Goal: Task Accomplishment & Management: Manage account settings

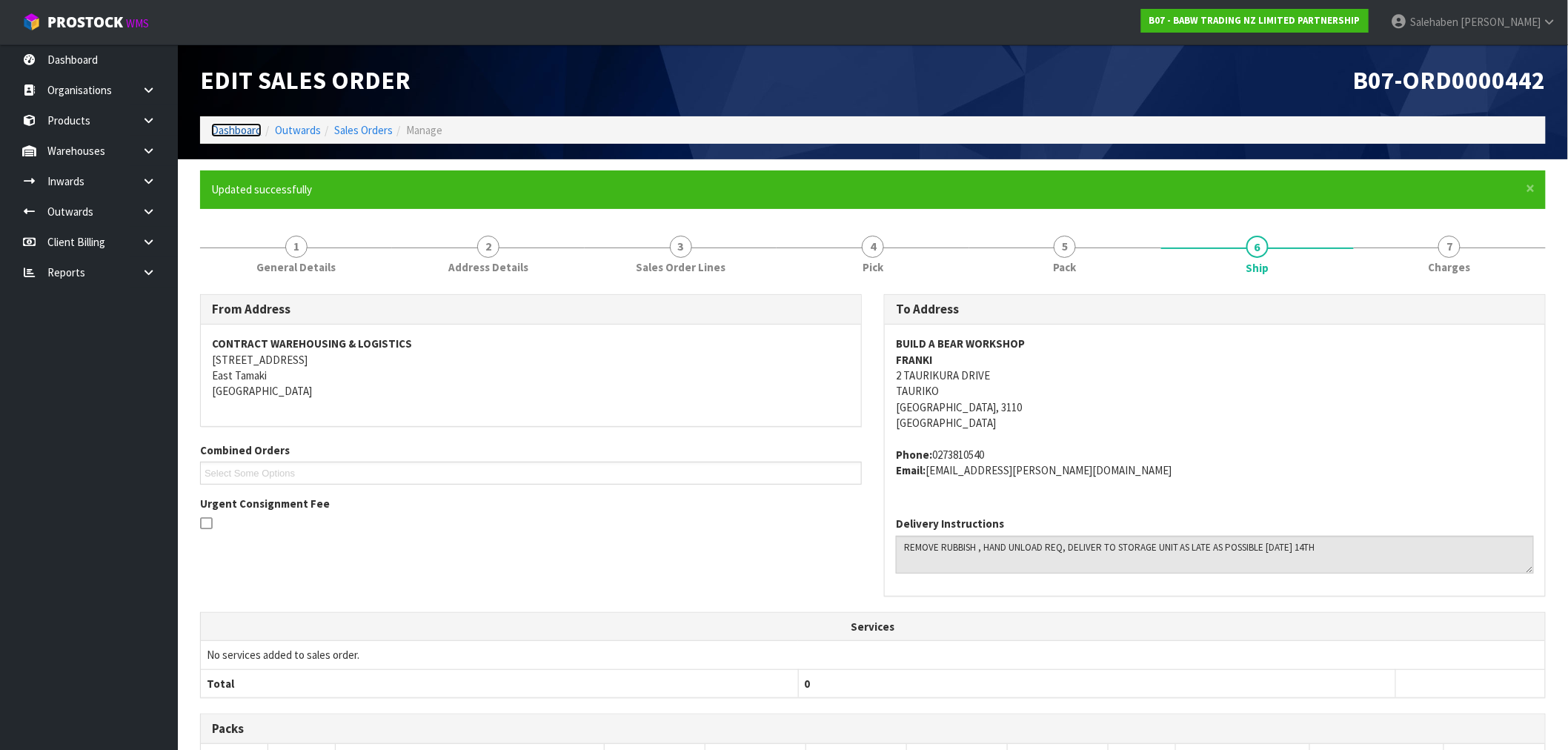
click at [240, 134] on link "Dashboard" at bounding box center [236, 129] width 50 height 14
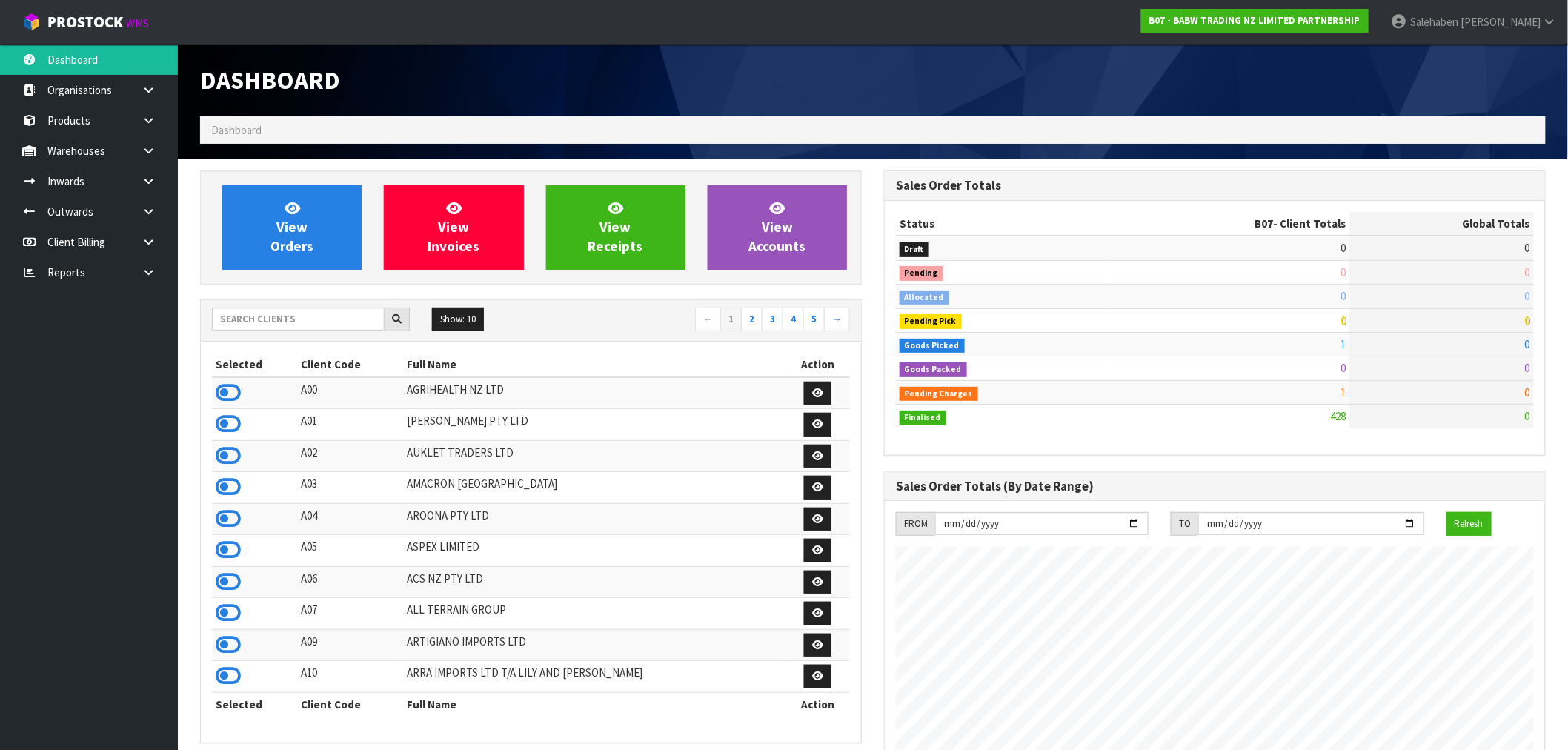
scroll to position [1122, 684]
click at [267, 321] on input "text" at bounding box center [298, 319] width 173 height 23
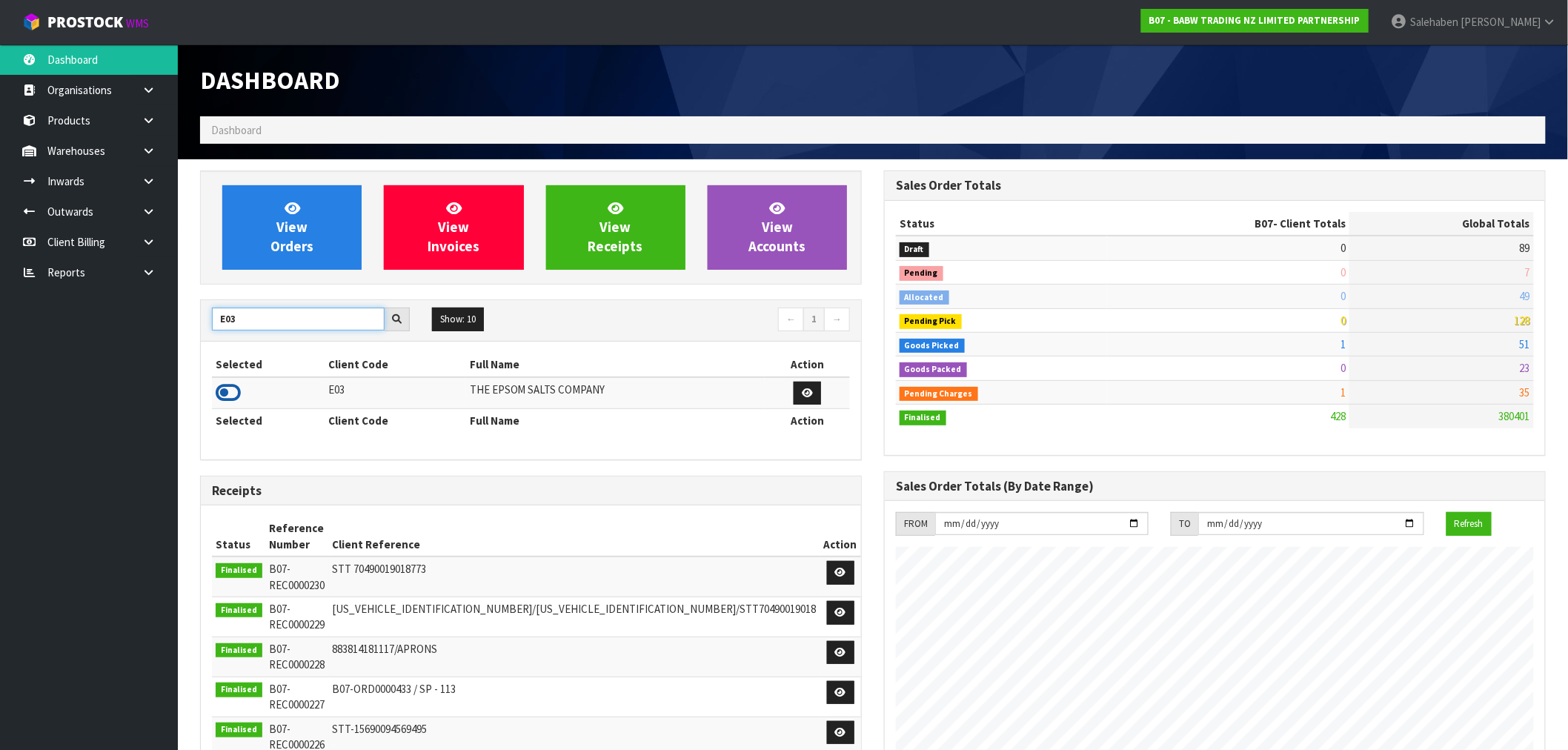
type input "E03"
click at [233, 388] on icon at bounding box center [228, 393] width 25 height 23
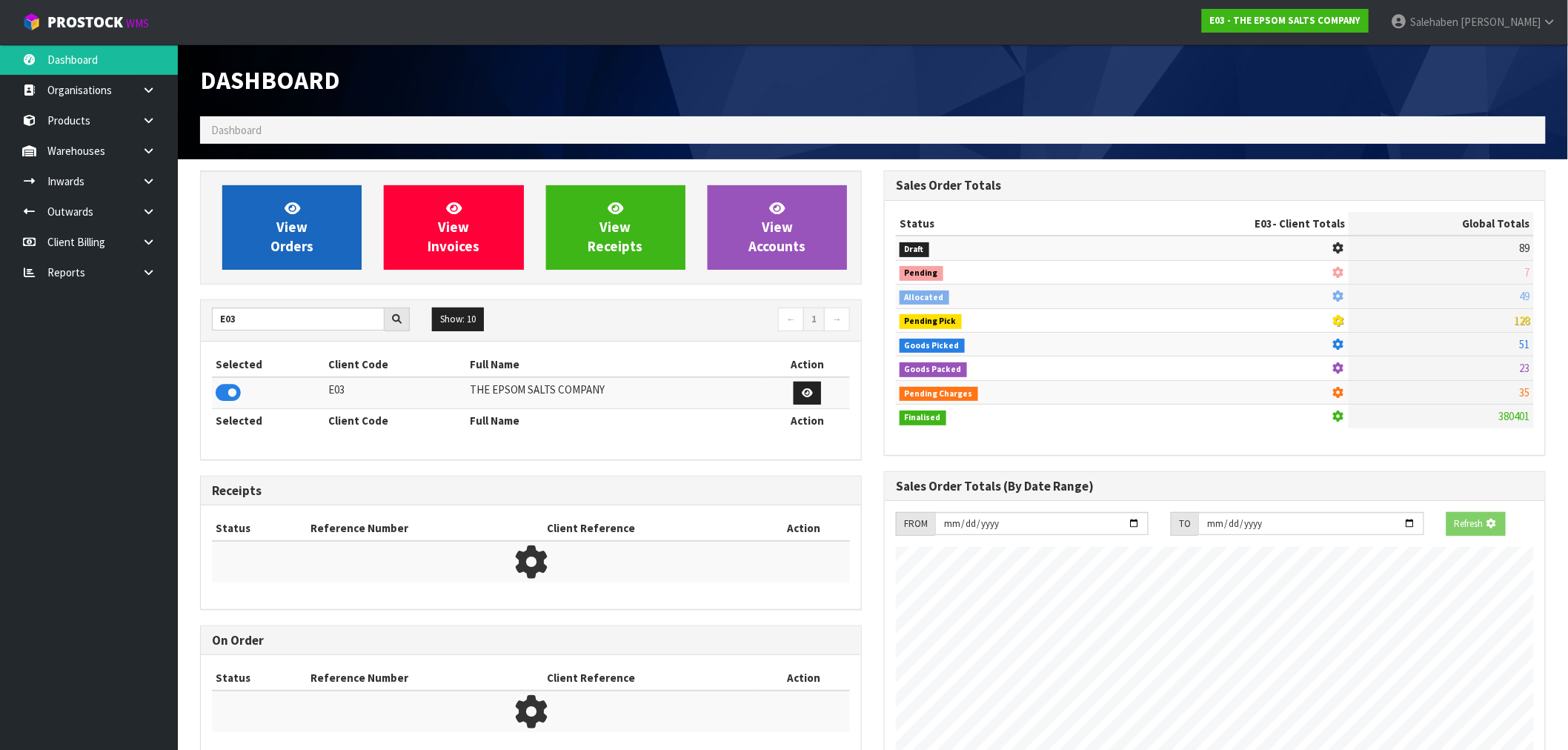
scroll to position [925, 684]
click at [287, 264] on link "View Orders" at bounding box center [291, 227] width 139 height 84
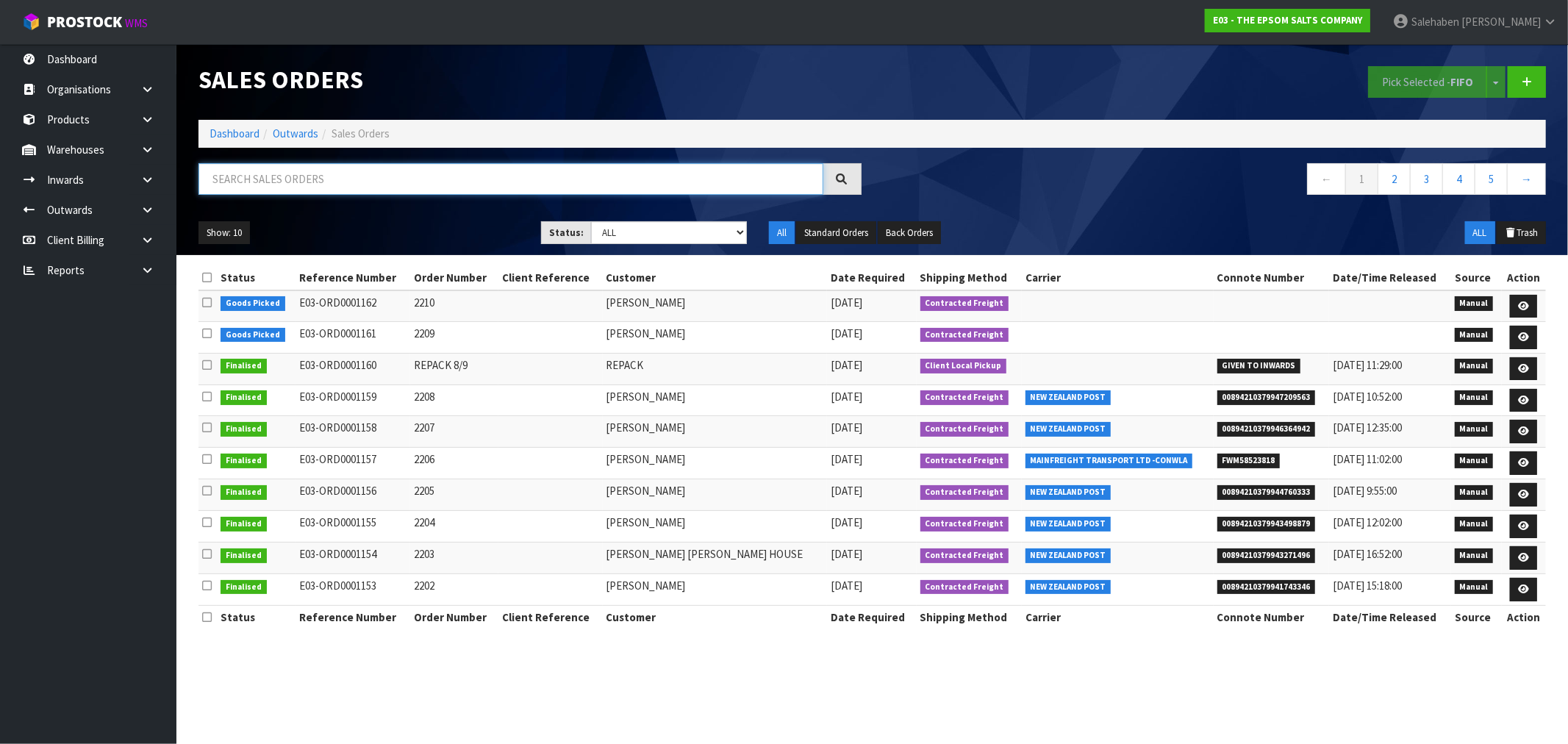
click at [288, 181] on input "text" at bounding box center [511, 179] width 625 height 31
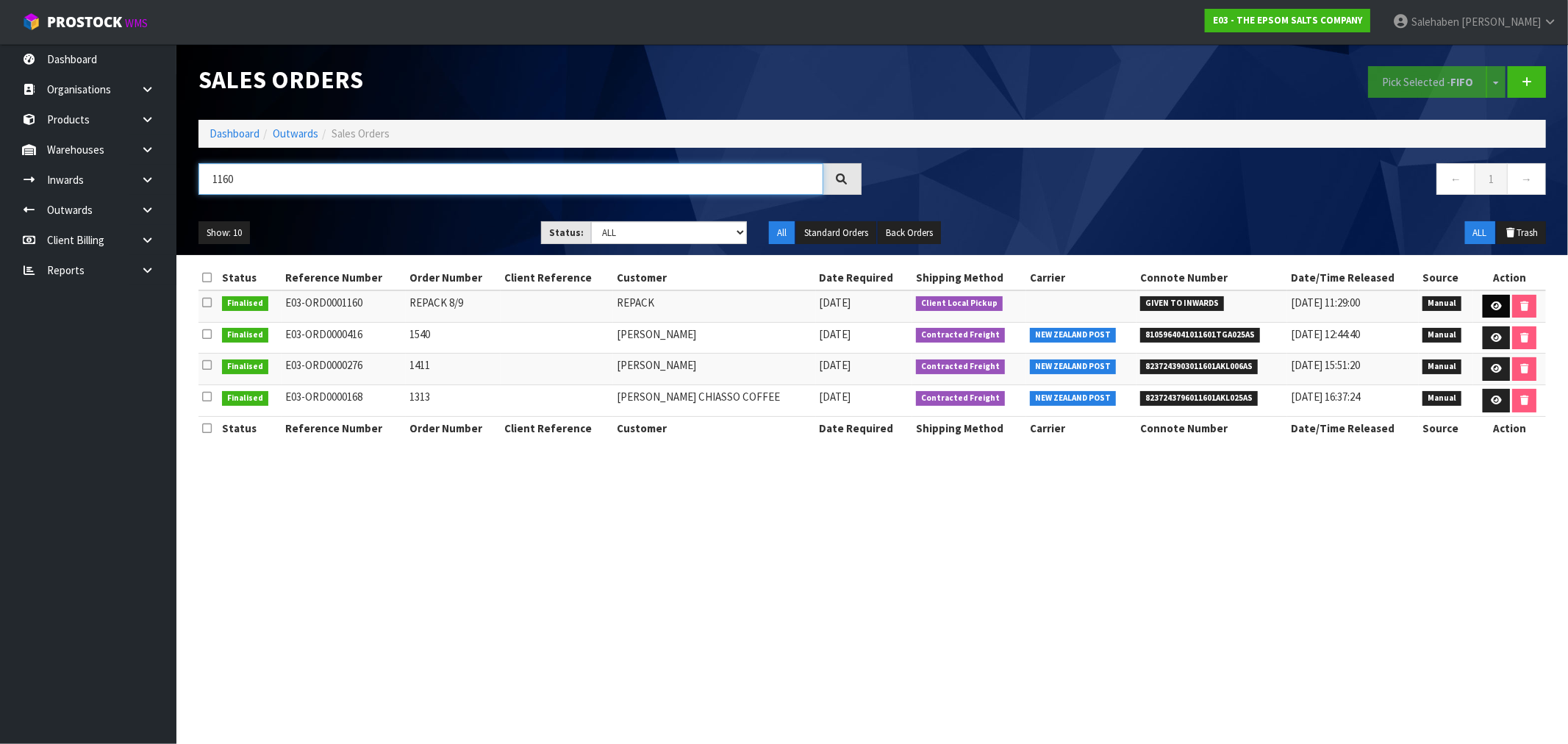
type input "1160"
click at [1492, 302] on icon at bounding box center [1496, 307] width 11 height 10
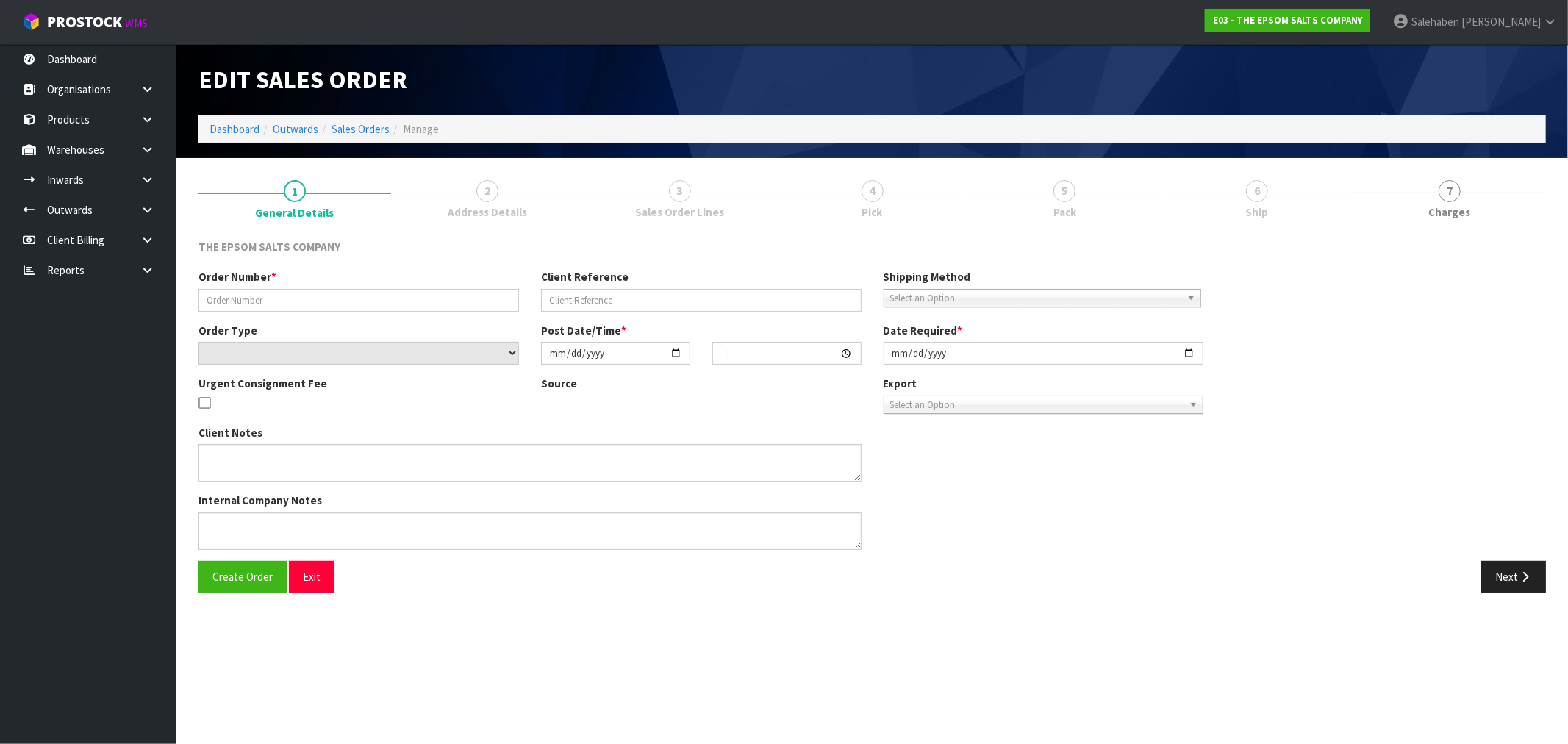
type input "REPACK 8/9"
select select "number:0"
type input "2025-09-08"
type input "10:38:00.000"
type input "2025-09-09"
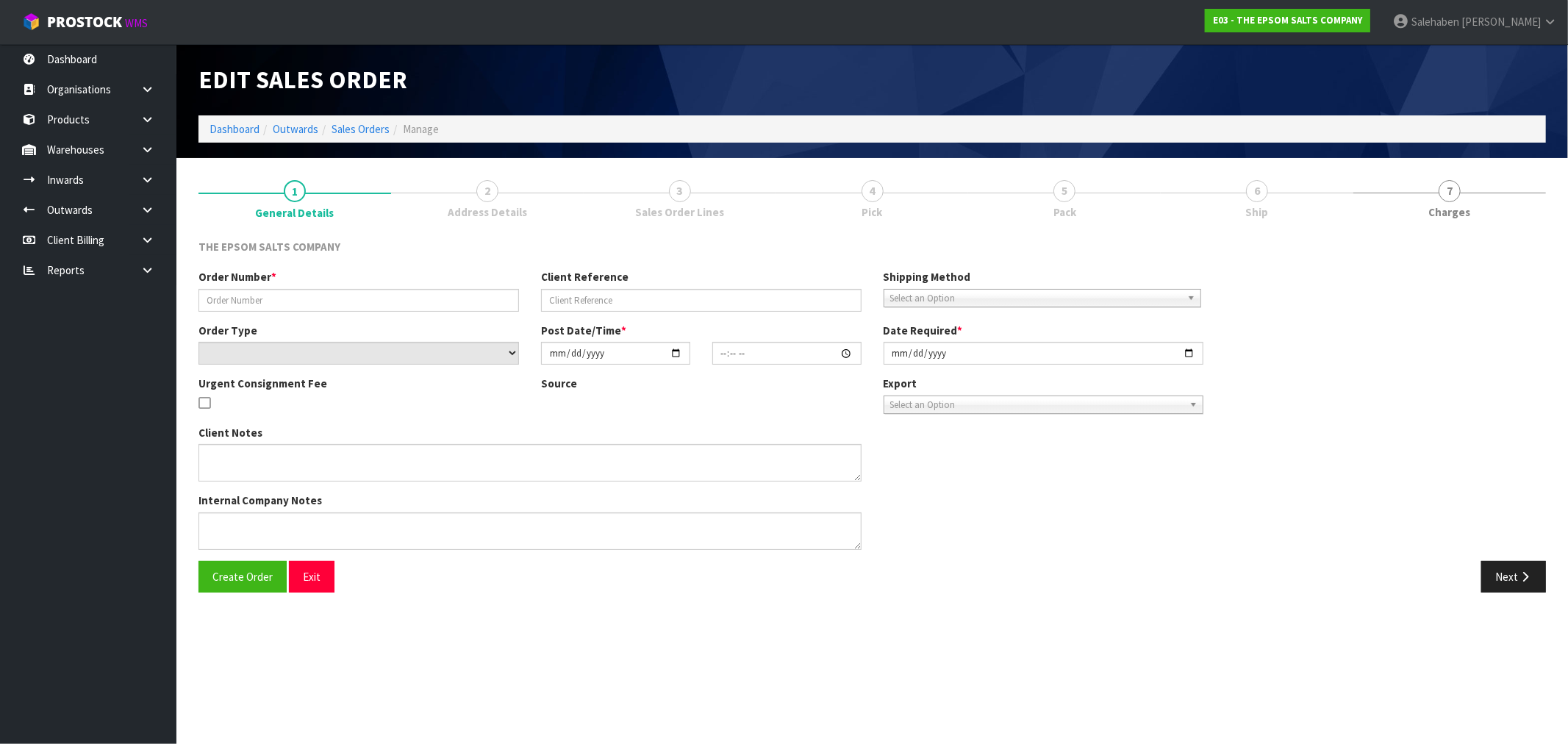
type textarea "WE RECEIVED EPSOM SALT PALLET IN INWARDS WITH 6 X DAMAGE BAGS"
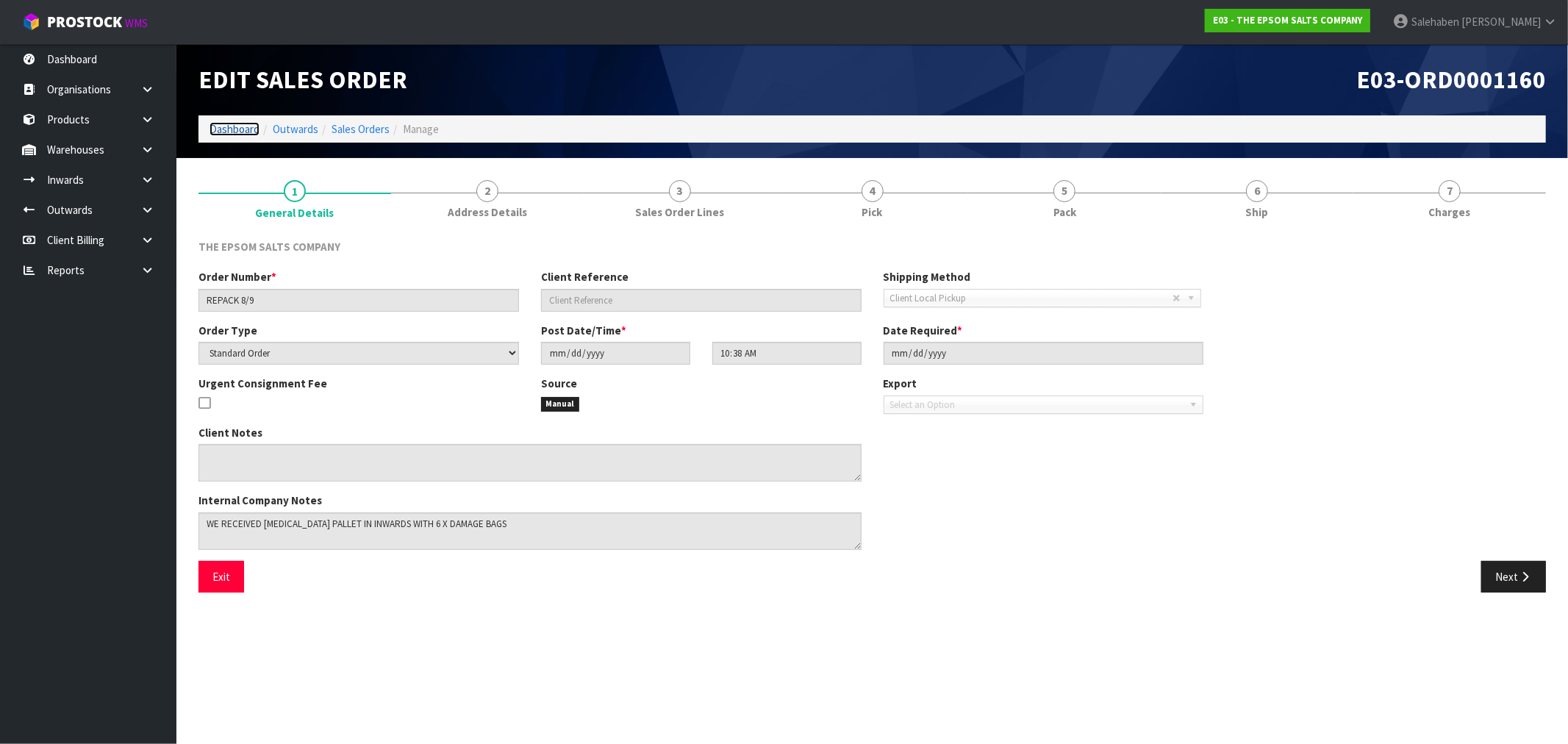
click at [225, 133] on link "Dashboard" at bounding box center [234, 128] width 50 height 14
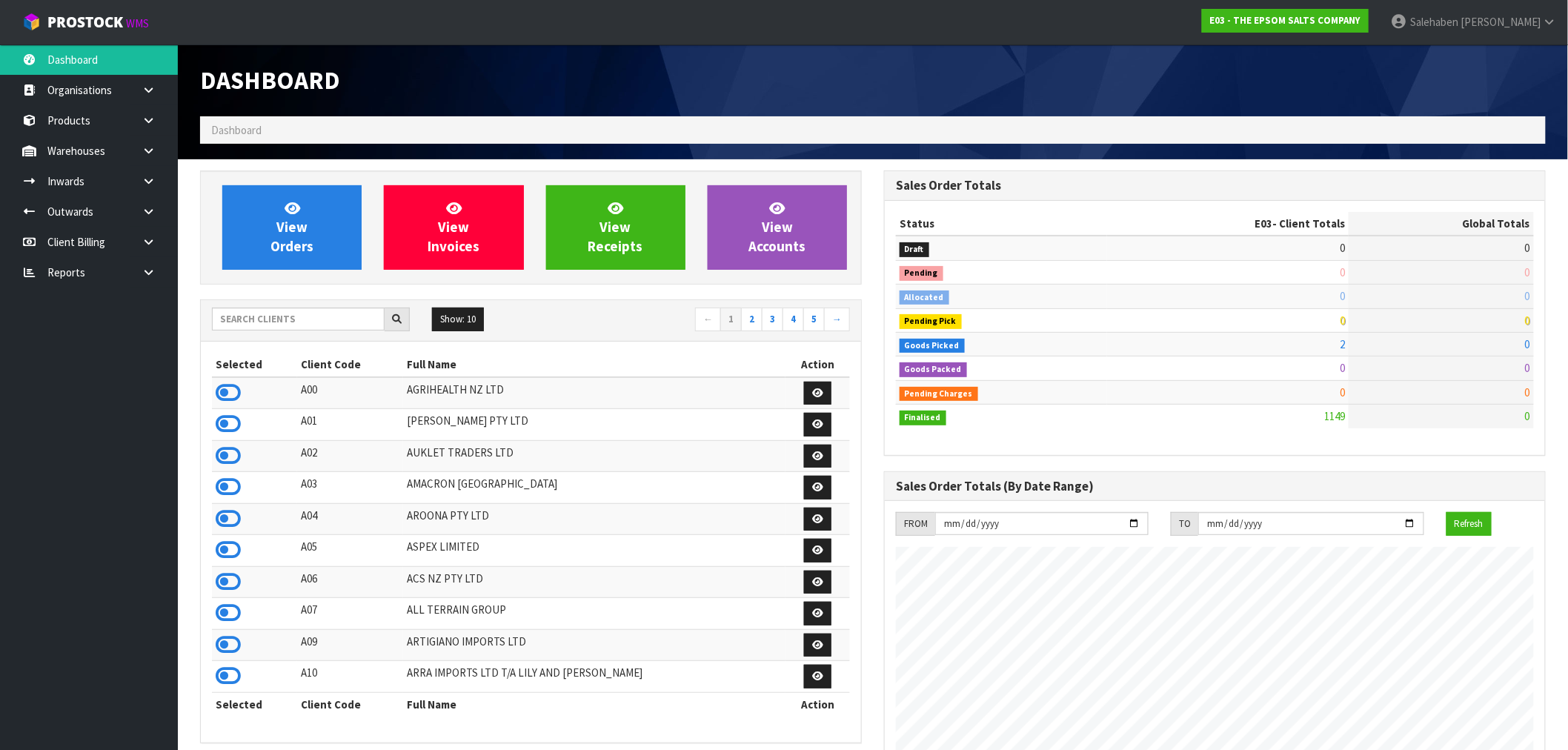
scroll to position [954, 684]
click at [360, 319] on input "text" at bounding box center [298, 319] width 173 height 23
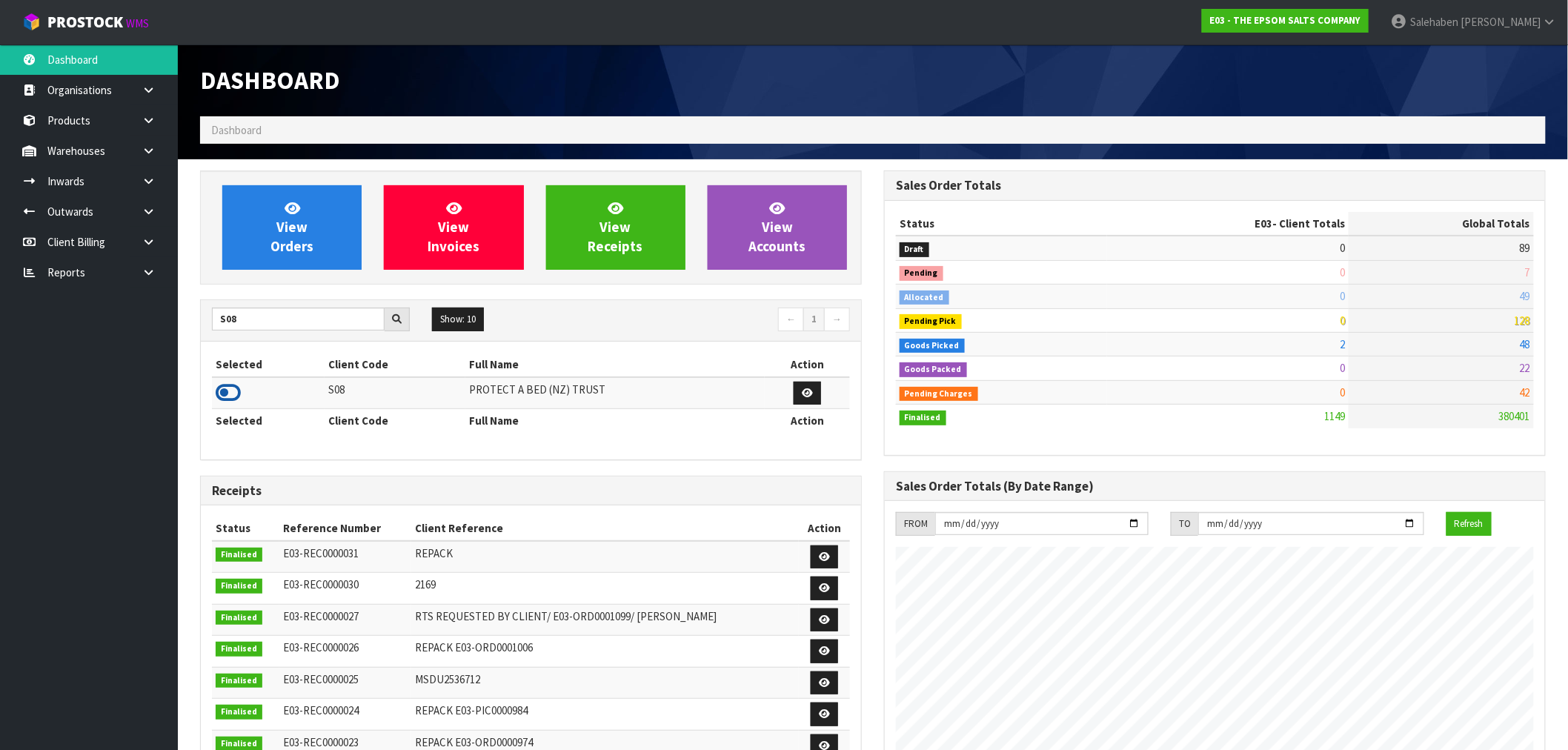
click at [220, 403] on icon at bounding box center [228, 393] width 25 height 23
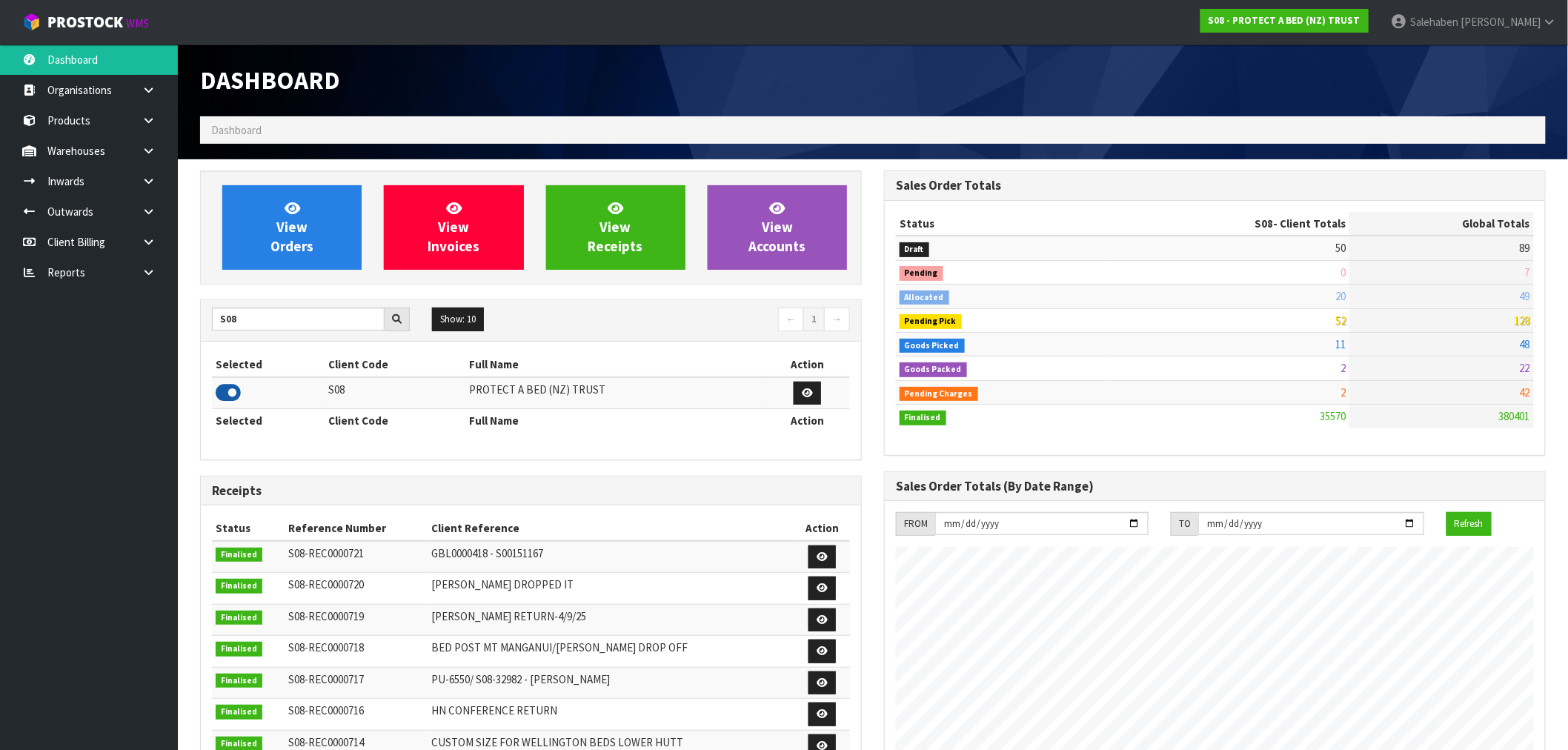
scroll to position [1122, 684]
drag, startPoint x: 220, startPoint y: 327, endPoint x: 191, endPoint y: 335, distance: 30.1
click at [191, 335] on div "View Orders View Invoices View Receipts View Accounts S08 Show: 10 5 10 25 50 ←…" at bounding box center [530, 601] width 684 height 860
type input "J02"
click at [230, 398] on icon at bounding box center [228, 393] width 25 height 23
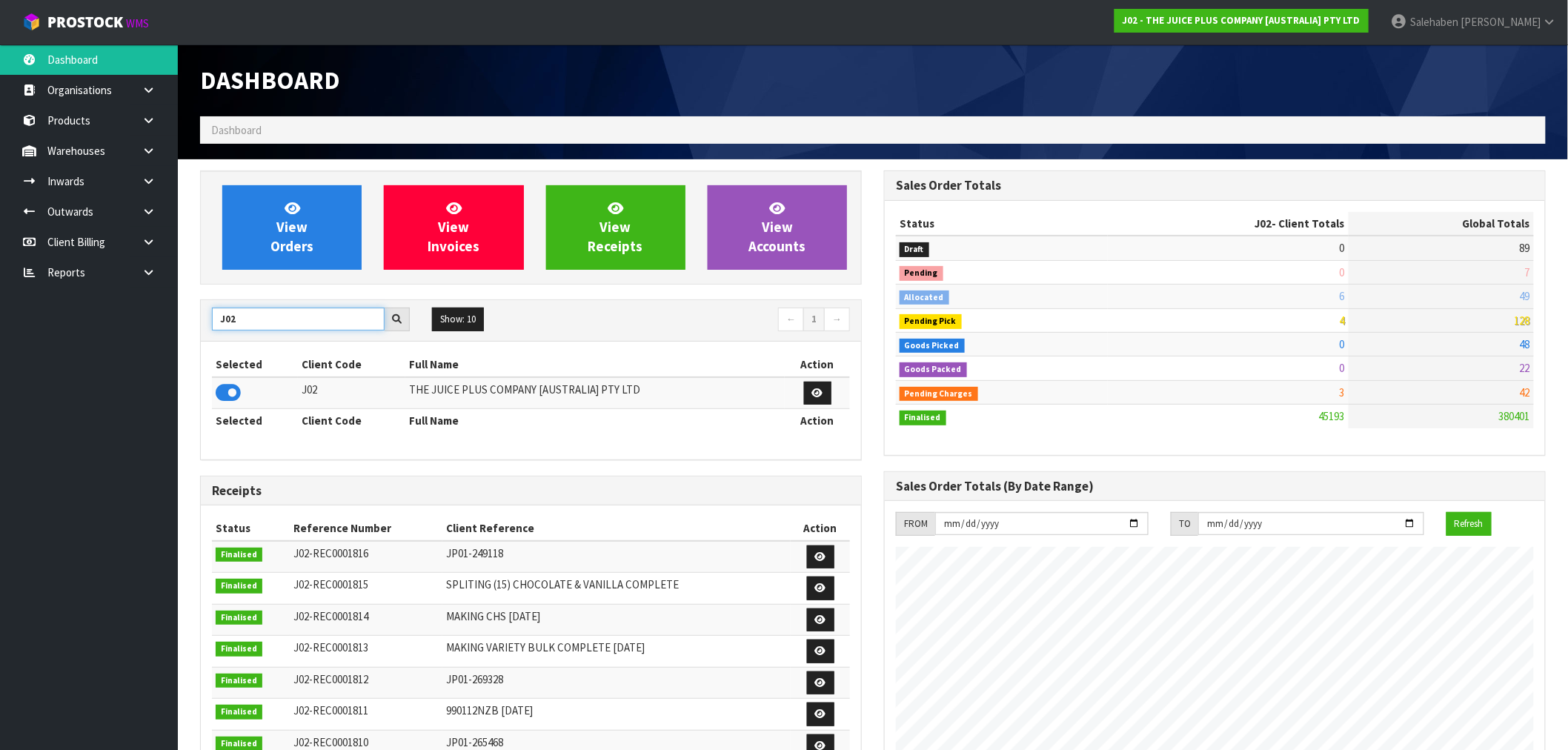
click at [167, 346] on body "Toggle navigation ProStock WMS J02 - THE JUICE PLUS COMPANY [AUSTRALIA] PTY LTD…" at bounding box center [784, 375] width 1568 height 750
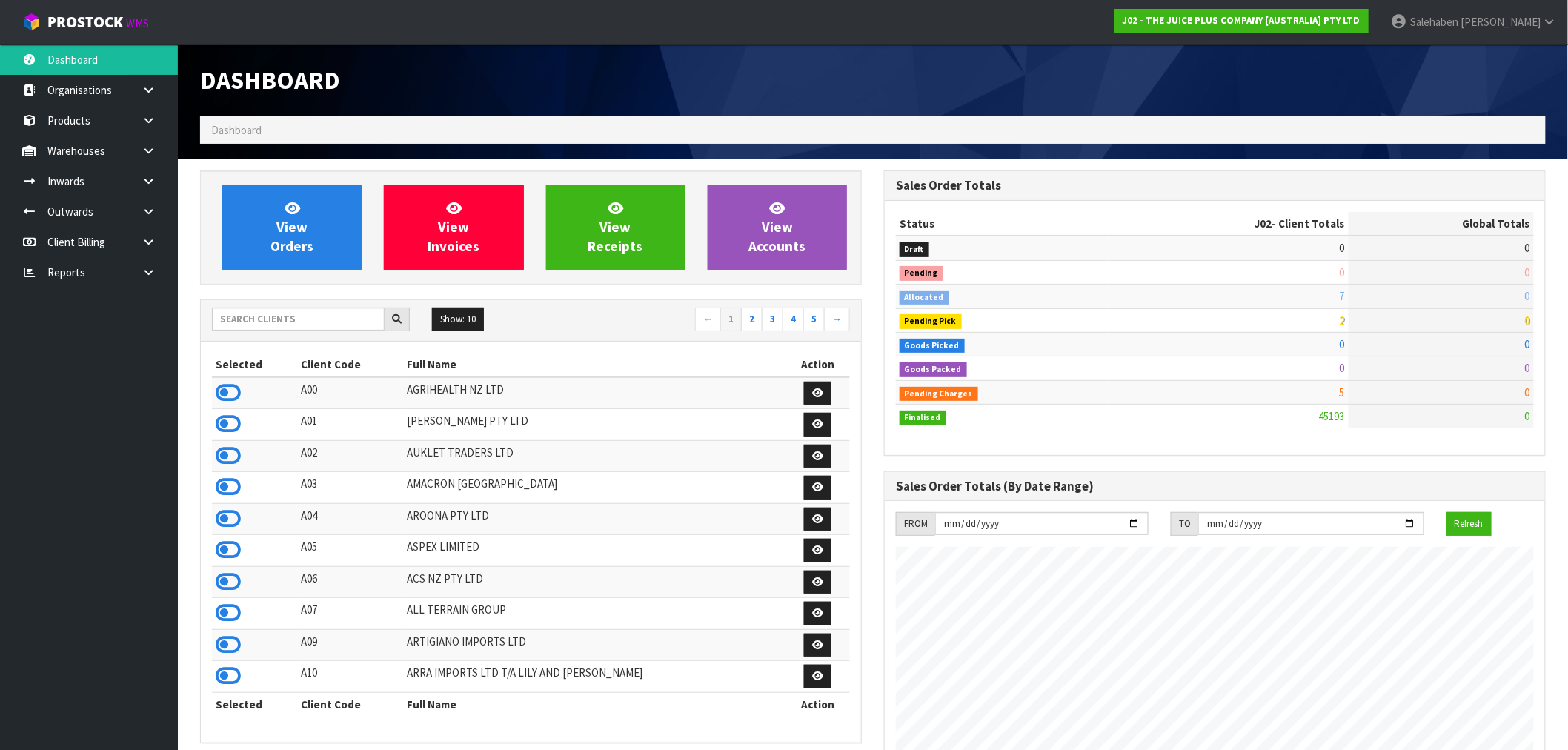
scroll to position [1122, 684]
click at [316, 316] on input "text" at bounding box center [298, 319] width 173 height 23
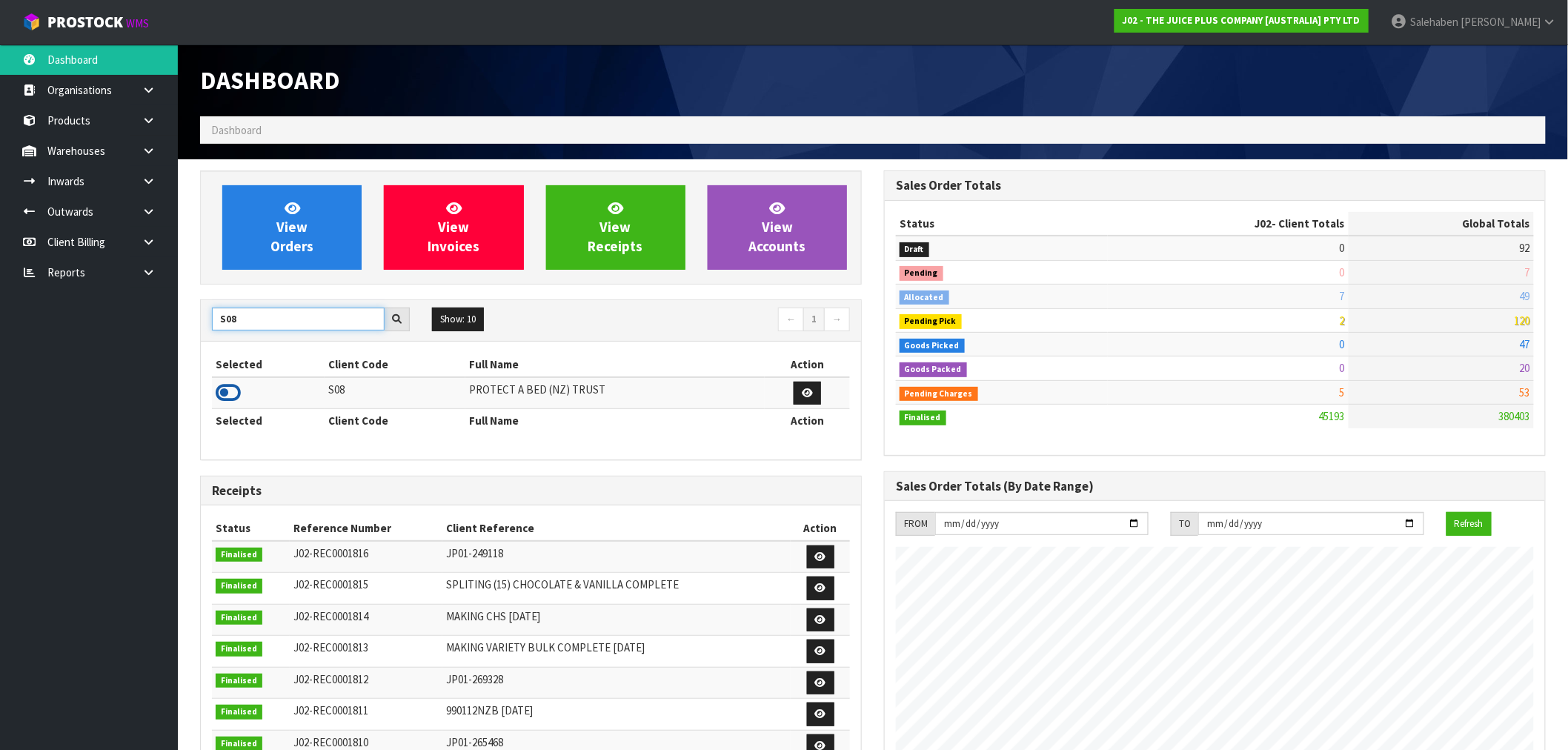
type input "S08"
click at [234, 398] on icon at bounding box center [228, 393] width 25 height 23
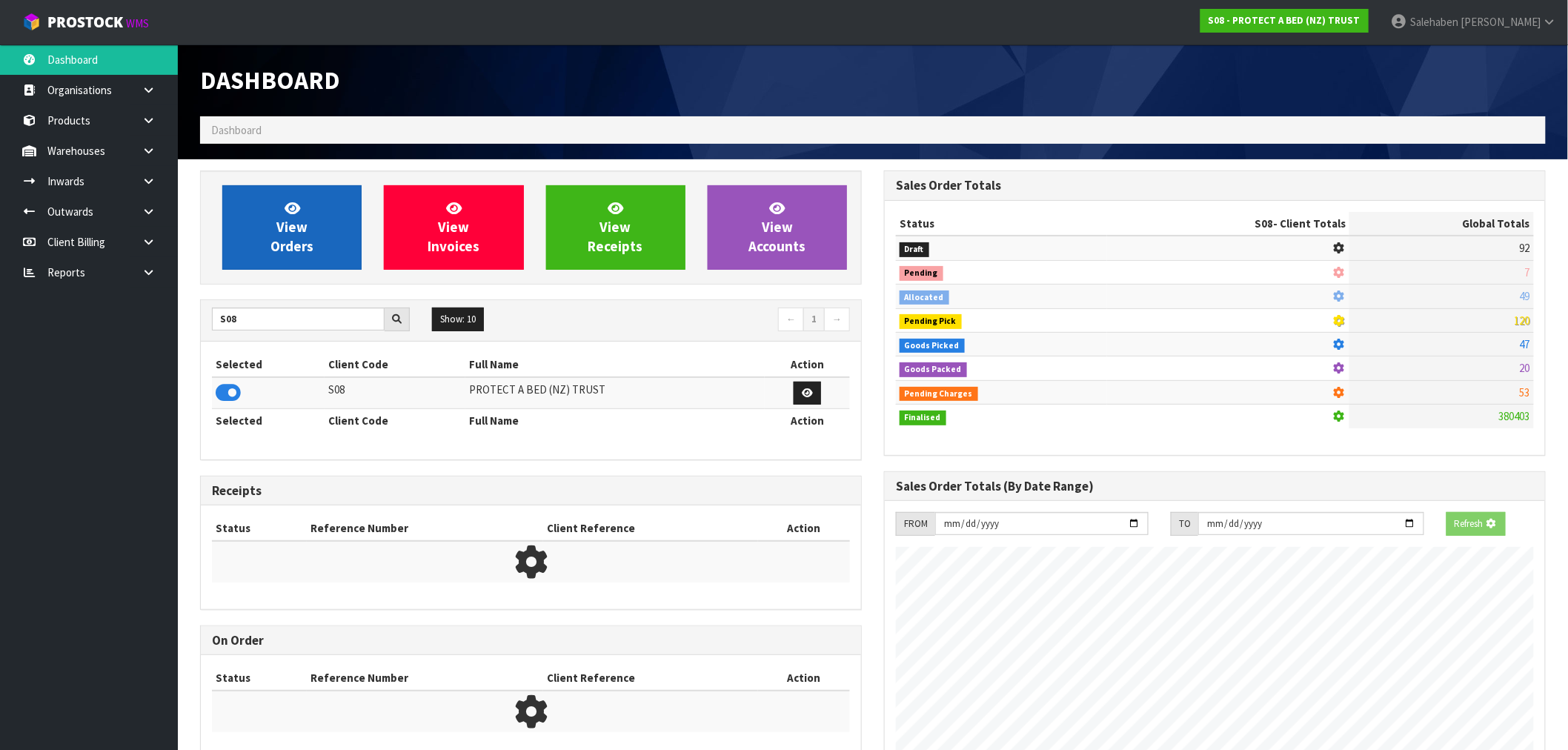
scroll to position [740218, 740229]
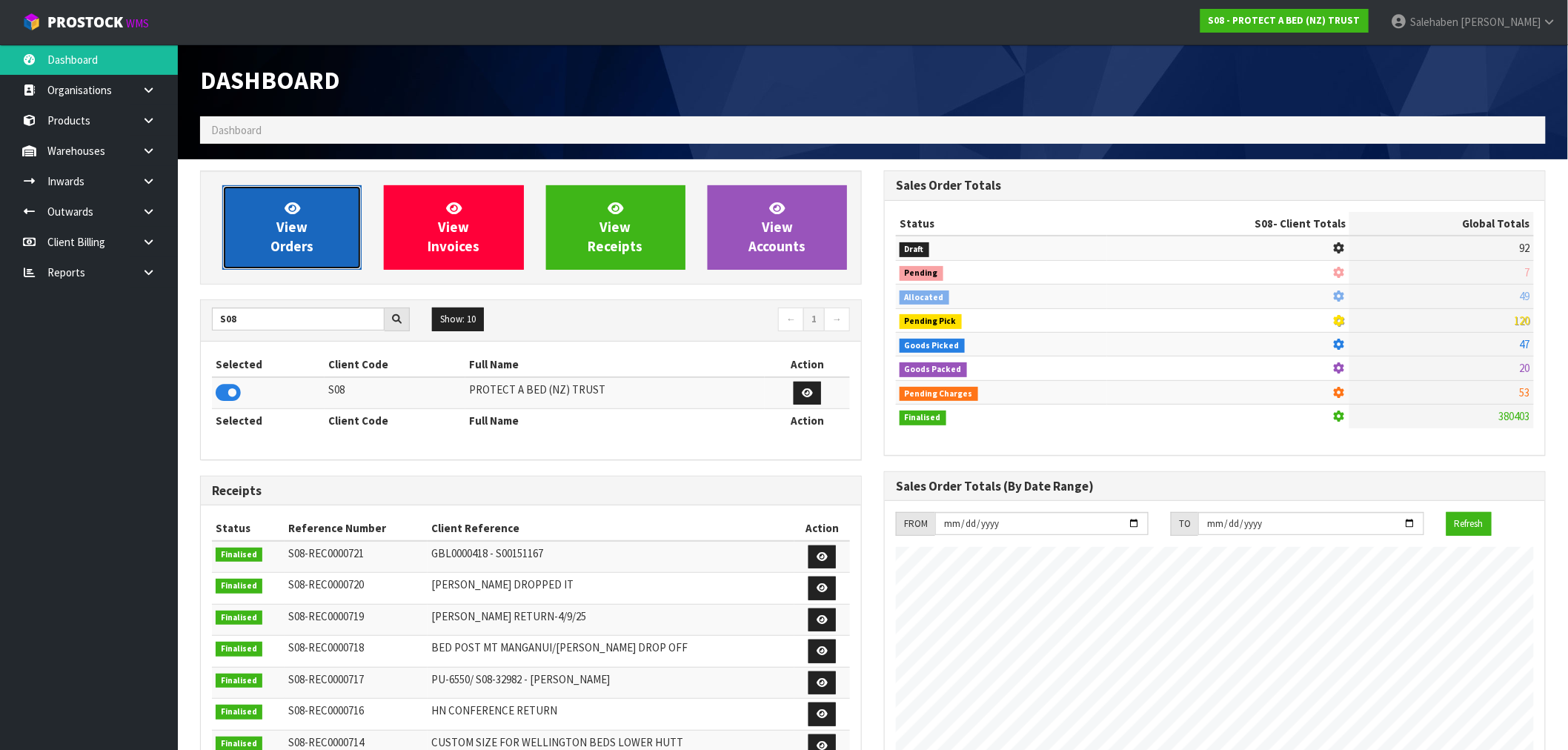
click at [304, 231] on span "View Orders" at bounding box center [291, 227] width 43 height 56
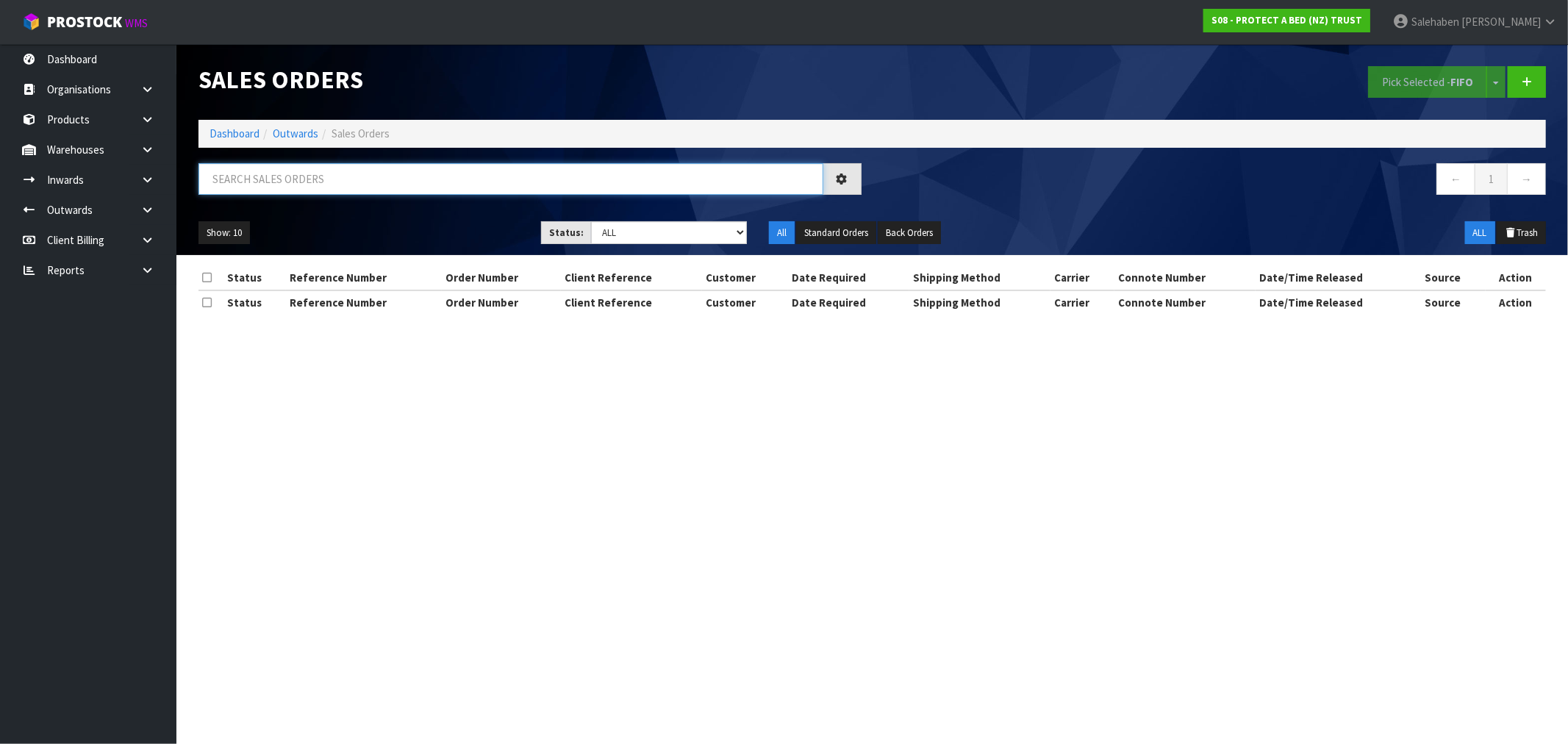
click at [285, 180] on input "text" at bounding box center [511, 179] width 625 height 31
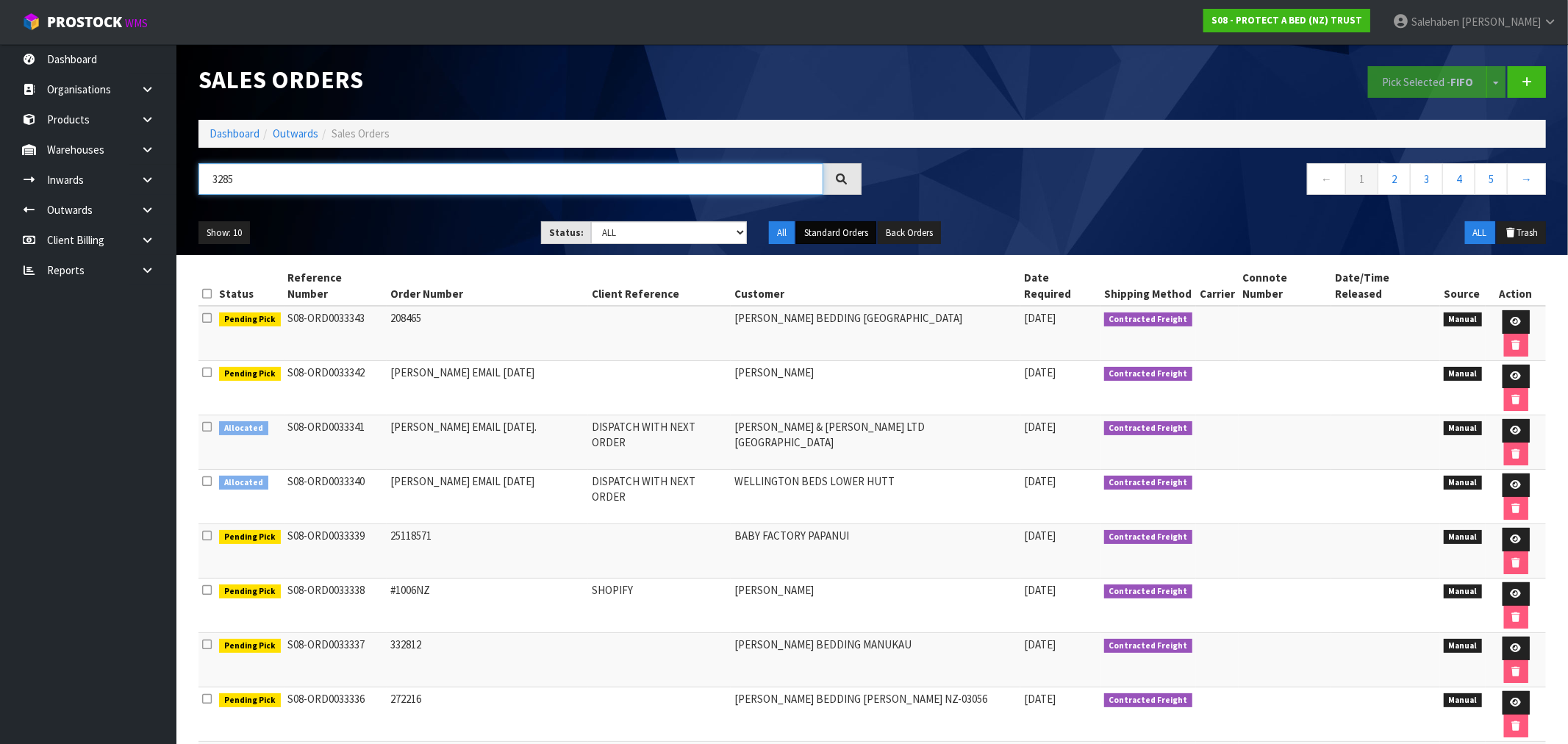
type input "3285"
click at [848, 225] on button "Standard Orders" at bounding box center [836, 233] width 80 height 23
click at [836, 235] on button "Standard Orders" at bounding box center [836, 233] width 80 height 23
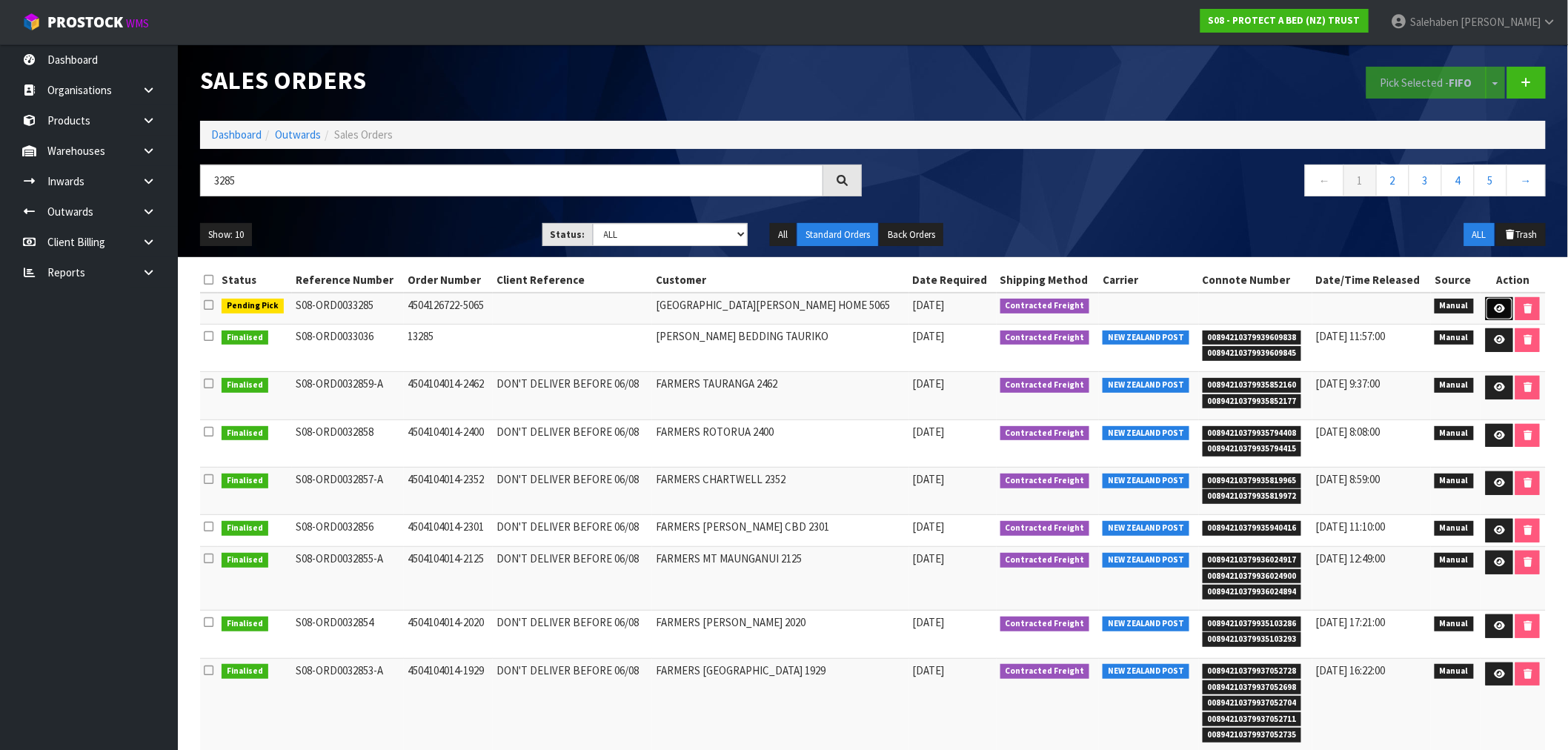
click at [1494, 310] on icon at bounding box center [1499, 309] width 11 height 10
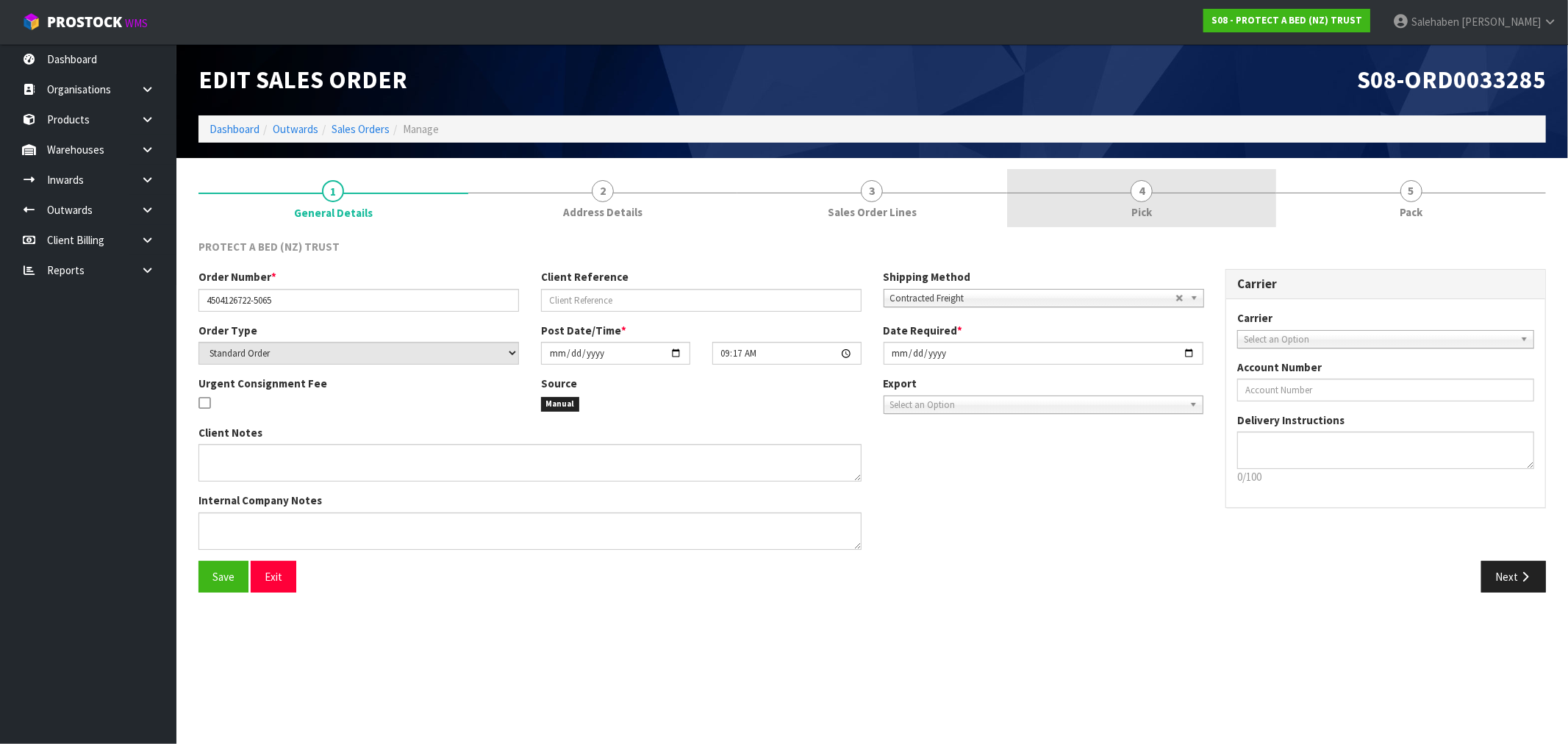
click at [1144, 199] on span "4" at bounding box center [1141, 191] width 22 height 22
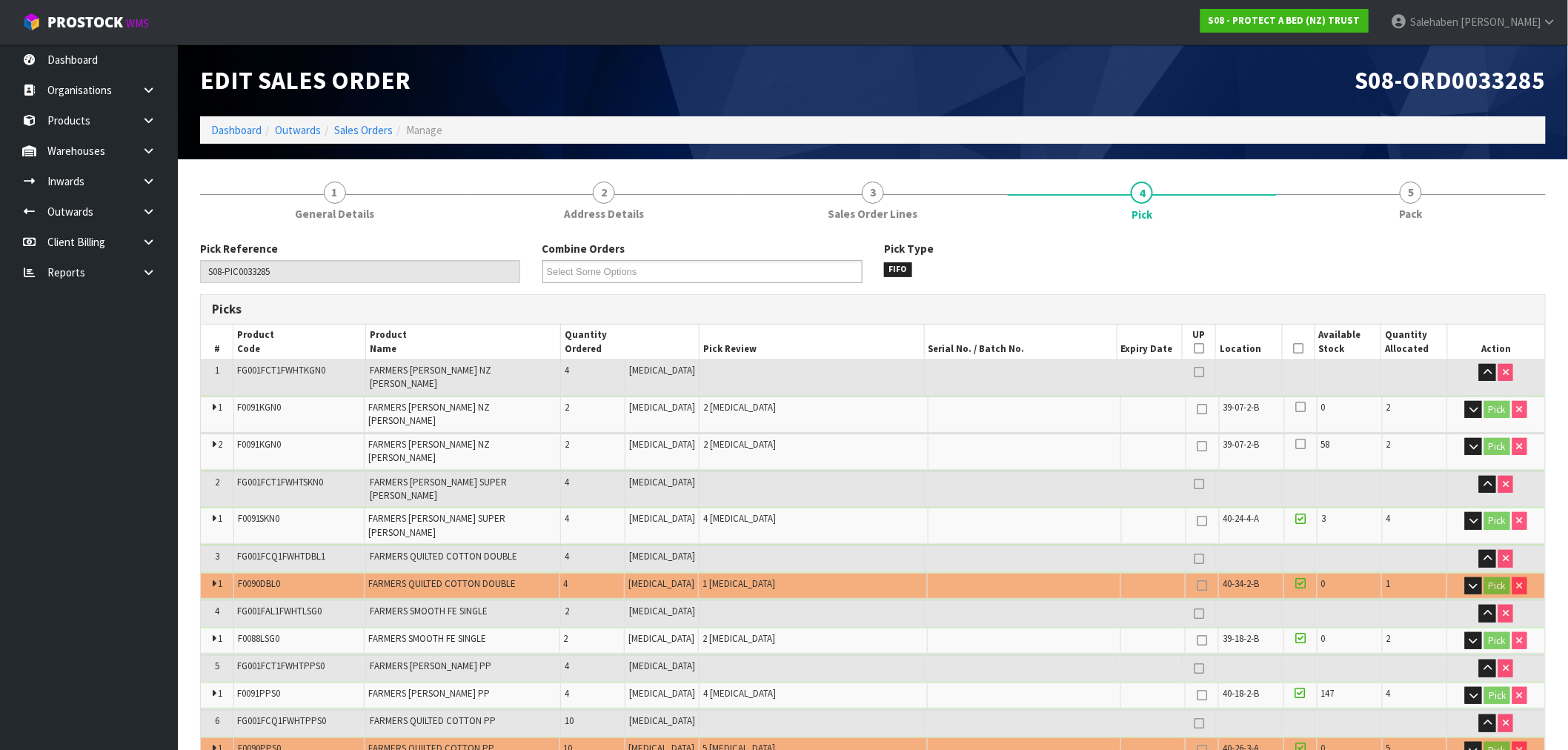
click at [224, 137] on li "Dashboard" at bounding box center [236, 129] width 50 height 16
click at [232, 129] on link "Dashboard" at bounding box center [236, 129] width 50 height 14
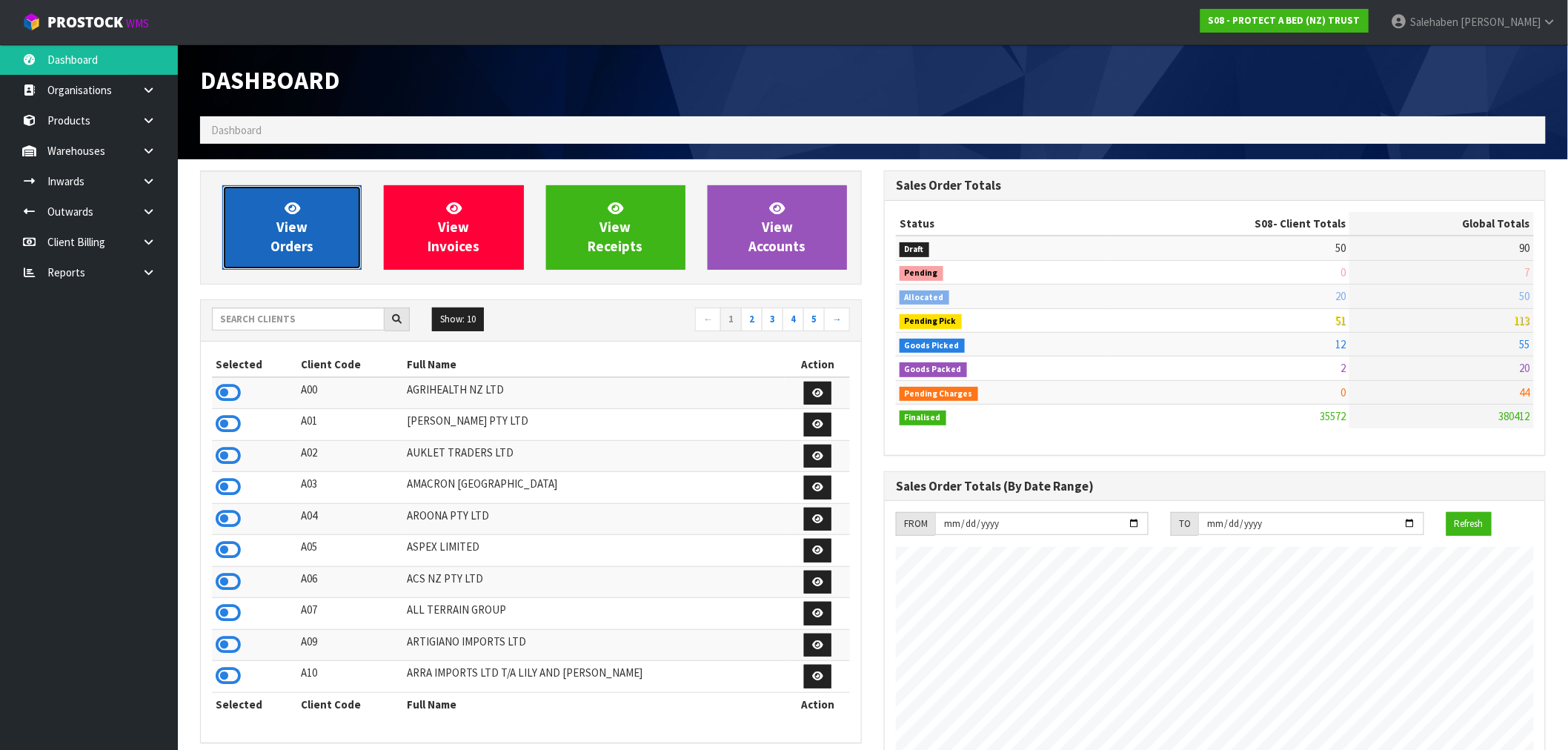
click at [280, 230] on span "View Orders" at bounding box center [291, 227] width 43 height 56
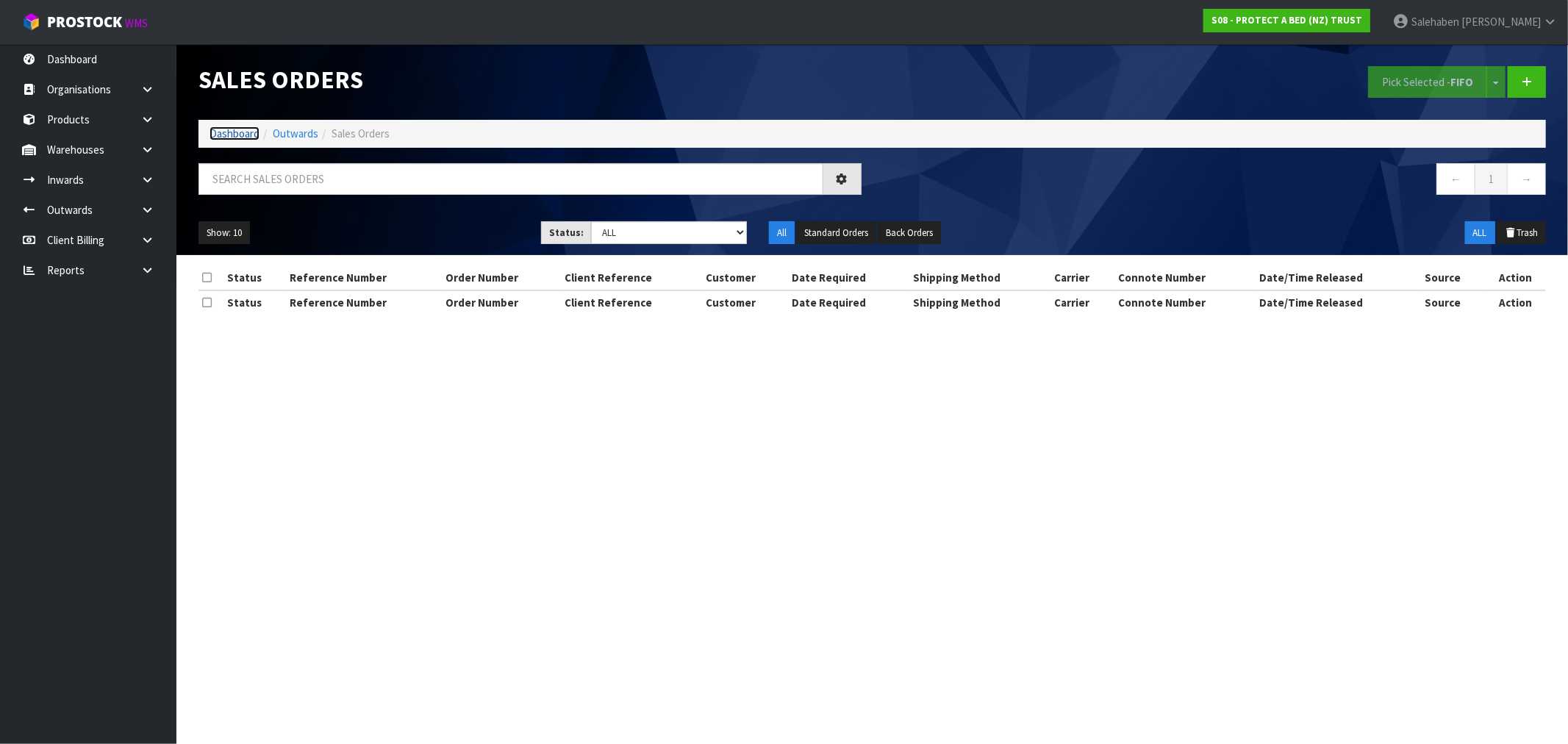
click at [239, 133] on link "Dashboard" at bounding box center [234, 133] width 50 height 14
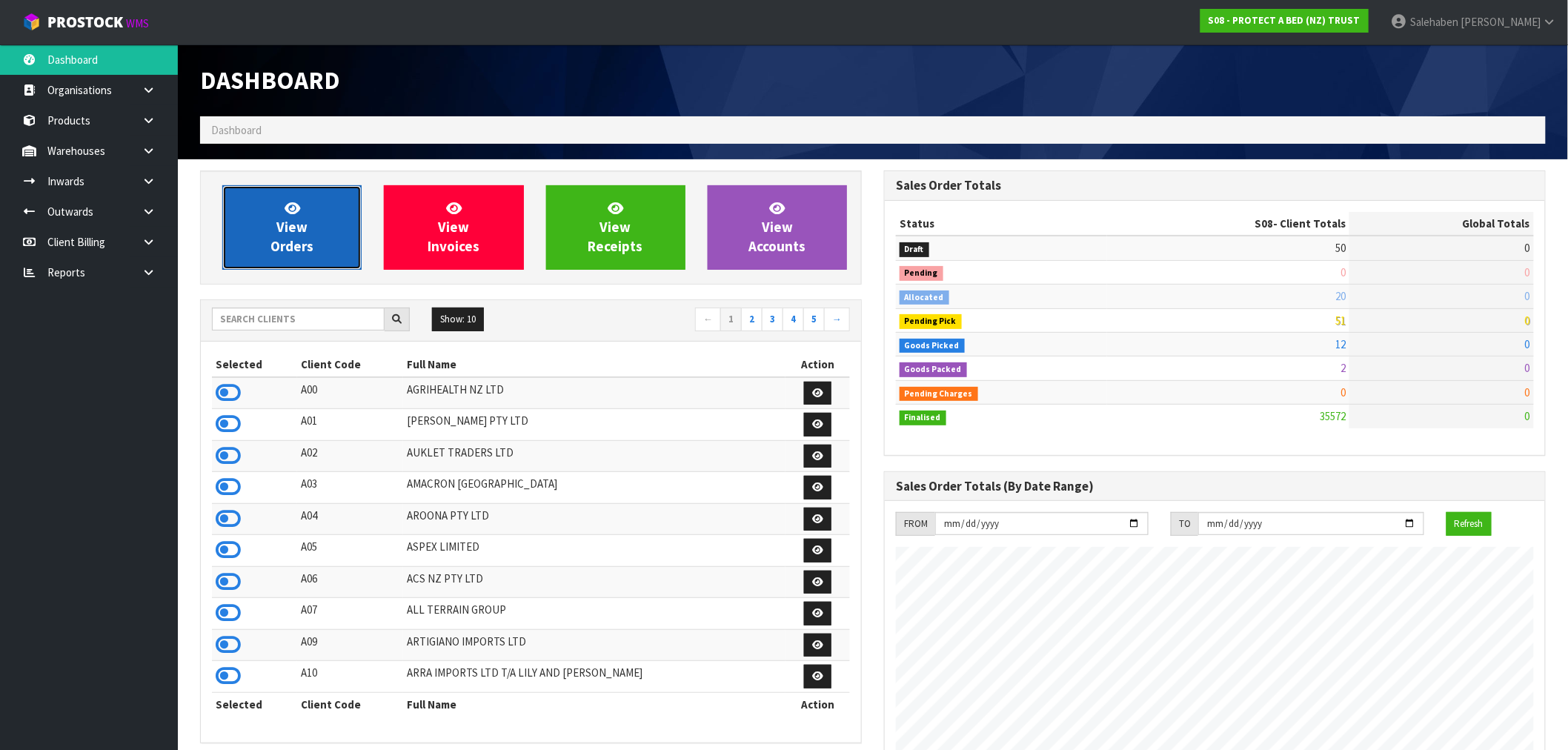
click at [300, 235] on span "View Orders" at bounding box center [291, 227] width 43 height 56
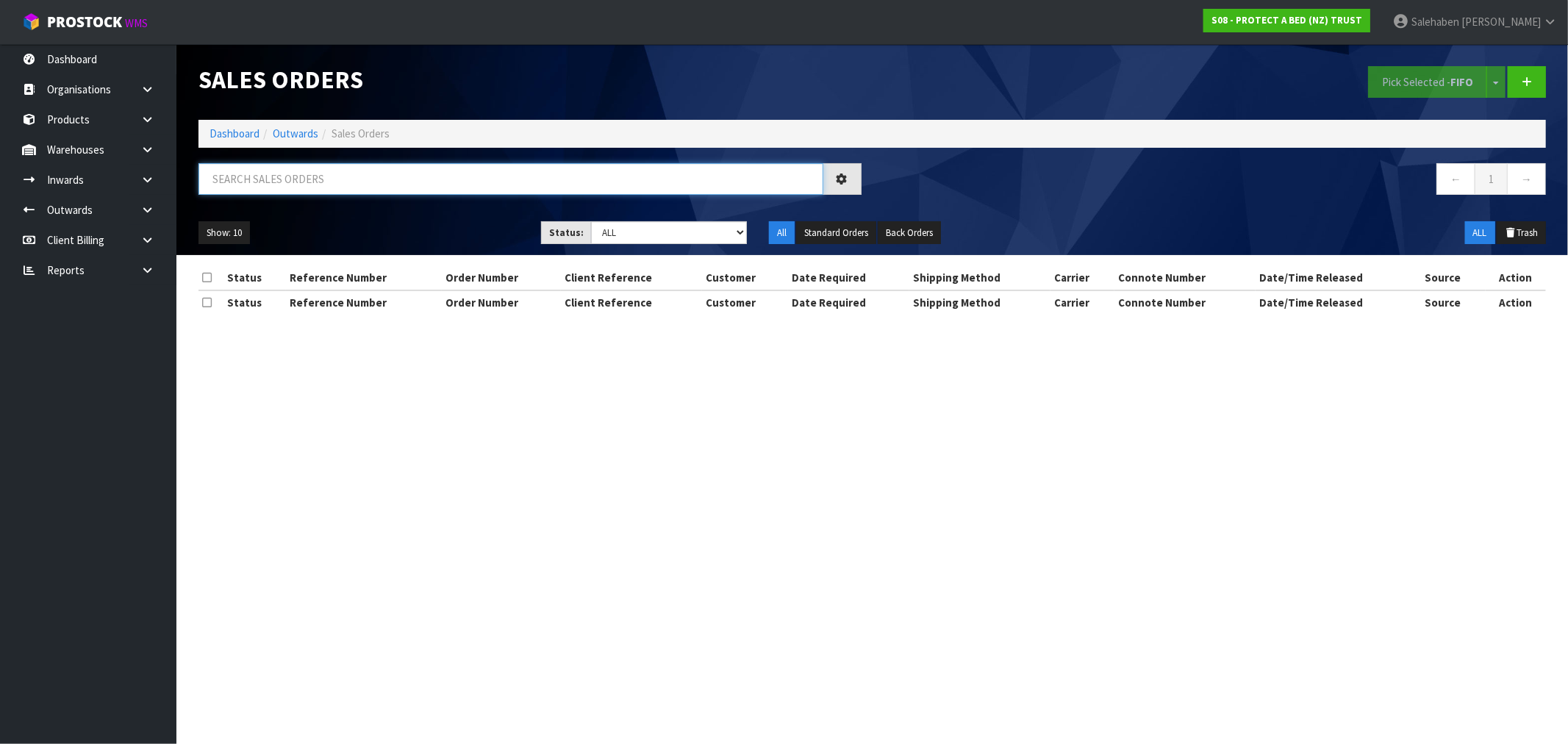
click at [321, 173] on input "text" at bounding box center [511, 179] width 625 height 31
paste input "f0091kgn0"
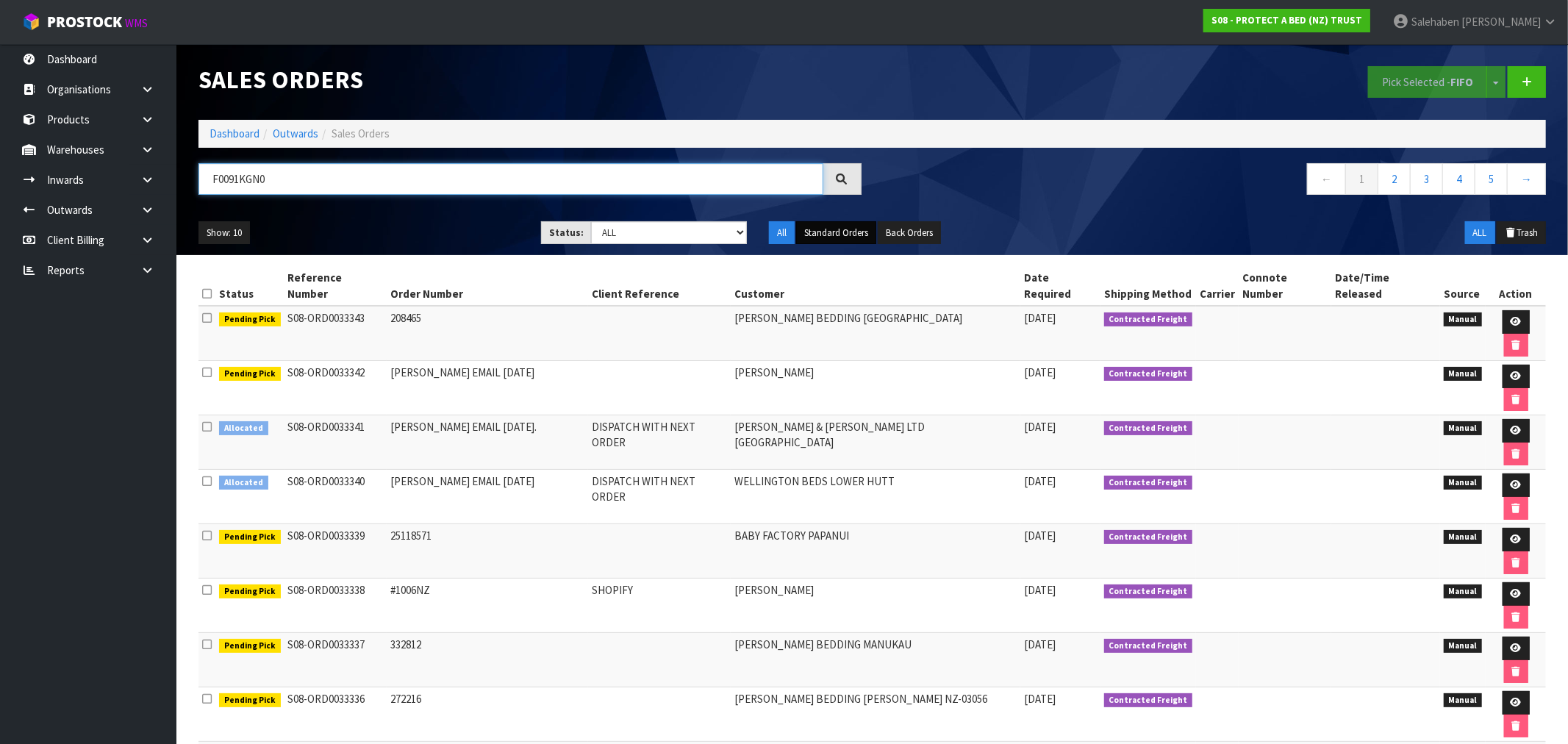
type input "F0091KGN0"
click at [858, 230] on button "Standard Orders" at bounding box center [836, 233] width 80 height 23
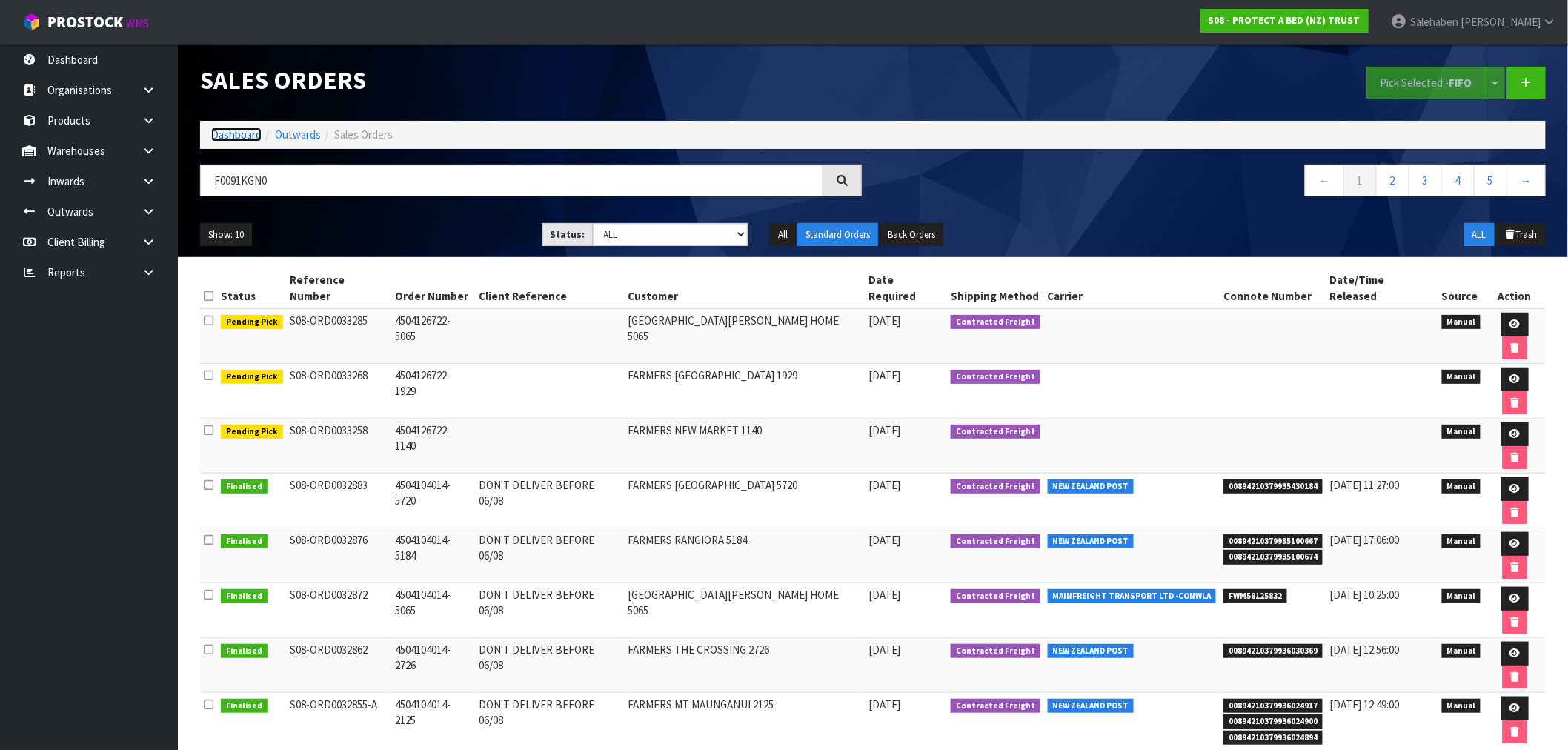
click at [237, 138] on link "Dashboard" at bounding box center [236, 134] width 50 height 14
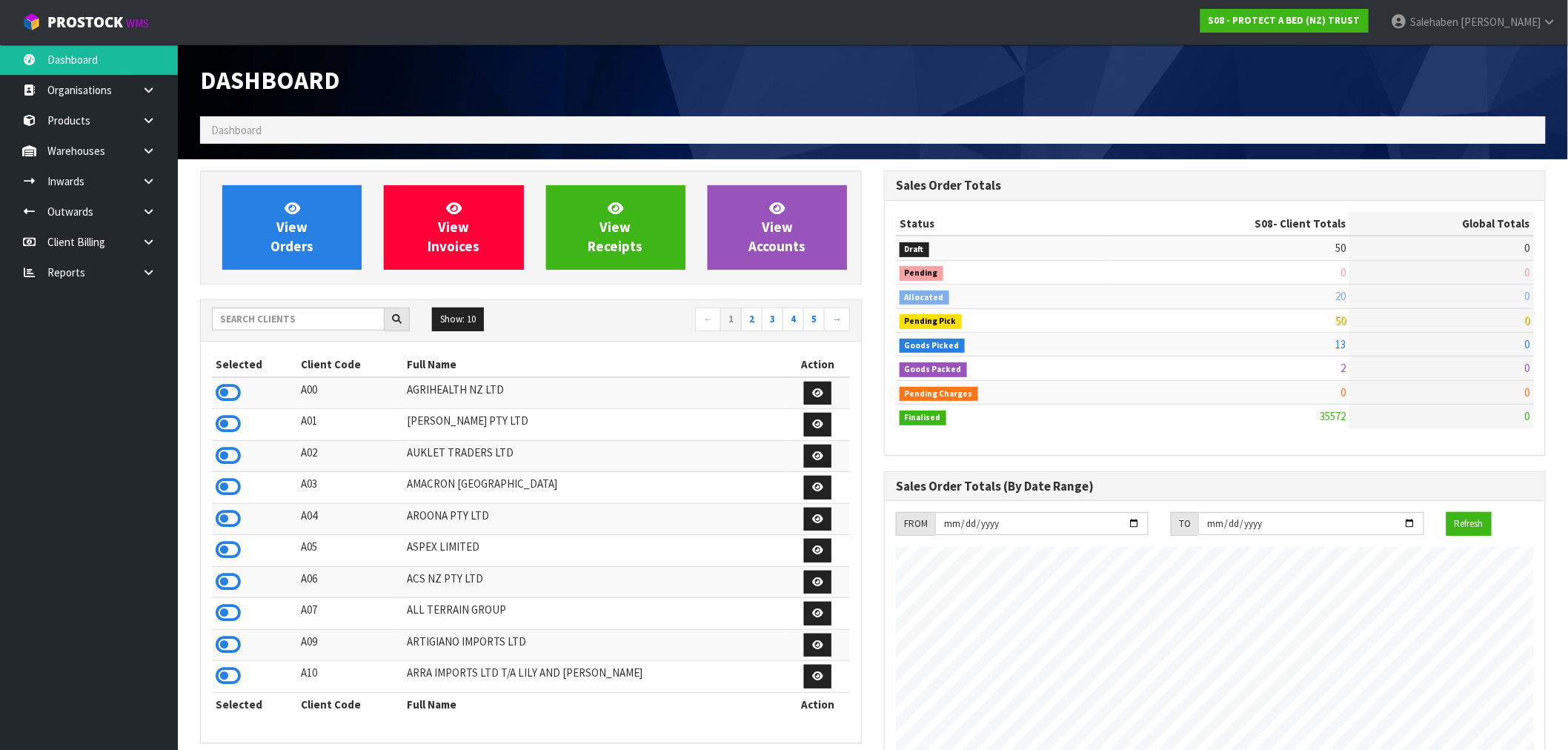
scroll to position [1122, 684]
click at [296, 320] on input "text" at bounding box center [298, 319] width 173 height 23
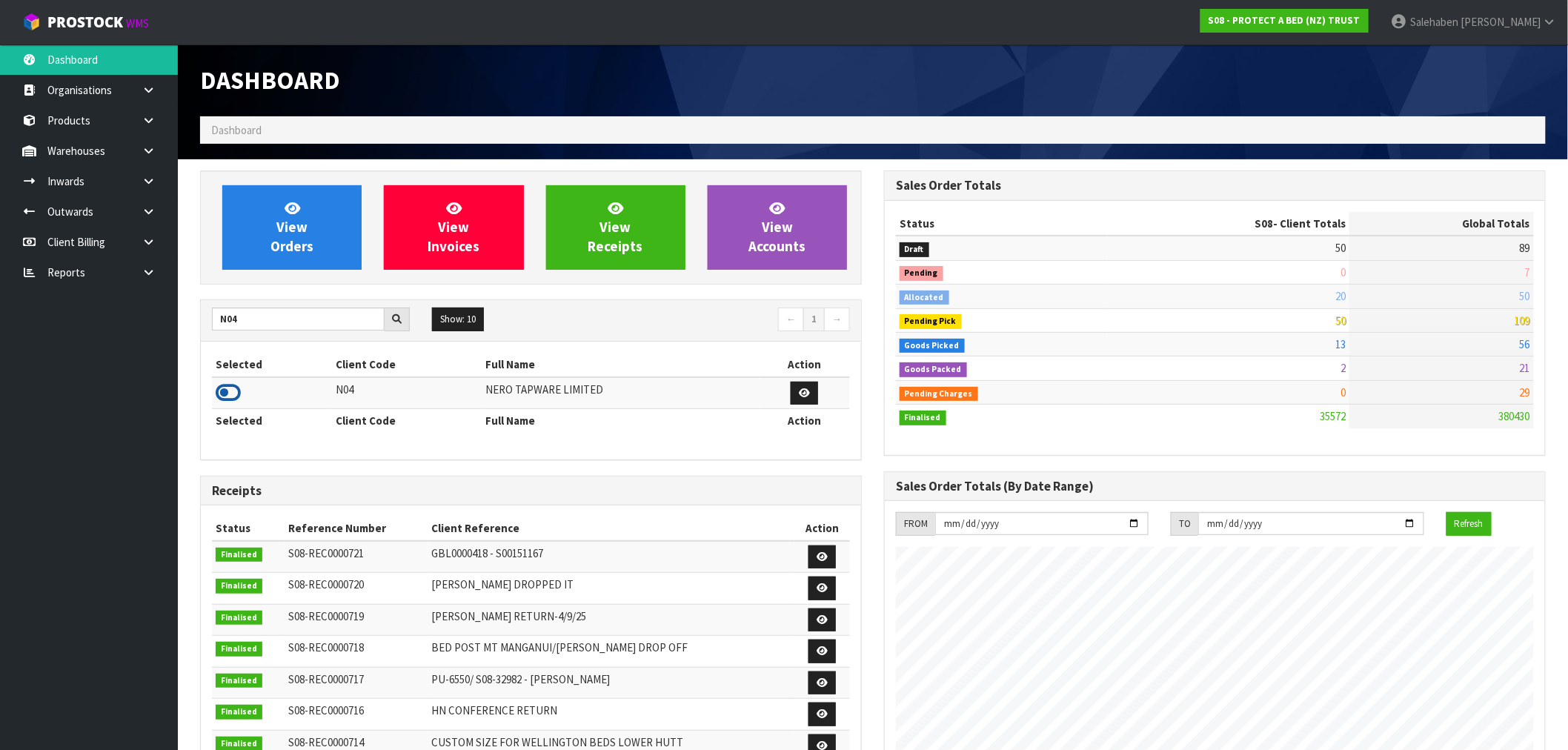
click at [228, 396] on icon at bounding box center [228, 393] width 25 height 23
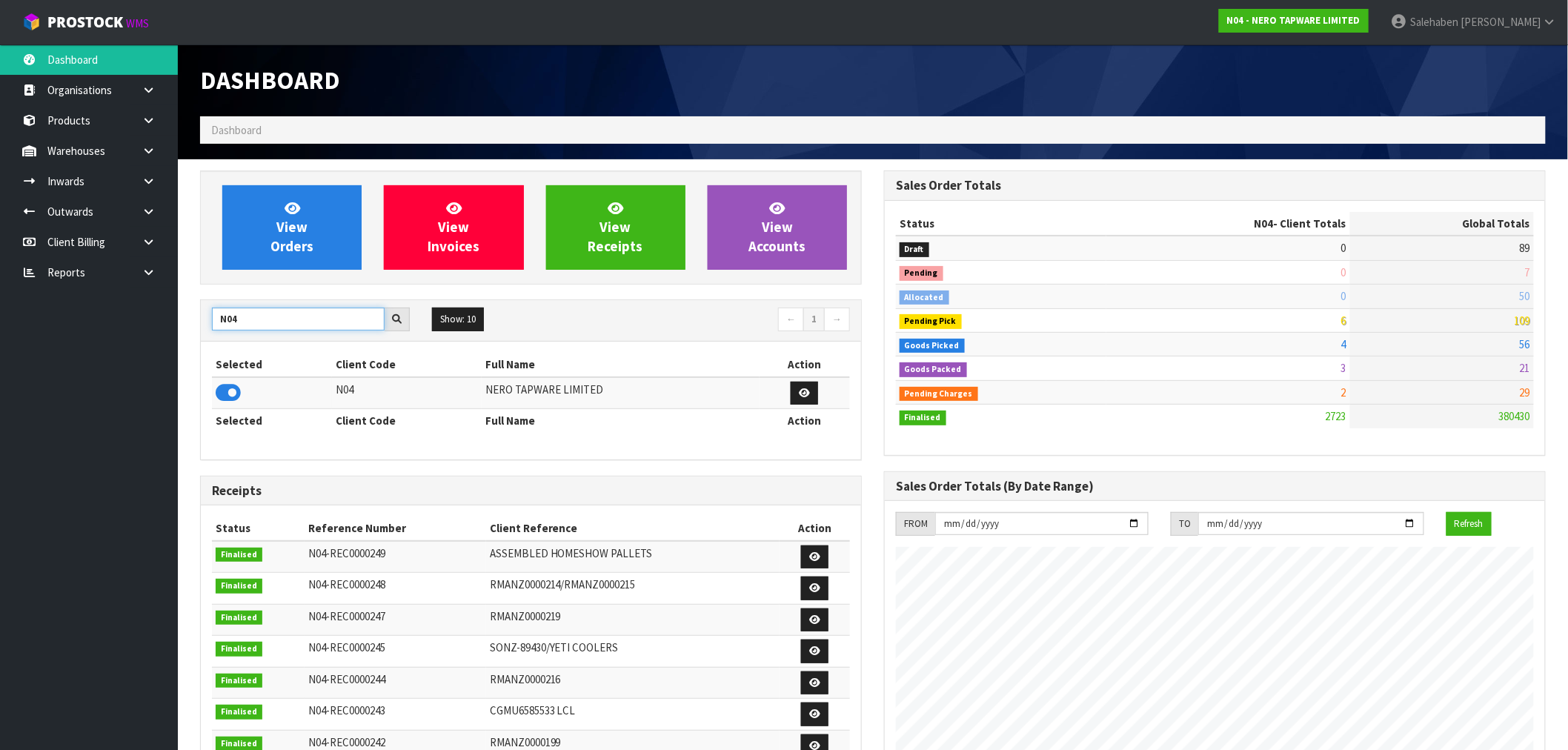
drag, startPoint x: 247, startPoint y: 320, endPoint x: 188, endPoint y: 338, distance: 61.7
click at [187, 339] on section "View Orders View Invoices View Receipts View Accounts N04 Show: 10 5 10 25 50 ←…" at bounding box center [873, 732] width 1390 height 1146
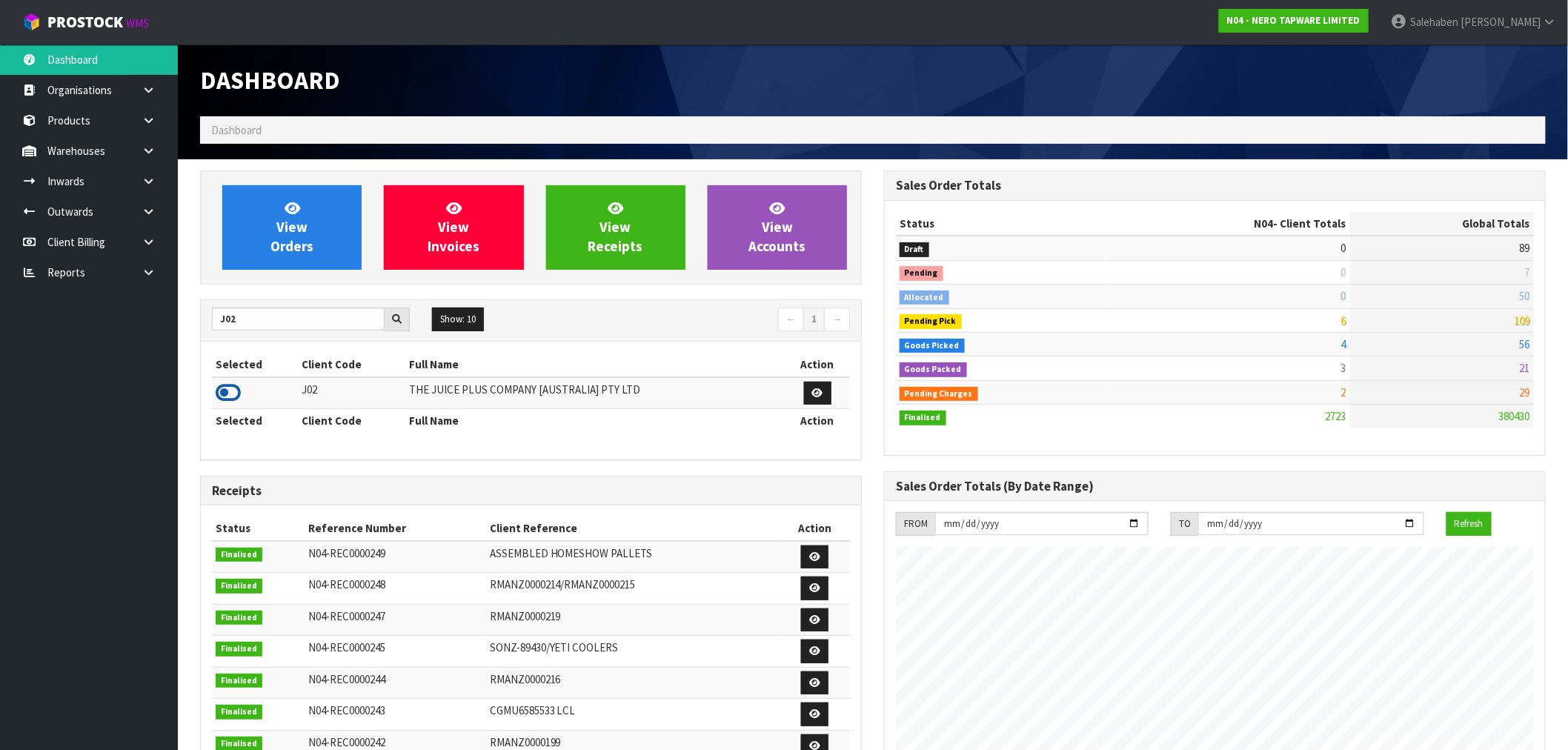
click at [225, 396] on icon at bounding box center [228, 393] width 25 height 23
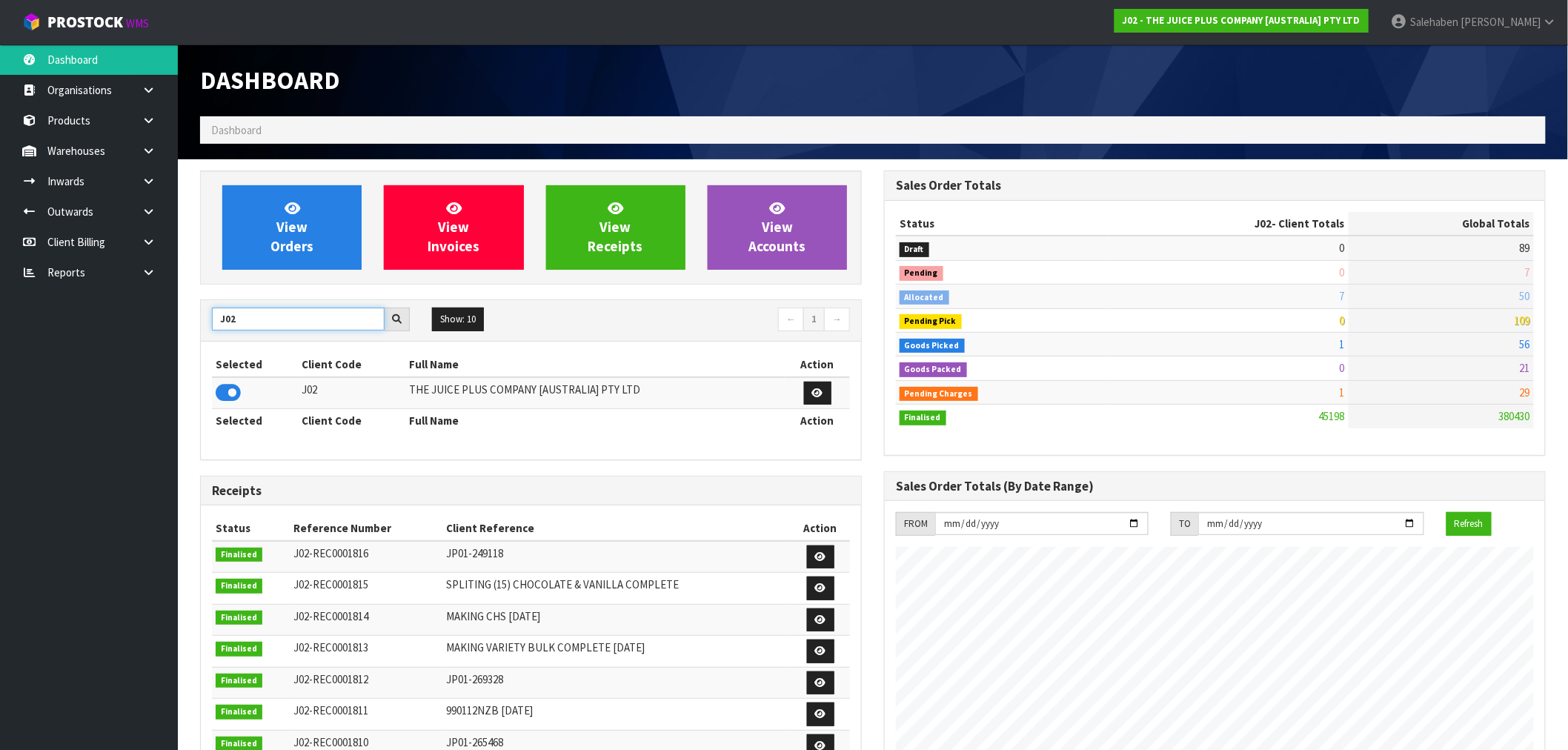
drag, startPoint x: 242, startPoint y: 322, endPoint x: 190, endPoint y: 335, distance: 53.6
click at [190, 334] on div "View Orders View Invoices View Receipts View Accounts J02 Show: 10 5 10 25 50 ←…" at bounding box center [530, 601] width 684 height 860
click at [227, 389] on icon at bounding box center [228, 393] width 25 height 23
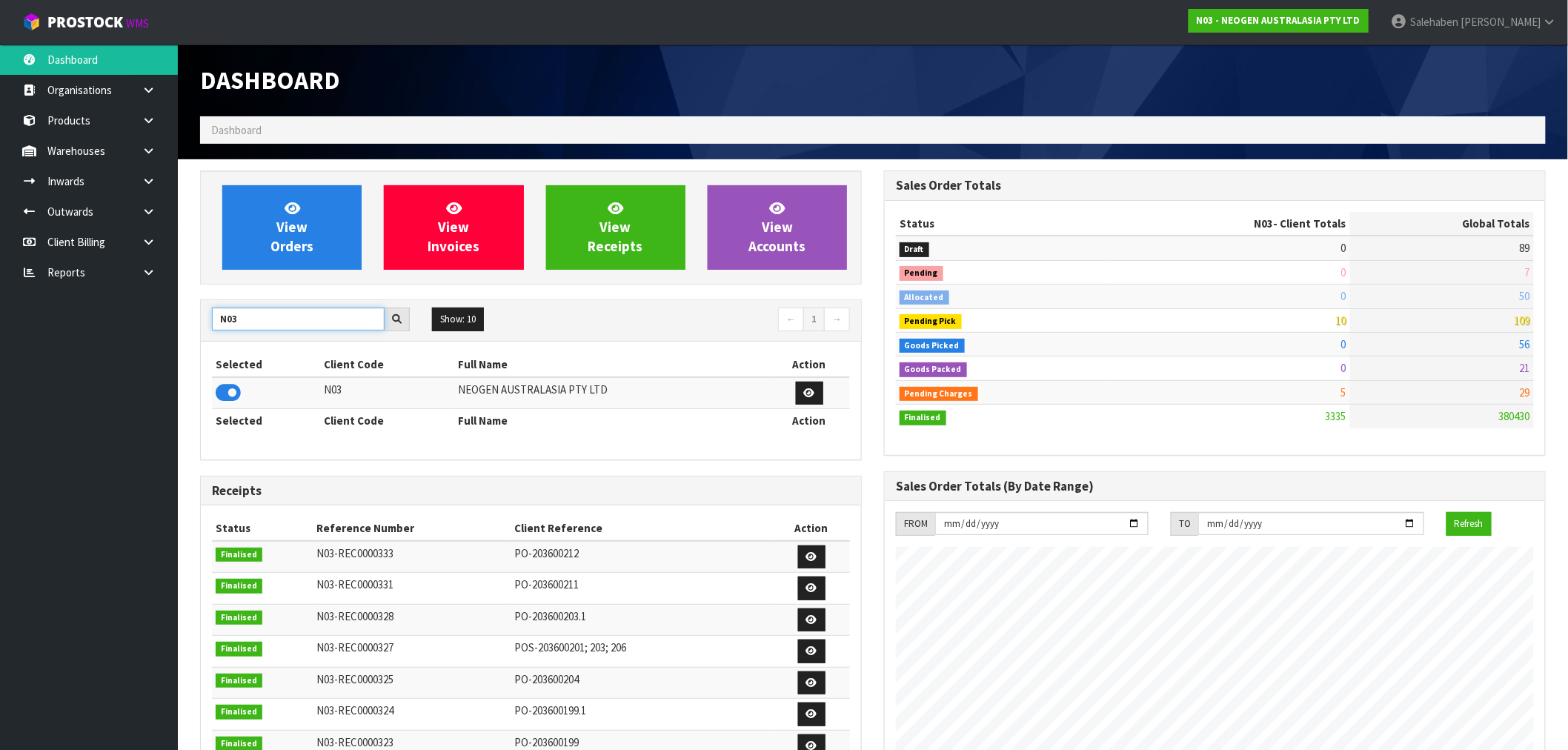
drag, startPoint x: 245, startPoint y: 322, endPoint x: 220, endPoint y: 341, distance: 31.4
click at [220, 341] on div "N03 Show: 10 5 10 25 50 ← 1 →" at bounding box center [530, 321] width 660 height 42
click at [225, 398] on icon at bounding box center [228, 393] width 25 height 23
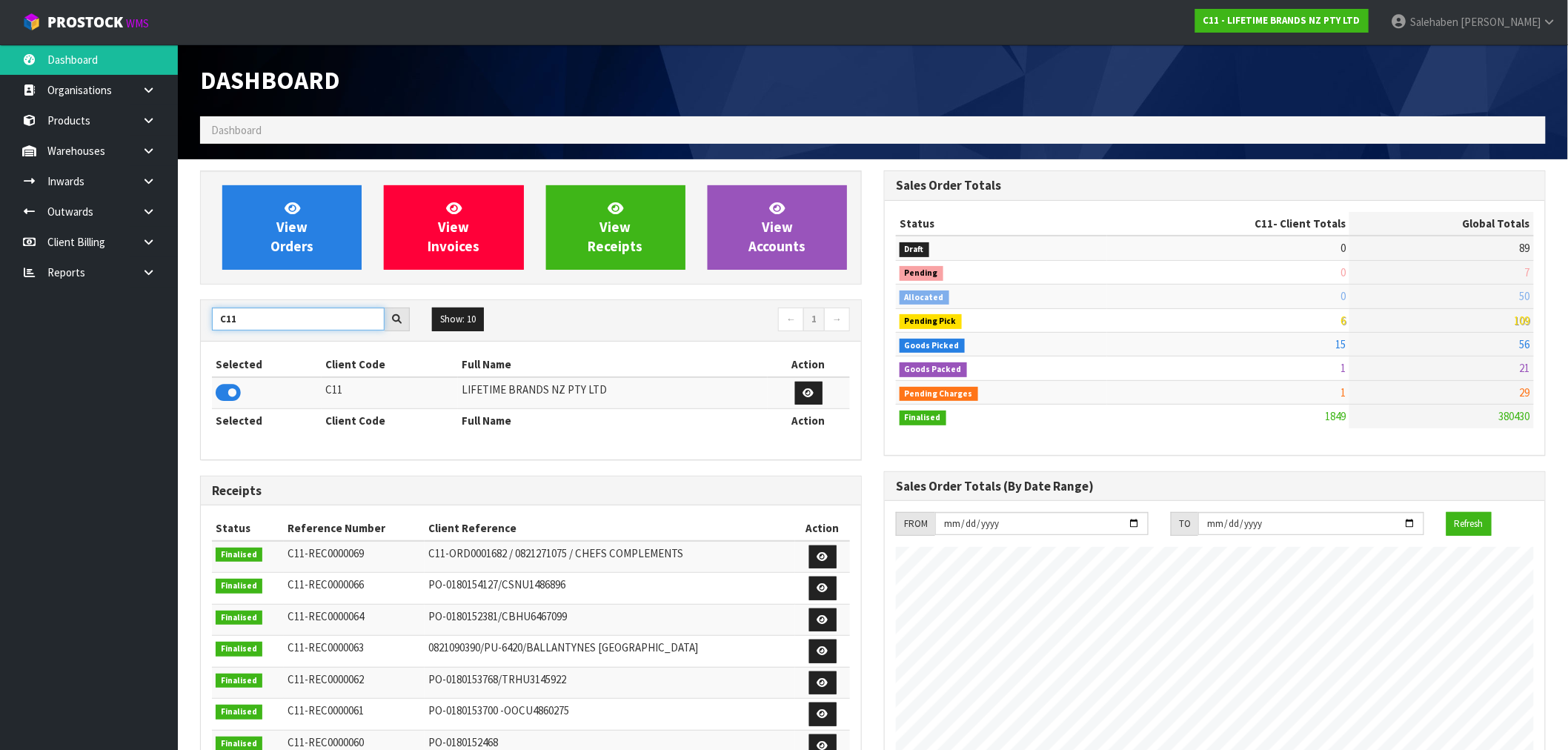
drag, startPoint x: 253, startPoint y: 316, endPoint x: 141, endPoint y: 347, distance: 116.2
click at [141, 347] on body "Toggle navigation ProStock WMS C11 - LIFETIME BRANDS NZ PTY LTD Salehaben Patel…" at bounding box center [784, 375] width 1568 height 750
click at [247, 312] on input "C11" at bounding box center [298, 319] width 173 height 23
drag, startPoint x: 246, startPoint y: 319, endPoint x: 213, endPoint y: 333, distance: 35.8
click at [213, 333] on div "C11 Show: 10 5 10 25 50 ← 1 →" at bounding box center [530, 320] width 660 height 26
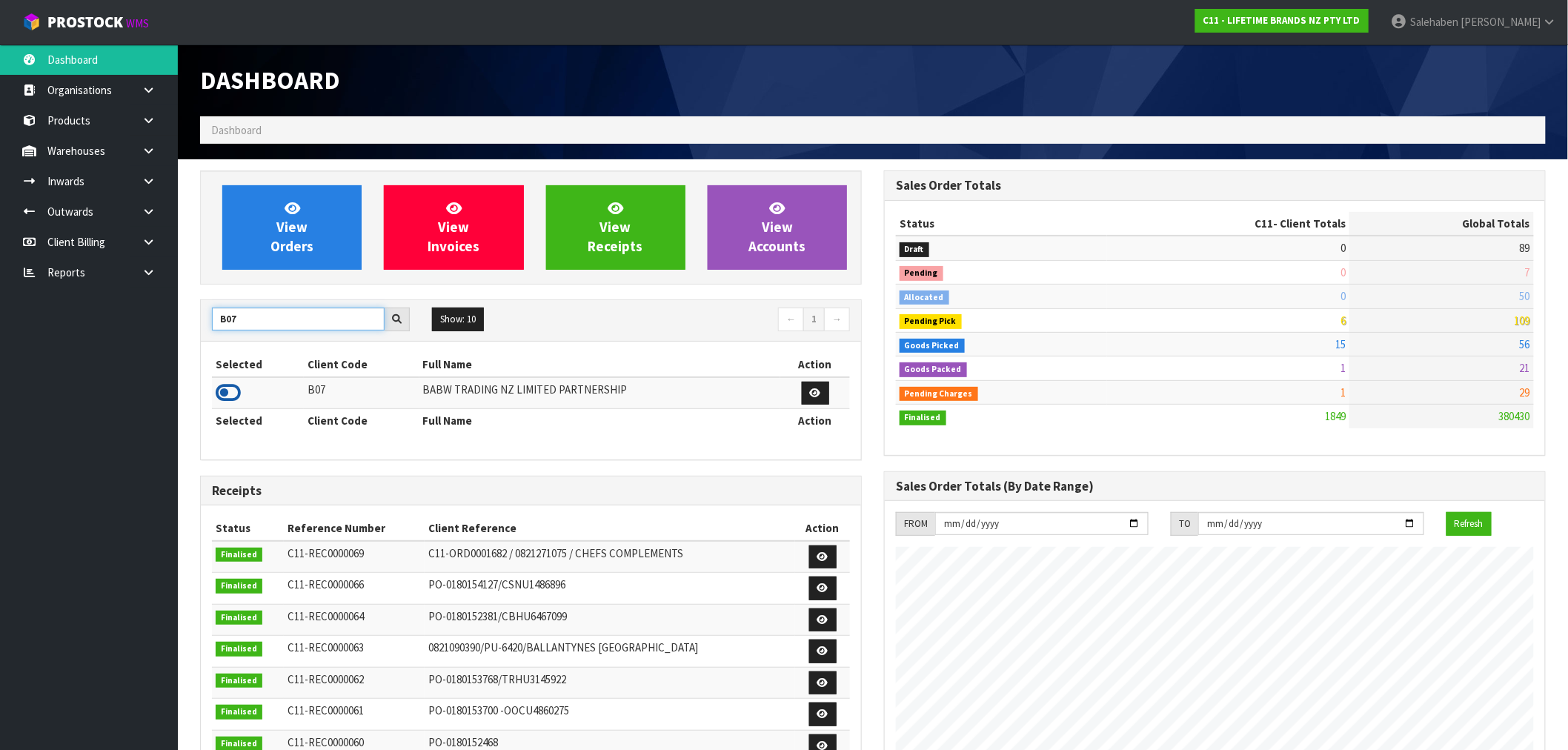
type input "B07"
click at [227, 390] on icon at bounding box center [228, 393] width 25 height 23
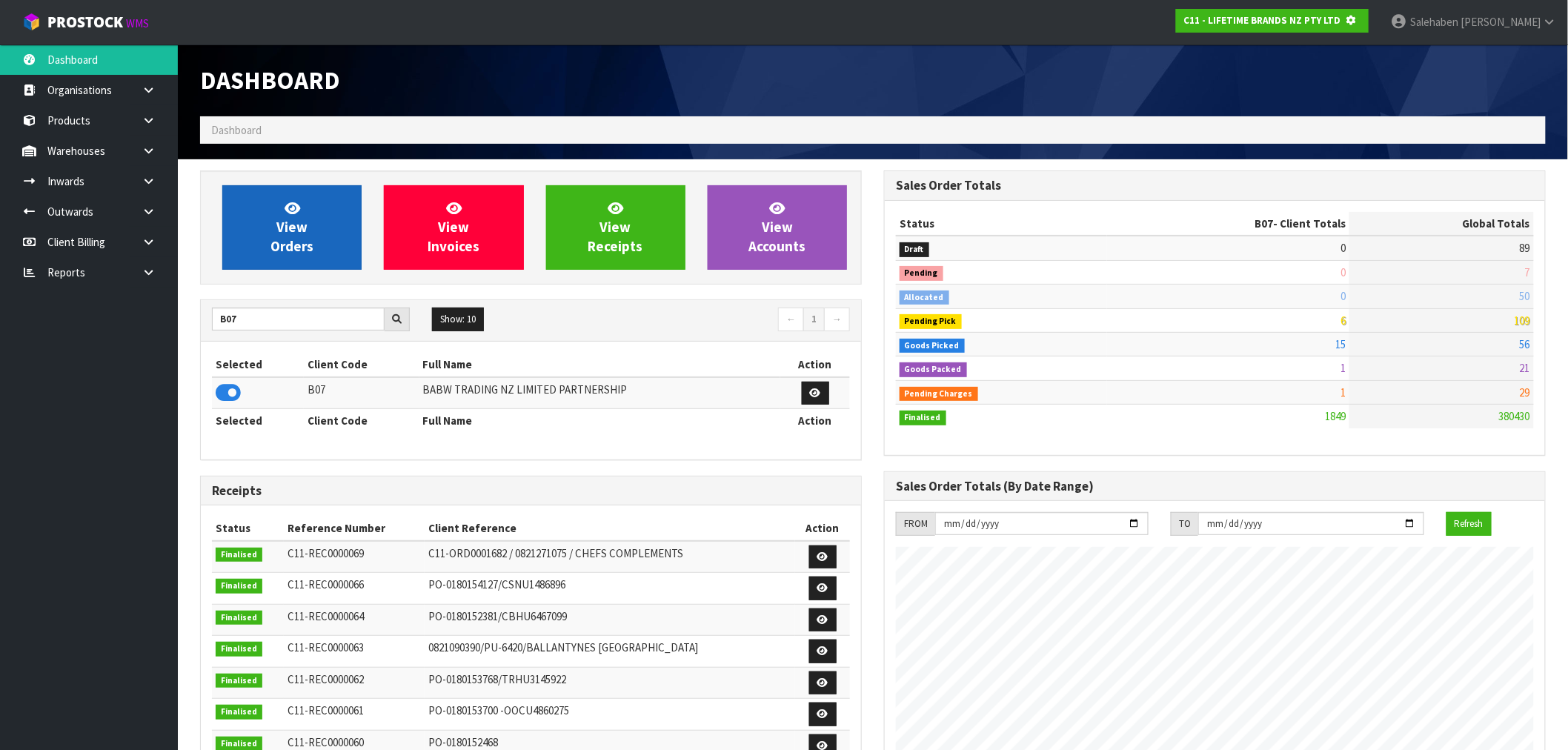
scroll to position [925, 684]
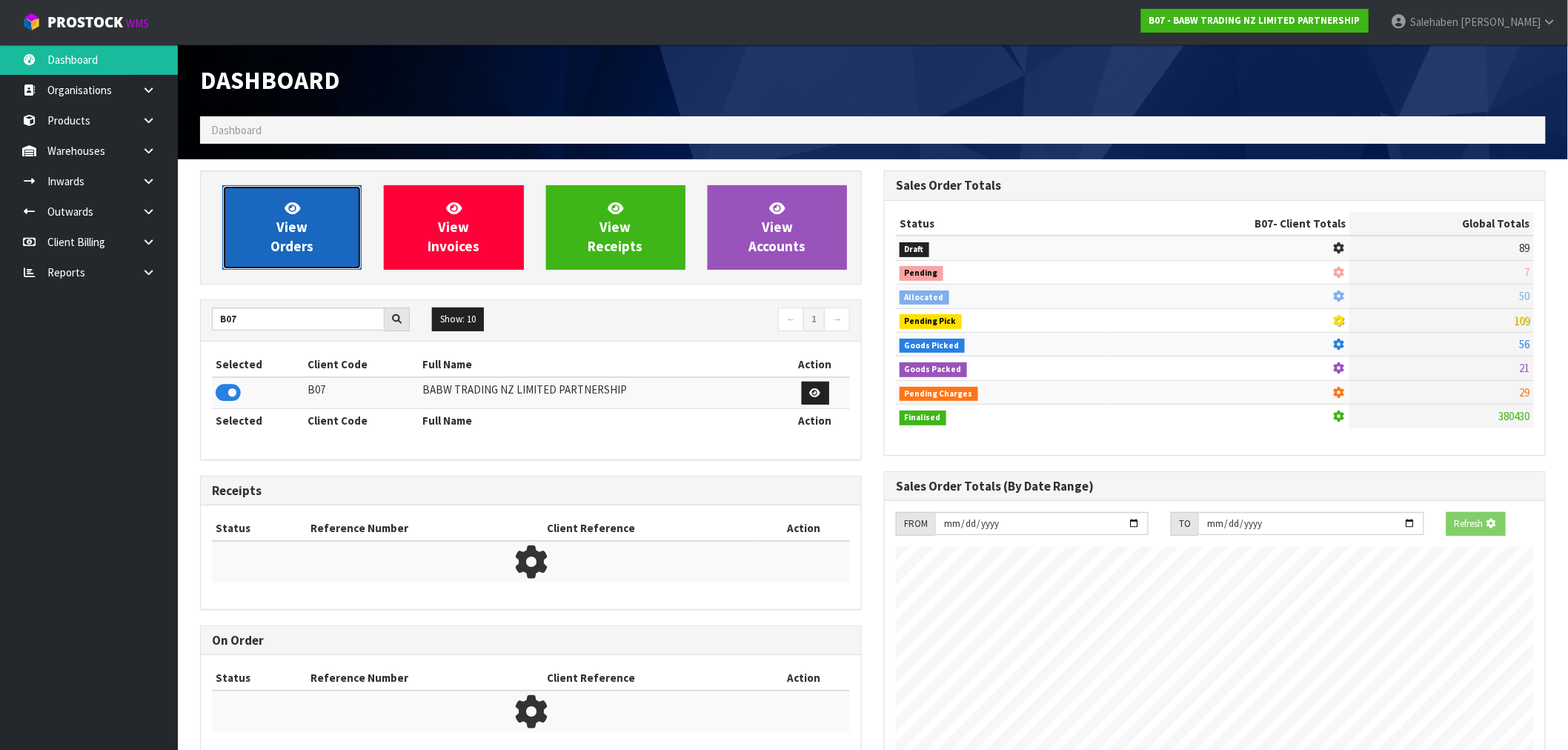
click at [294, 220] on span "View Orders" at bounding box center [291, 227] width 43 height 56
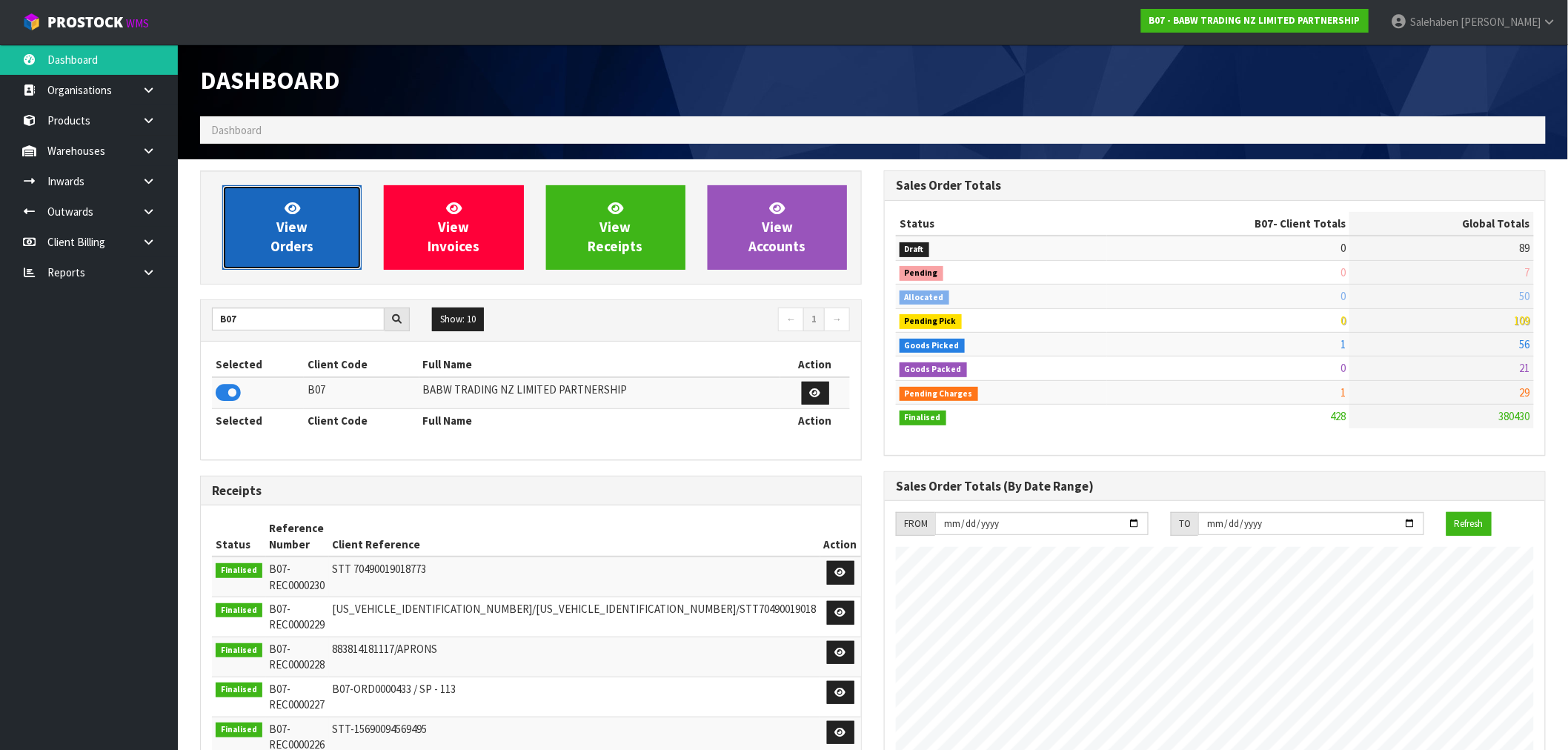
scroll to position [1122, 684]
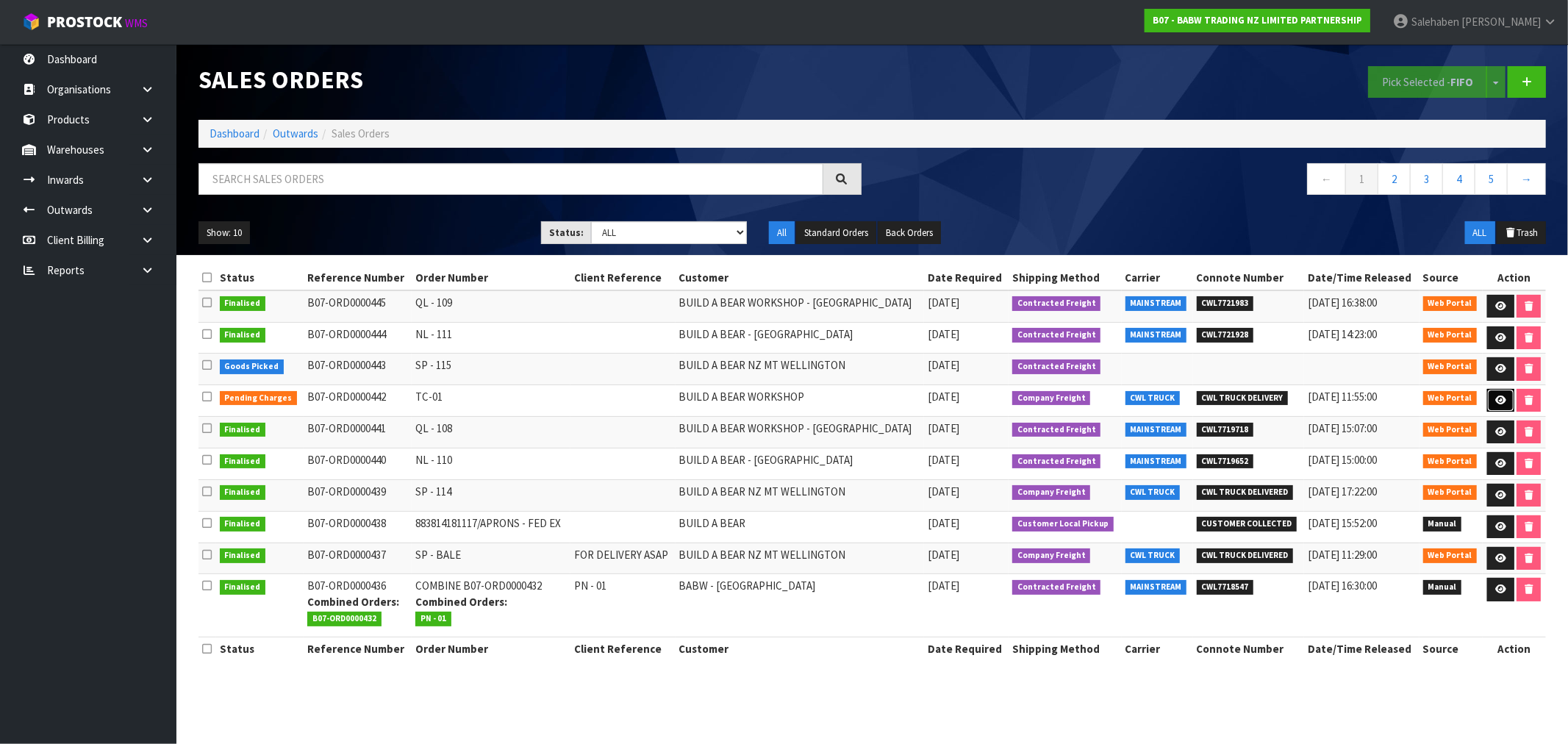
click at [1501, 399] on icon at bounding box center [1500, 400] width 11 height 10
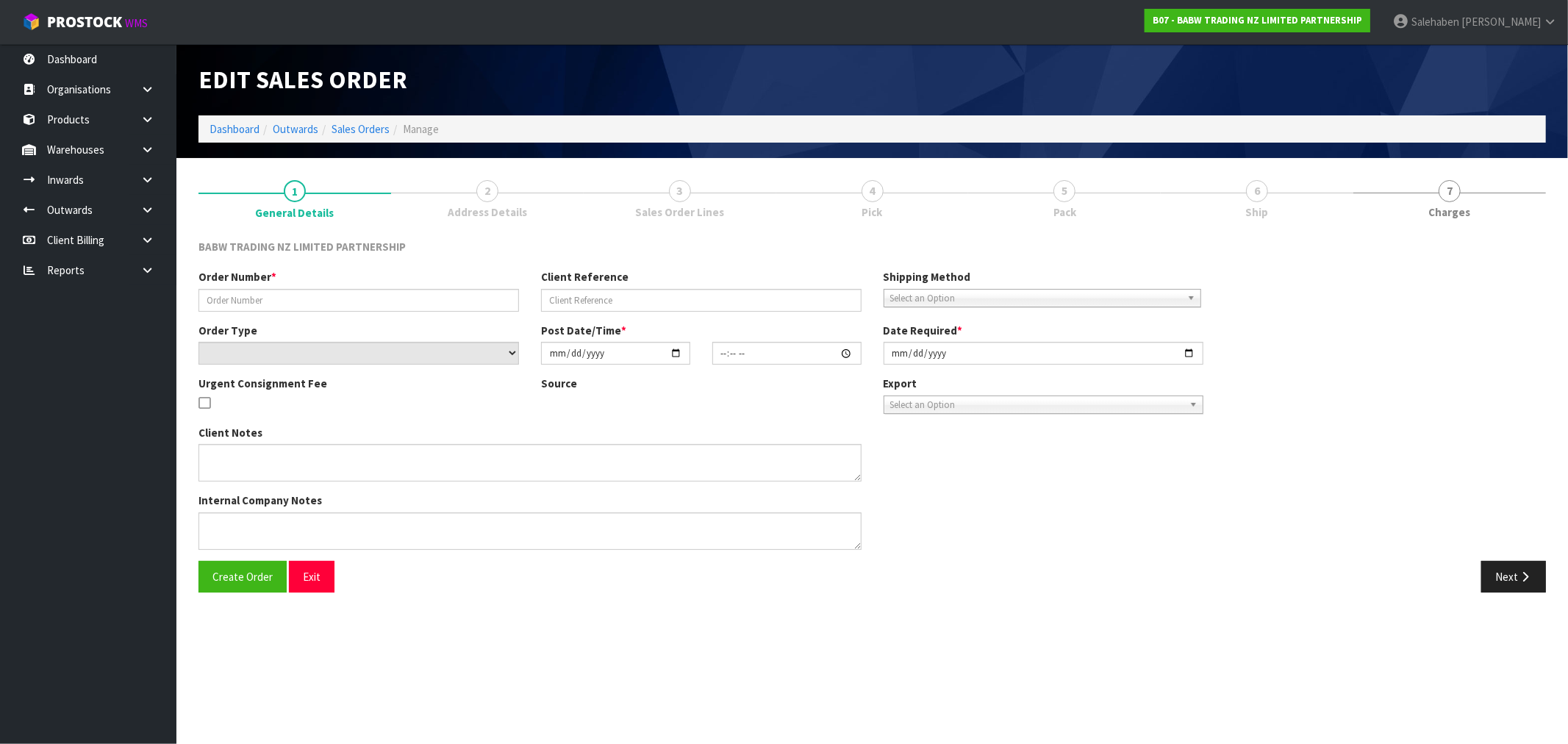
type input "TC-01"
select select "number:0"
type input "[DATE]"
type input "14:37:00.000"
type input "[DATE]"
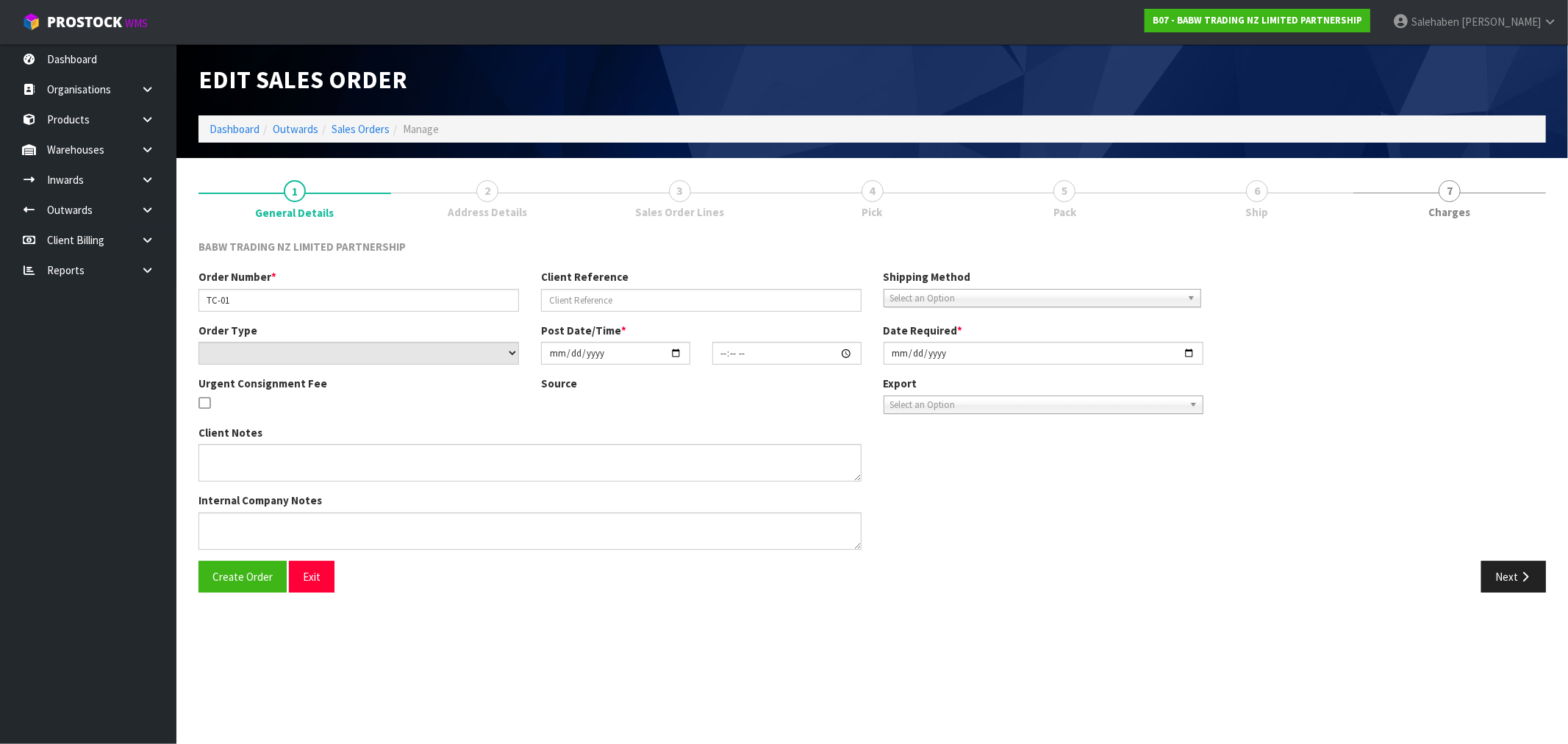
type textarea "I WAS JUST SORTING IT OUT WITH THE SHOPFITTER AND THE CENTRE, AS INSTALL IS PLA…"
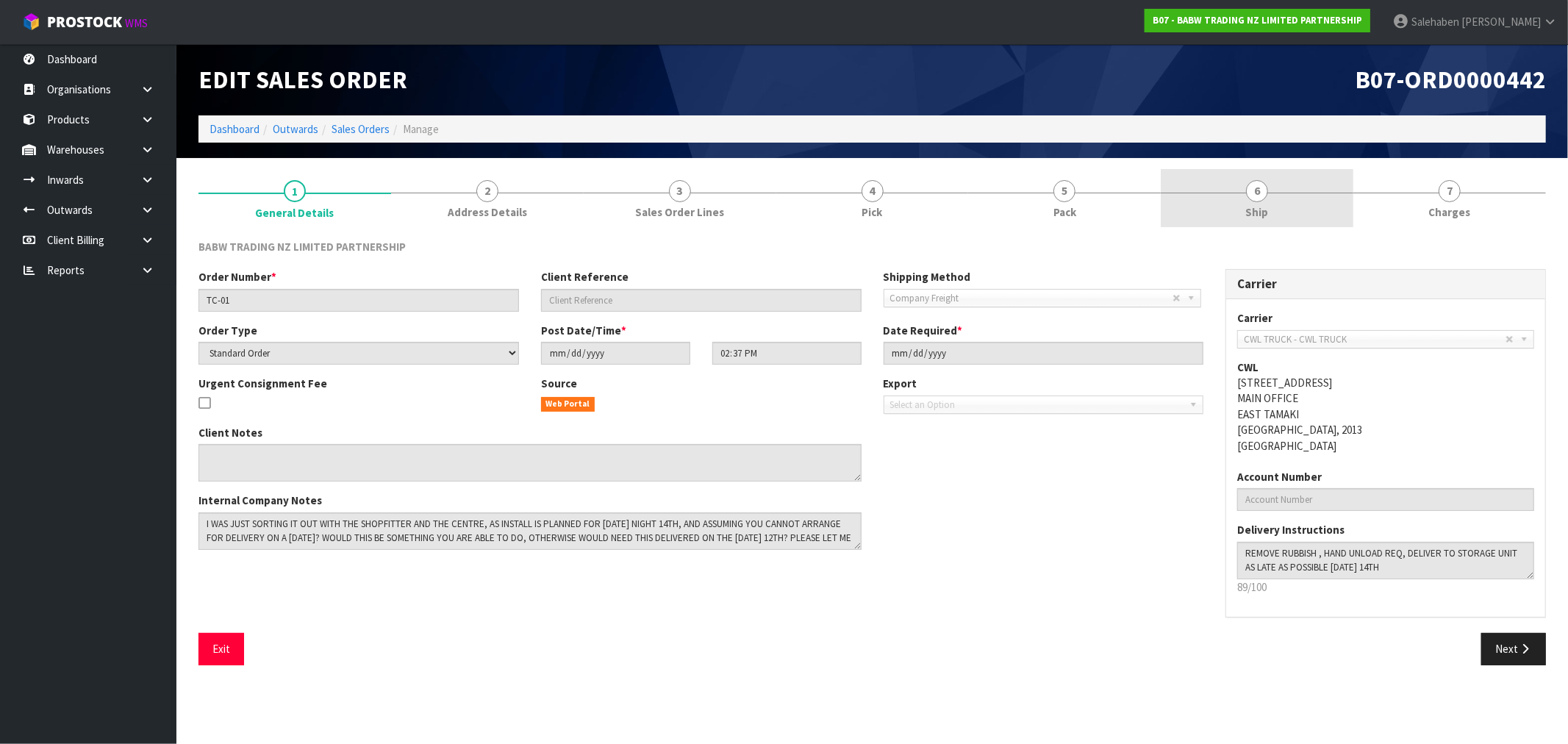
click at [1264, 202] on link "6 Ship" at bounding box center [1257, 198] width 192 height 58
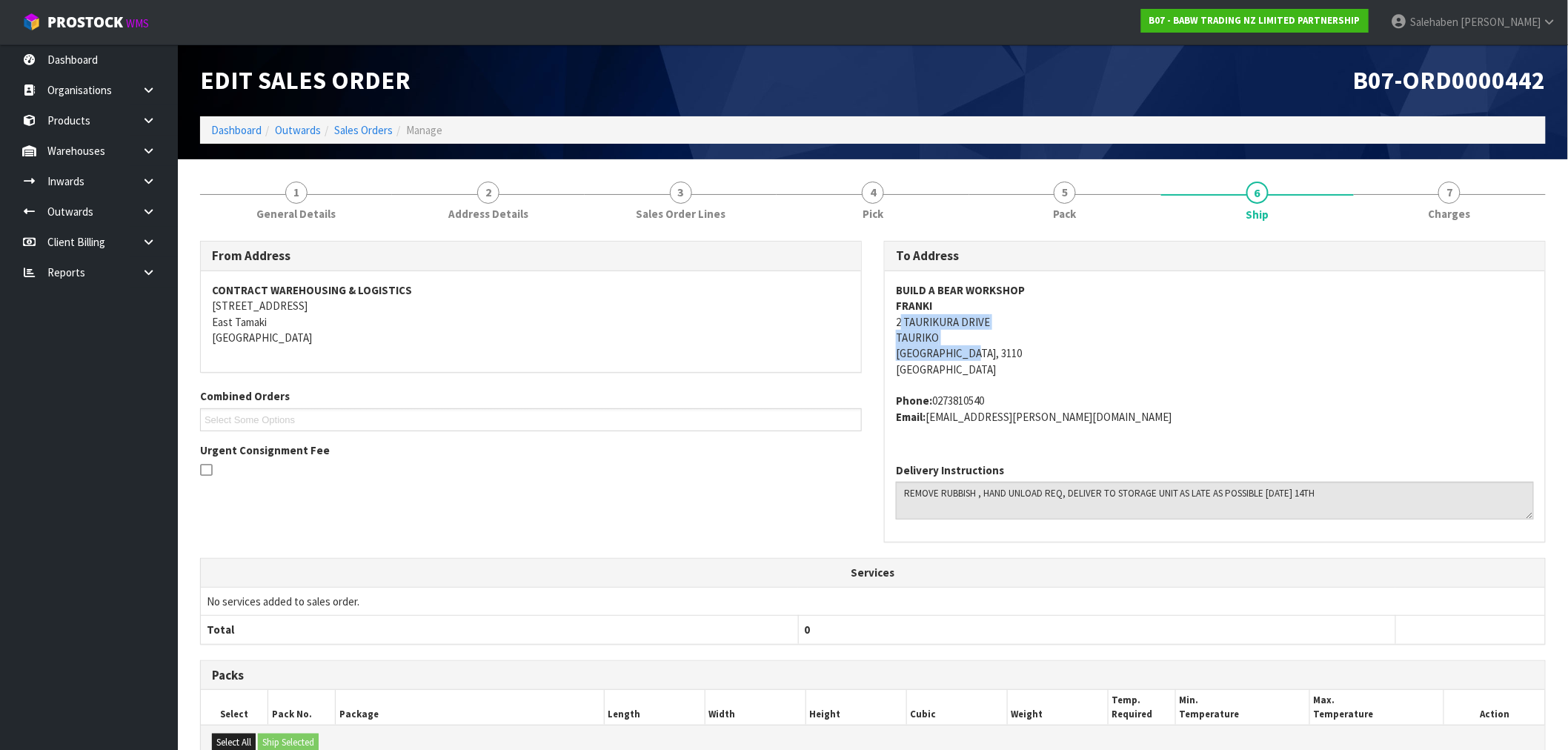
drag, startPoint x: 898, startPoint y: 322, endPoint x: 1000, endPoint y: 357, distance: 107.8
click at [997, 359] on address "BUILD A BEAR WORKSHOP FRANKI 2 TAURIKURA DRIVE TAURIKO Tauranga, 3110 New Zeala…" at bounding box center [1215, 330] width 638 height 95
click at [910, 329] on address "BUILD A BEAR WORKSHOP FRANKI 2 TAURIKURA DRIVE TAURIKO Tauranga, 3110 New Zeala…" at bounding box center [1215, 330] width 638 height 95
drag, startPoint x: 897, startPoint y: 322, endPoint x: 985, endPoint y: 365, distance: 97.9
click at [985, 365] on address "BUILD A BEAR WORKSHOP FRANKI 2 TAURIKURA DRIVE TAURIKO Tauranga, 3110 New Zeala…" at bounding box center [1215, 330] width 638 height 95
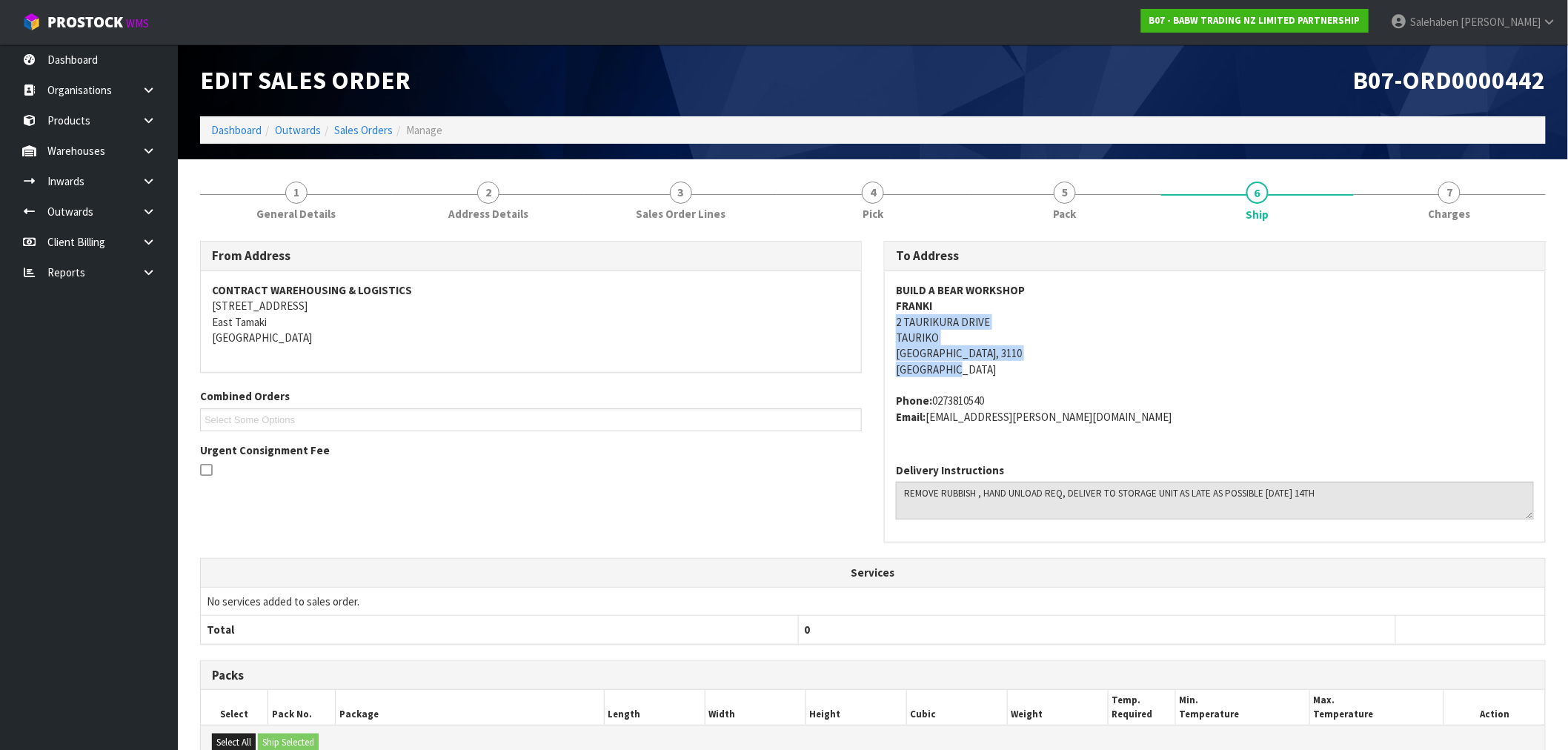
copy address "2 TAURIKURA DRIVE TAURIKO Tauranga, 3110 New Zealand"
click at [234, 129] on link "Dashboard" at bounding box center [236, 129] width 50 height 14
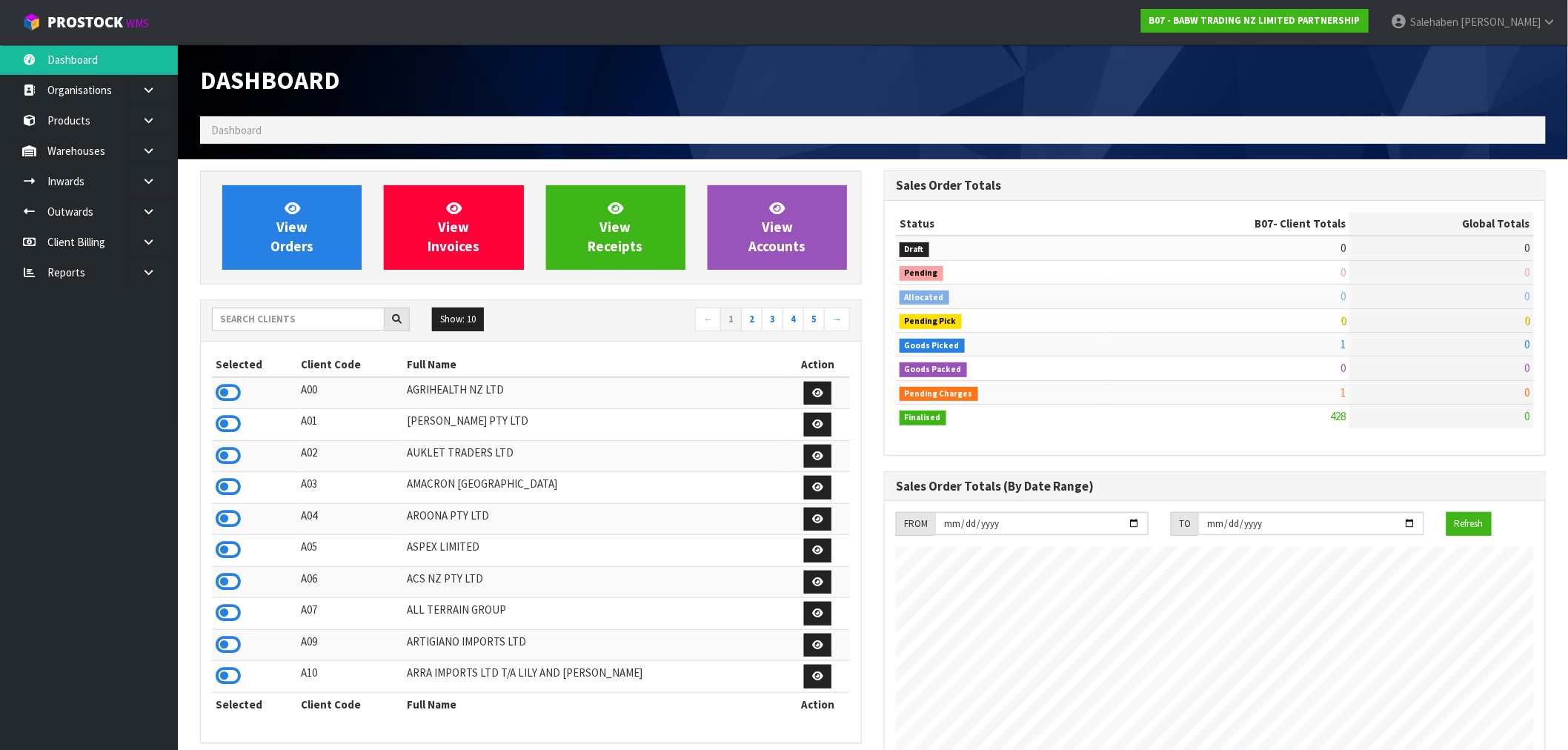
scroll to position [1122, 684]
click at [262, 316] on input "text" at bounding box center [298, 319] width 173 height 23
type input "J02"
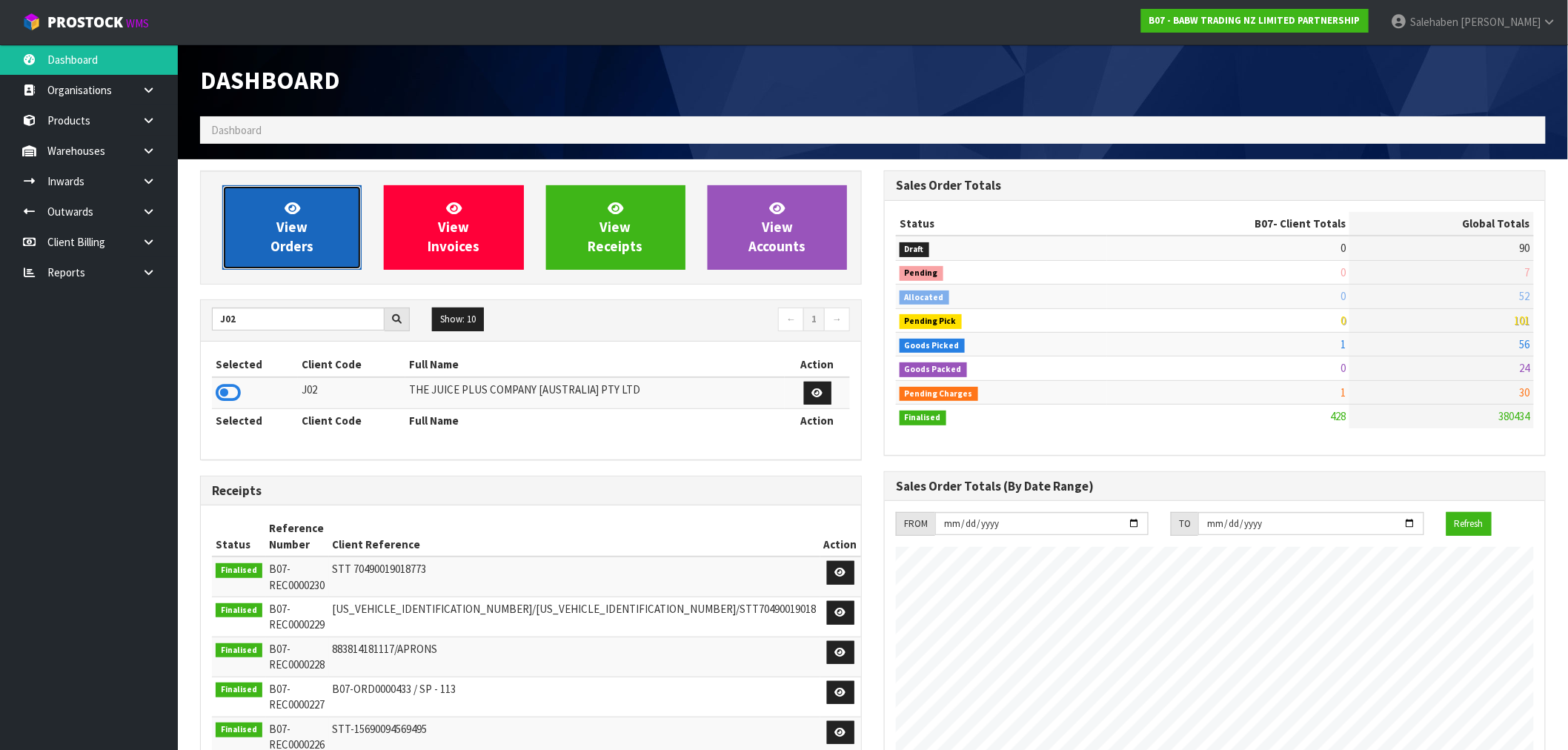
click at [273, 256] on link "View Orders" at bounding box center [291, 227] width 139 height 84
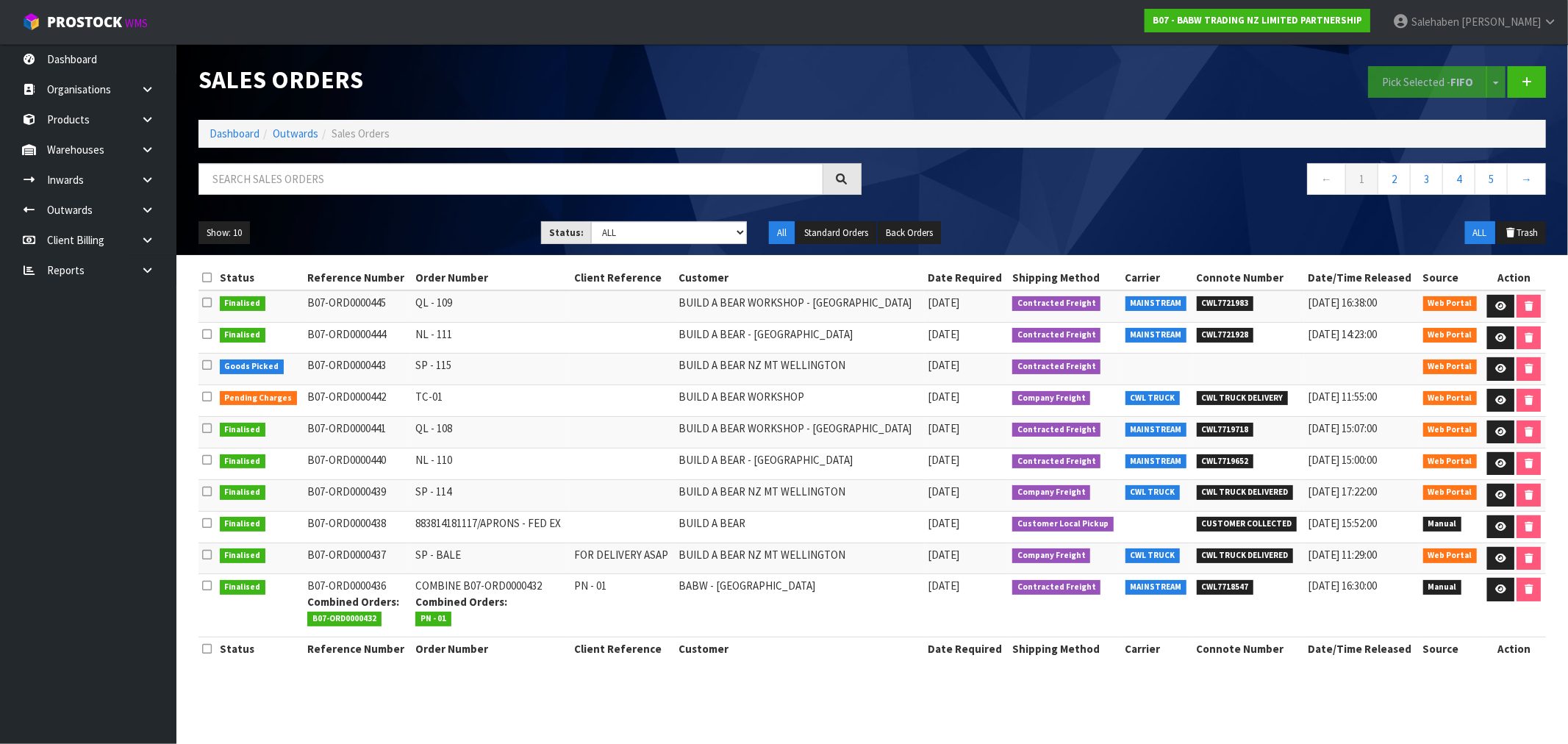
click at [228, 146] on ol "Dashboard Outwards Sales Orders" at bounding box center [872, 133] width 1348 height 27
click at [239, 133] on link "Dashboard" at bounding box center [234, 133] width 50 height 14
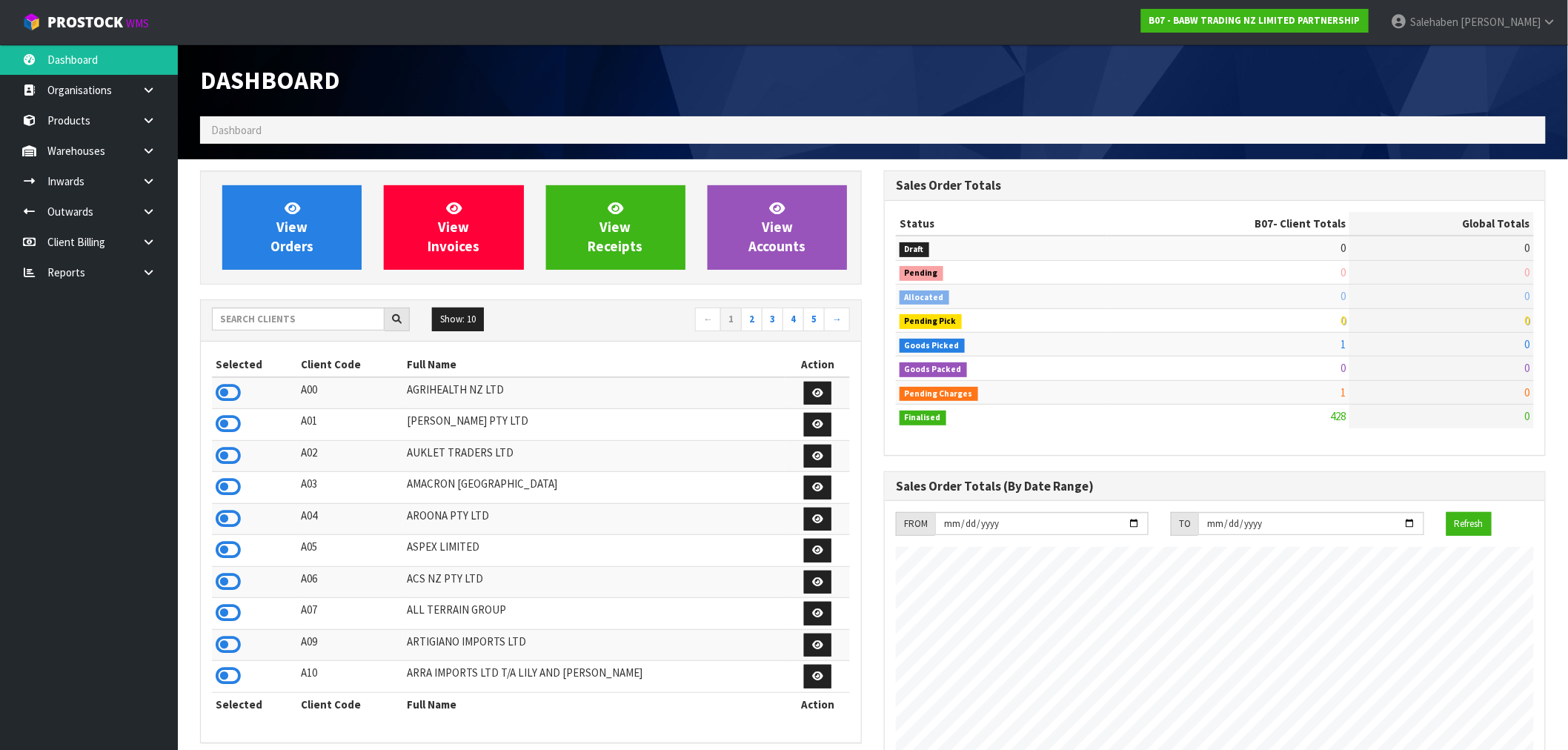
scroll to position [1122, 684]
drag, startPoint x: 250, startPoint y: 312, endPoint x: 243, endPoint y: 329, distance: 18.4
click at [250, 313] on input "text" at bounding box center [298, 319] width 173 height 23
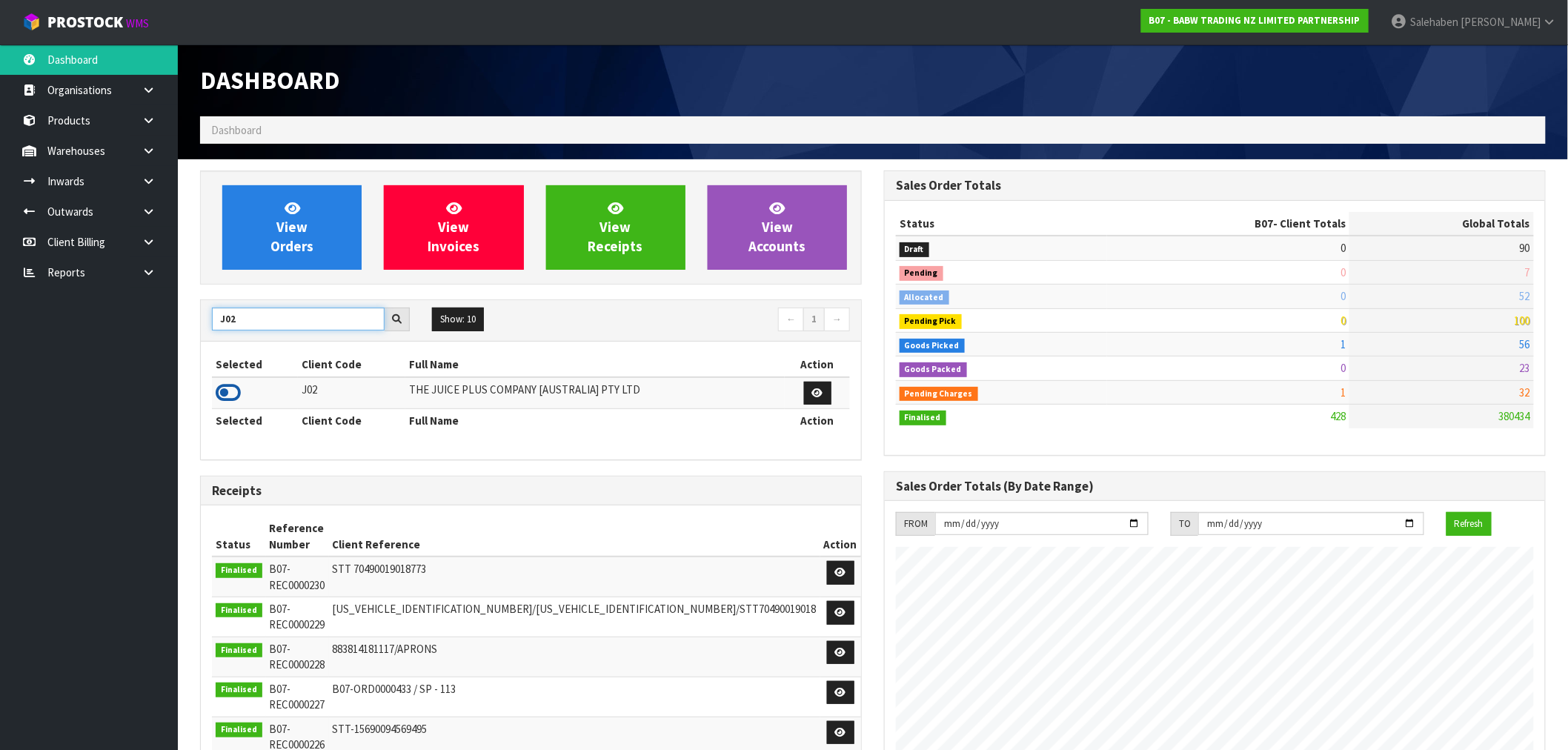
type input "J02"
click at [230, 394] on icon at bounding box center [228, 393] width 25 height 23
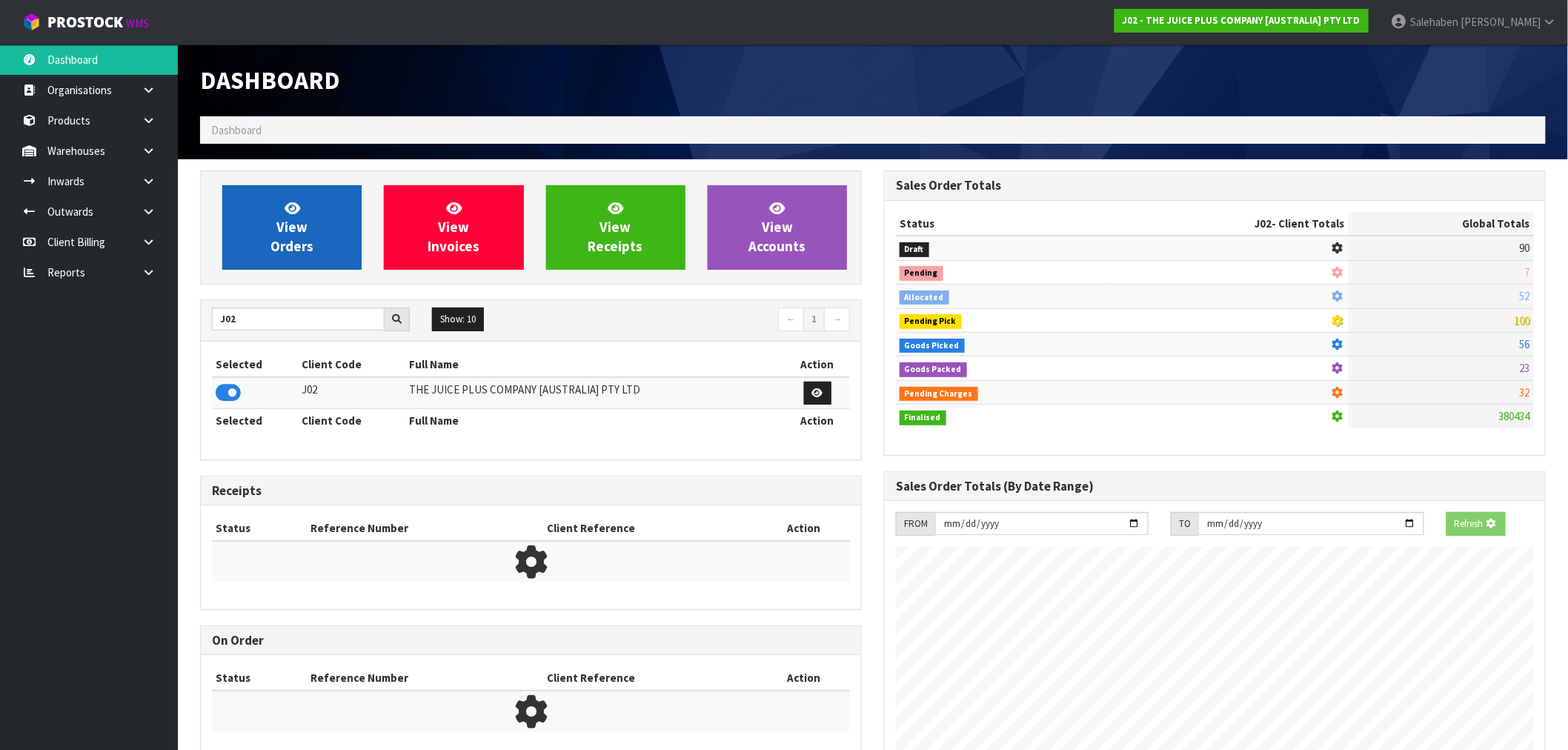
scroll to position [740218, 740229]
click at [281, 231] on span "View Orders" at bounding box center [291, 227] width 43 height 56
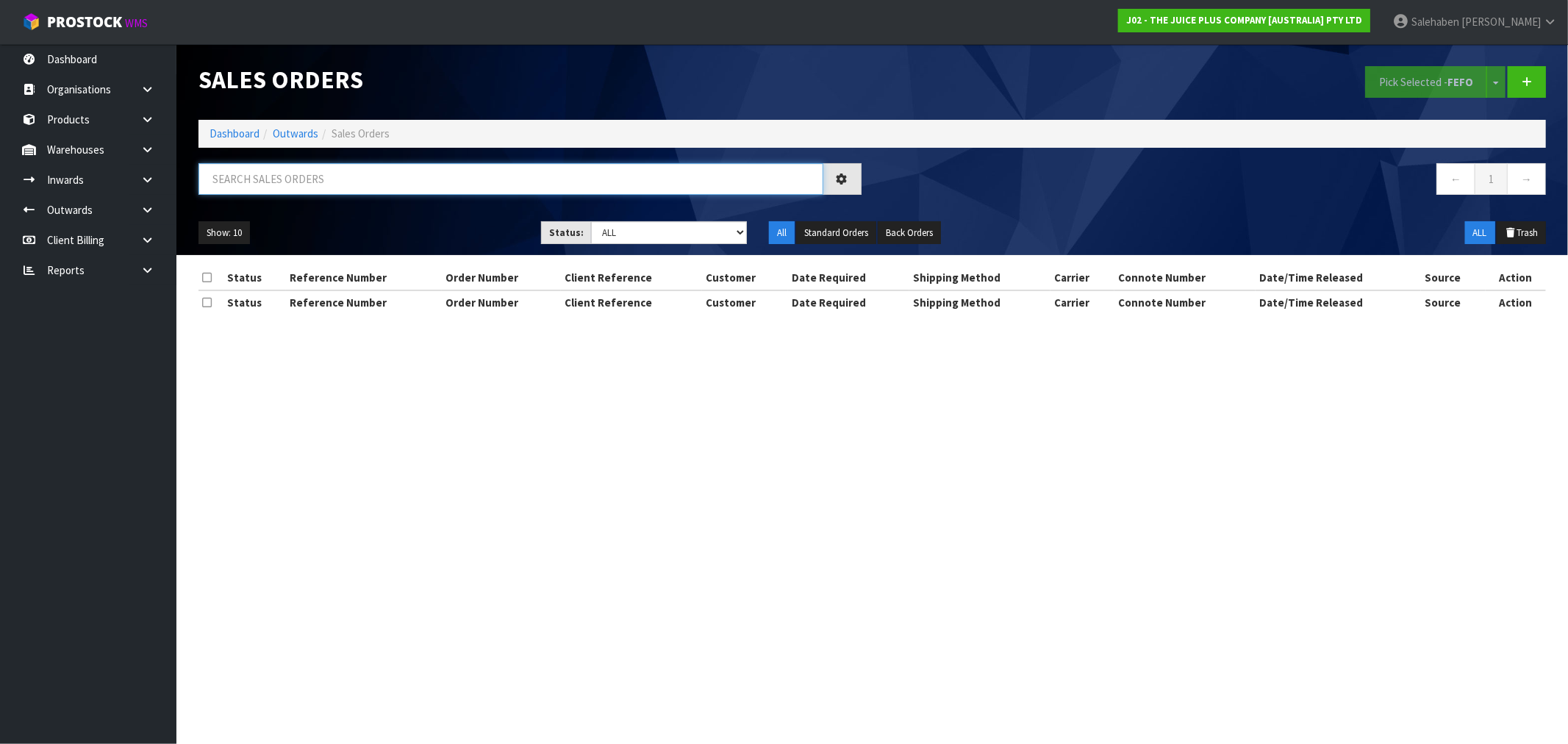
click at [253, 179] on input "text" at bounding box center [511, 179] width 625 height 31
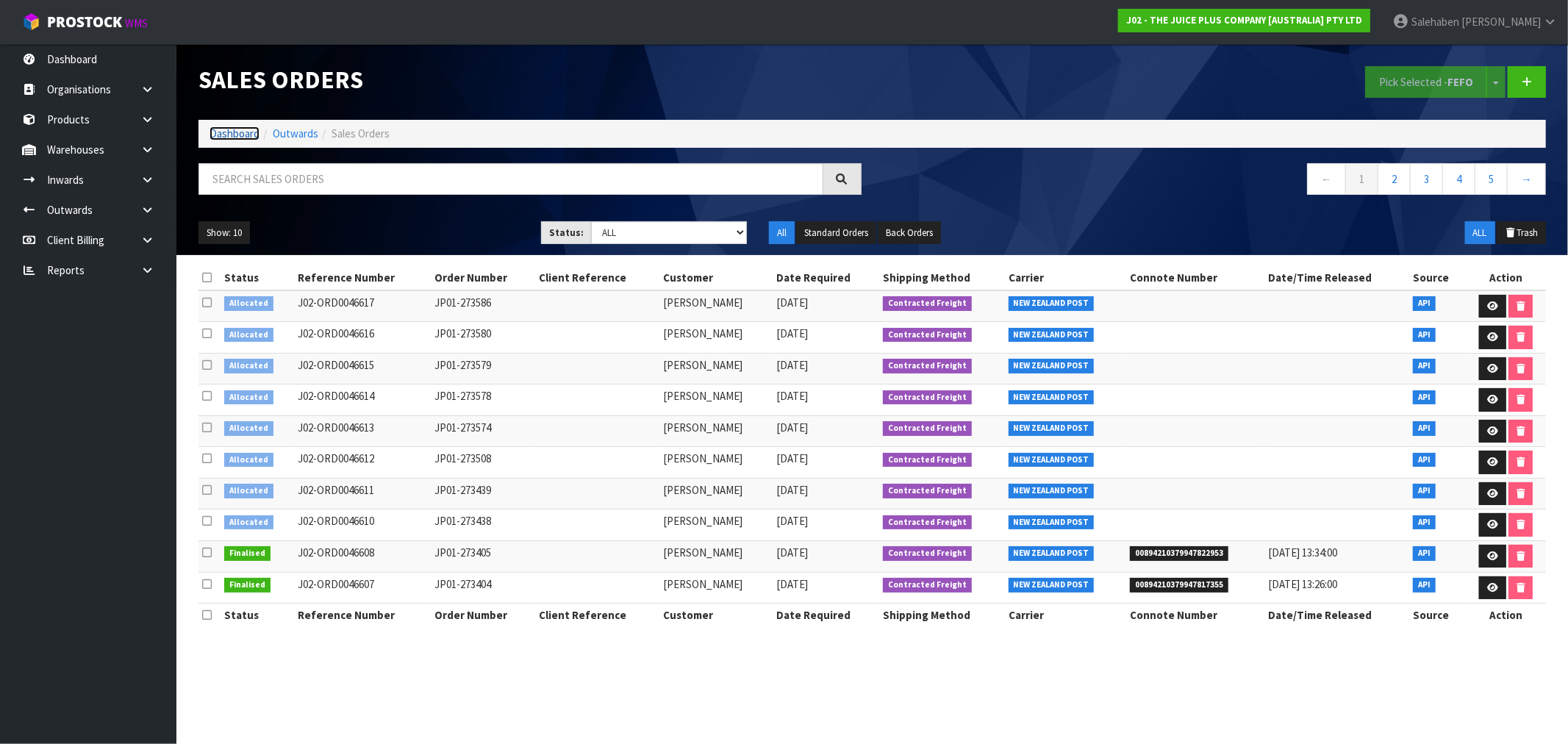
click at [225, 131] on link "Dashboard" at bounding box center [234, 133] width 50 height 14
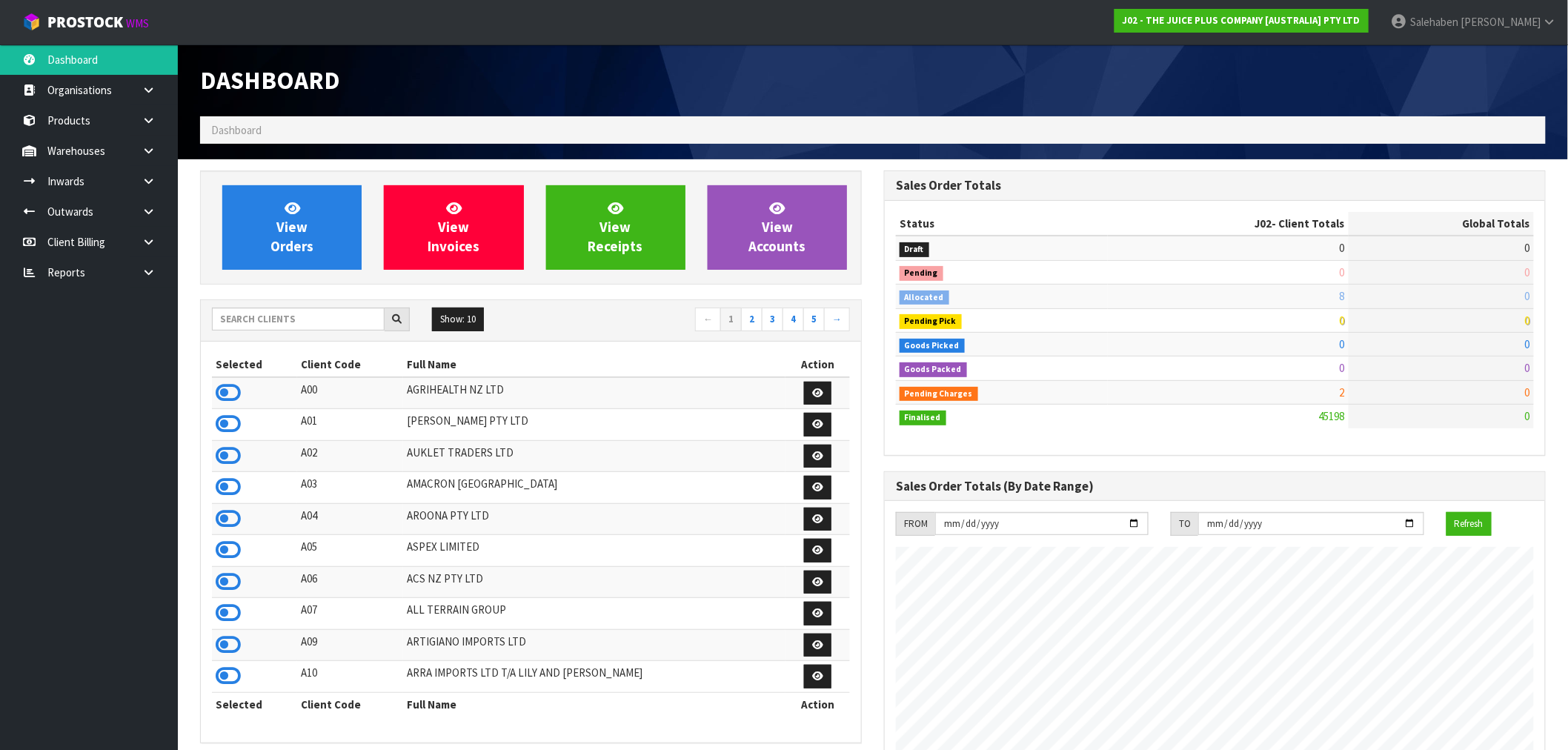
scroll to position [1122, 684]
click at [73, 176] on link "Inwards" at bounding box center [89, 181] width 178 height 30
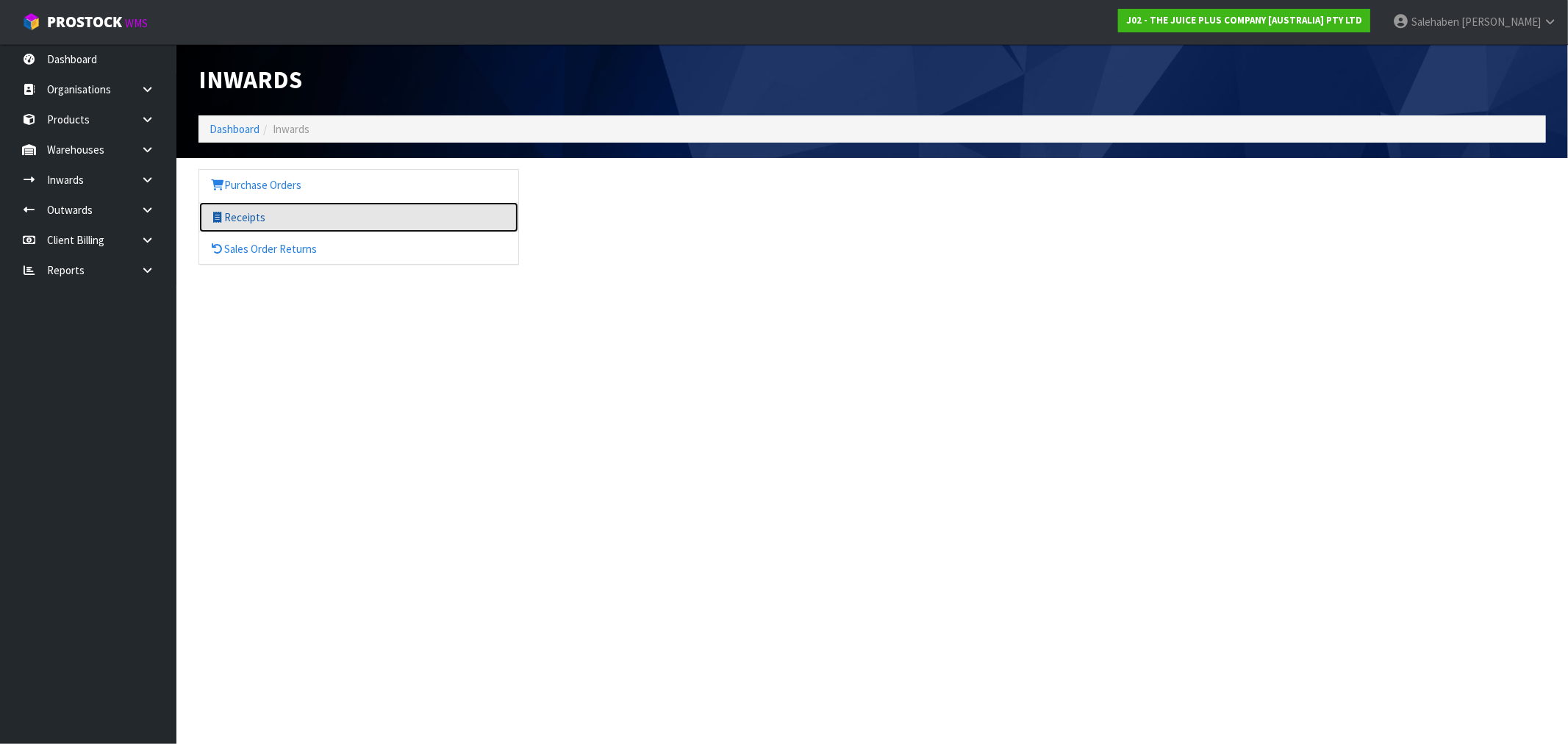
click at [244, 213] on link "Receipts" at bounding box center [358, 217] width 319 height 30
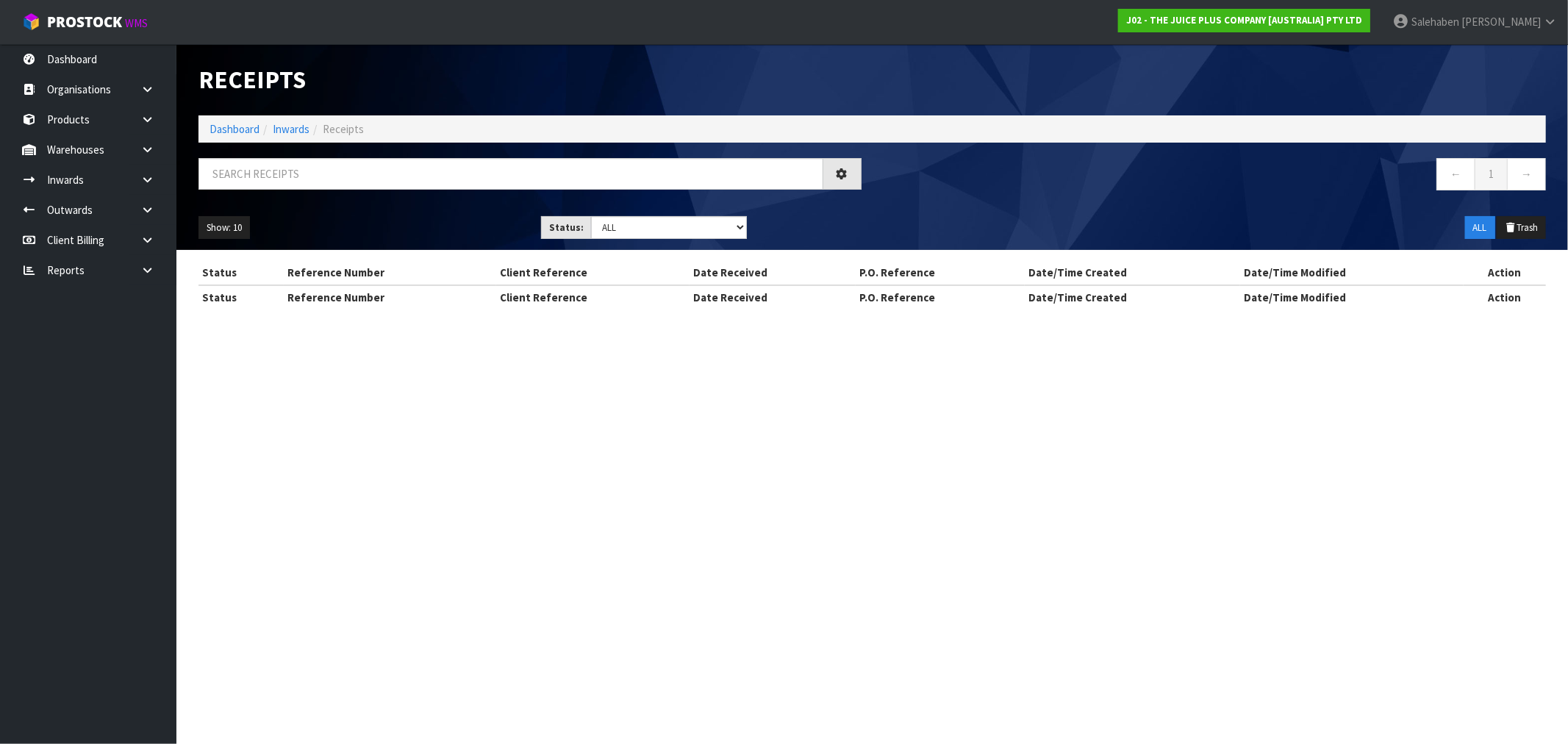
click at [259, 182] on input "text" at bounding box center [511, 174] width 625 height 31
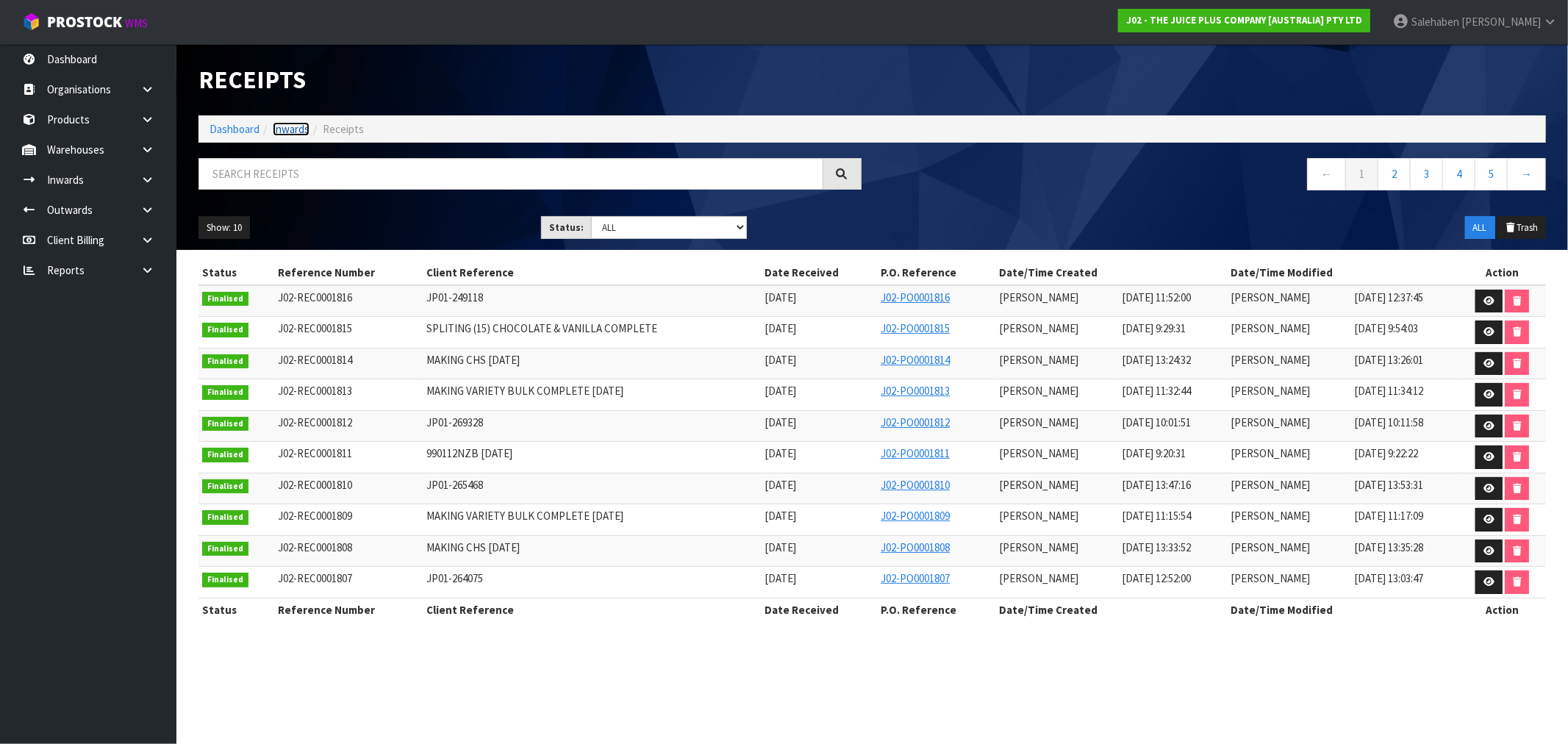
click at [279, 129] on link "Inwards" at bounding box center [291, 128] width 36 height 14
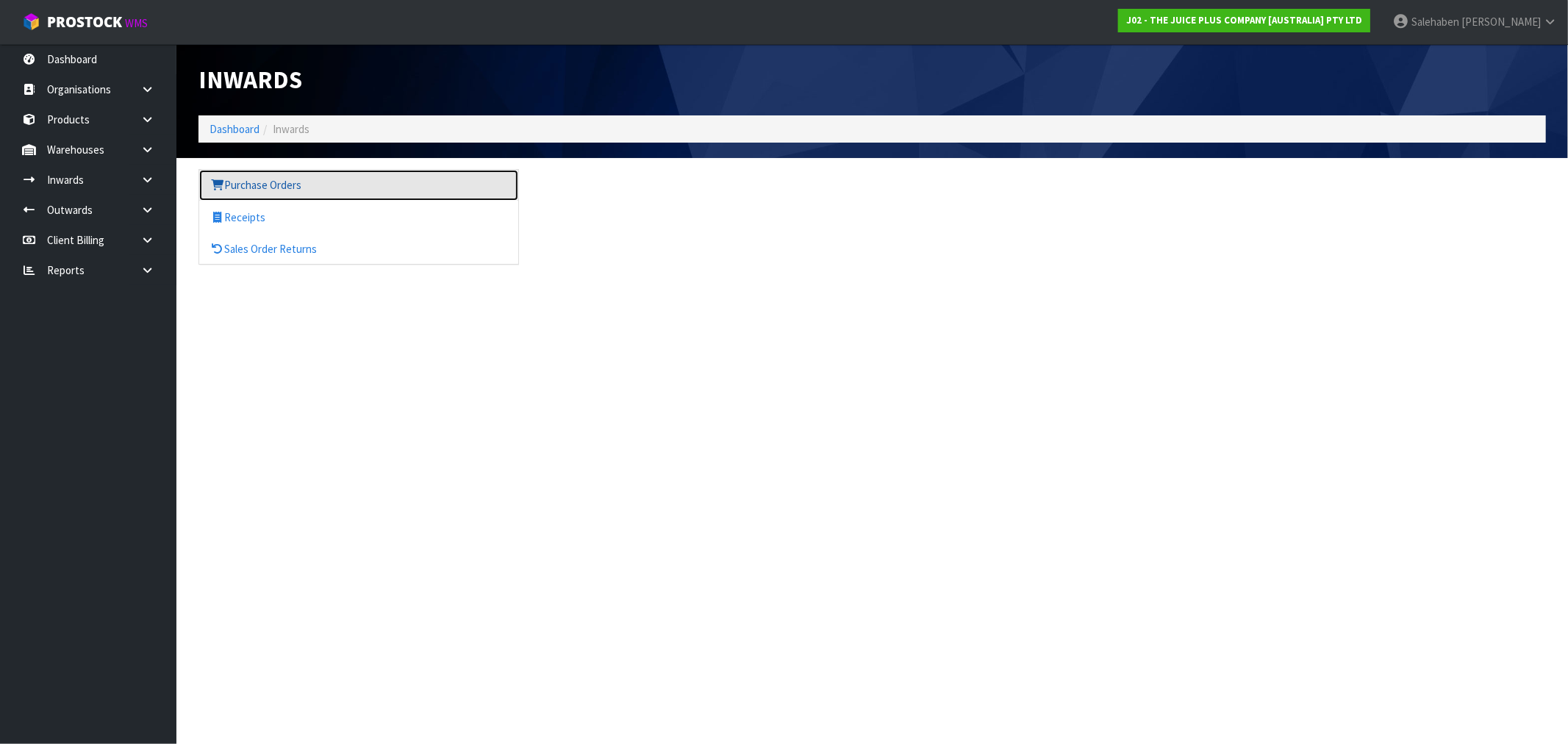
click at [260, 190] on link "Purchase Orders" at bounding box center [358, 185] width 319 height 30
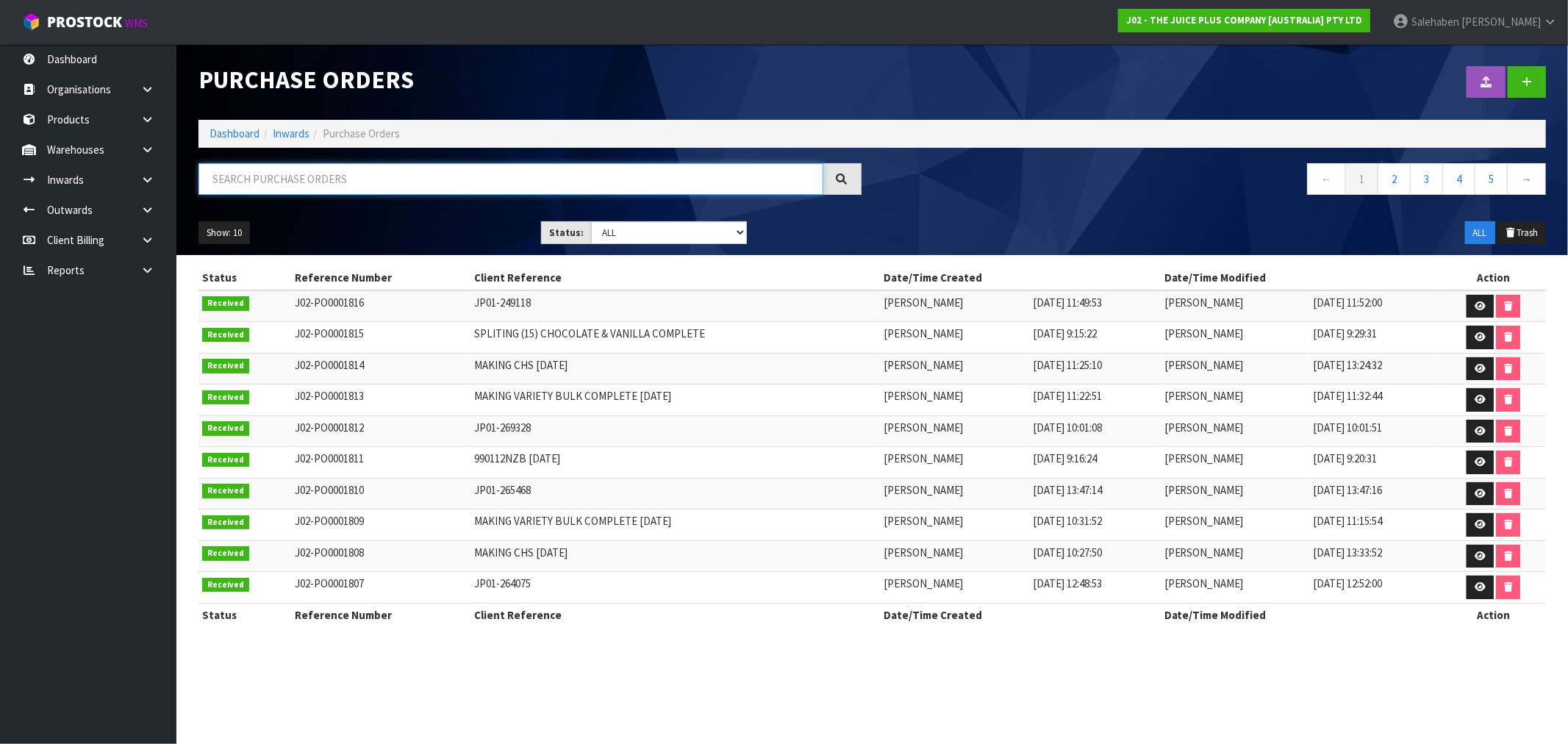
click at [328, 173] on input "text" at bounding box center [511, 179] width 625 height 31
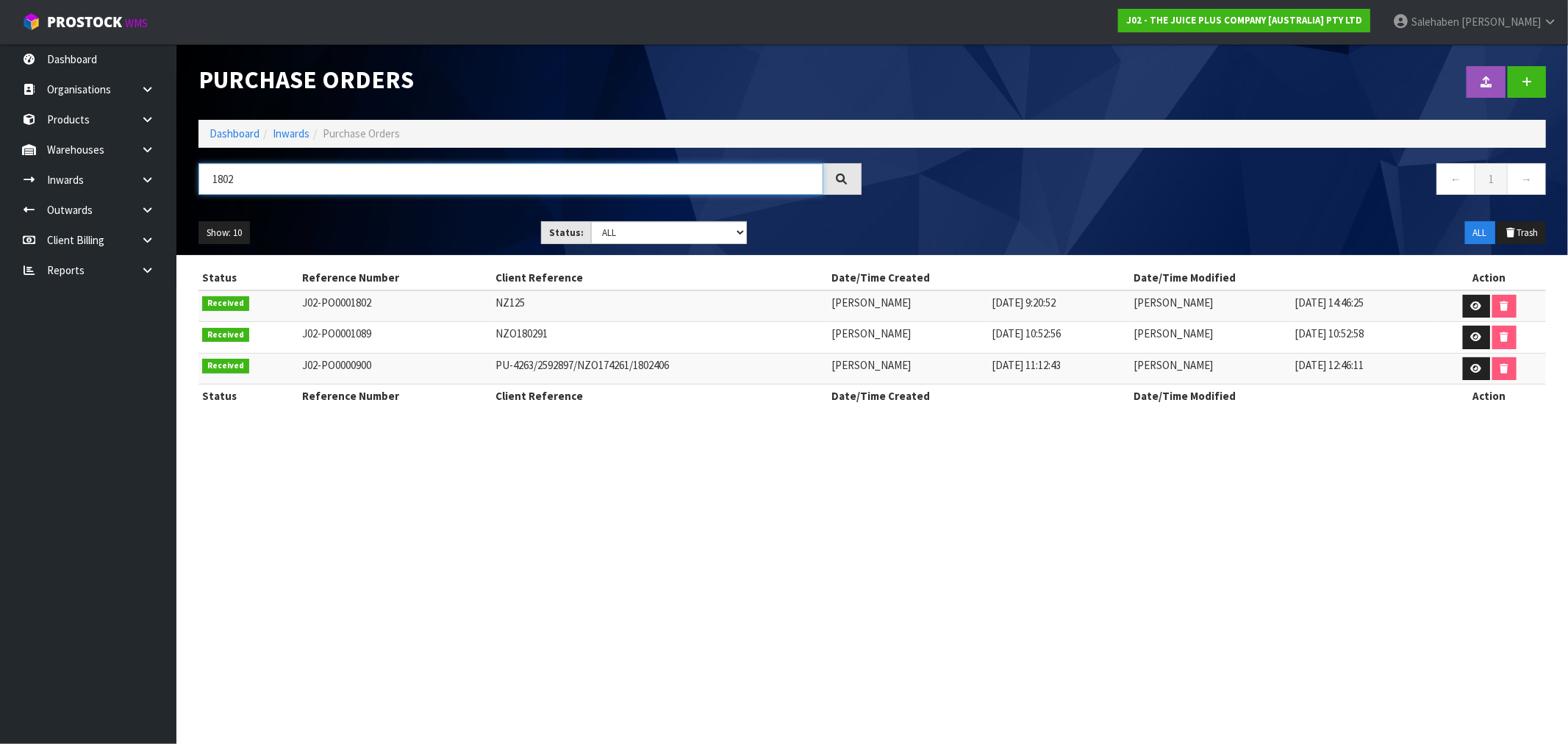
type input "1802"
click at [237, 133] on link "Dashboard" at bounding box center [234, 133] width 50 height 14
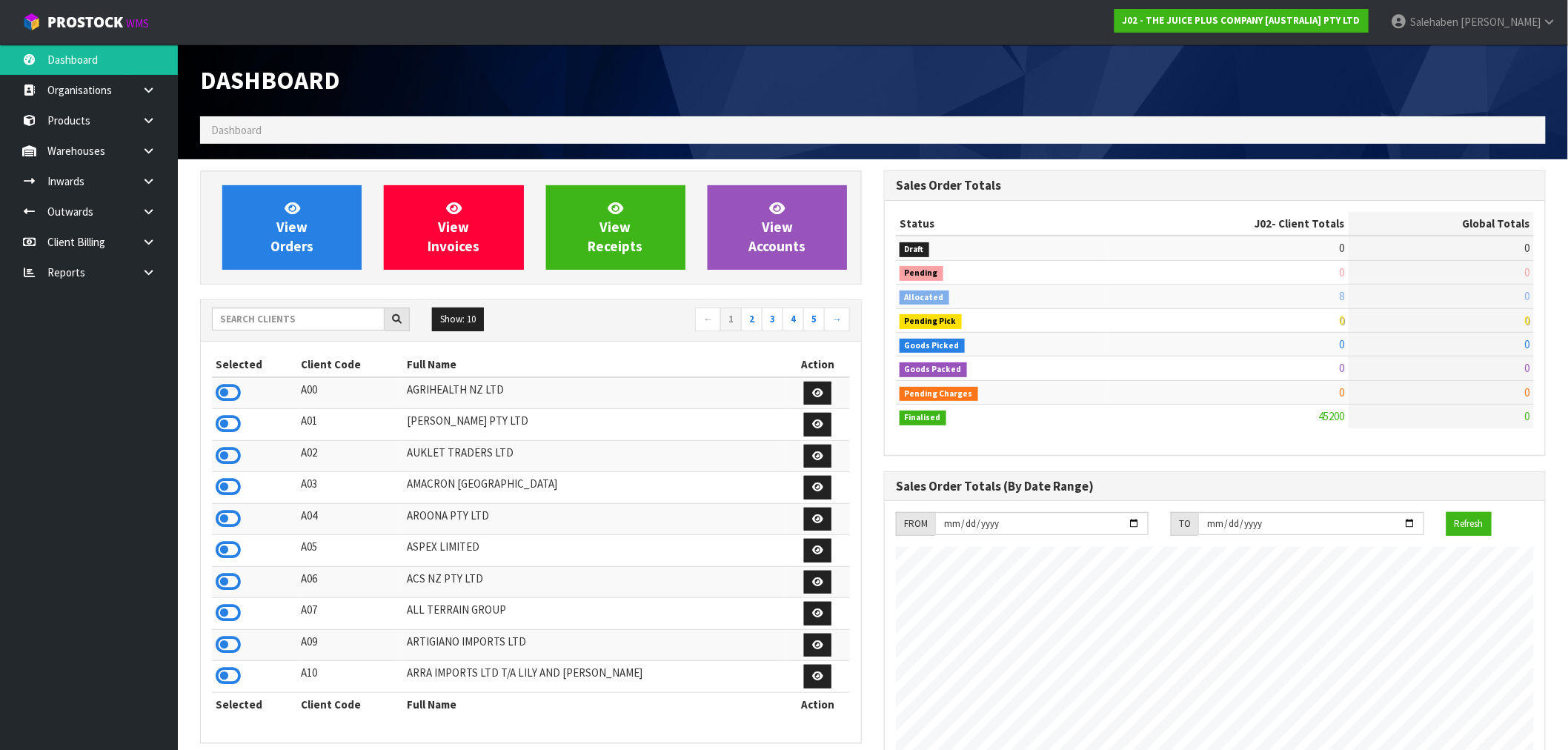
scroll to position [1122, 684]
click at [330, 314] on input "text" at bounding box center [298, 319] width 173 height 23
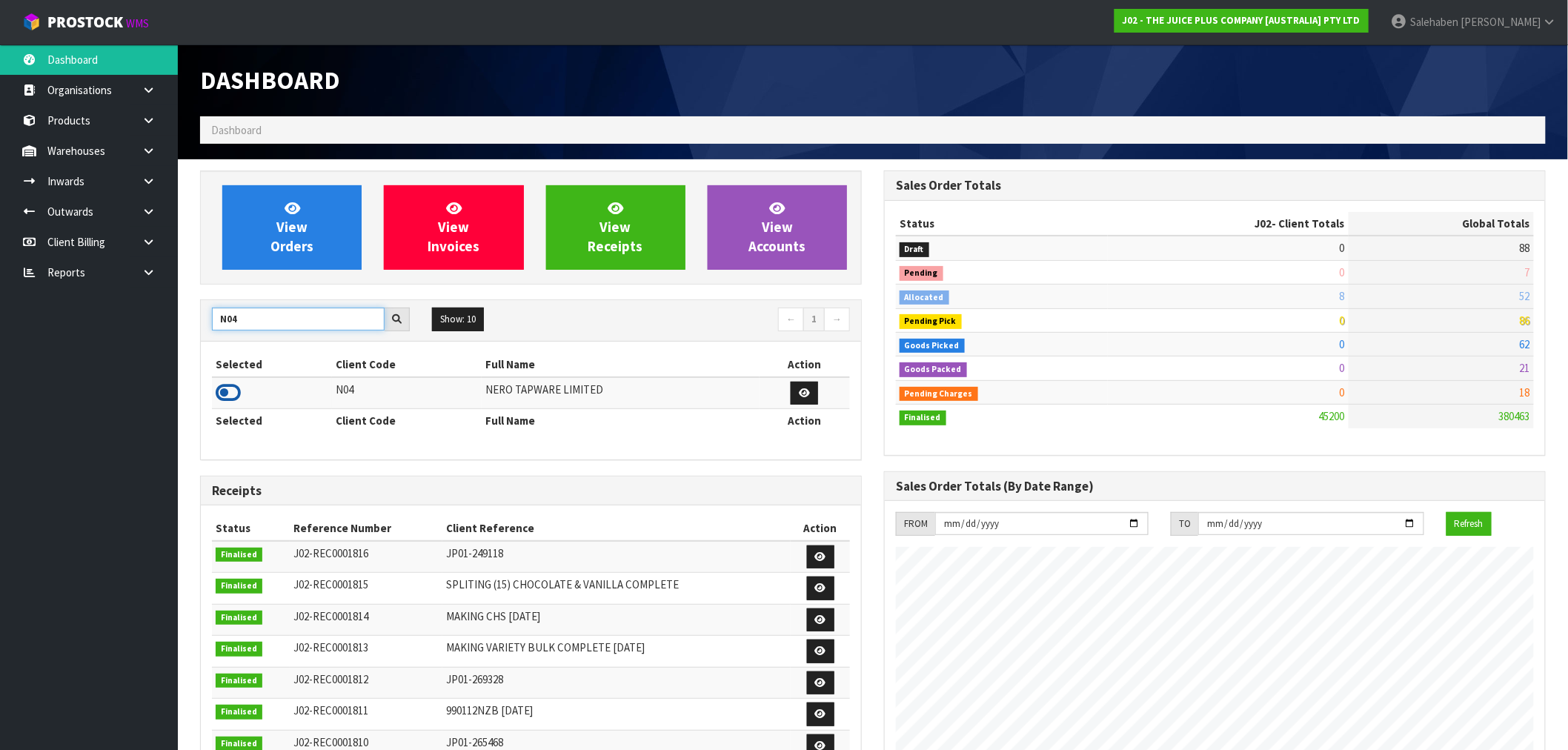
type input "N04"
click at [227, 390] on icon at bounding box center [228, 393] width 25 height 23
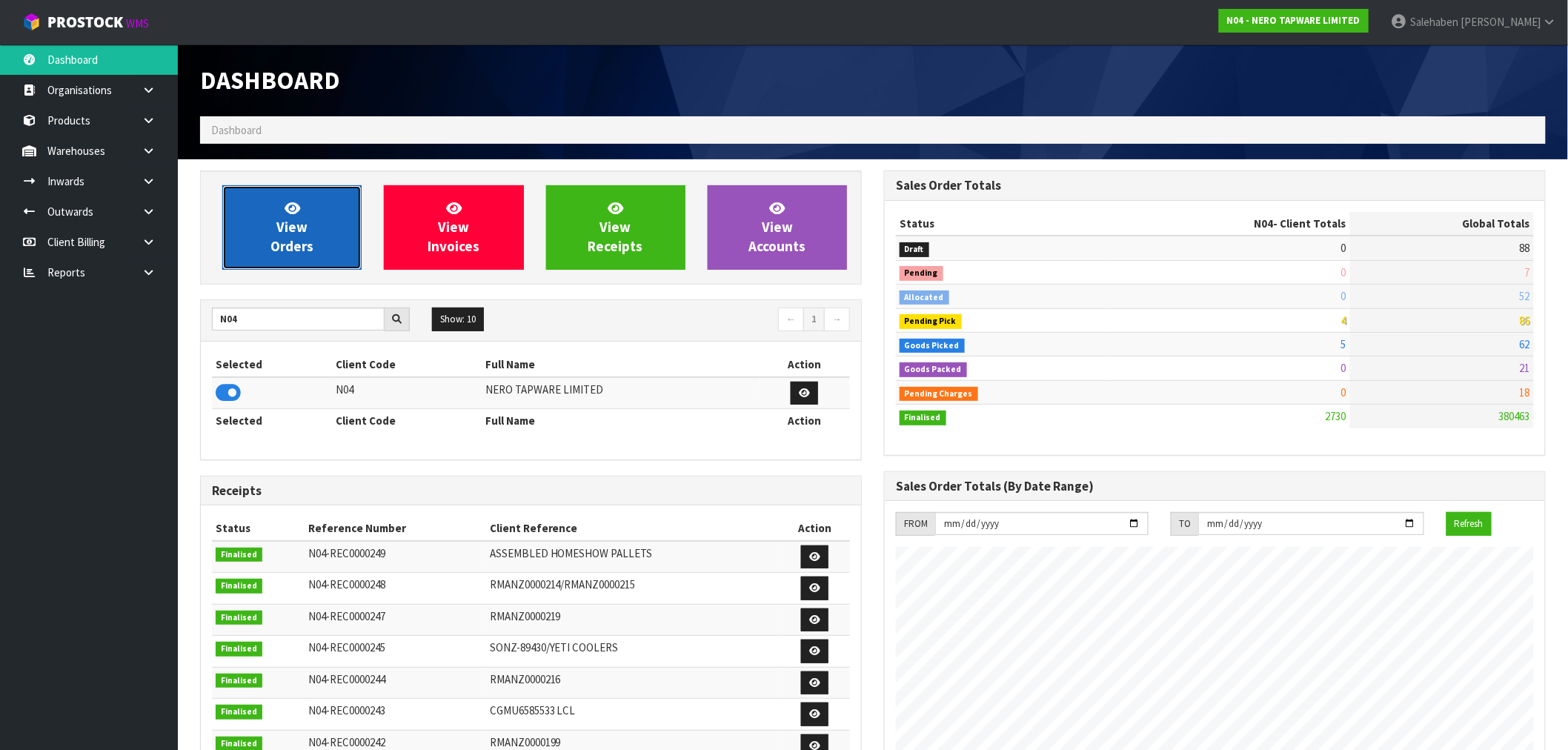
click at [299, 236] on link "View Orders" at bounding box center [291, 227] width 139 height 84
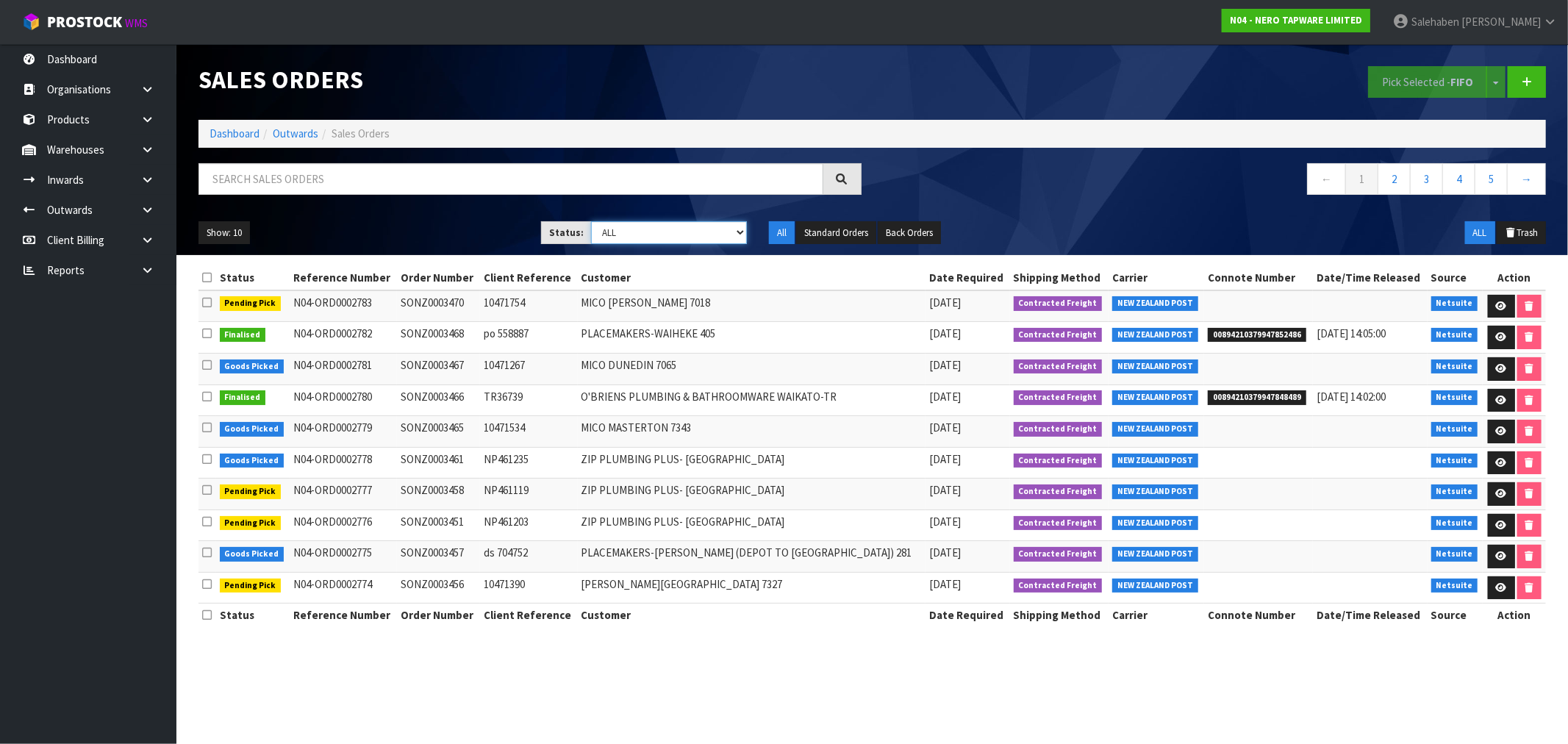
click at [704, 236] on select "Draft Pending Allocated Pending Pick Goods Picked Goods Packed Pending Charges …" at bounding box center [668, 233] width 156 height 23
select select "string:3"
click at [591, 221] on select "Draft Pending Allocated Pending Pick Goods Picked Goods Packed Pending Charges …" at bounding box center [668, 233] width 156 height 23
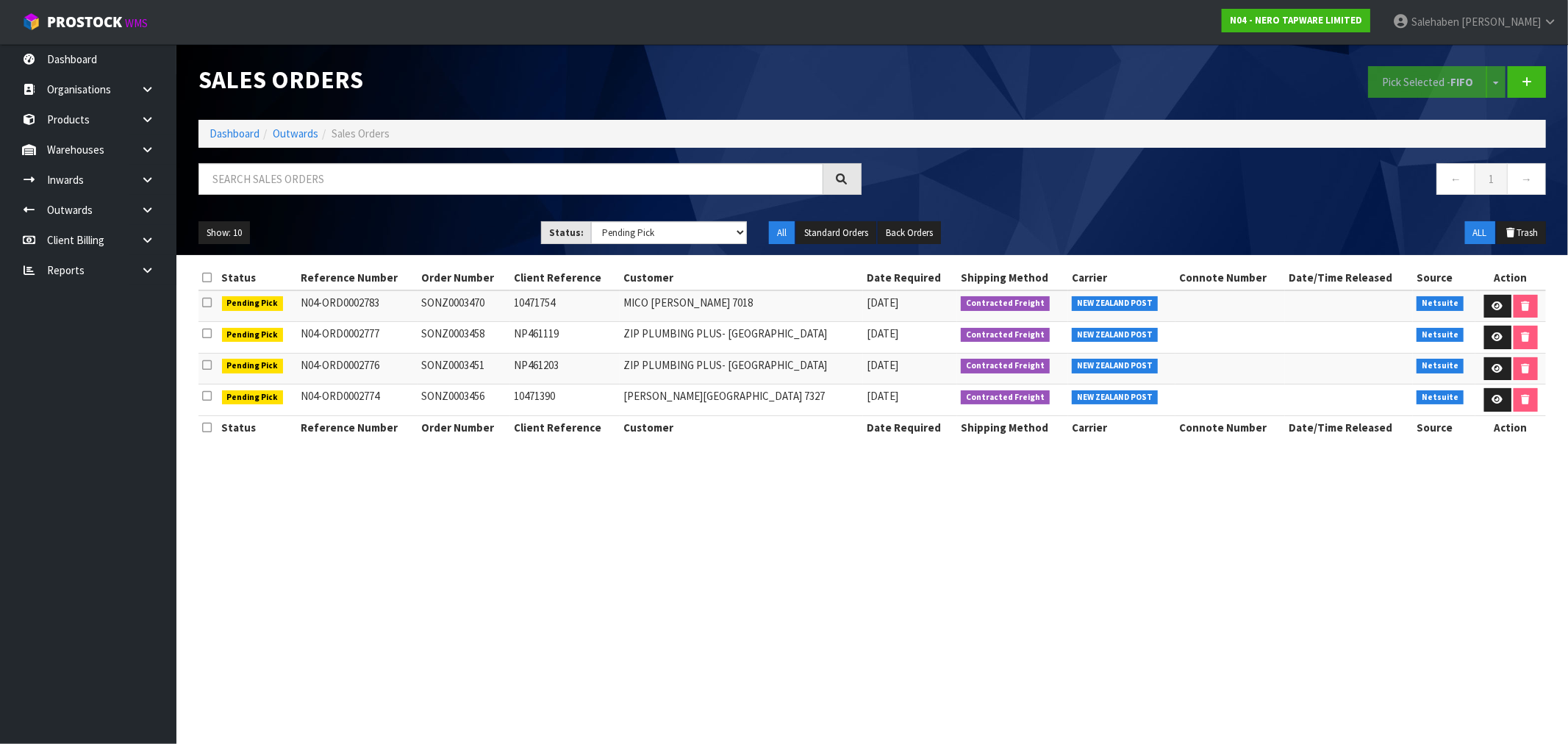
click at [239, 126] on li "Dashboard" at bounding box center [234, 133] width 50 height 16
click at [239, 128] on link "Dashboard" at bounding box center [234, 133] width 50 height 14
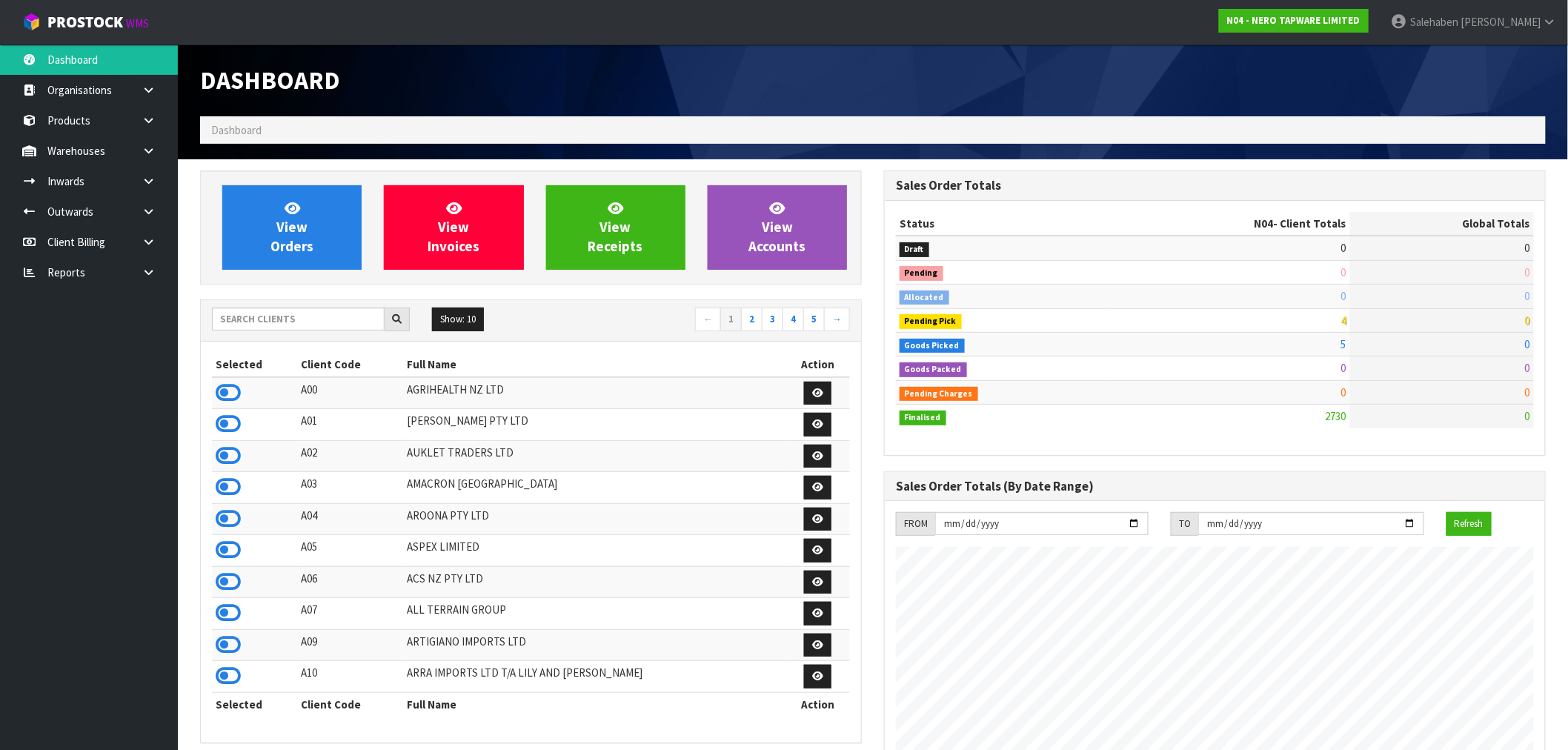
scroll to position [1122, 684]
click at [335, 319] on input "text" at bounding box center [298, 319] width 173 height 23
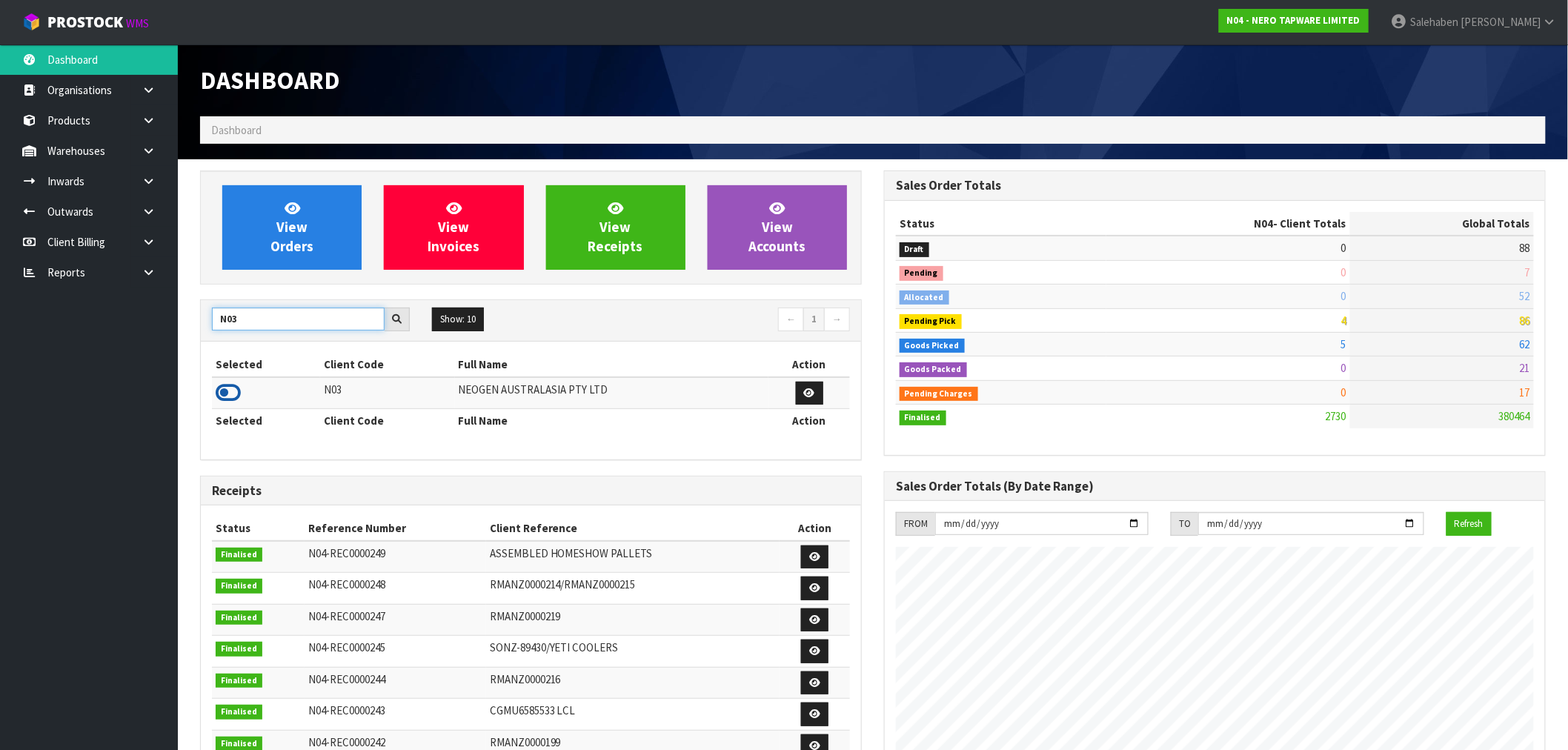
type input "N03"
click at [225, 391] on icon at bounding box center [228, 393] width 25 height 23
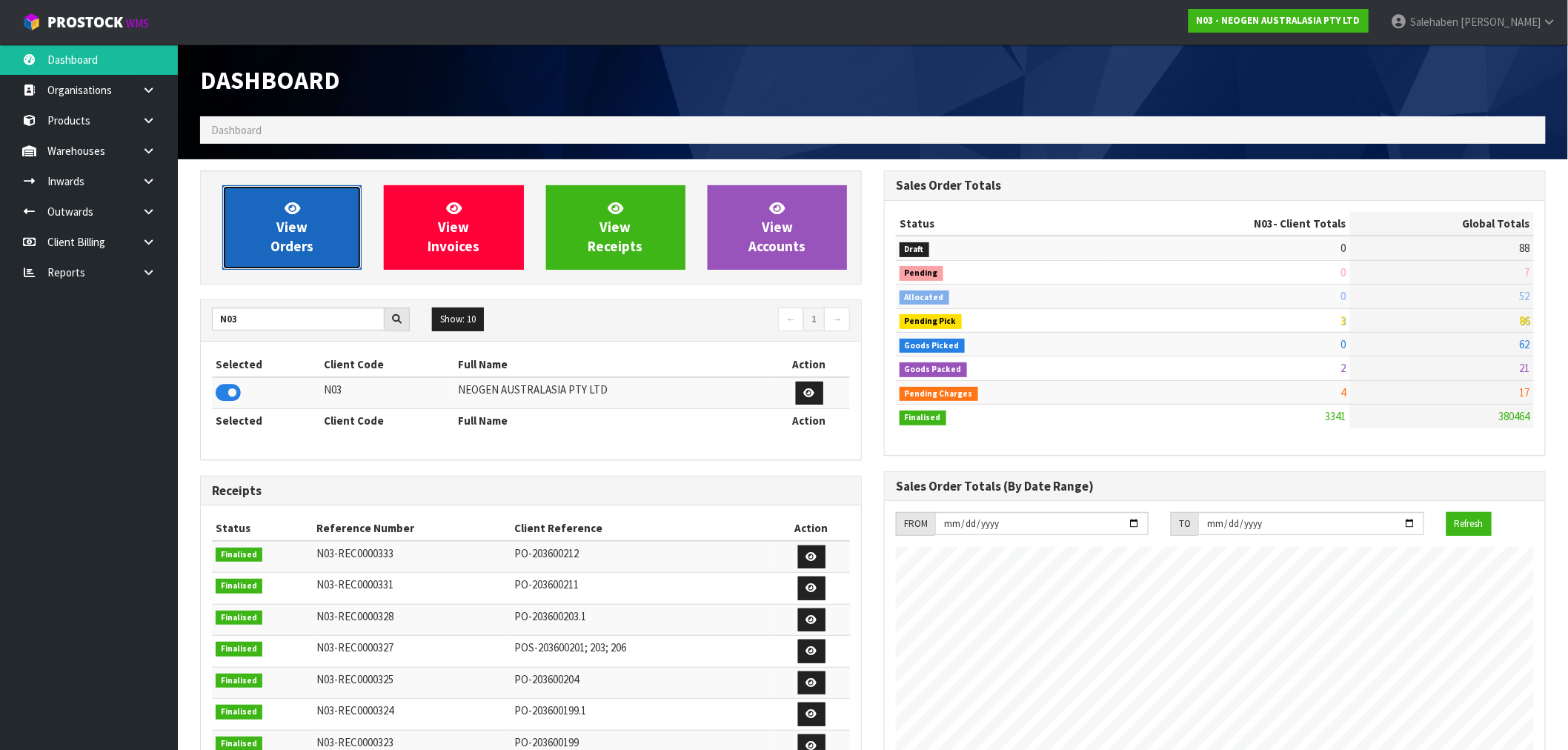
click at [286, 227] on span "View Orders" at bounding box center [291, 227] width 43 height 56
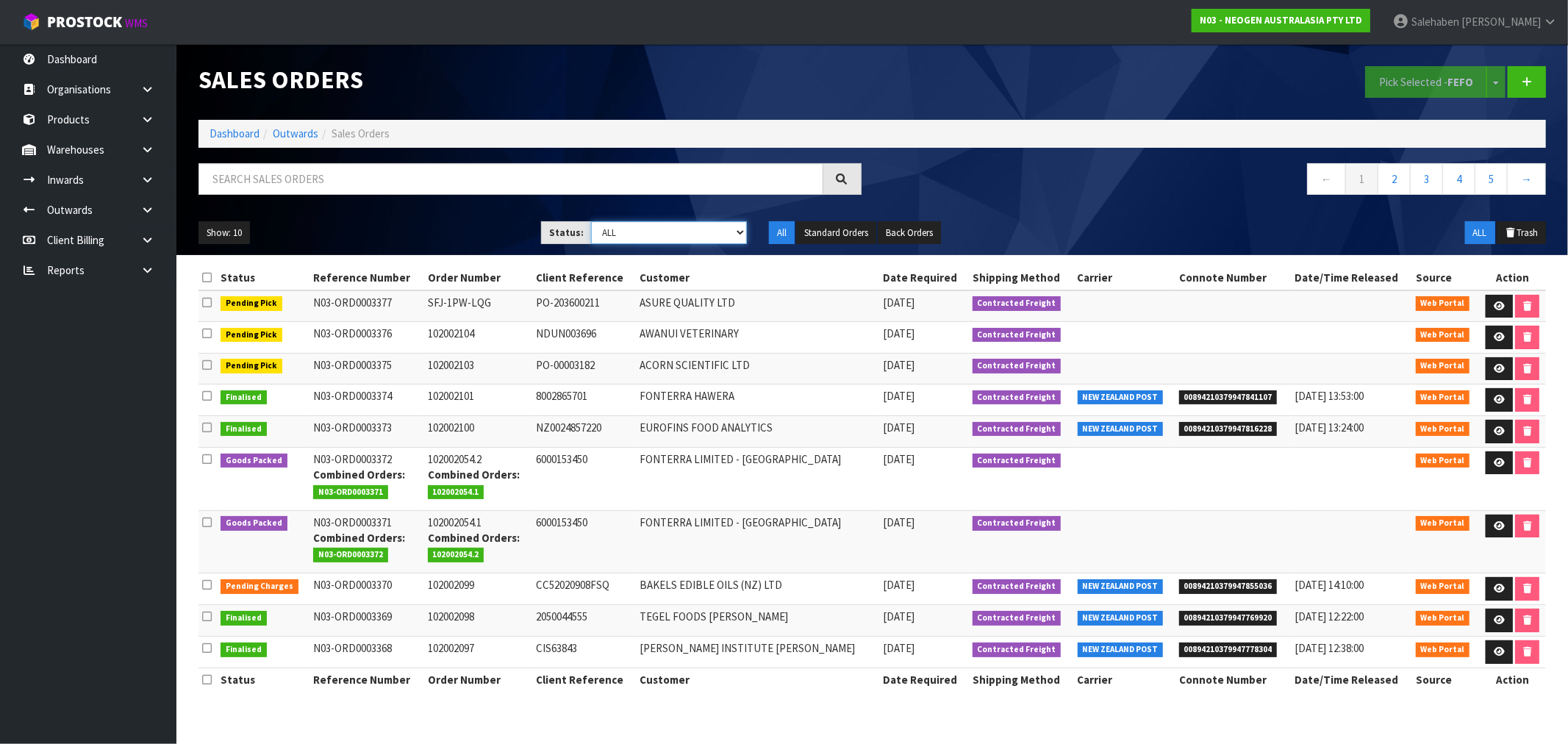
click at [652, 232] on select "Draft Pending Allocated Pending Pick Goods Picked Goods Packed Pending Charges …" at bounding box center [668, 233] width 156 height 23
select select "string:3"
click at [591, 221] on select "Draft Pending Allocated Pending Pick Goods Picked Goods Packed Pending Charges …" at bounding box center [668, 233] width 156 height 23
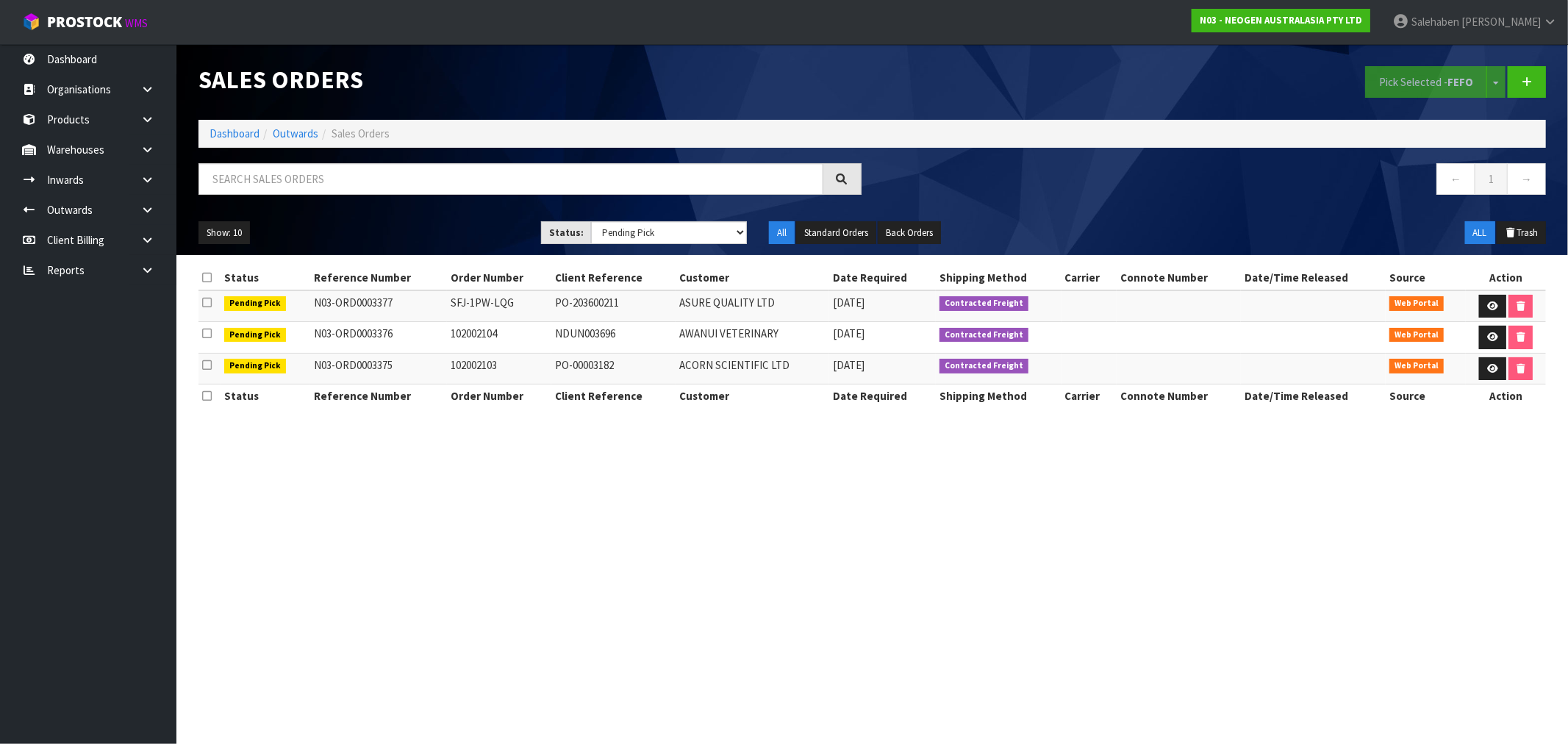
click at [505, 505] on section "Sales Orders Pick Selected - FEFO Split button! FIFO - First In First Out FEFO …" at bounding box center [784, 372] width 1568 height 744
click at [231, 131] on link "Dashboard" at bounding box center [234, 133] width 50 height 14
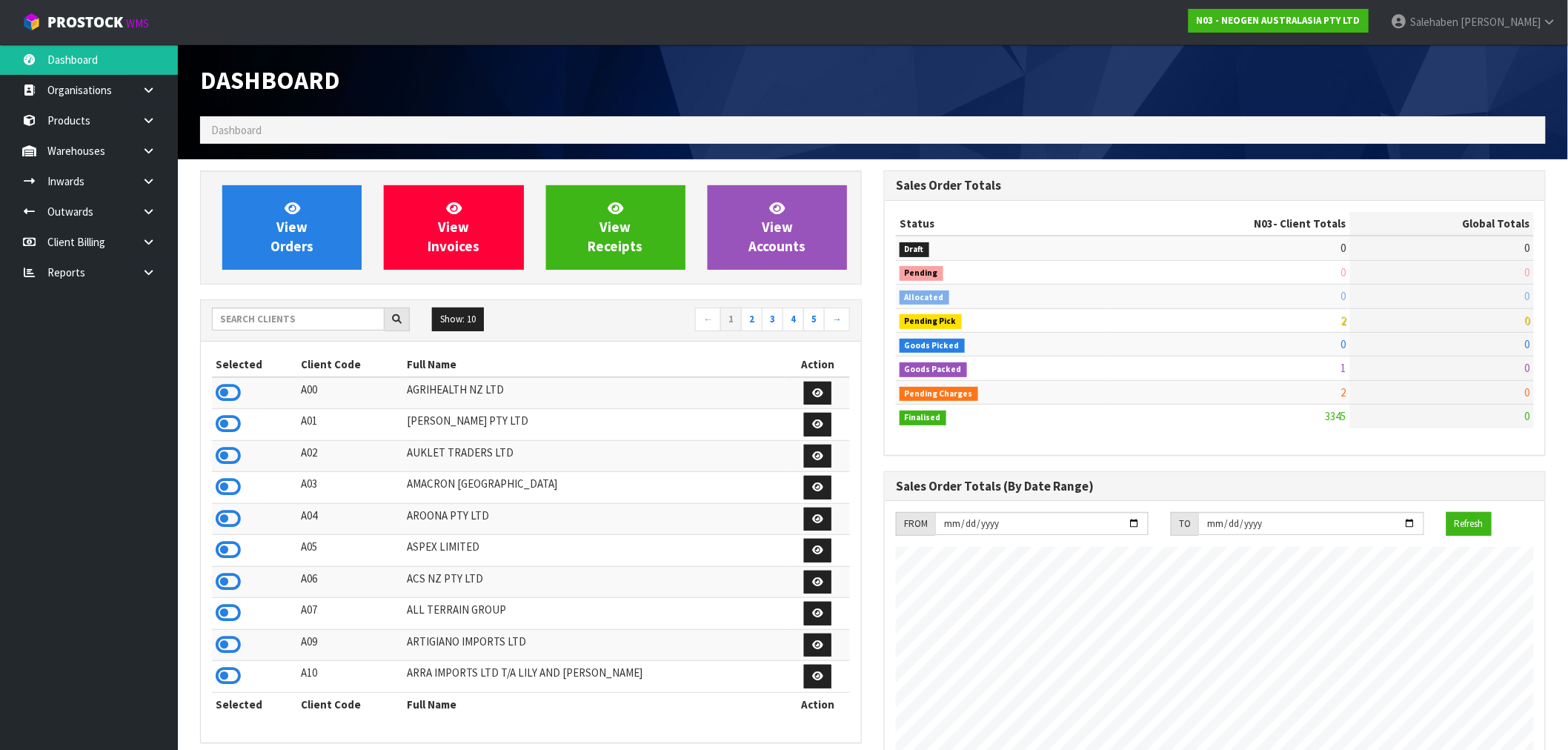
scroll to position [1122, 684]
click at [308, 317] on input "text" at bounding box center [298, 319] width 173 height 23
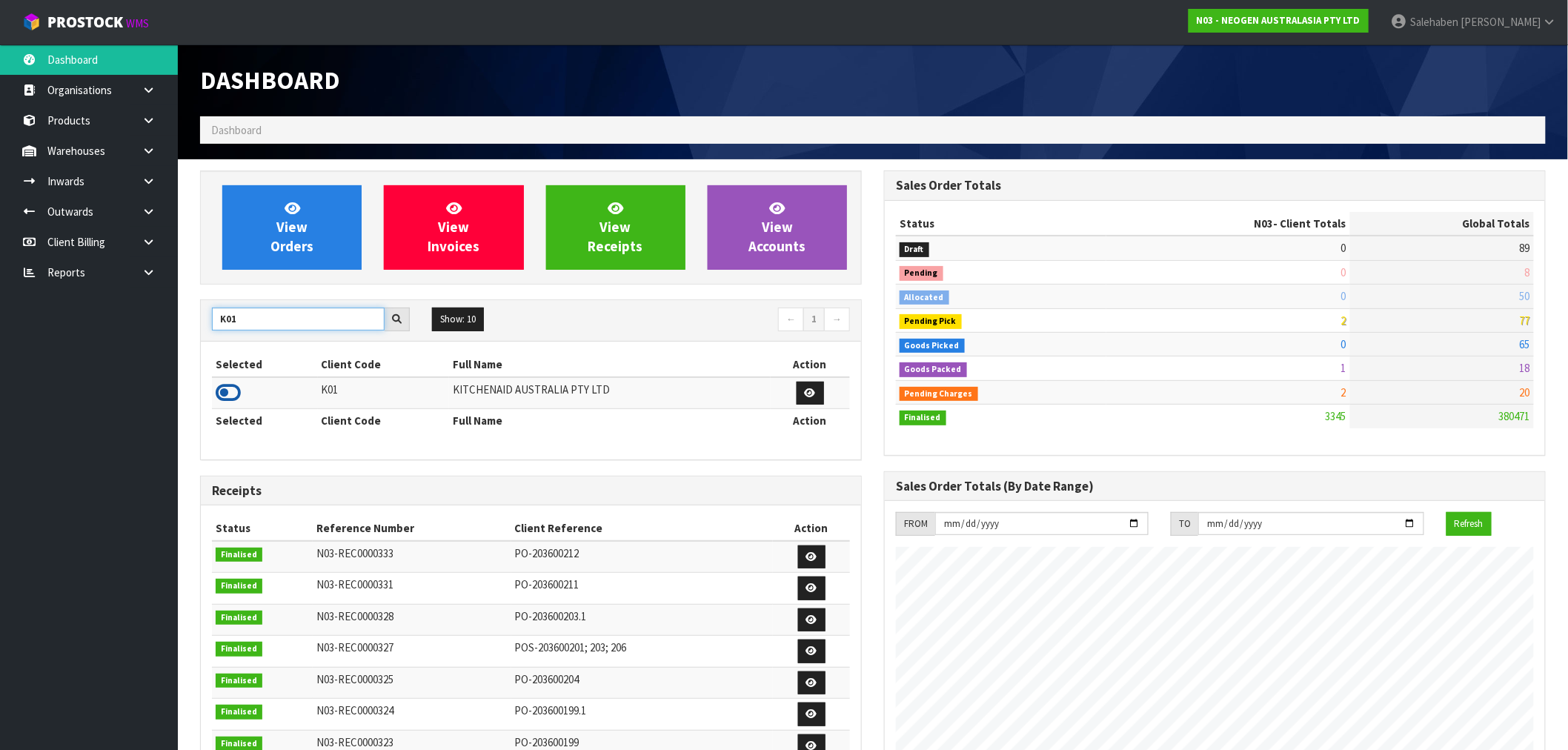
type input "K01"
click at [223, 392] on icon at bounding box center [228, 393] width 25 height 23
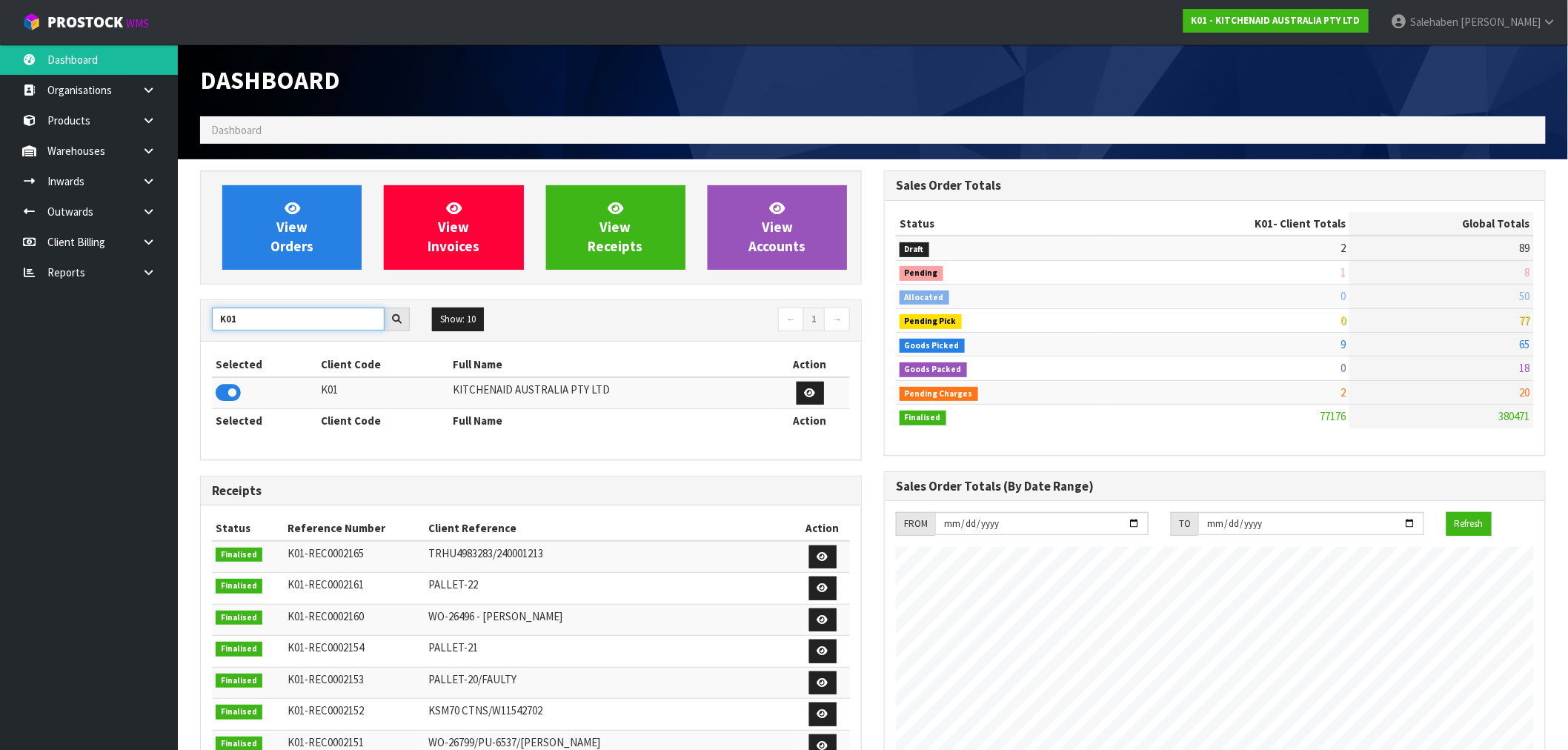
drag, startPoint x: 239, startPoint y: 321, endPoint x: 195, endPoint y: 335, distance: 46.2
click at [195, 335] on div "View Orders View Invoices View Receipts View Accounts K01 Show: 10 5 10 25 50 ←…" at bounding box center [530, 620] width 684 height 899
click at [234, 392] on icon at bounding box center [228, 393] width 25 height 23
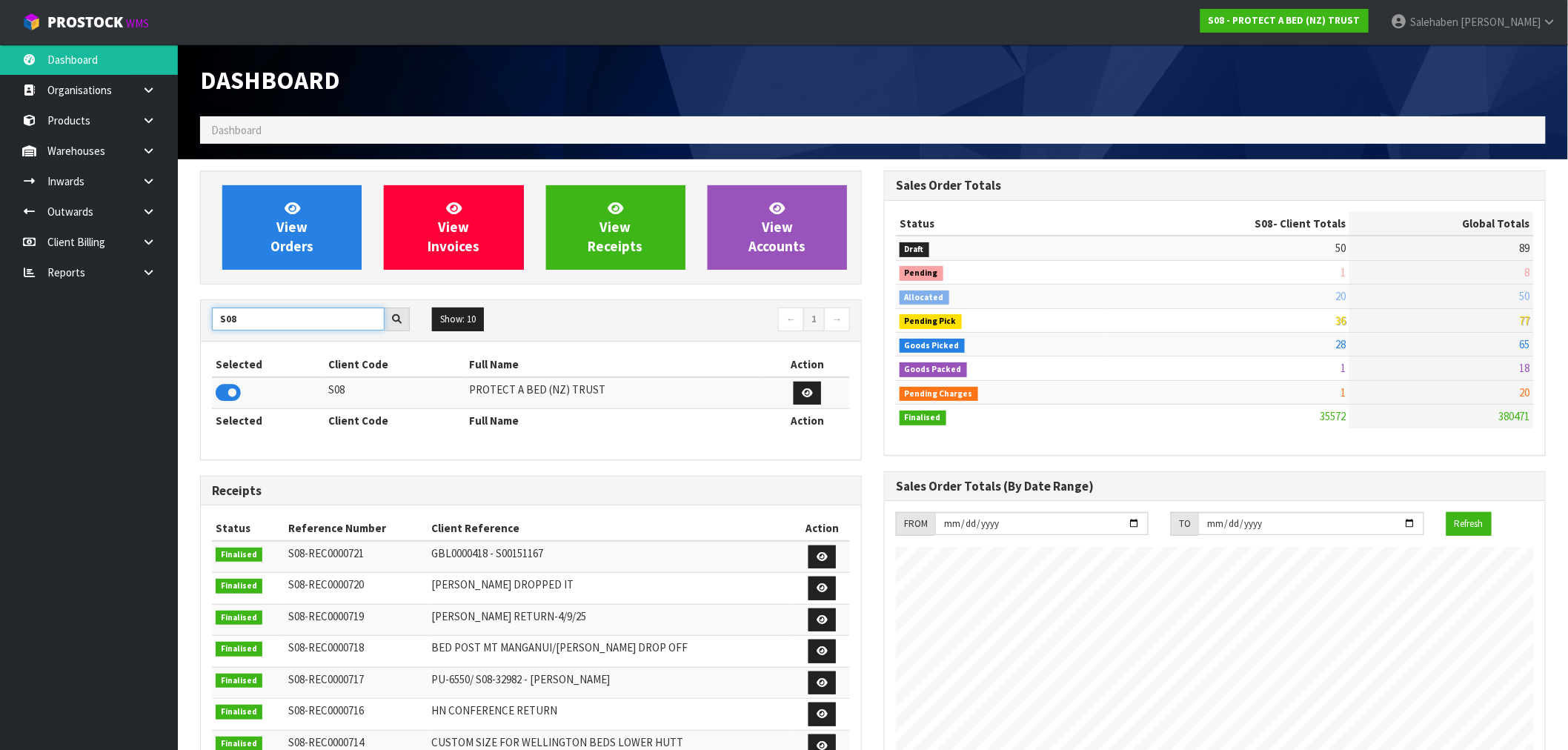
drag, startPoint x: 242, startPoint y: 322, endPoint x: 191, endPoint y: 337, distance: 53.2
click at [193, 337] on div "View Orders View Invoices View Receipts View Accounts S08 Show: 10 5 10 25 50 ←…" at bounding box center [530, 601] width 684 height 860
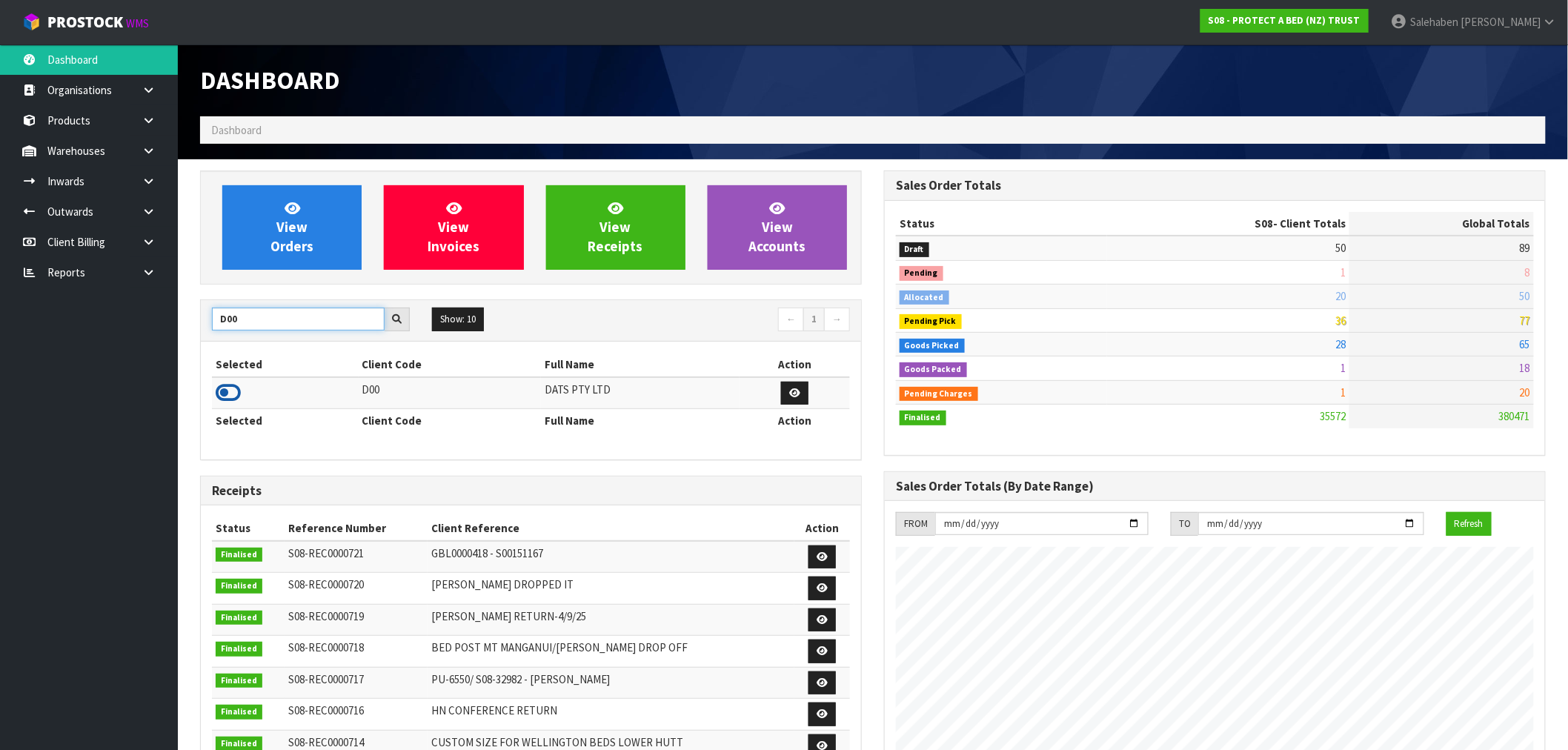
type input "D00"
click at [230, 400] on icon at bounding box center [228, 393] width 25 height 23
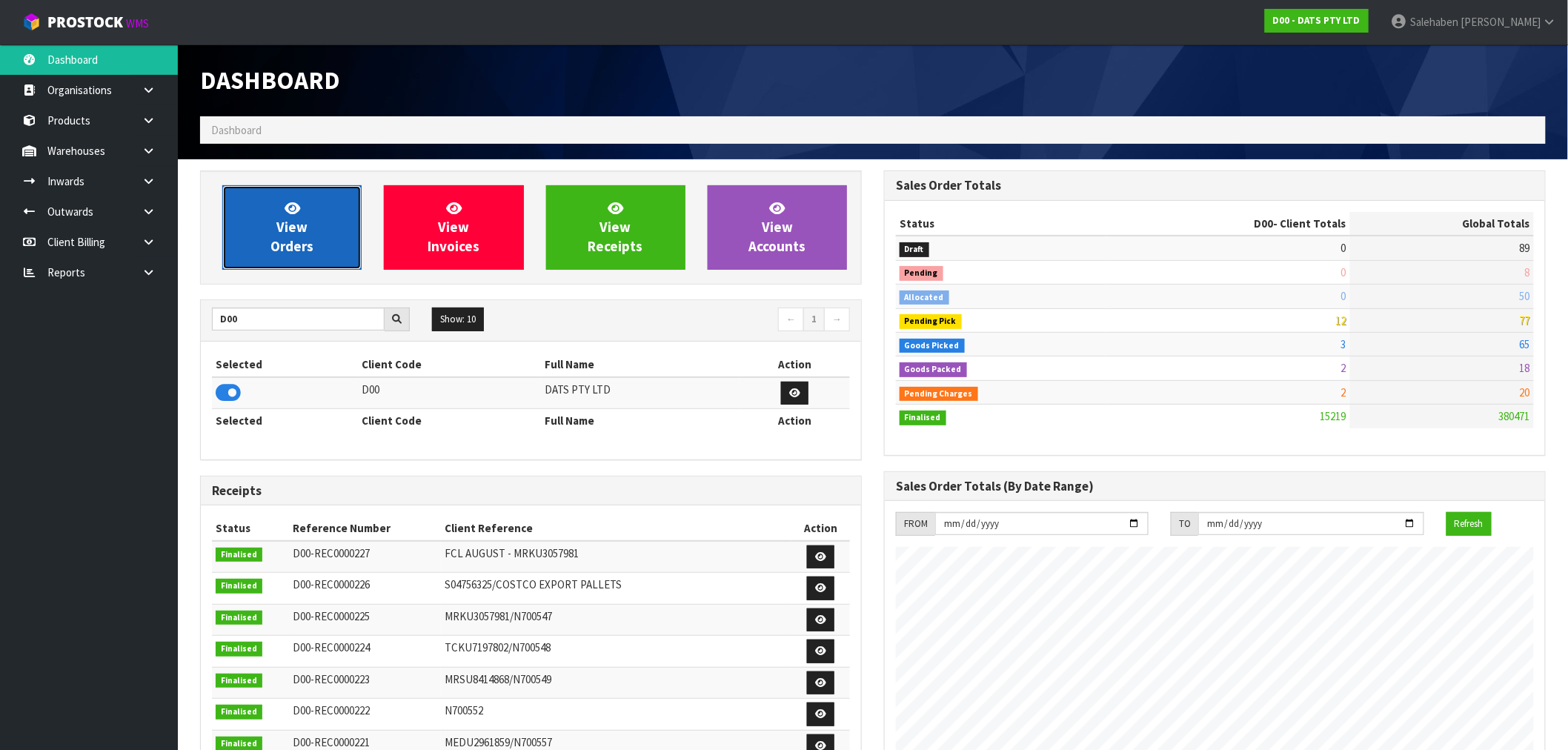
click at [316, 234] on link "View Orders" at bounding box center [291, 227] width 139 height 84
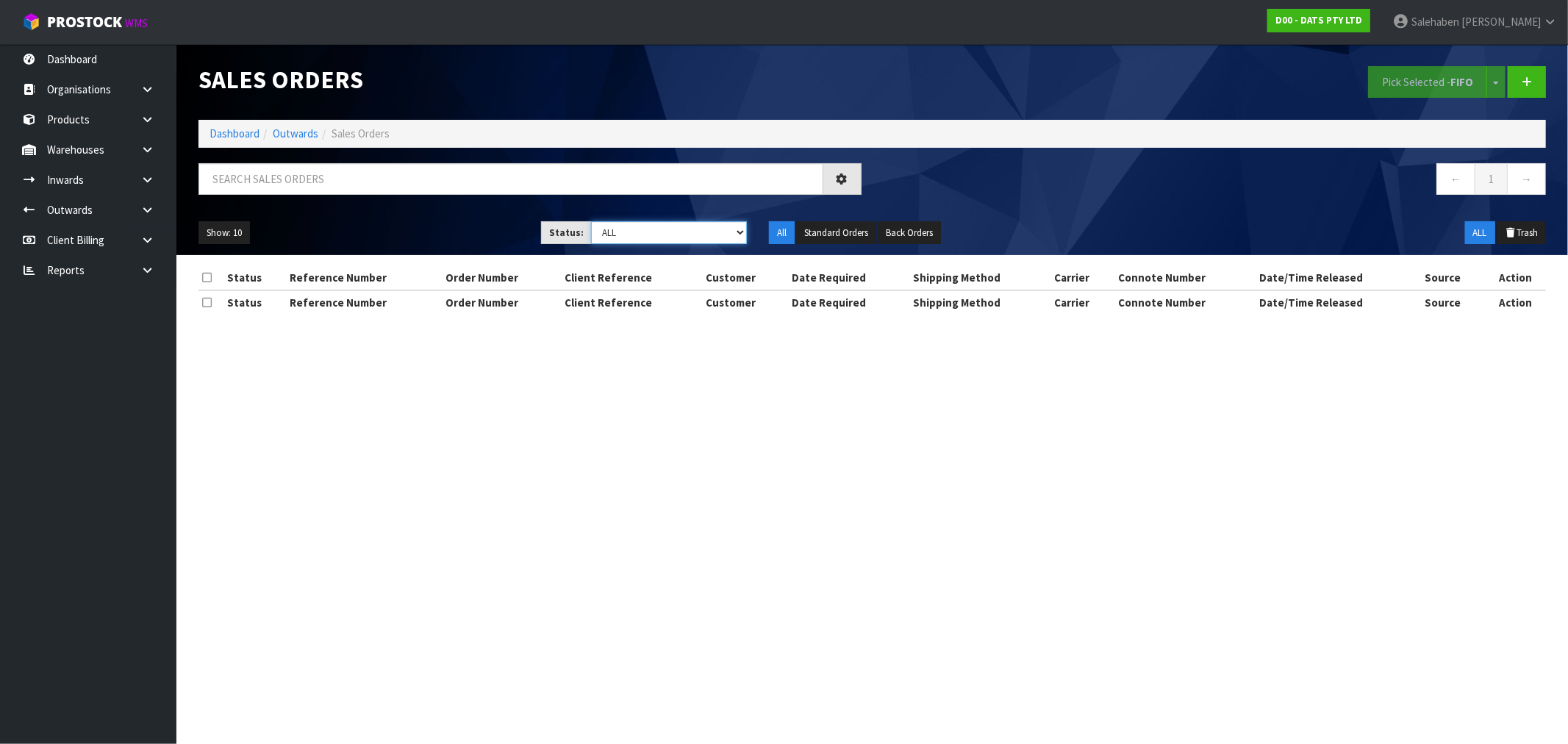
drag, startPoint x: 657, startPoint y: 238, endPoint x: 649, endPoint y: 244, distance: 10.0
click at [656, 239] on select "Draft Pending Allocated Pending Pick Goods Picked Goods Packed Pending Charges …" at bounding box center [668, 233] width 156 height 23
select select "string:4"
click at [591, 221] on select "Draft Pending Allocated Pending Pick Goods Picked Goods Packed Pending Charges …" at bounding box center [668, 233] width 156 height 23
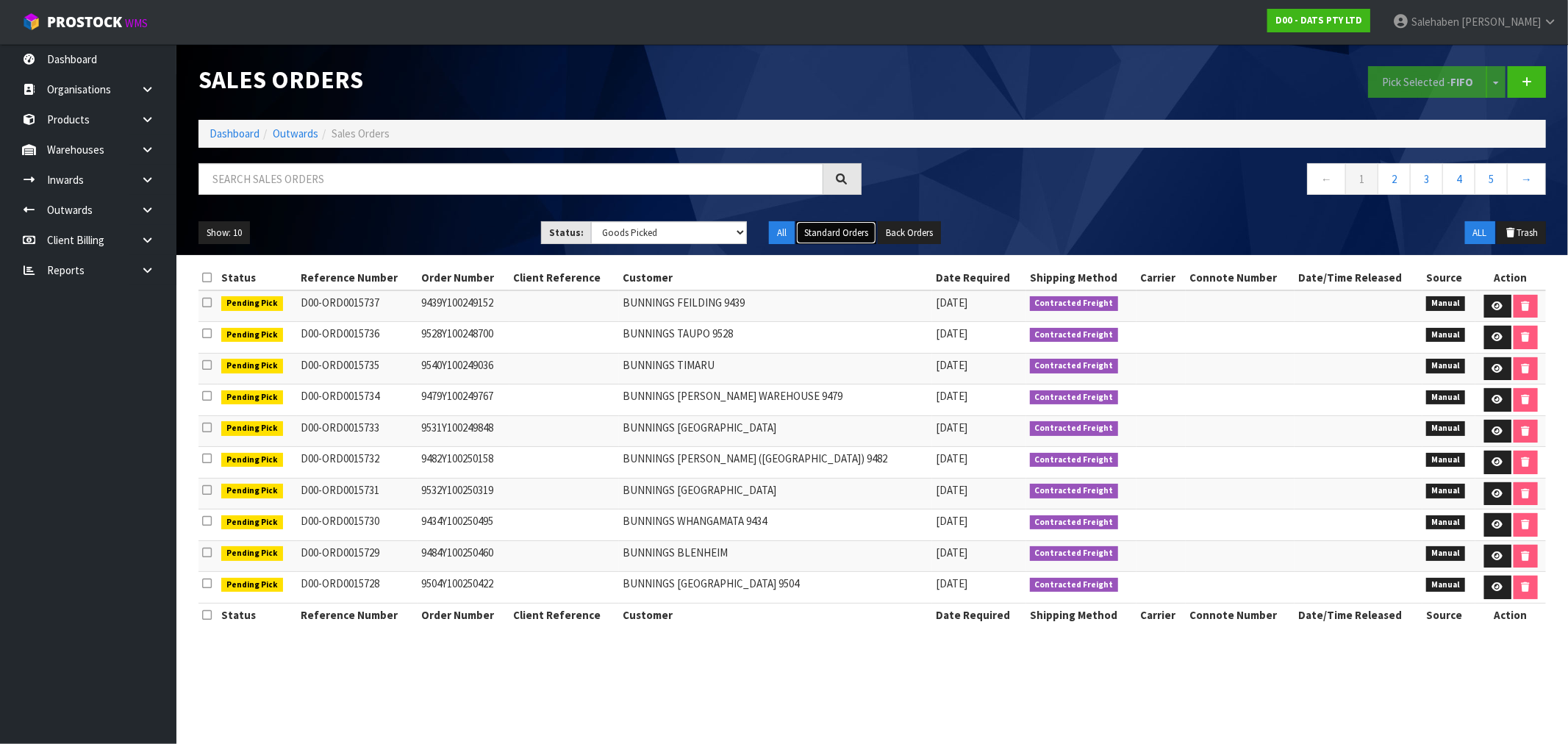
click at [832, 239] on button "Standard Orders" at bounding box center [836, 233] width 80 height 23
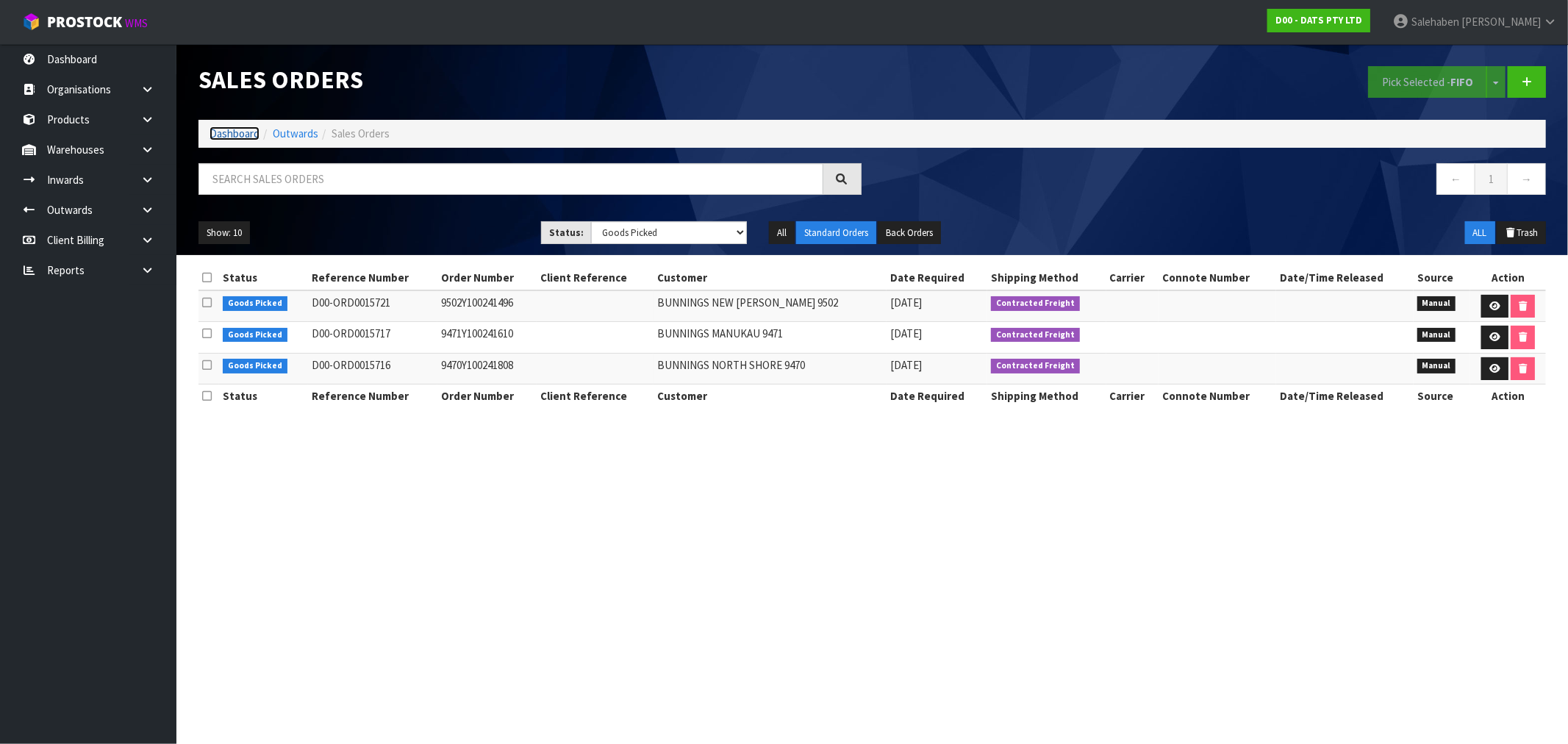
click at [234, 136] on link "Dashboard" at bounding box center [234, 133] width 50 height 14
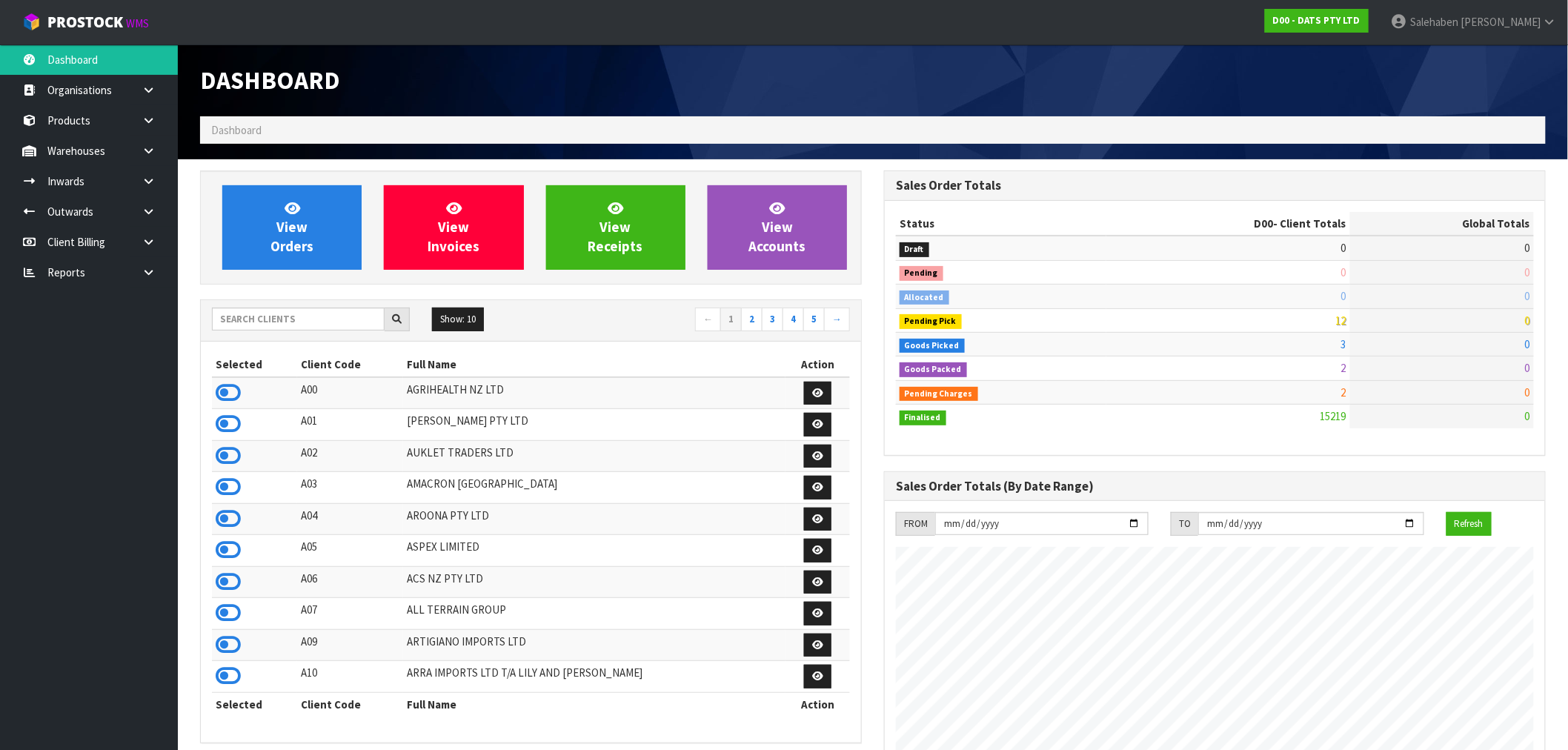
scroll to position [1122, 684]
click at [306, 320] on input "text" at bounding box center [298, 319] width 173 height 23
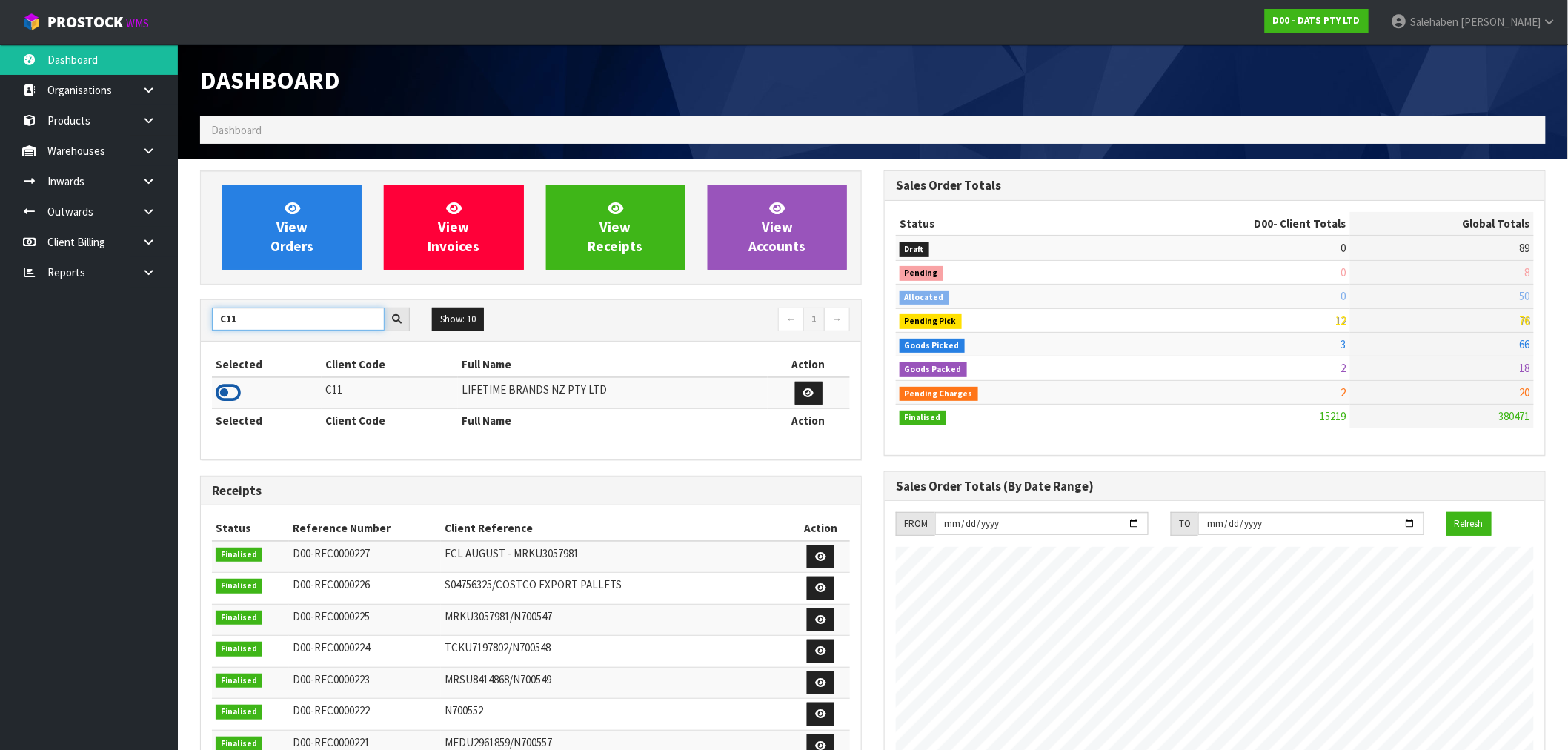
type input "C11"
drag, startPoint x: 237, startPoint y: 396, endPoint x: 268, endPoint y: 361, distance: 46.8
click at [235, 396] on icon at bounding box center [228, 393] width 25 height 23
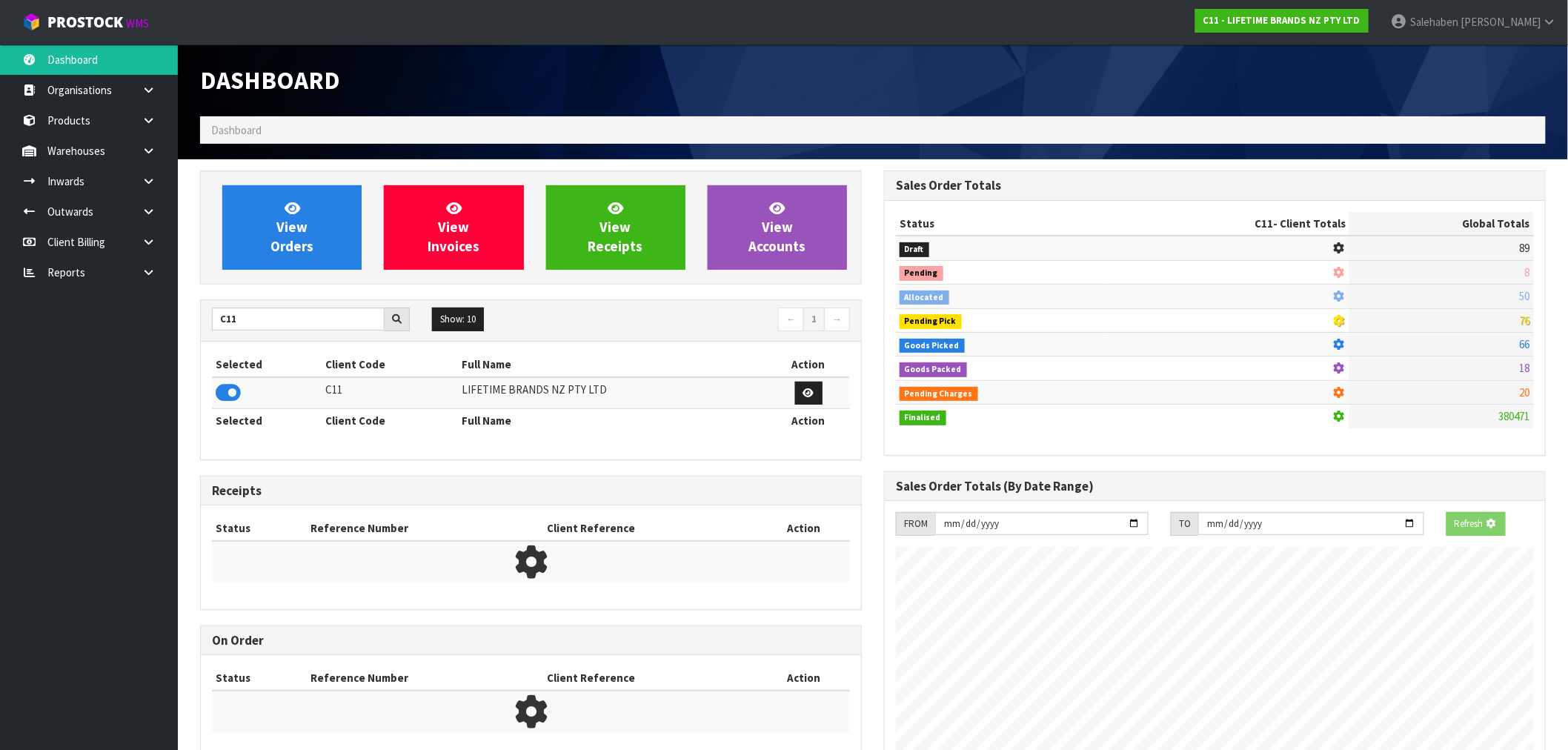
scroll to position [925, 684]
click at [297, 266] on link "View Orders" at bounding box center [291, 227] width 139 height 84
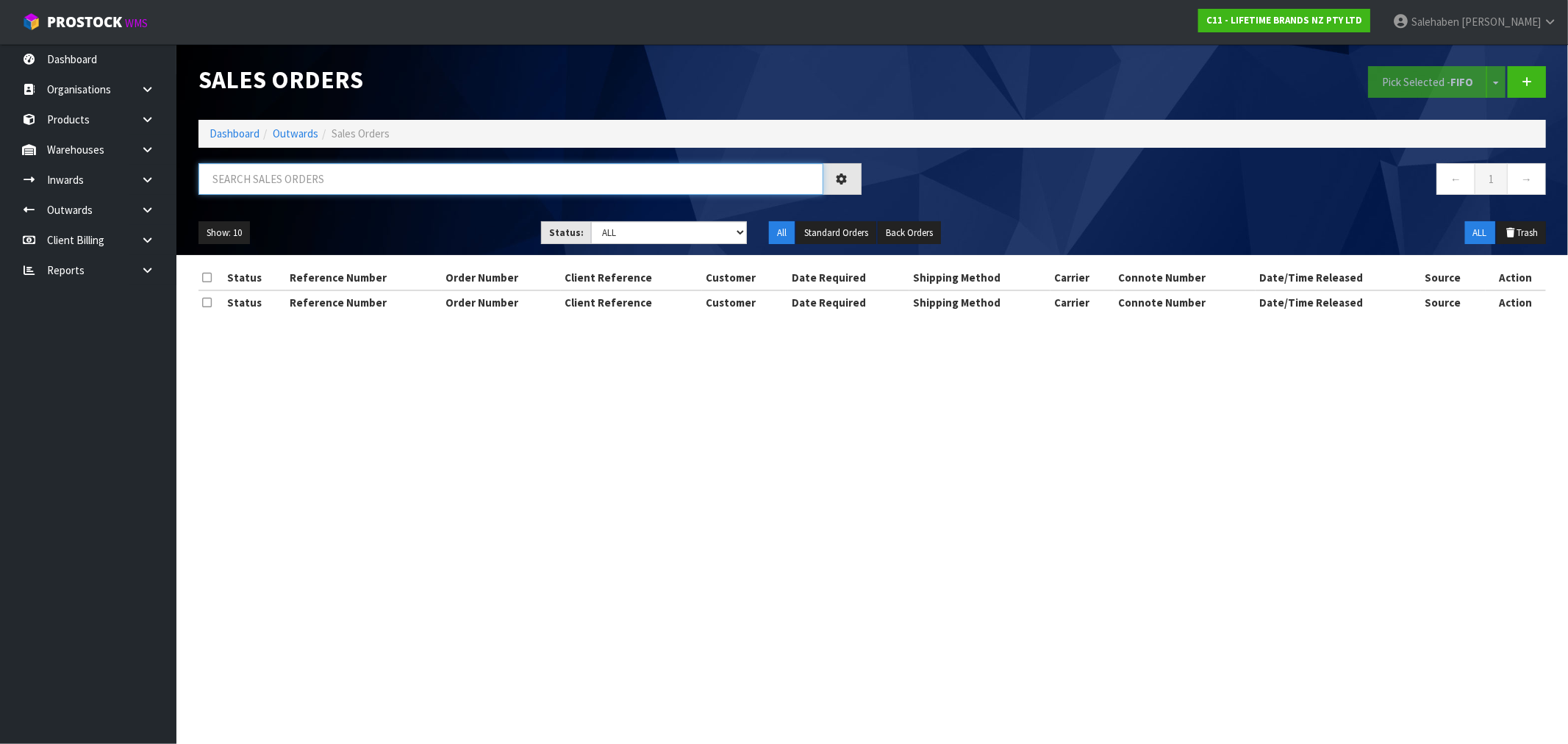
click at [277, 170] on input "text" at bounding box center [511, 179] width 625 height 31
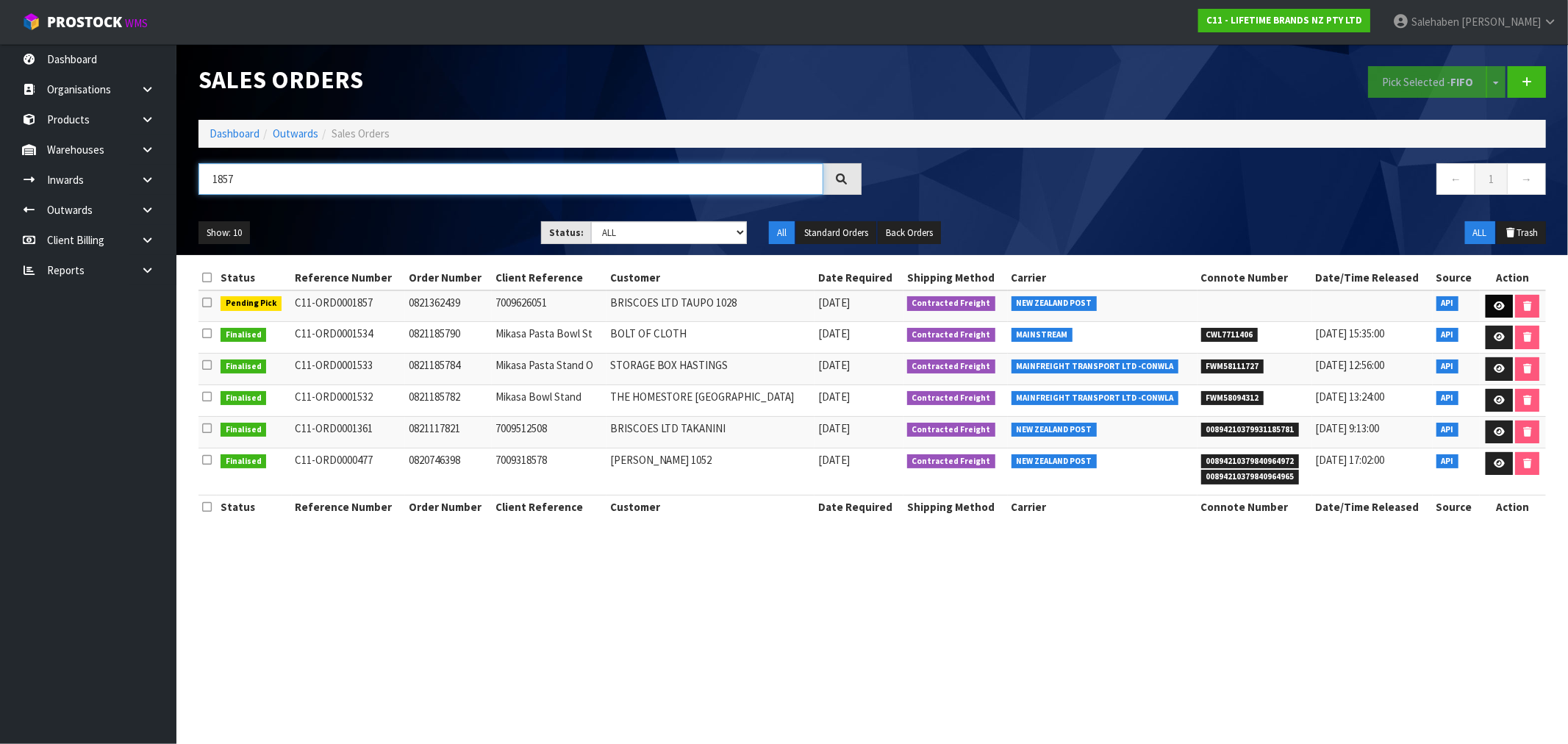
type input "1857"
click at [1498, 310] on icon at bounding box center [1498, 307] width 11 height 10
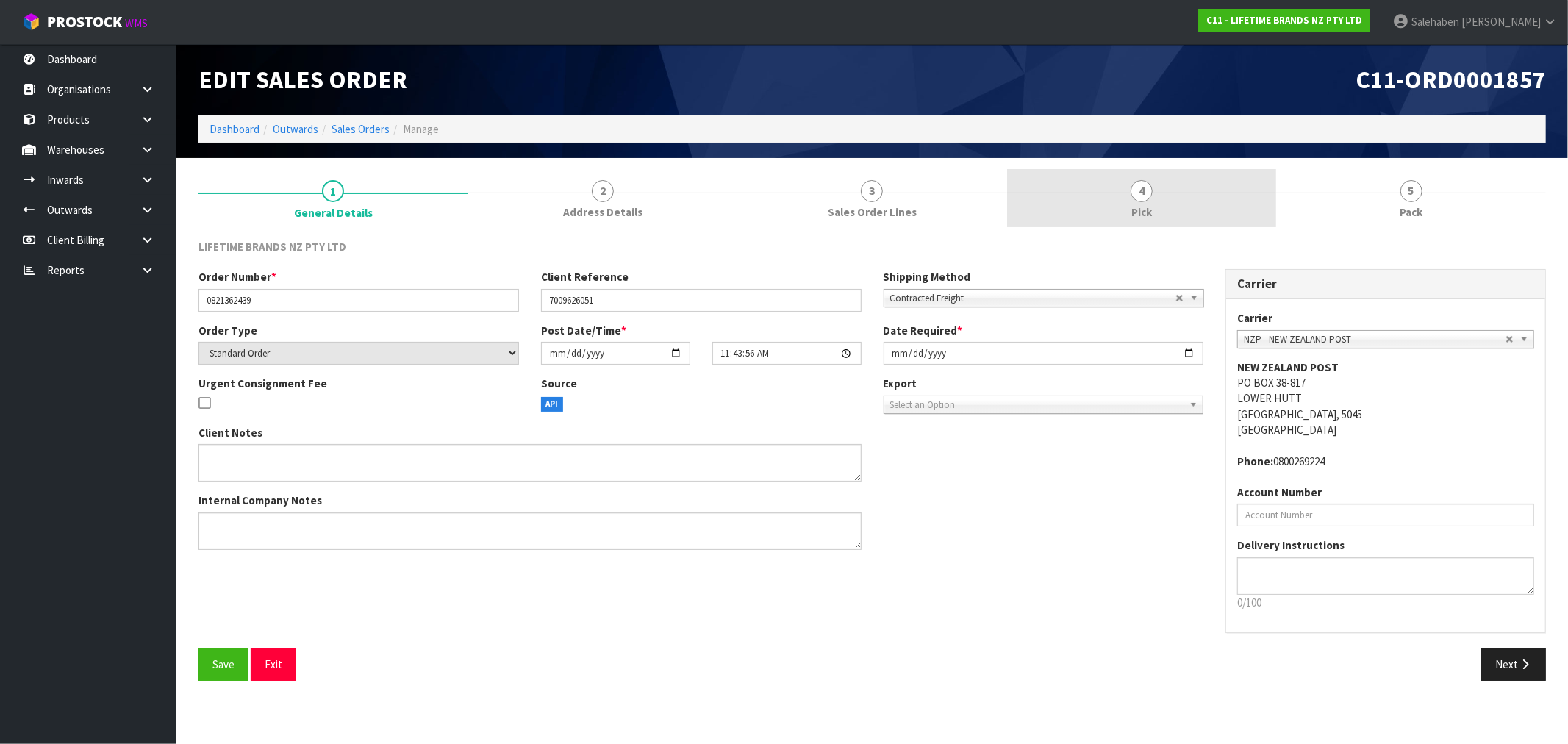
click at [1143, 210] on span "Pick" at bounding box center [1141, 212] width 21 height 16
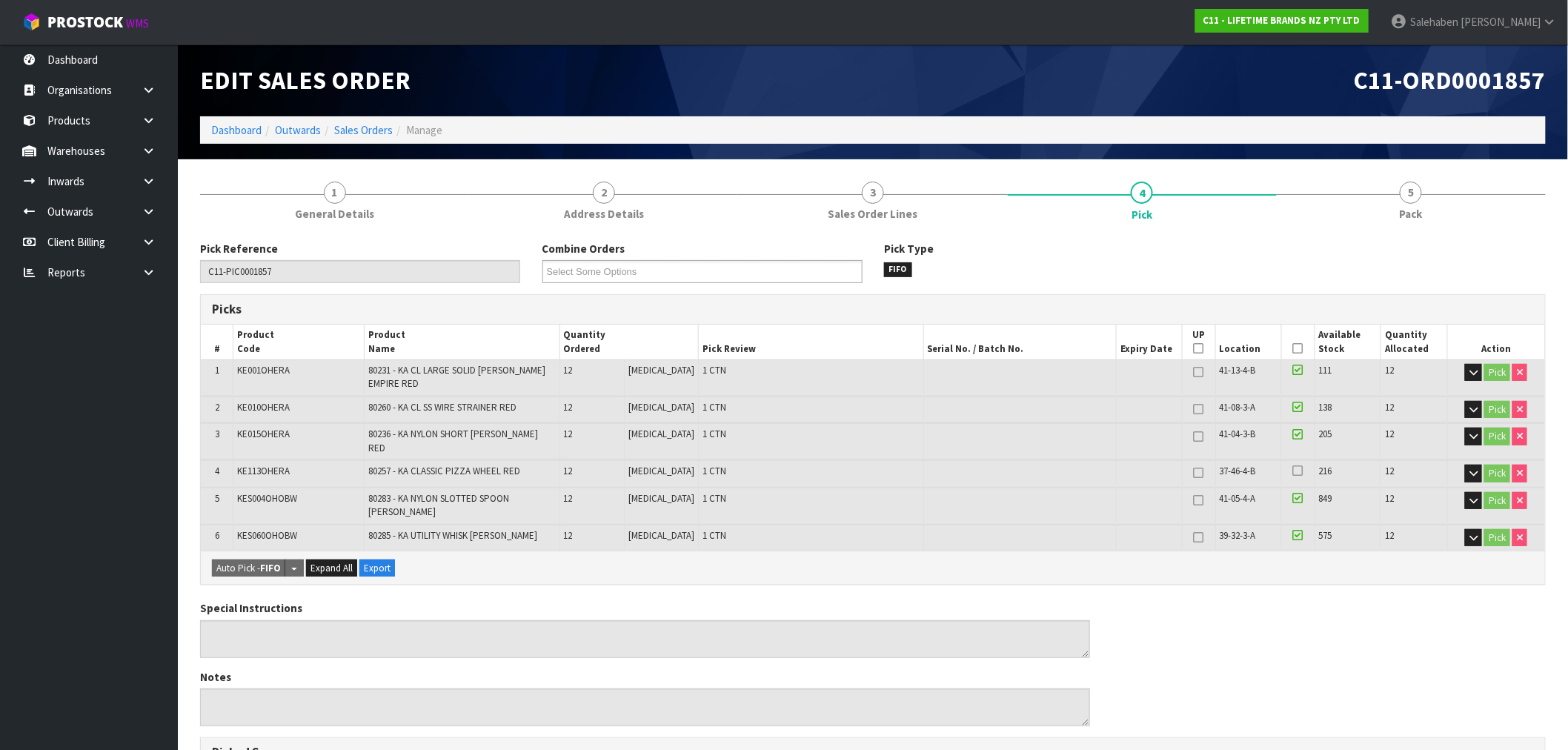
click at [1293, 348] on icon at bounding box center [1298, 348] width 10 height 1
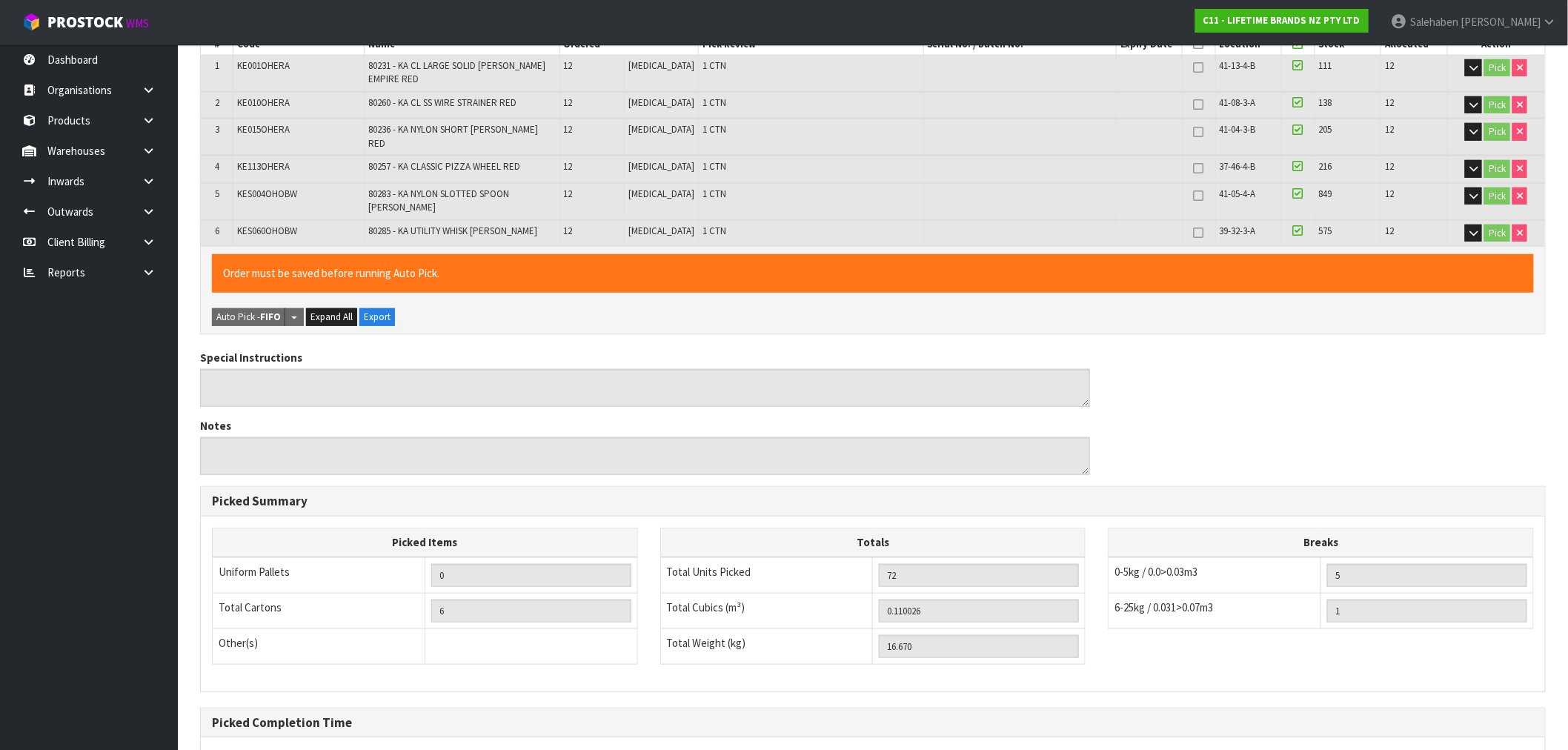
scroll to position [428, 0]
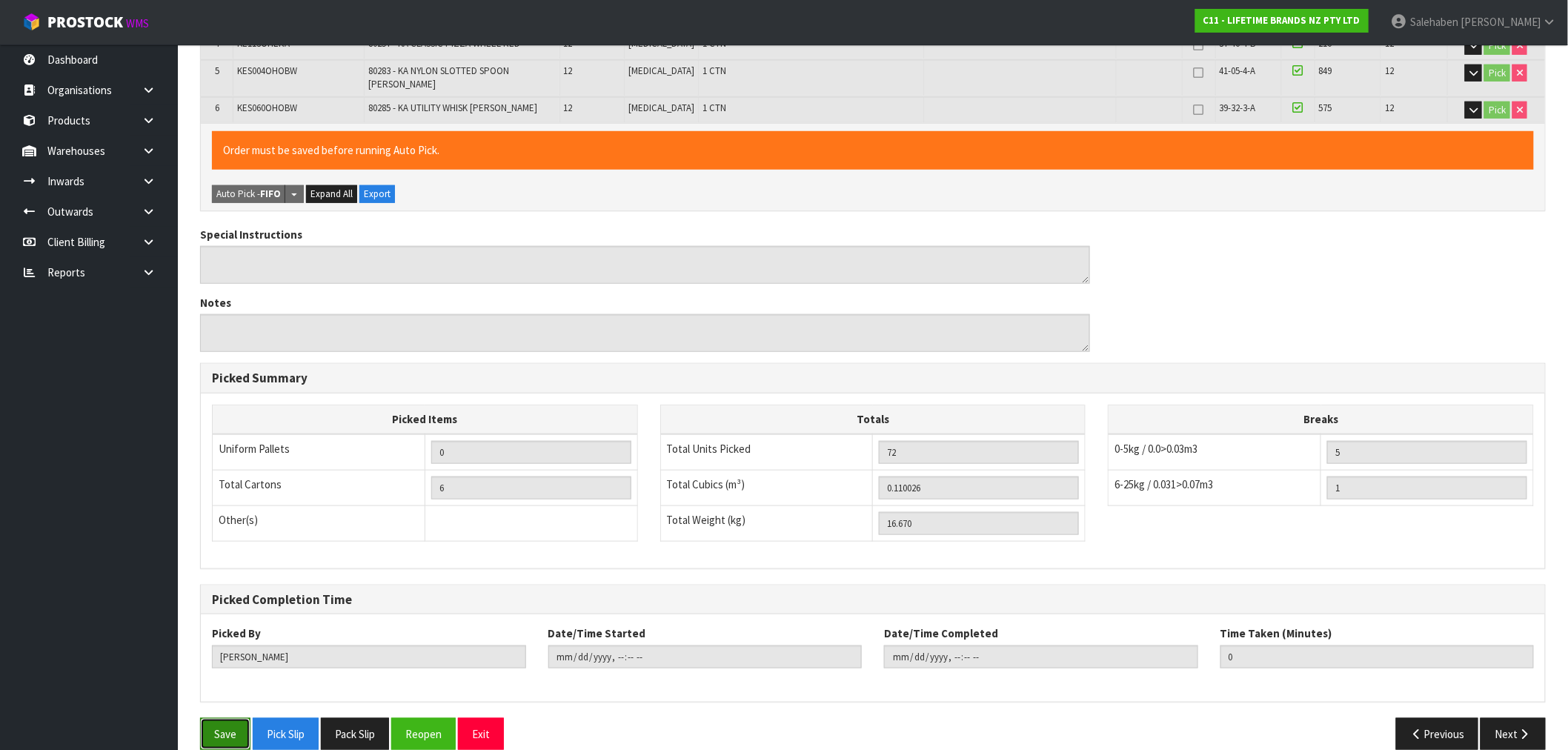
click at [226, 718] on button "Save" at bounding box center [225, 734] width 50 height 32
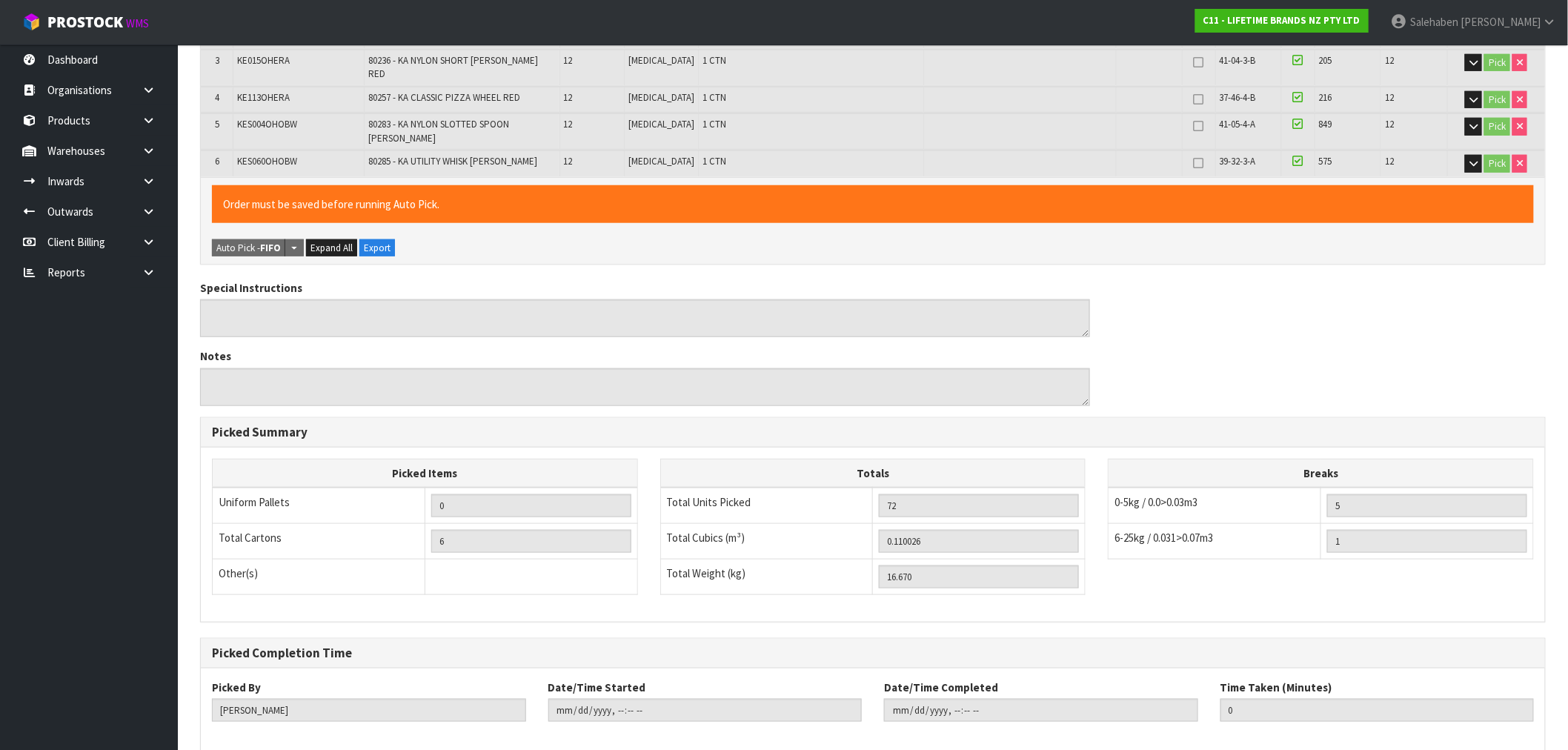
scroll to position [0, 0]
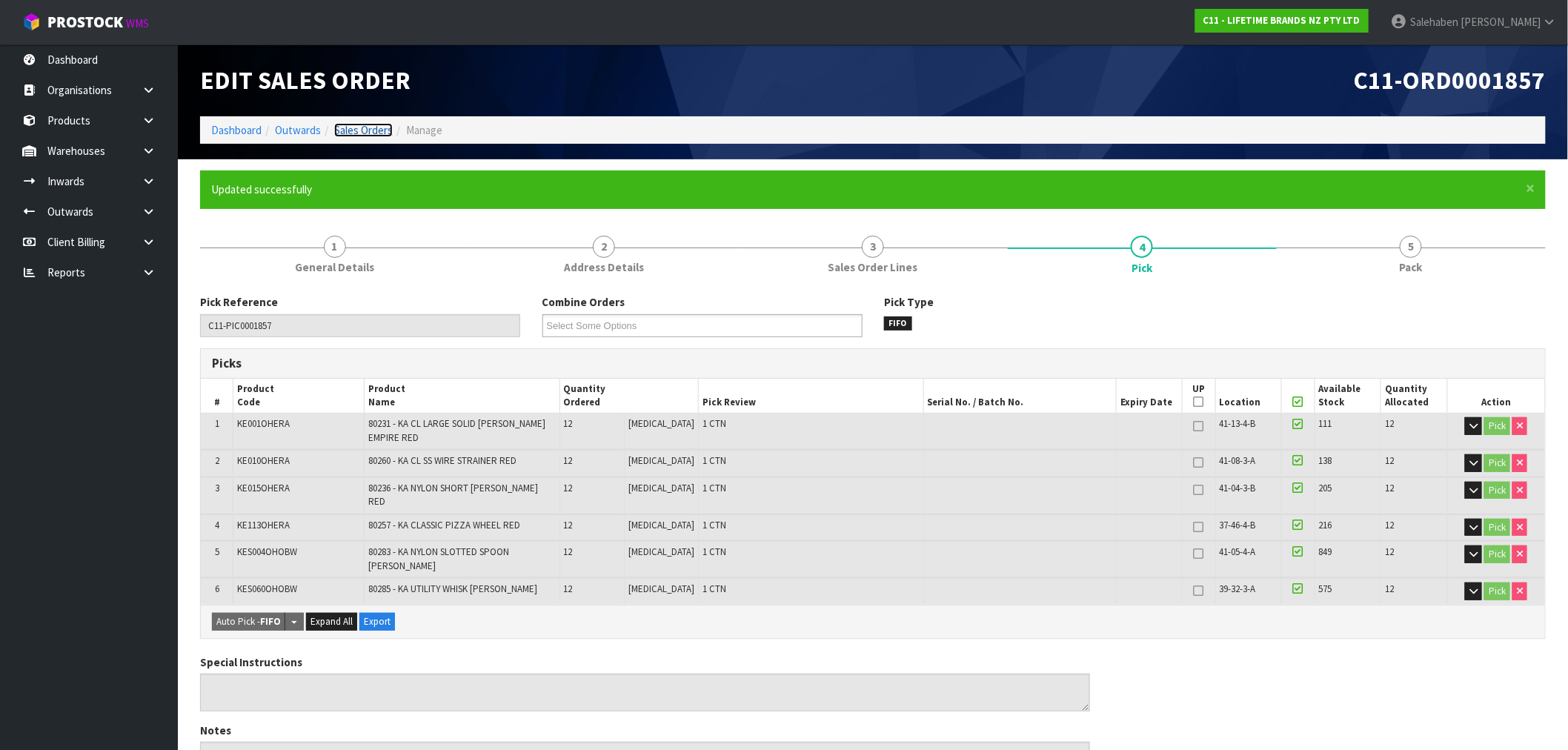
click at [360, 127] on link "Sales Orders" at bounding box center [363, 129] width 58 height 14
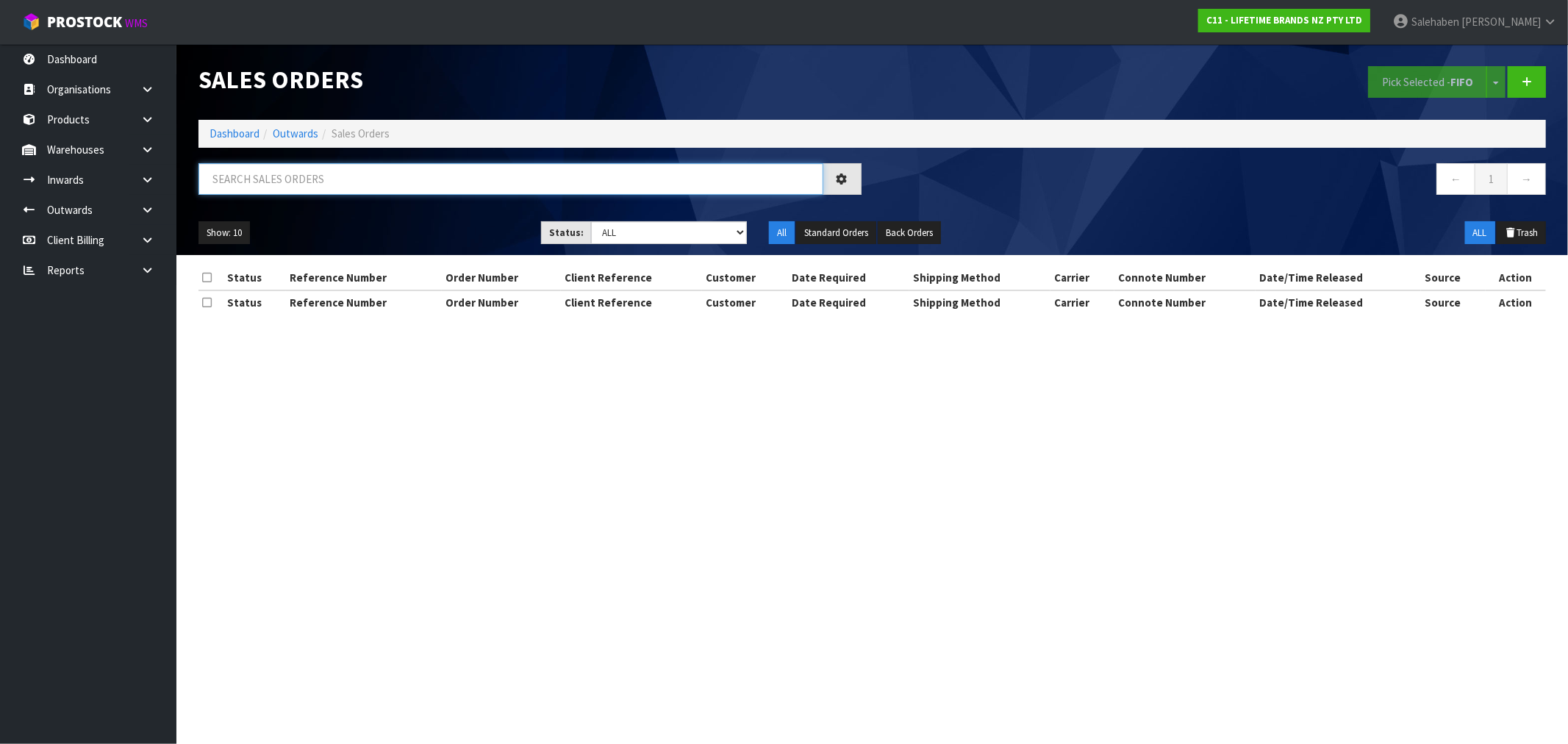
click at [354, 181] on input "text" at bounding box center [511, 179] width 625 height 31
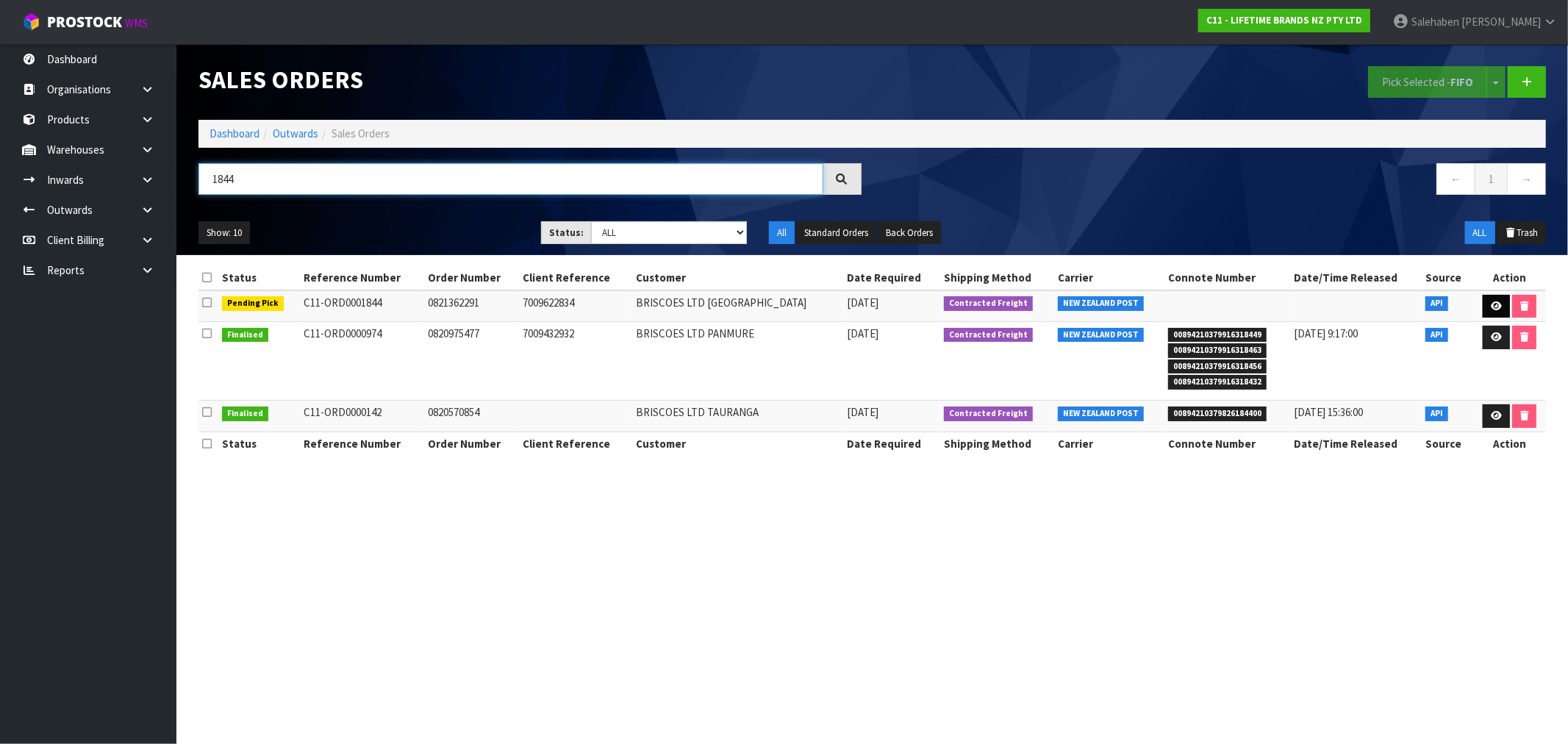
type input "1844"
click at [1500, 298] on link at bounding box center [1496, 307] width 27 height 23
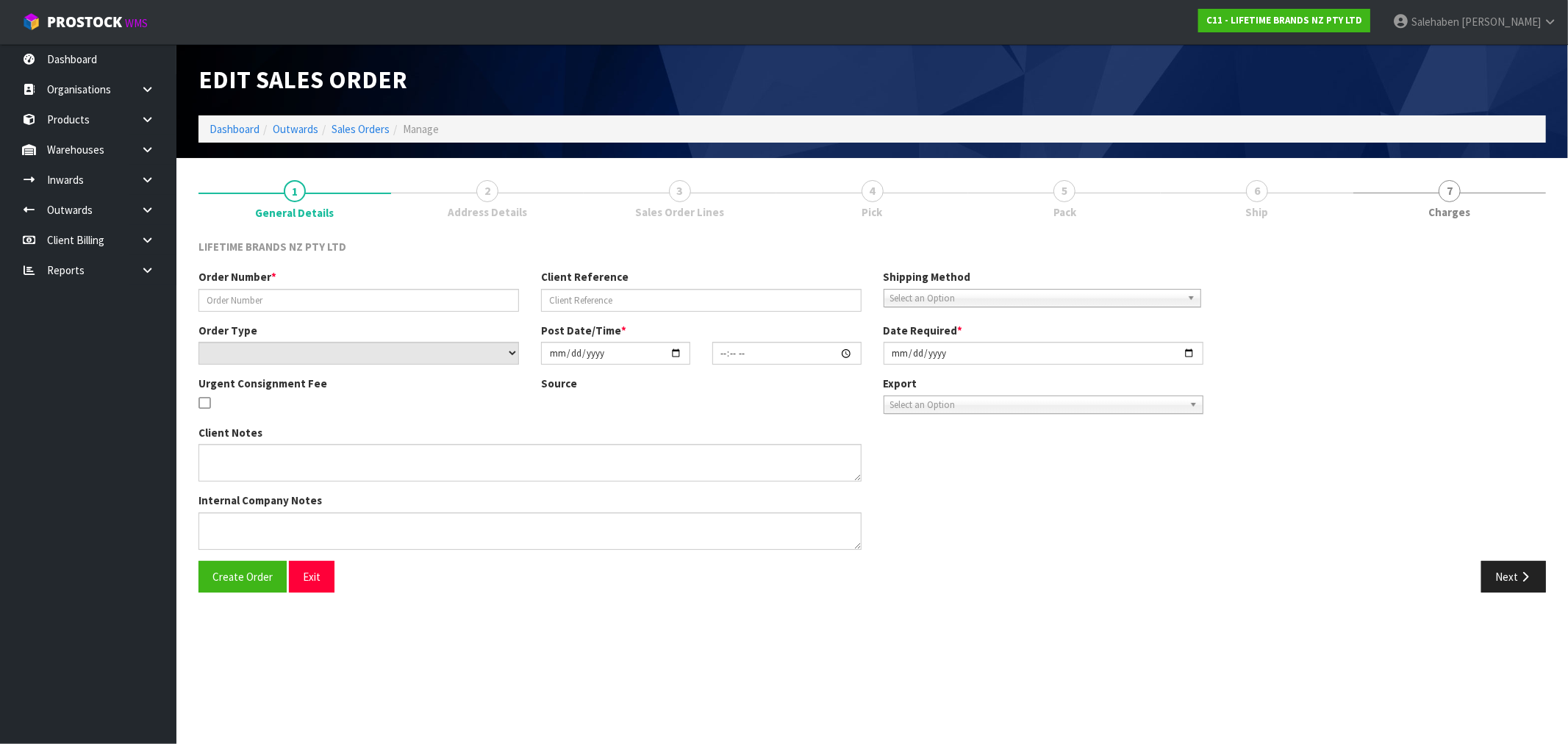
type input "0821362291"
type input "7009622834"
select select "number:0"
type input "[DATE]"
type input "10:54:02.000"
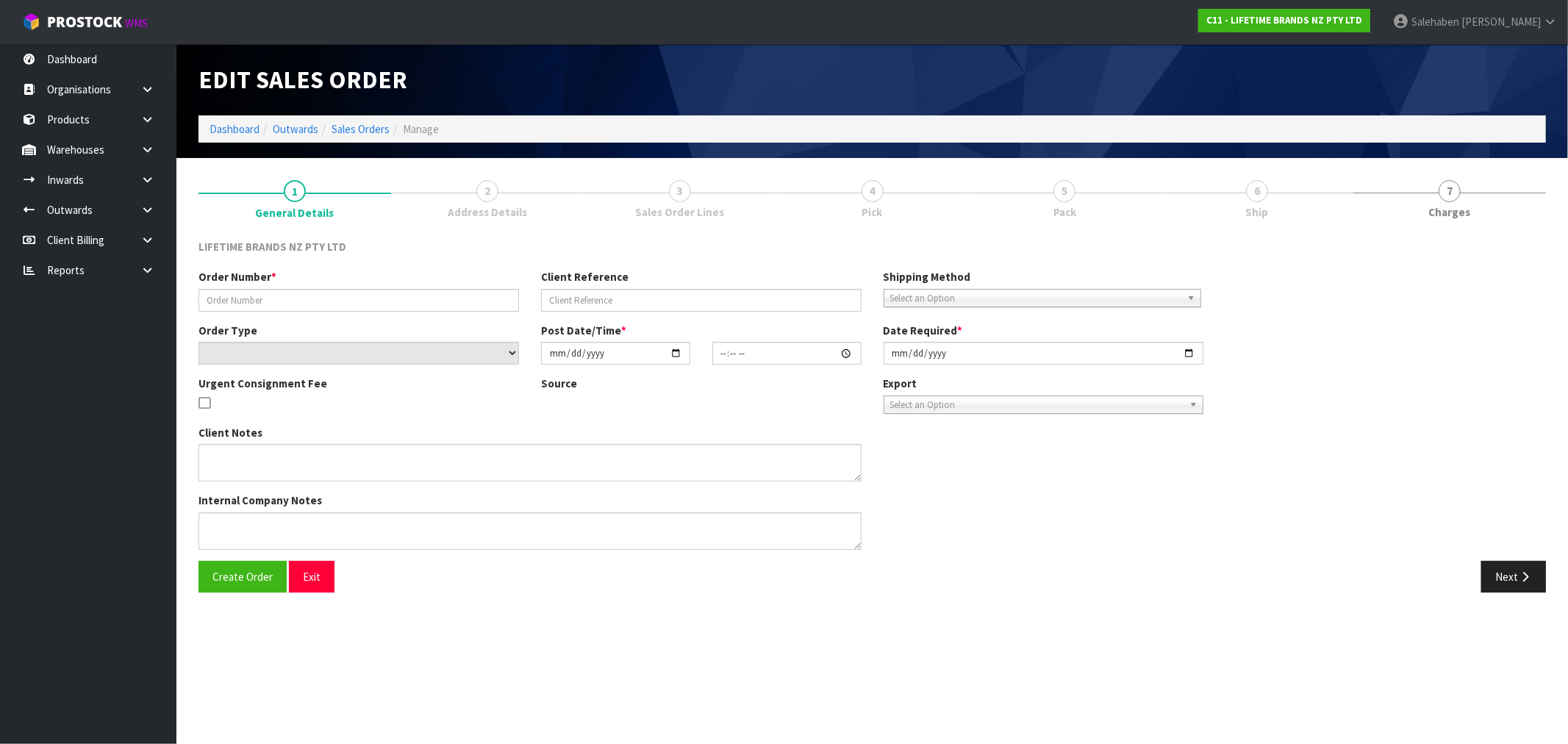
type input "[DATE]"
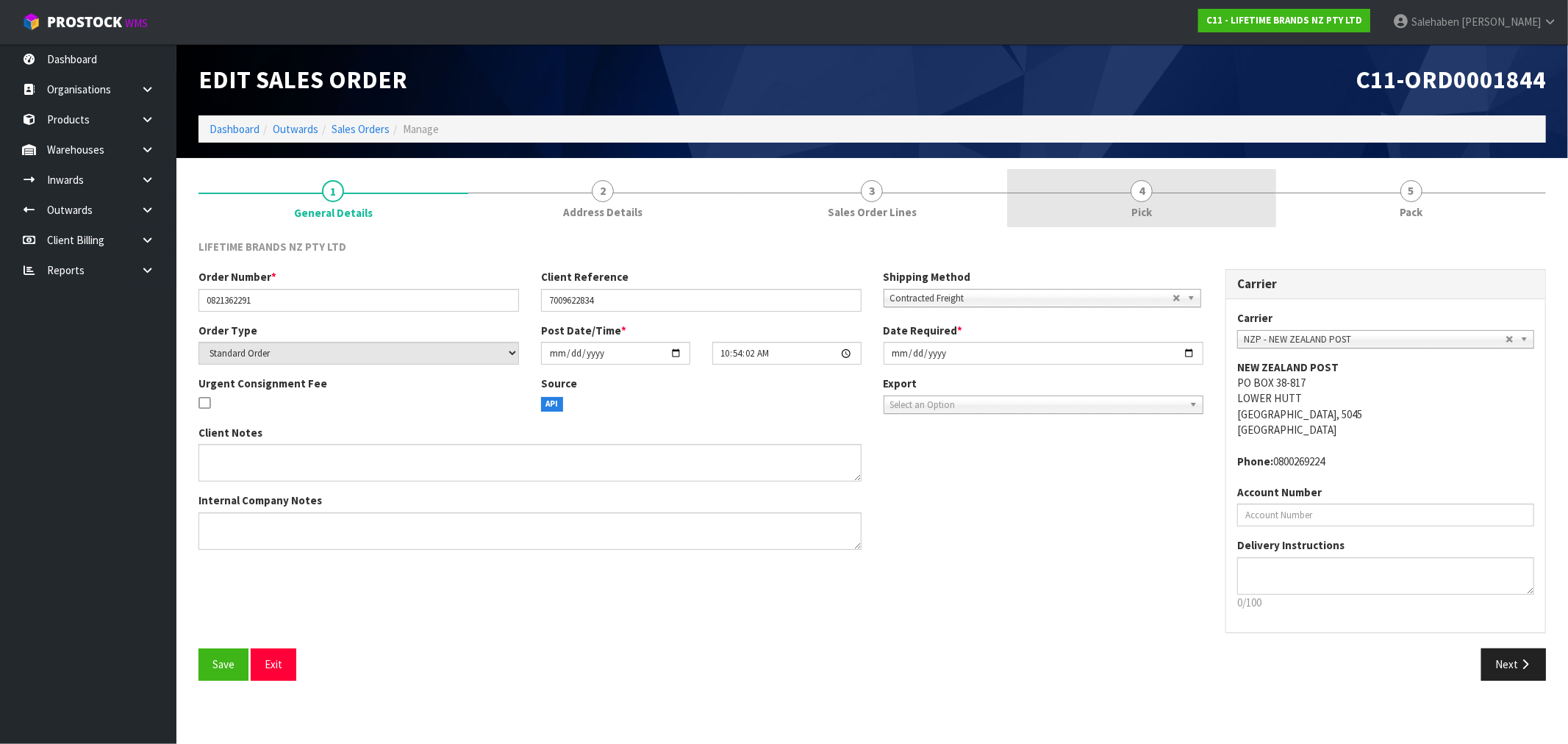
click at [1142, 192] on span "4" at bounding box center [1141, 191] width 22 height 22
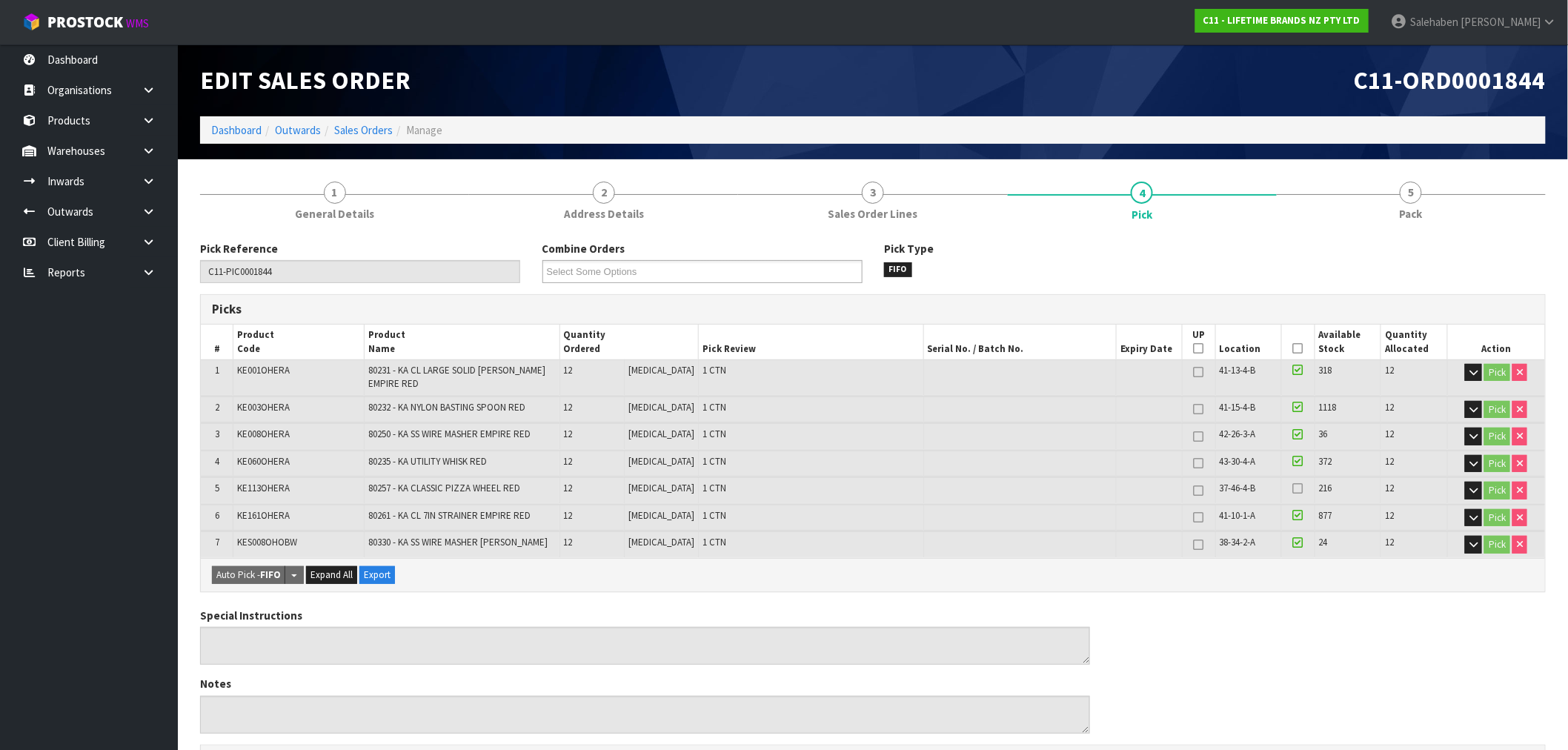
click at [1293, 349] on icon at bounding box center [1298, 348] width 10 height 1
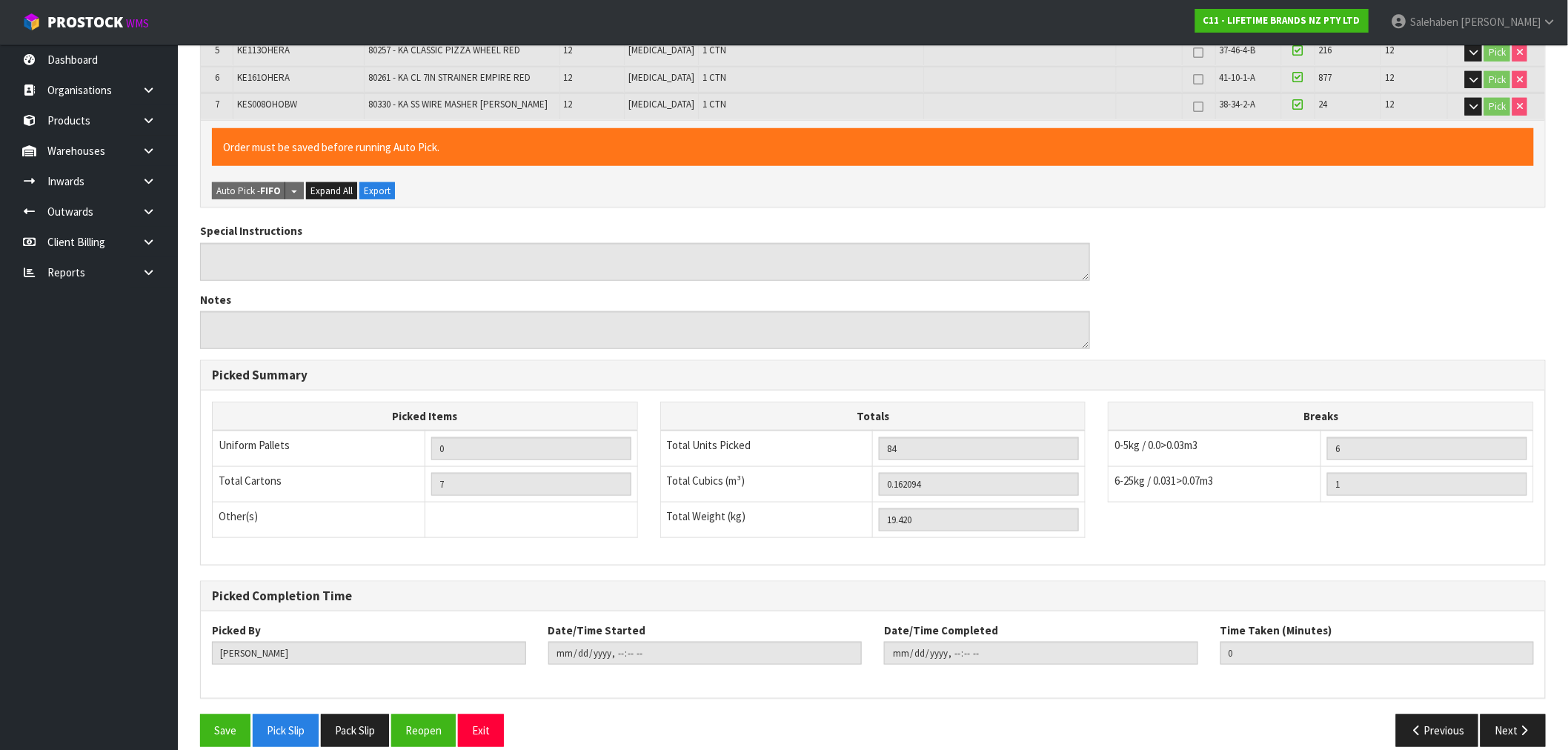
scroll to position [454, 0]
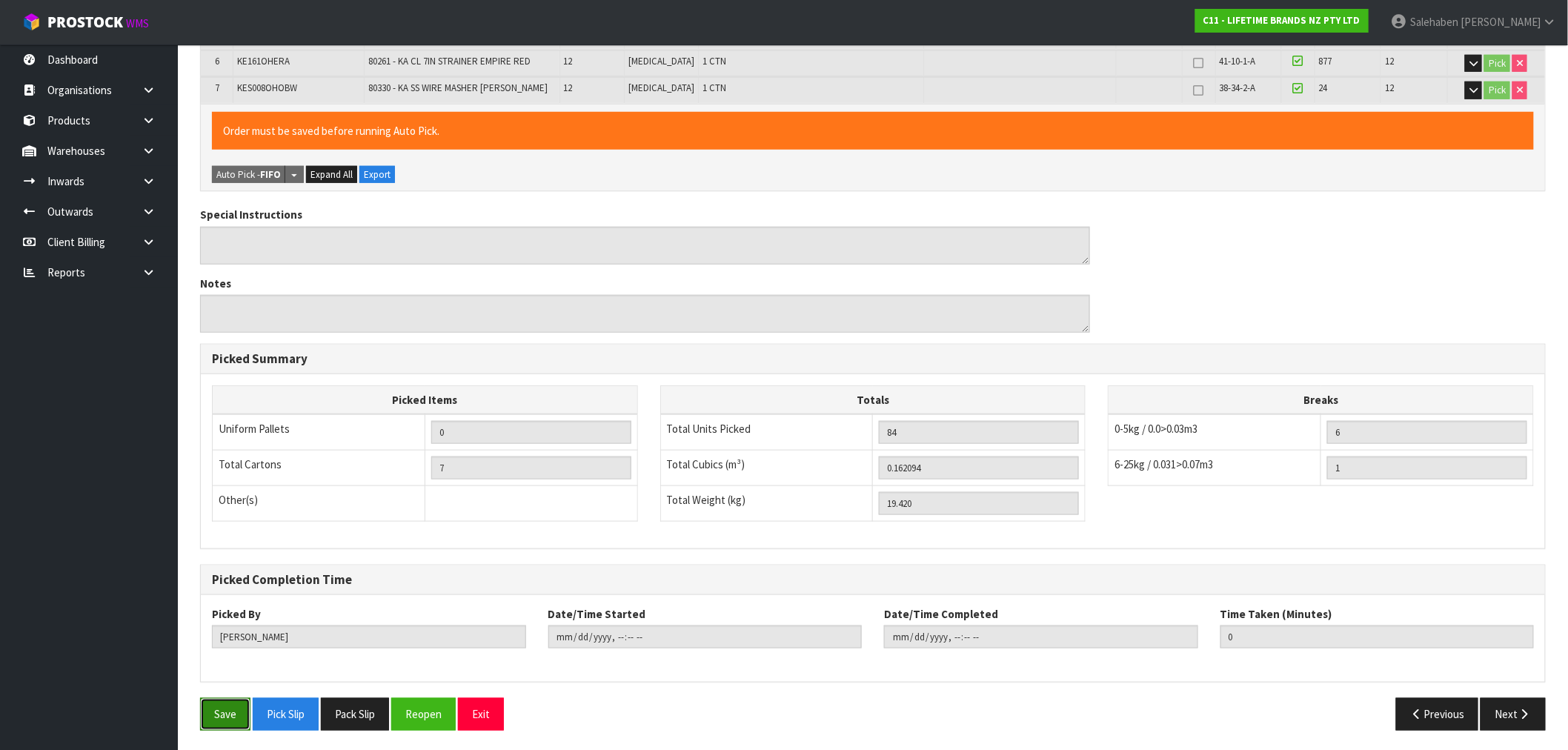
click at [233, 715] on button "Save" at bounding box center [225, 714] width 50 height 32
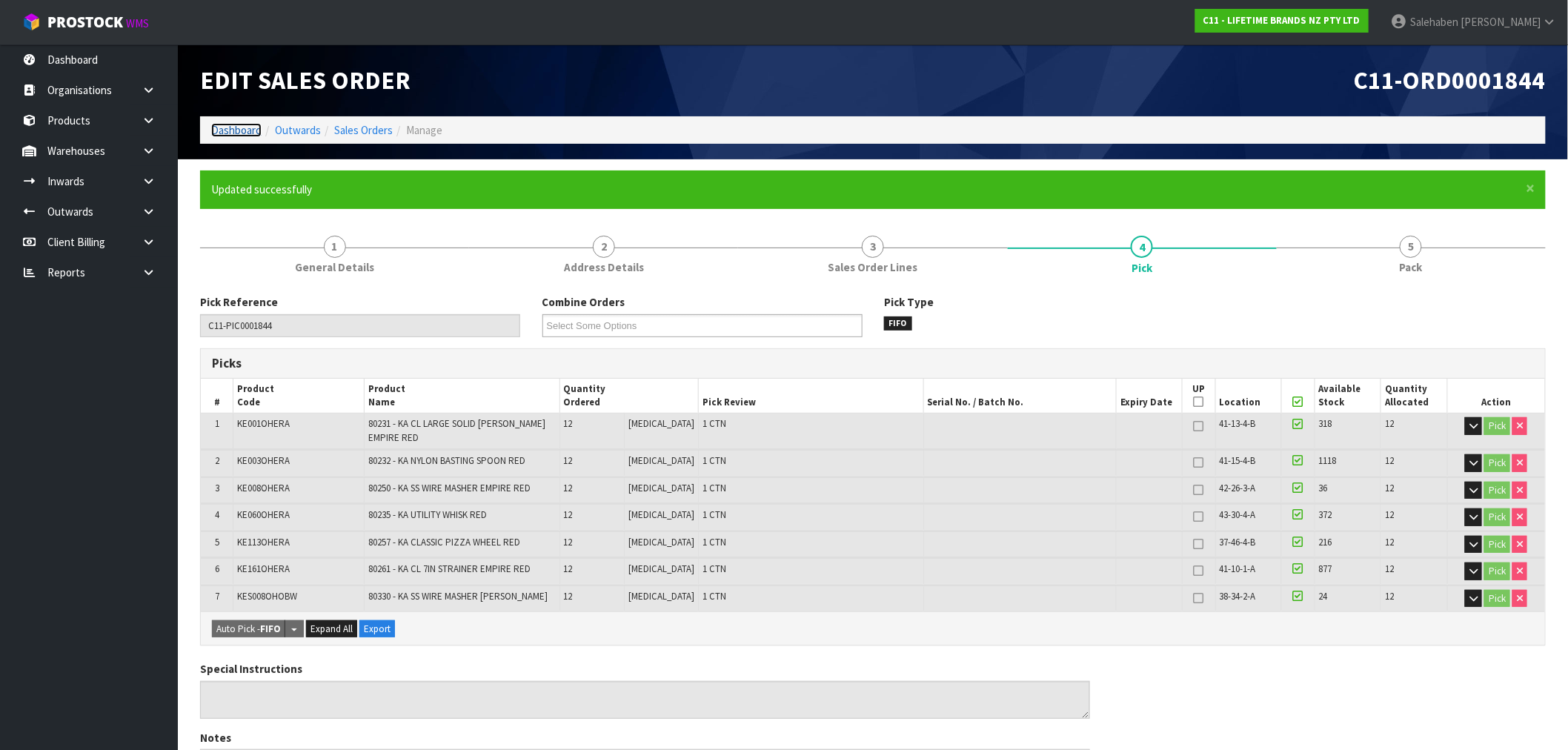
click at [233, 124] on link "Dashboard" at bounding box center [236, 129] width 50 height 14
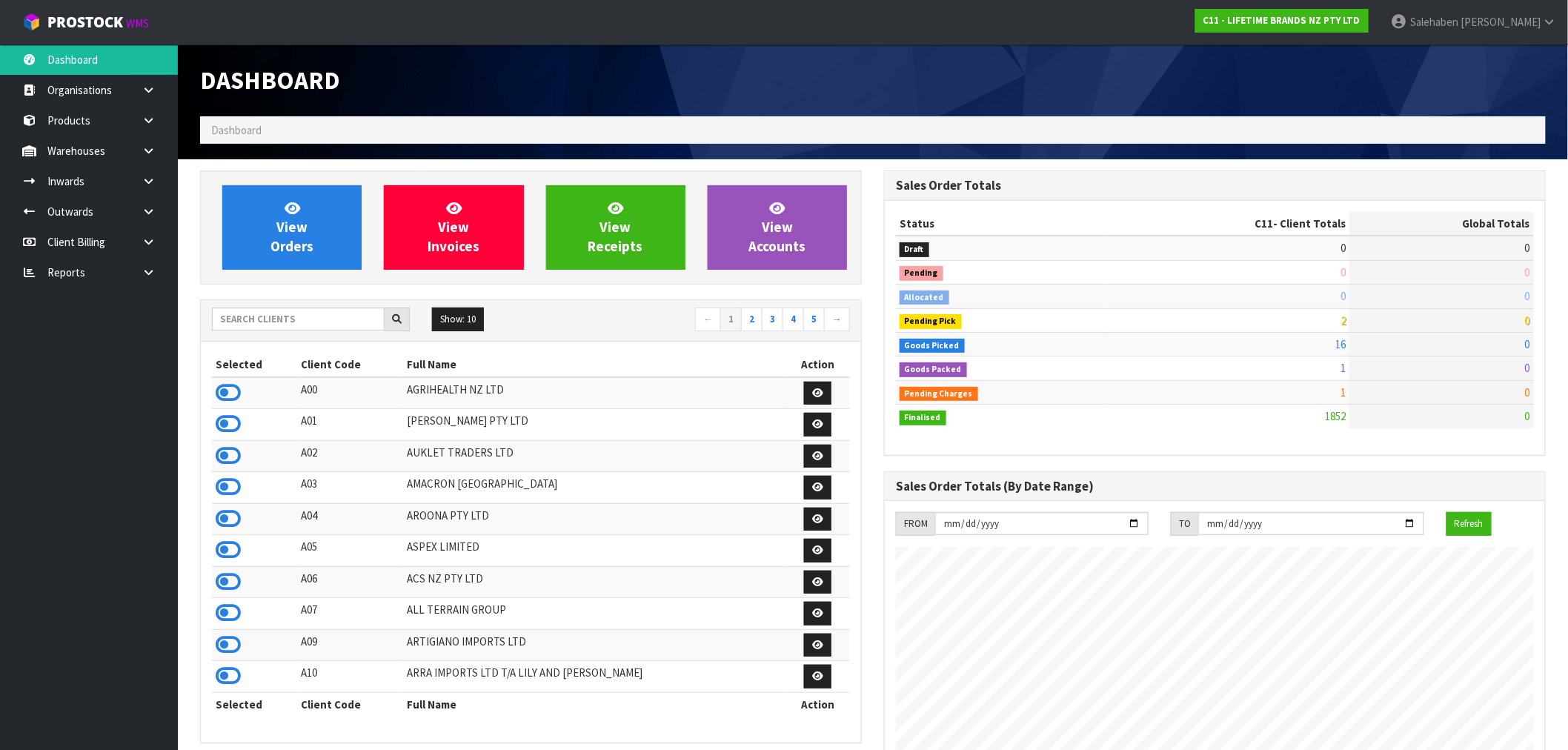
scroll to position [1122, 684]
click at [260, 241] on link "View Orders" at bounding box center [291, 227] width 139 height 84
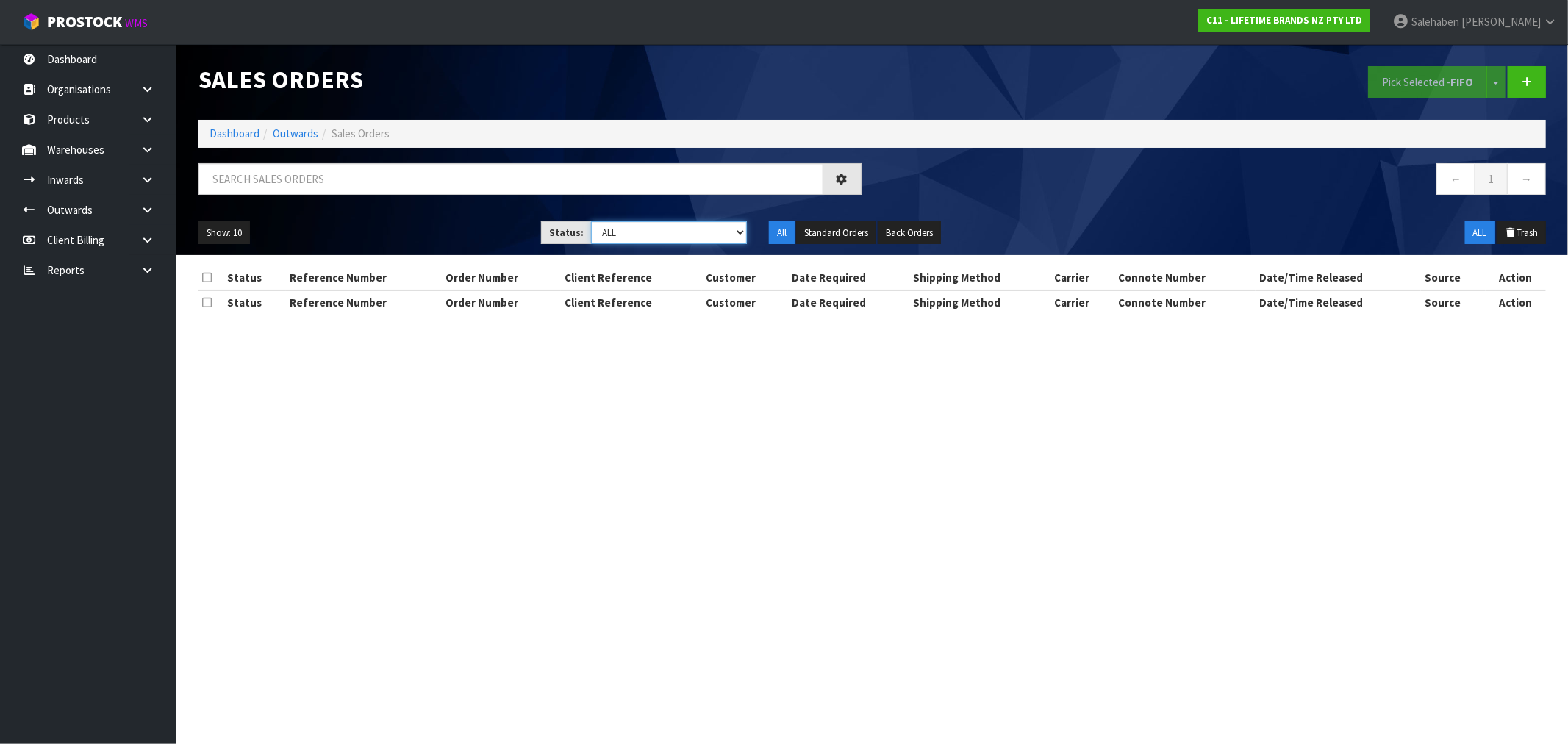
click at [648, 236] on select "Draft Pending Allocated Pending Pick Goods Picked Goods Packed Pending Charges …" at bounding box center [668, 233] width 156 height 23
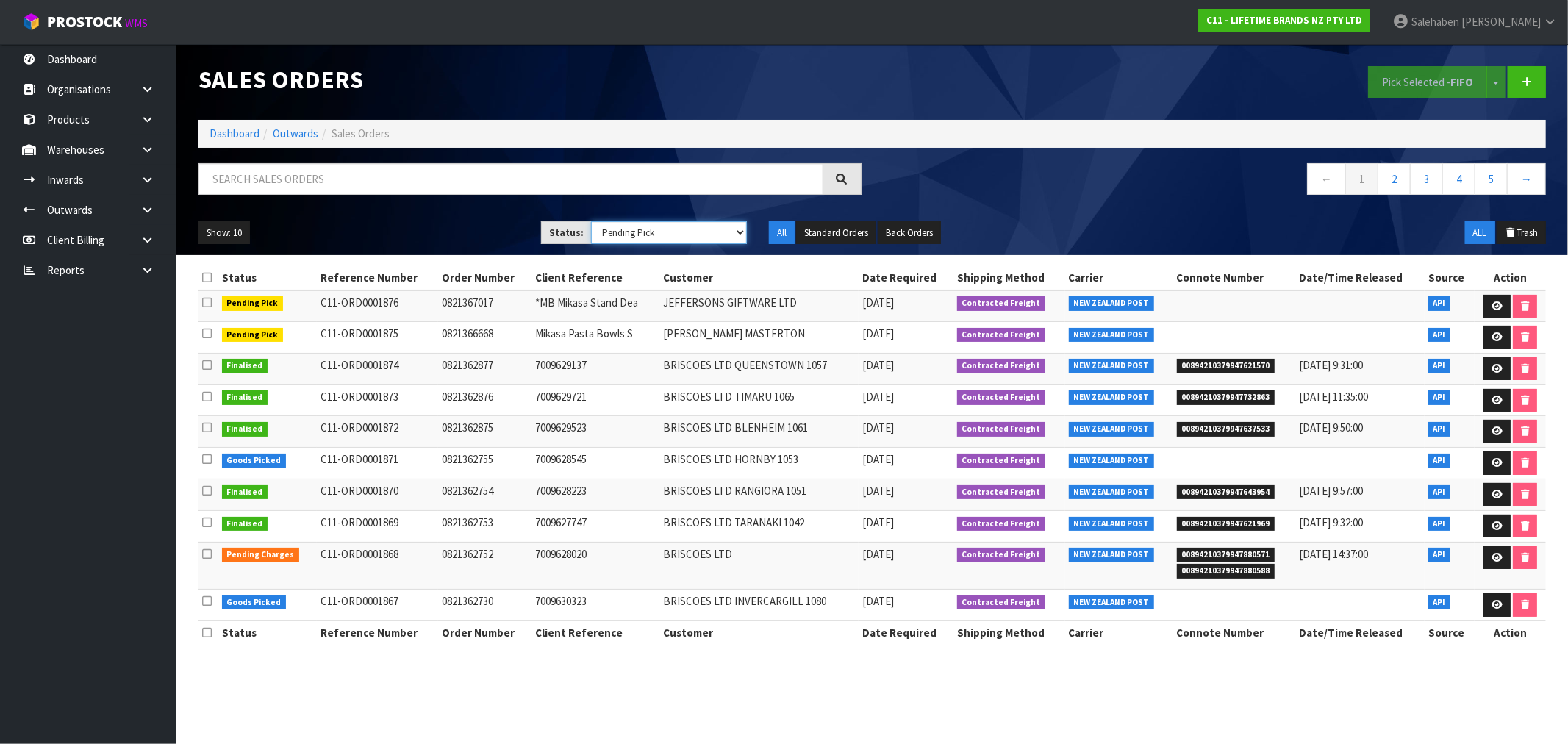
click at [591, 221] on select "Draft Pending Allocated Pending Pick Goods Picked Goods Packed Pending Charges …" at bounding box center [668, 233] width 156 height 23
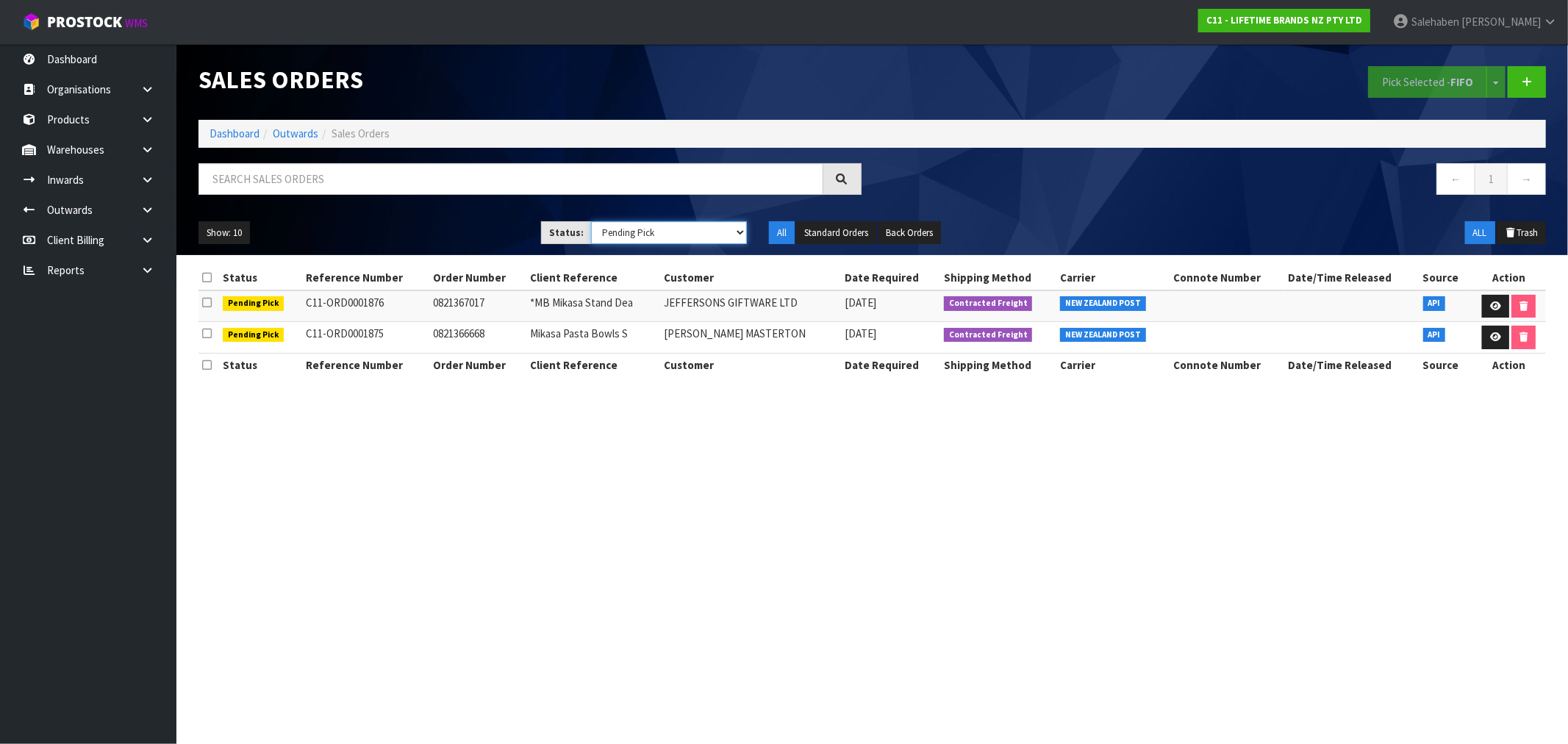
click at [715, 231] on select "Draft Pending Allocated Pending Pick Goods Picked Goods Packed Pending Charges …" at bounding box center [668, 233] width 156 height 23
select select "string:4"
click at [591, 221] on select "Draft Pending Allocated Pending Pick Goods Picked Goods Packed Pending Charges …" at bounding box center [668, 233] width 156 height 23
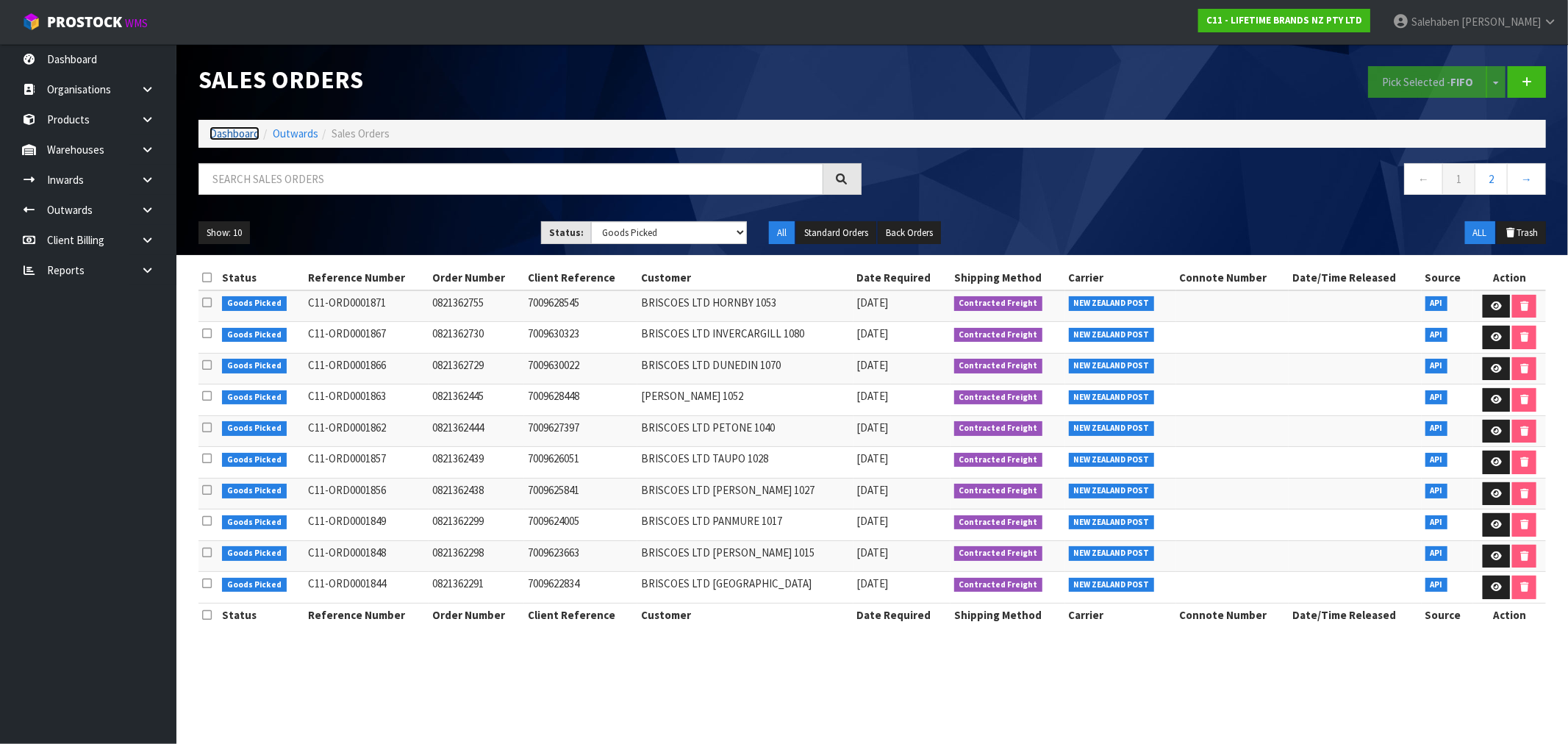
click at [229, 131] on link "Dashboard" at bounding box center [234, 133] width 50 height 14
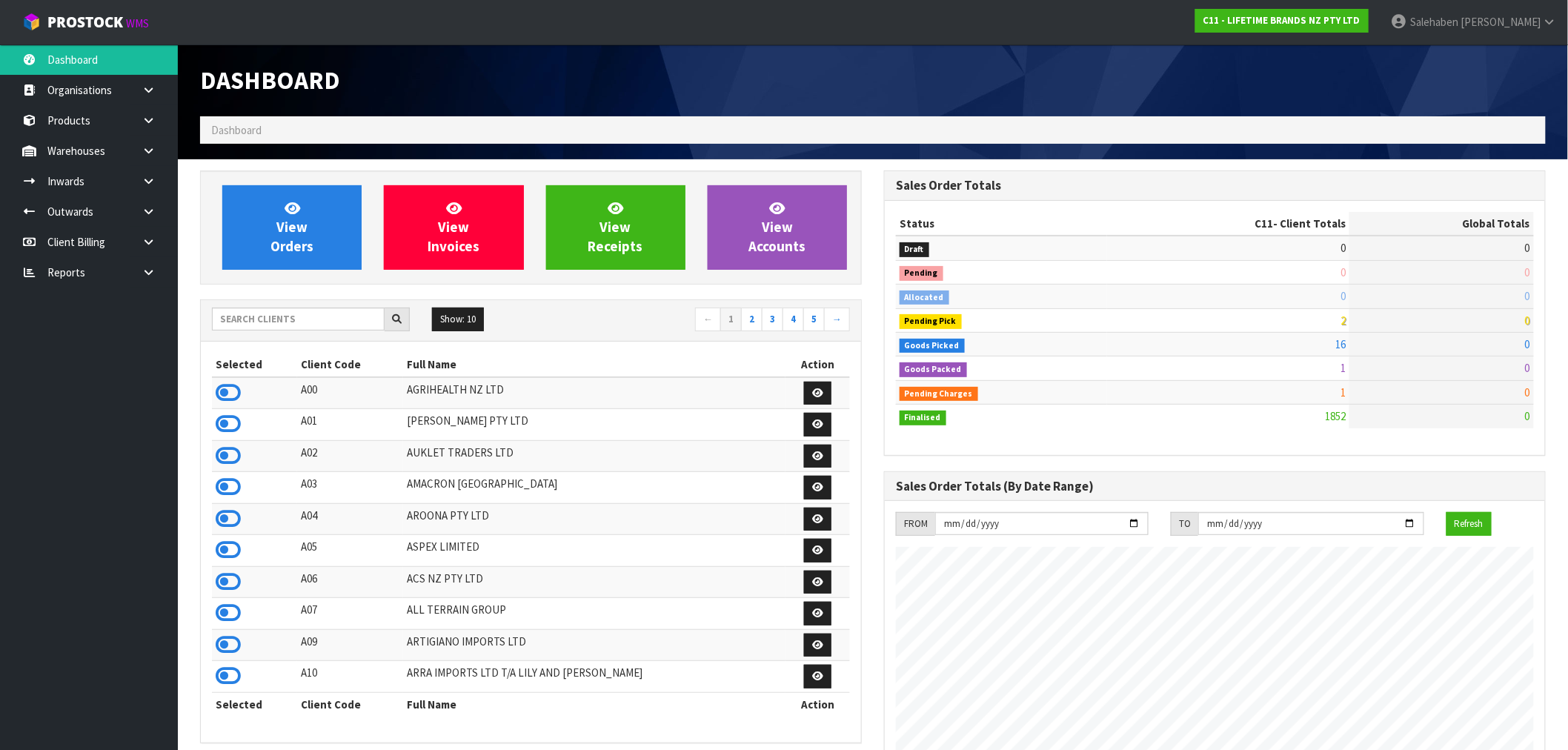
scroll to position [1122, 684]
click at [240, 322] on input "text" at bounding box center [298, 319] width 173 height 23
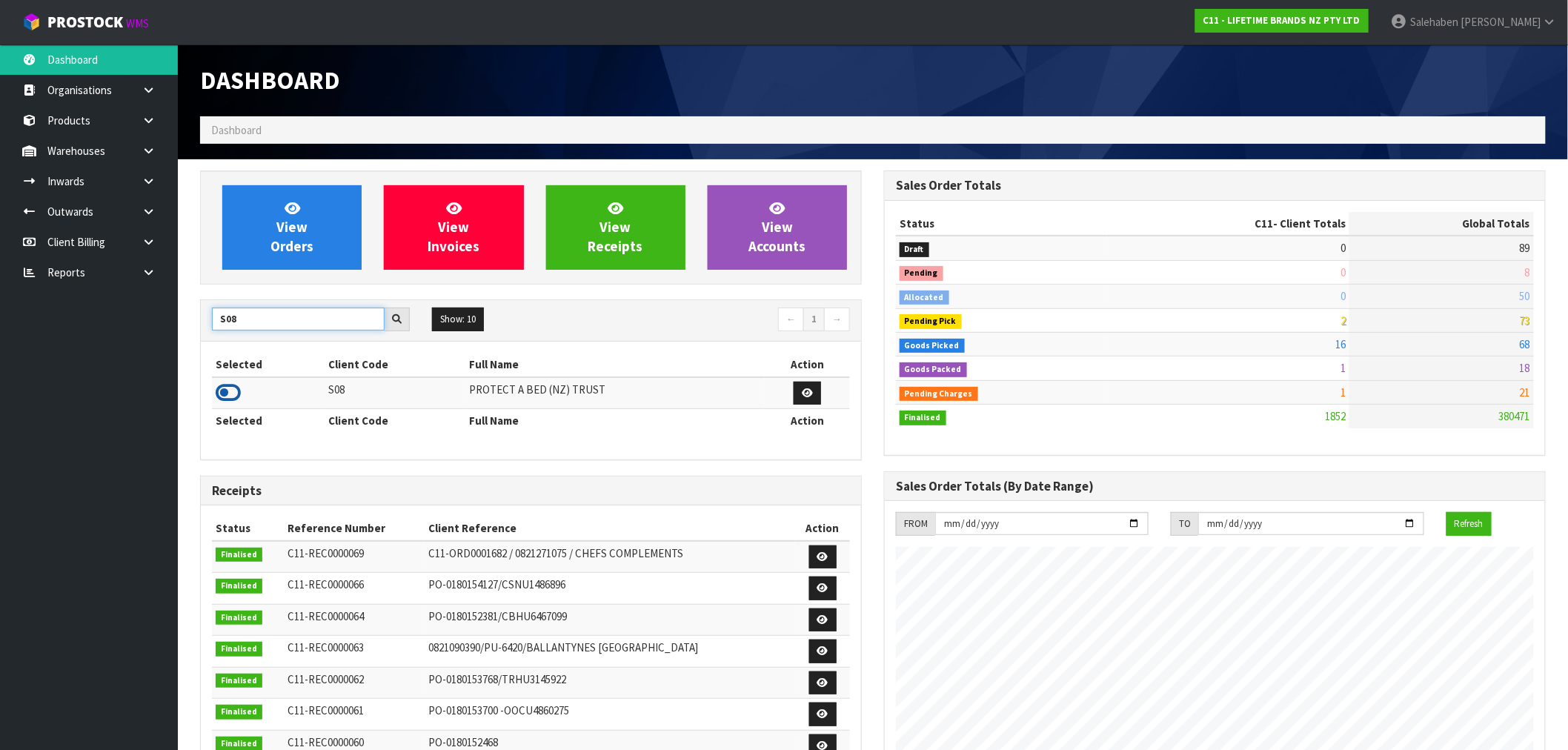
type input "S08"
click at [226, 393] on icon at bounding box center [228, 393] width 25 height 23
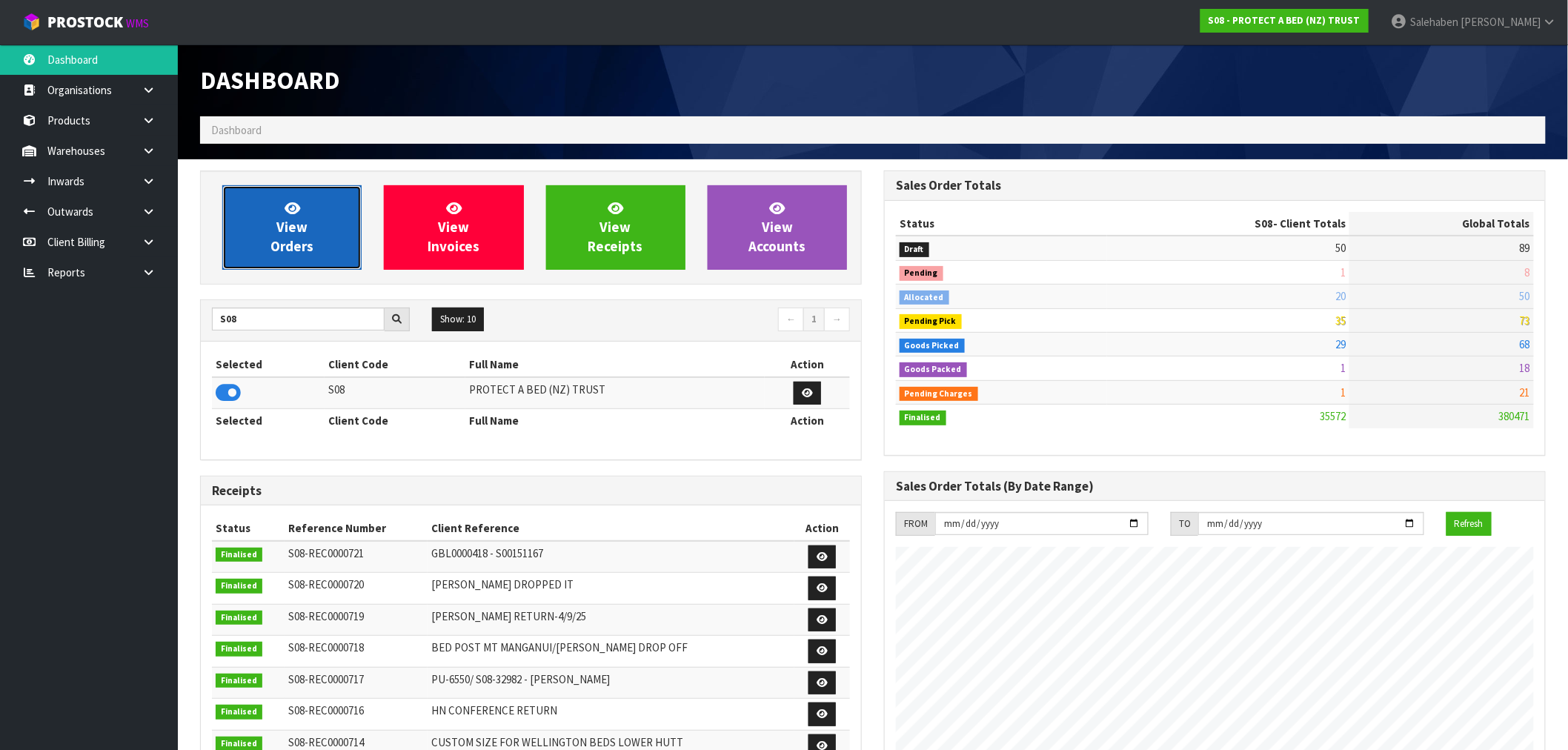
click at [291, 253] on span "View Orders" at bounding box center [291, 227] width 43 height 56
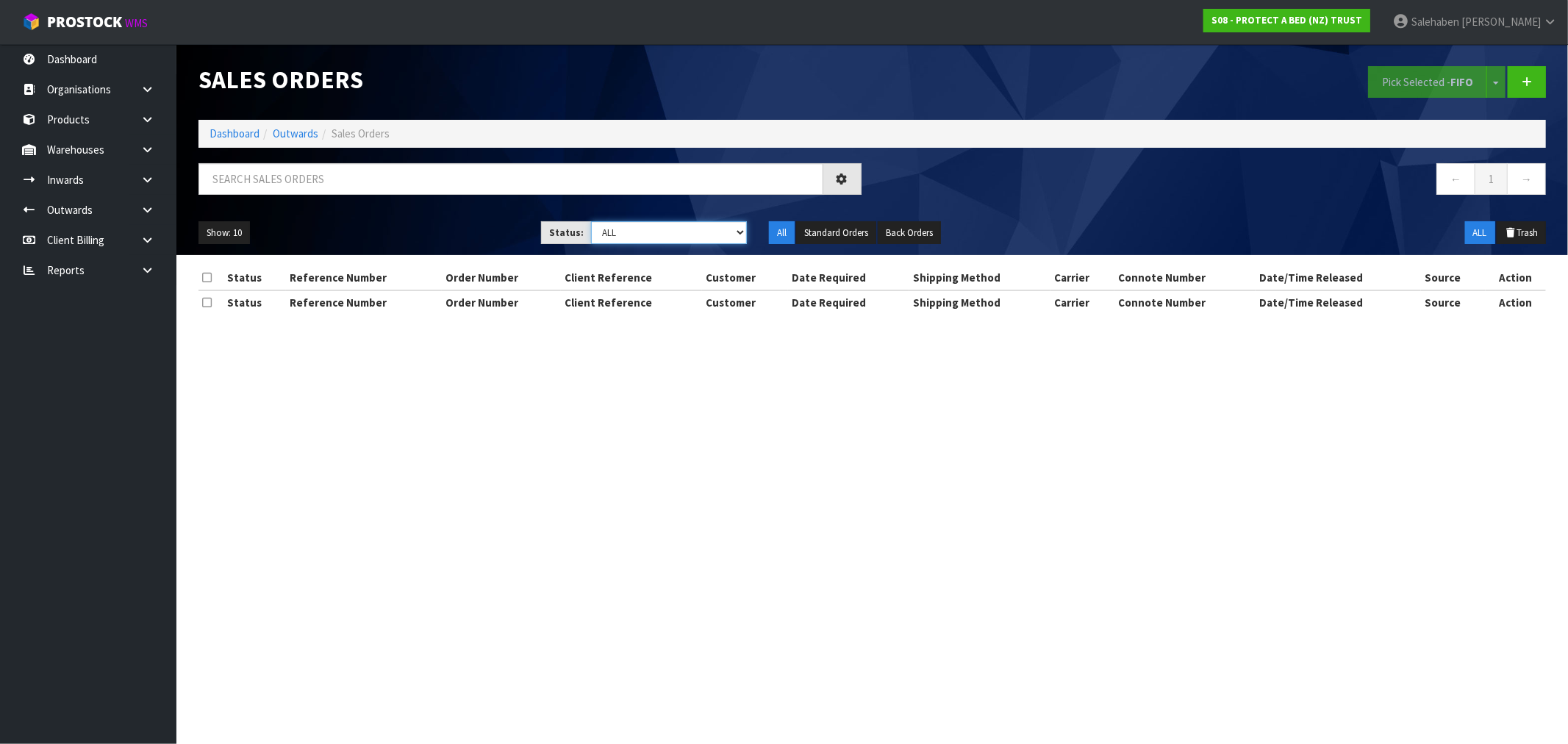
click at [655, 244] on select "Draft Pending Allocated Pending Pick Goods Picked Goods Packed Pending Charges …" at bounding box center [668, 233] width 156 height 23
select select "string:3"
click at [591, 221] on select "Draft Pending Allocated Pending Pick Goods Picked Goods Packed Pending Charges …" at bounding box center [668, 233] width 156 height 23
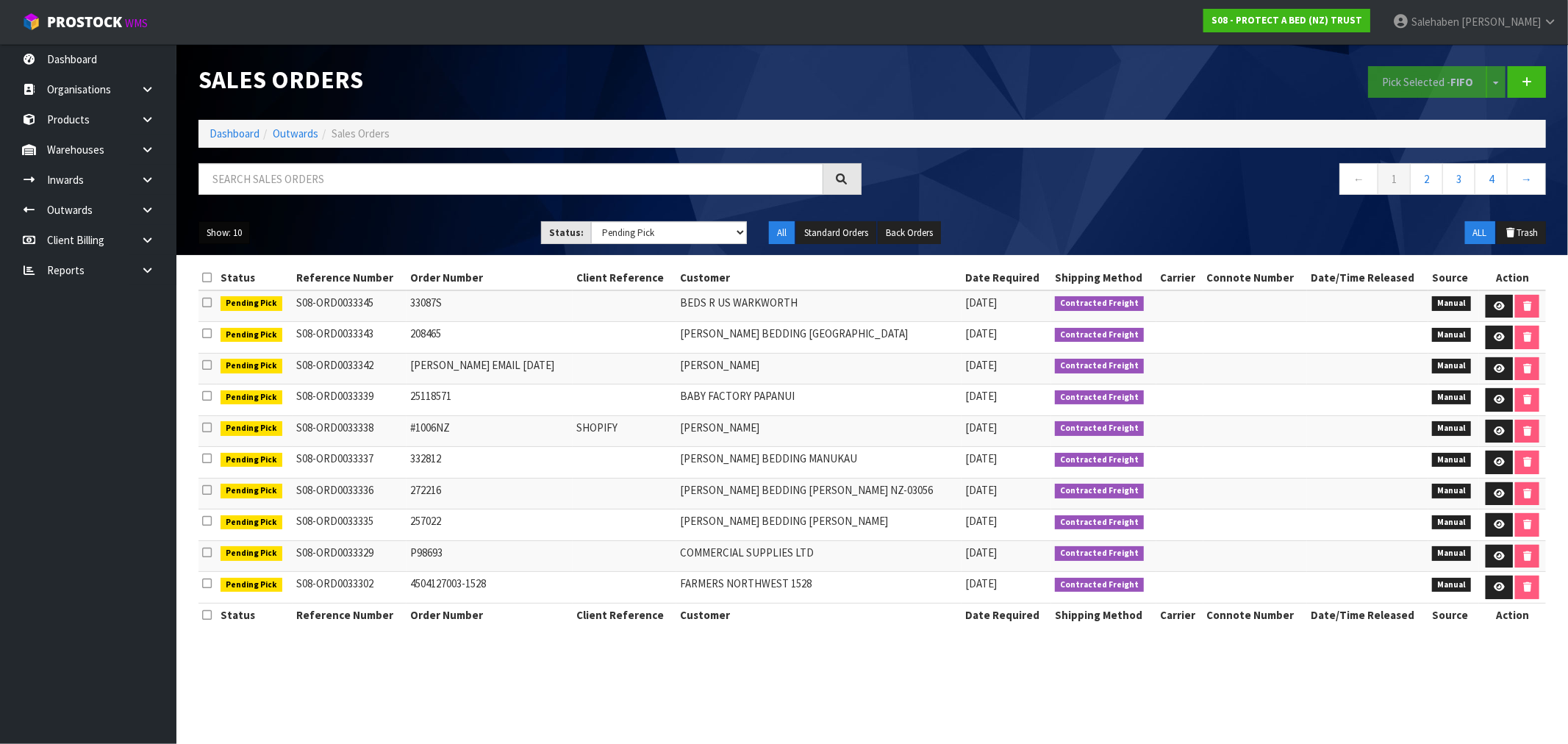
click at [224, 236] on button "Show: 10" at bounding box center [224, 233] width 51 height 23
click at [225, 322] on link "50" at bounding box center [257, 320] width 116 height 20
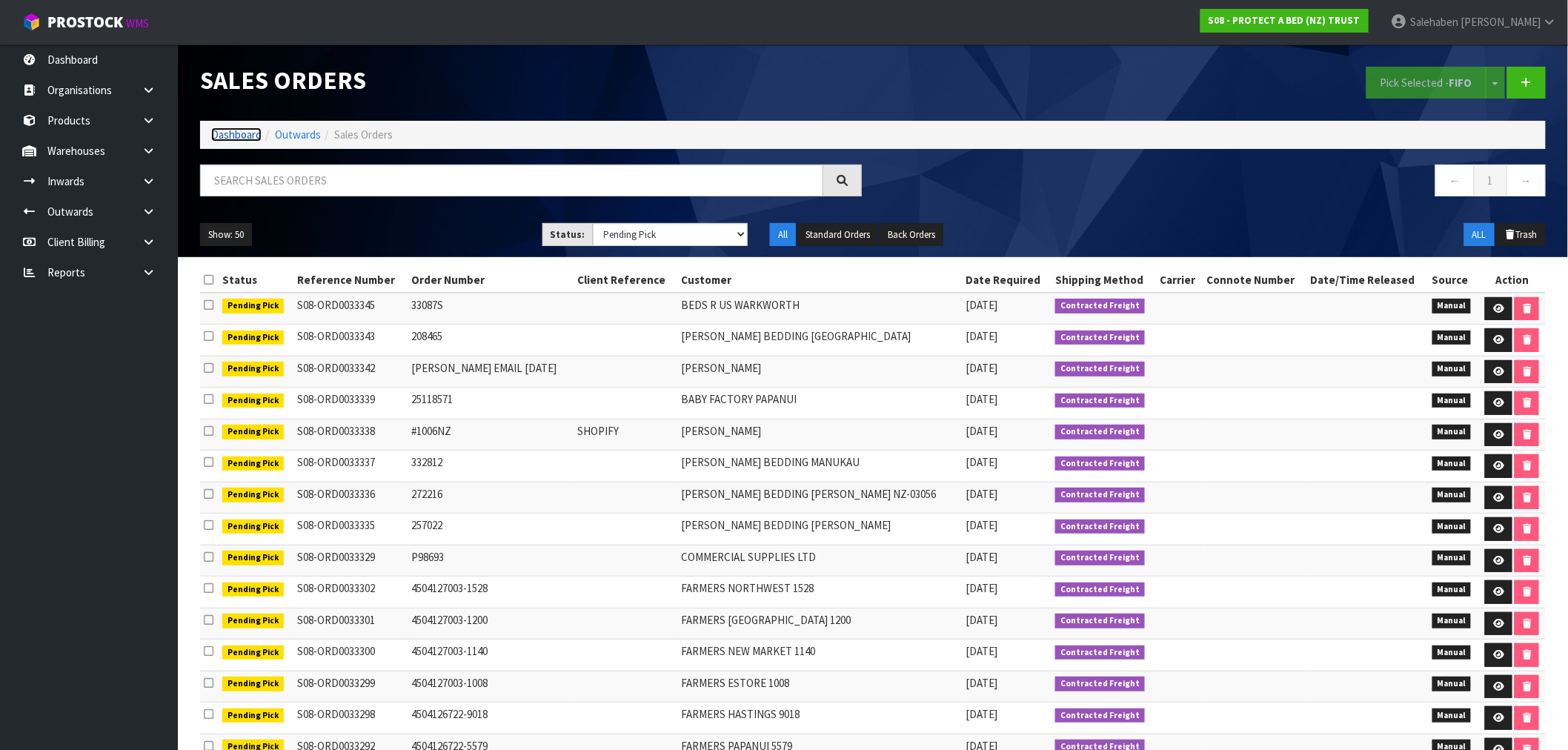
click at [237, 138] on link "Dashboard" at bounding box center [236, 134] width 50 height 14
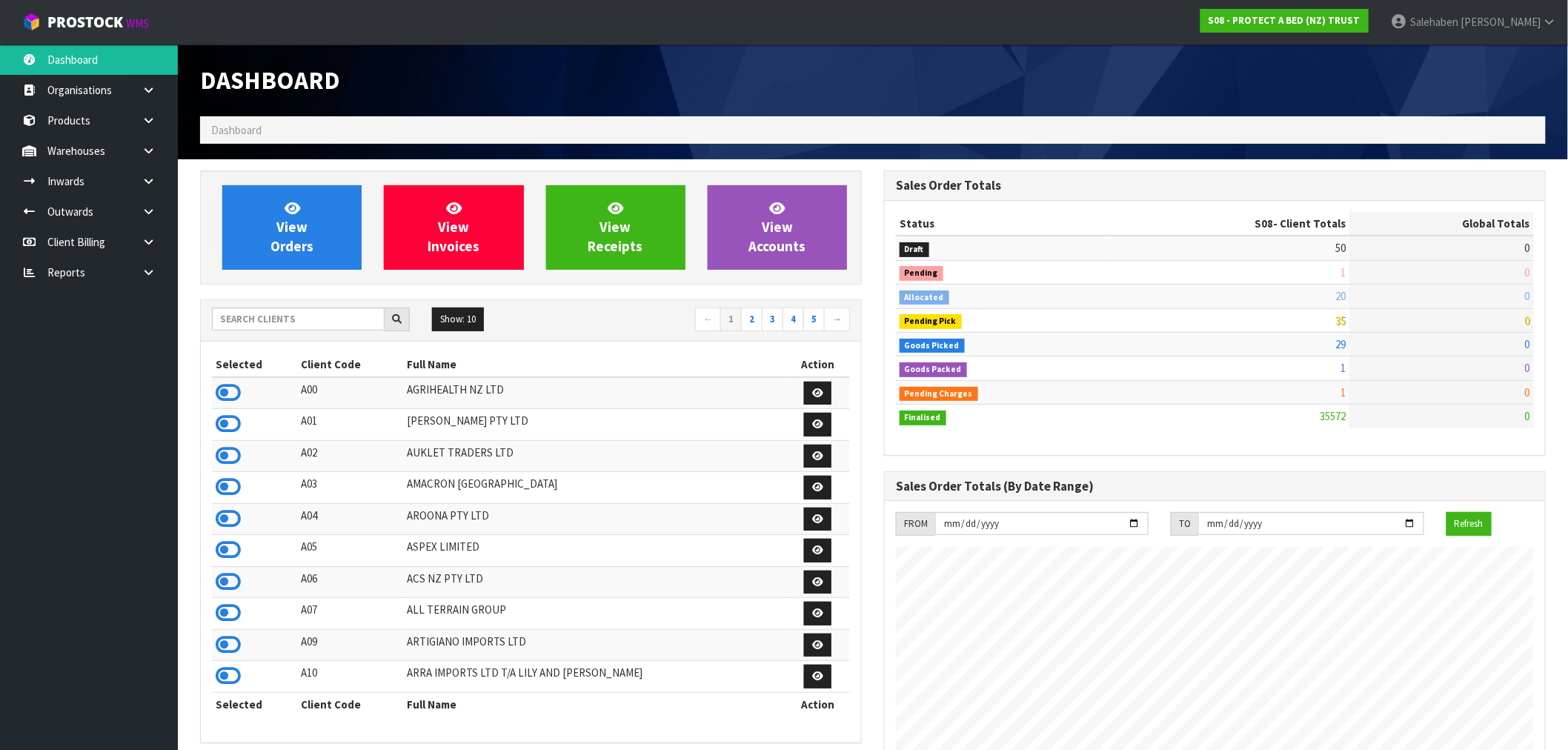
scroll to position [1122, 684]
click at [267, 323] on input "text" at bounding box center [298, 319] width 173 height 23
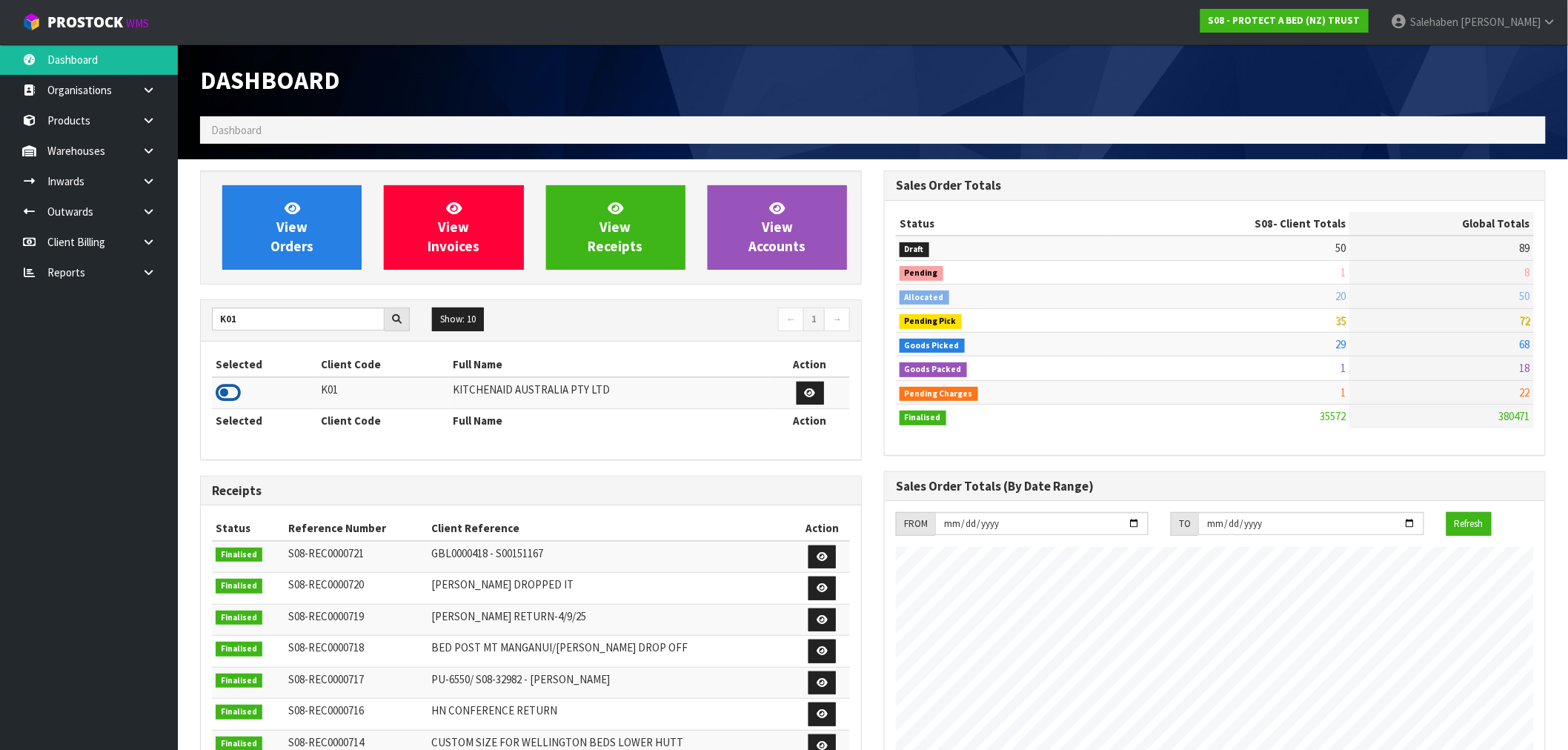
click at [225, 397] on icon at bounding box center [228, 393] width 25 height 23
drag, startPoint x: 245, startPoint y: 319, endPoint x: 149, endPoint y: 371, distance: 109.2
click at [149, 371] on body "Toggle navigation ProStock WMS K01 - KITCHENAID AUSTRALIA PTY LTD [PERSON_NAME]…" at bounding box center [784, 375] width 1568 height 750
click at [247, 323] on input "K01" at bounding box center [298, 319] width 173 height 23
click at [195, 342] on div "View Orders View Invoices View Receipts View Accounts K01 Show: 10 5 10 25 50 ←…" at bounding box center [530, 620] width 684 height 899
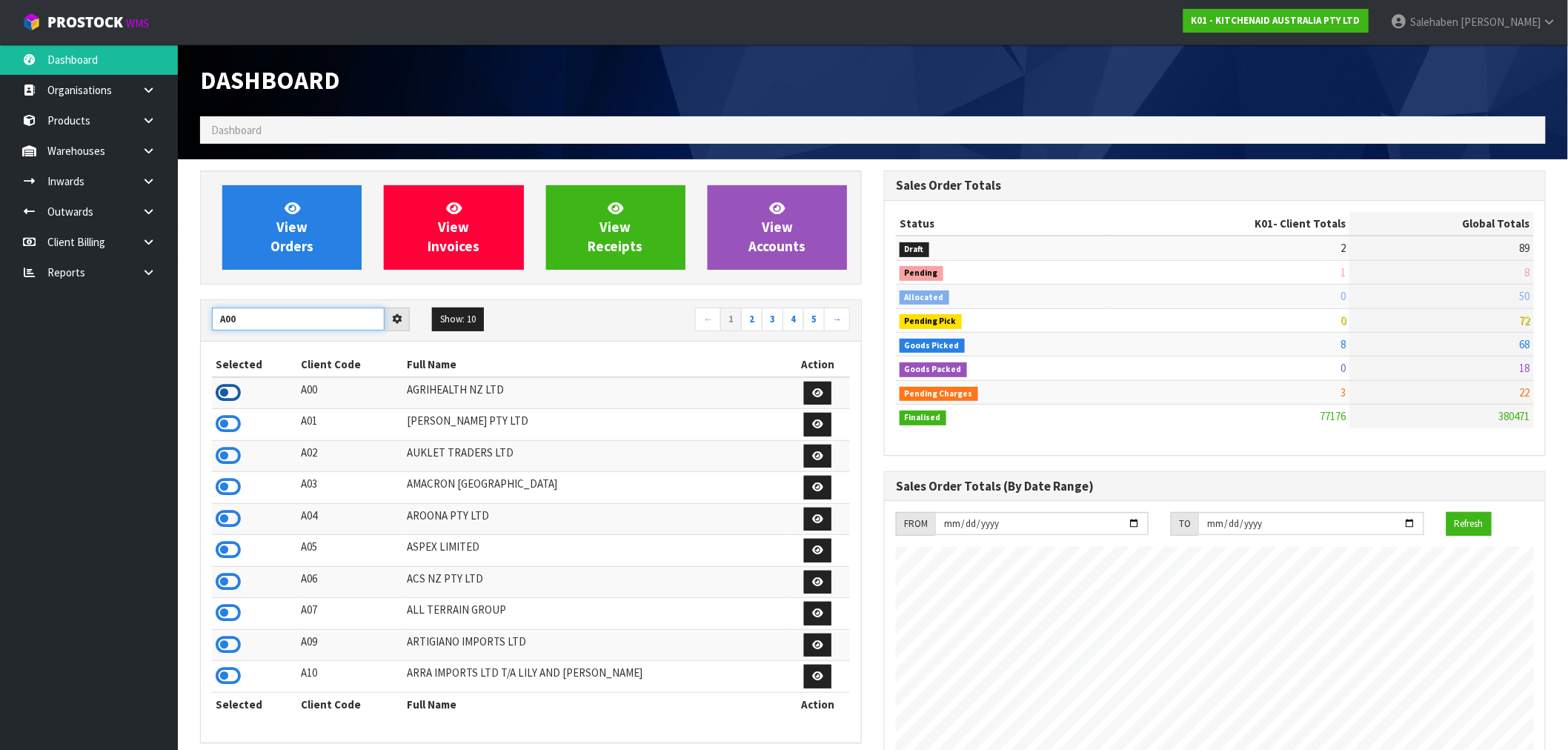
type input "A00"
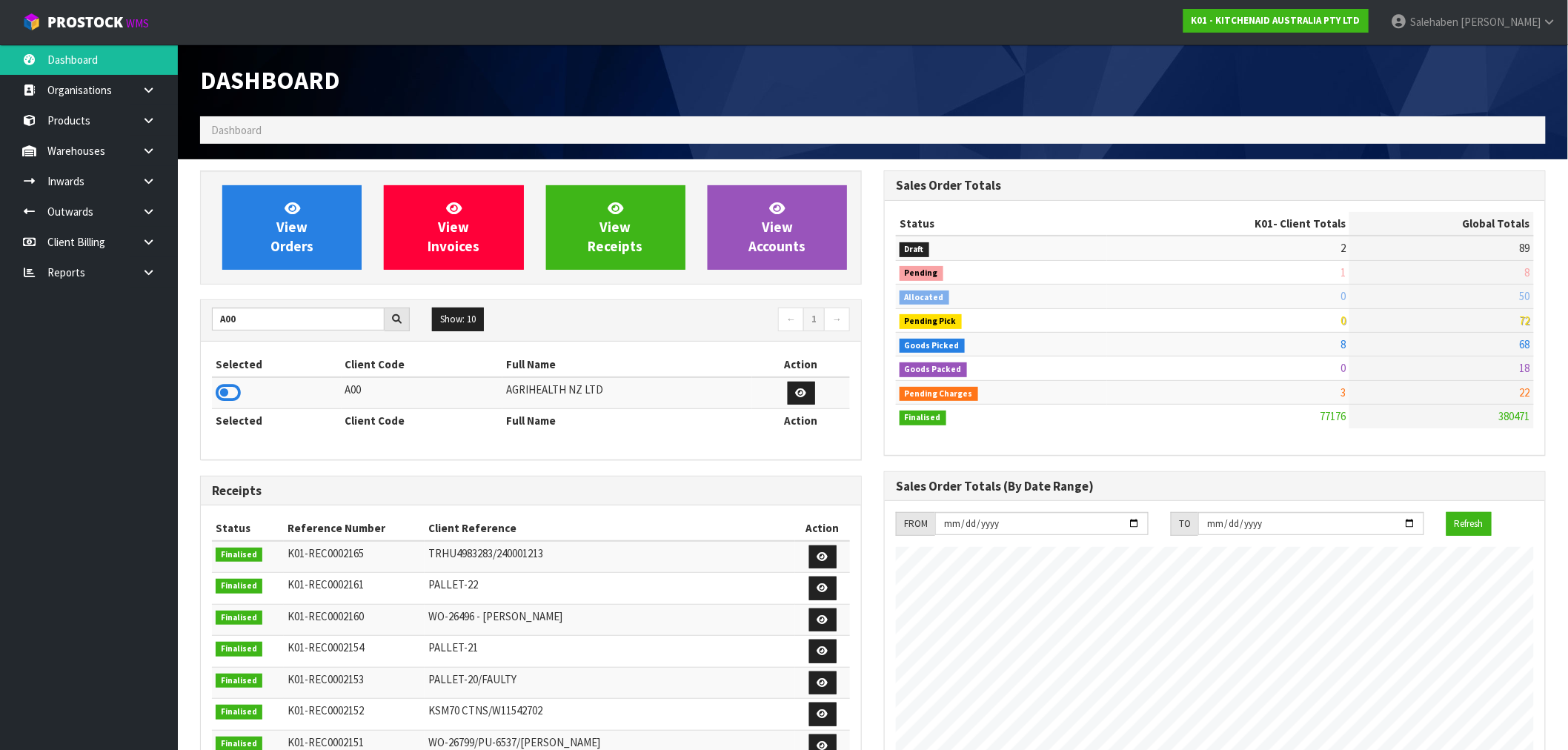
click at [227, 394] on icon at bounding box center [228, 393] width 25 height 23
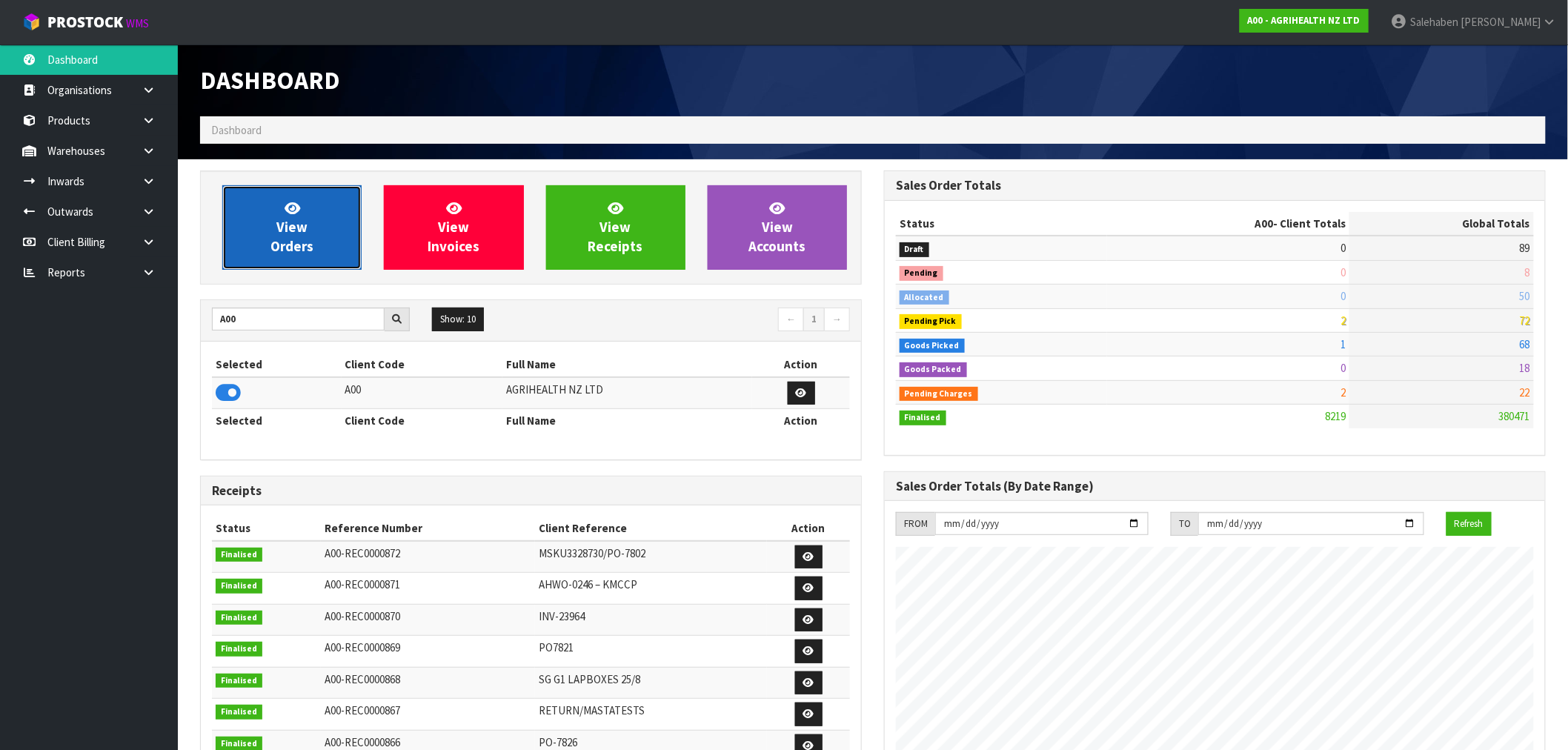
click at [316, 226] on link "View Orders" at bounding box center [291, 227] width 139 height 84
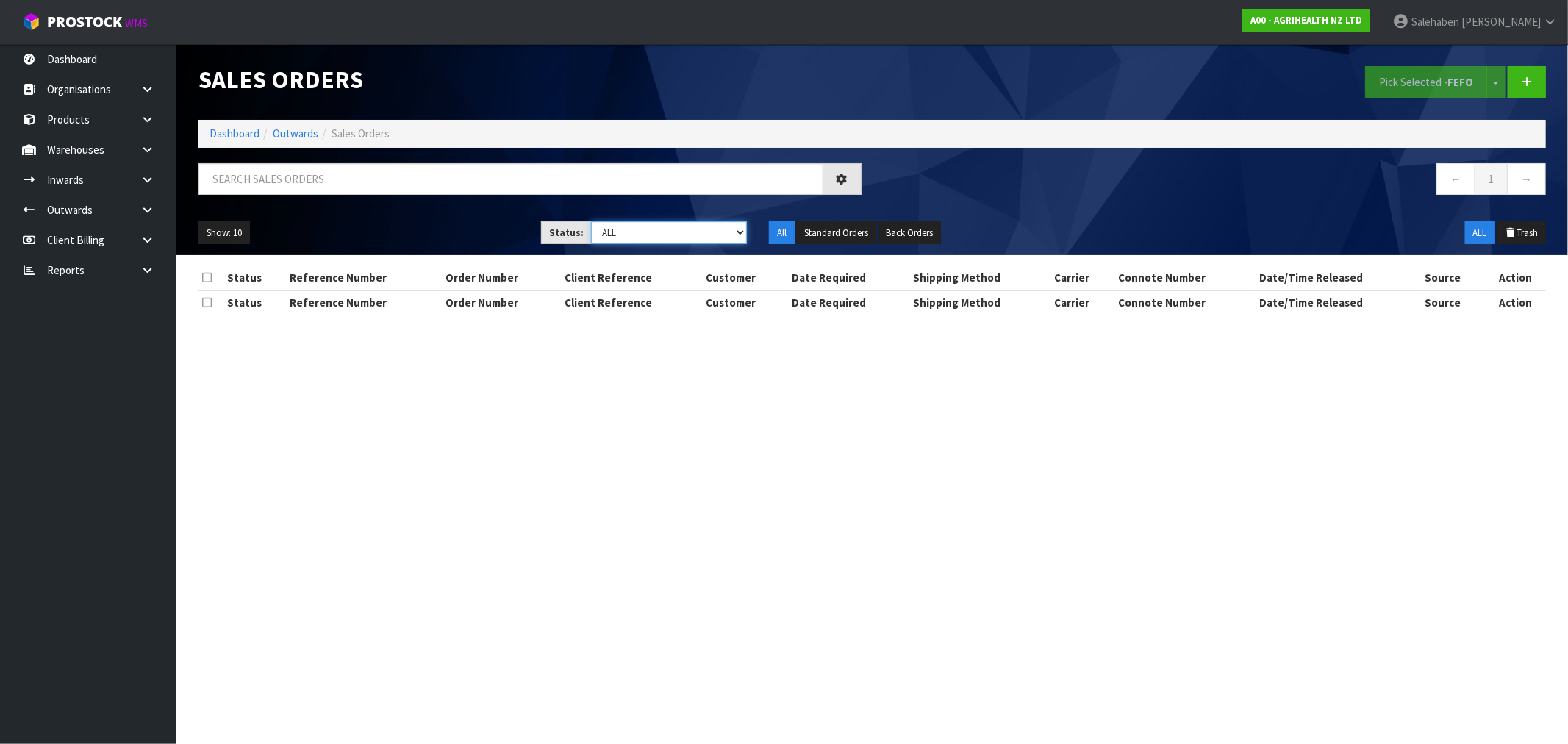
drag, startPoint x: 626, startPoint y: 230, endPoint x: 625, endPoint y: 239, distance: 9.1
click at [626, 230] on select "Draft Pending Allocated Pending Pick Goods Picked Goods Packed Pending Charges …" at bounding box center [668, 233] width 156 height 23
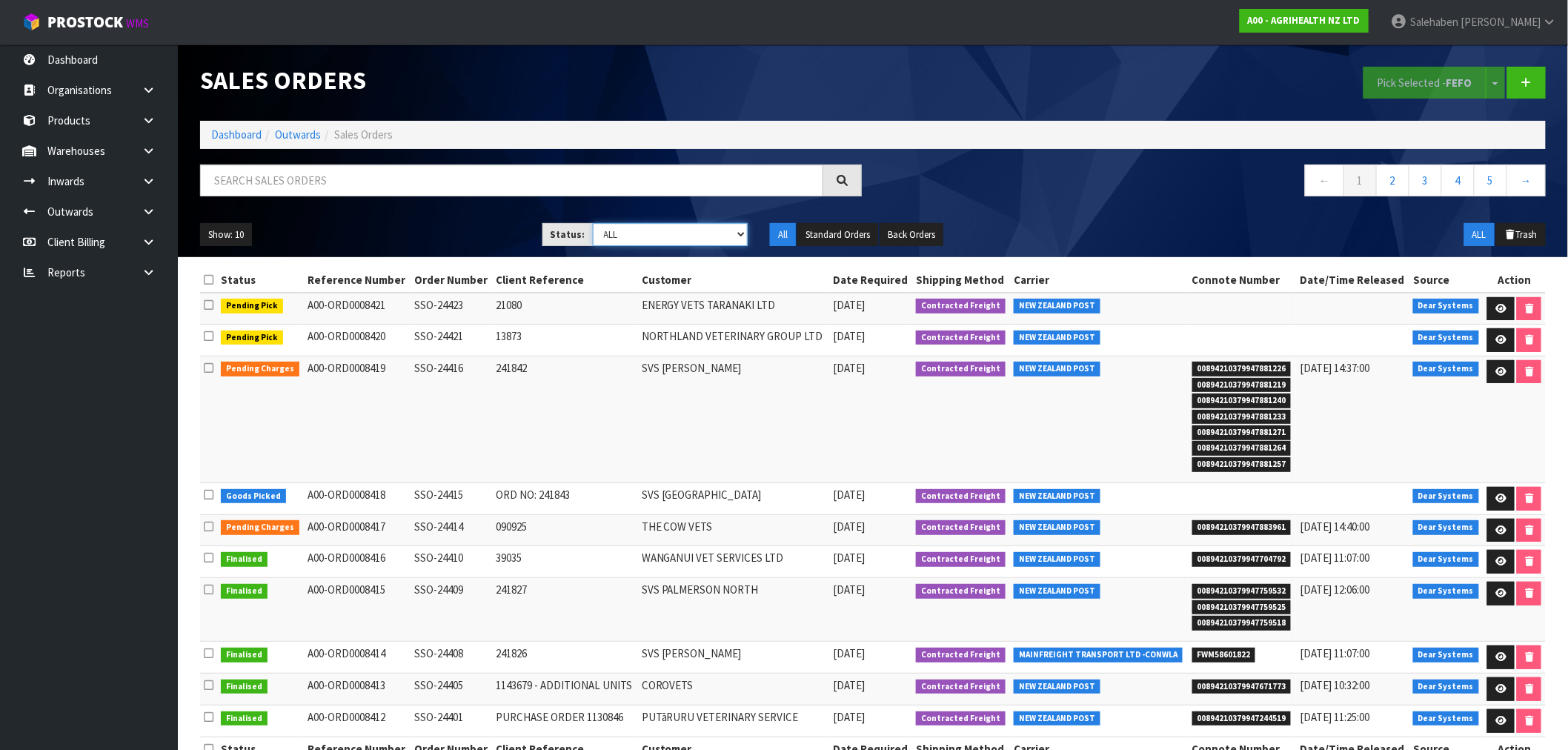
select select "string:3"
click at [593, 223] on select "Draft Pending Allocated Pending Pick Goods Picked Goods Packed Pending Charges …" at bounding box center [670, 235] width 155 height 23
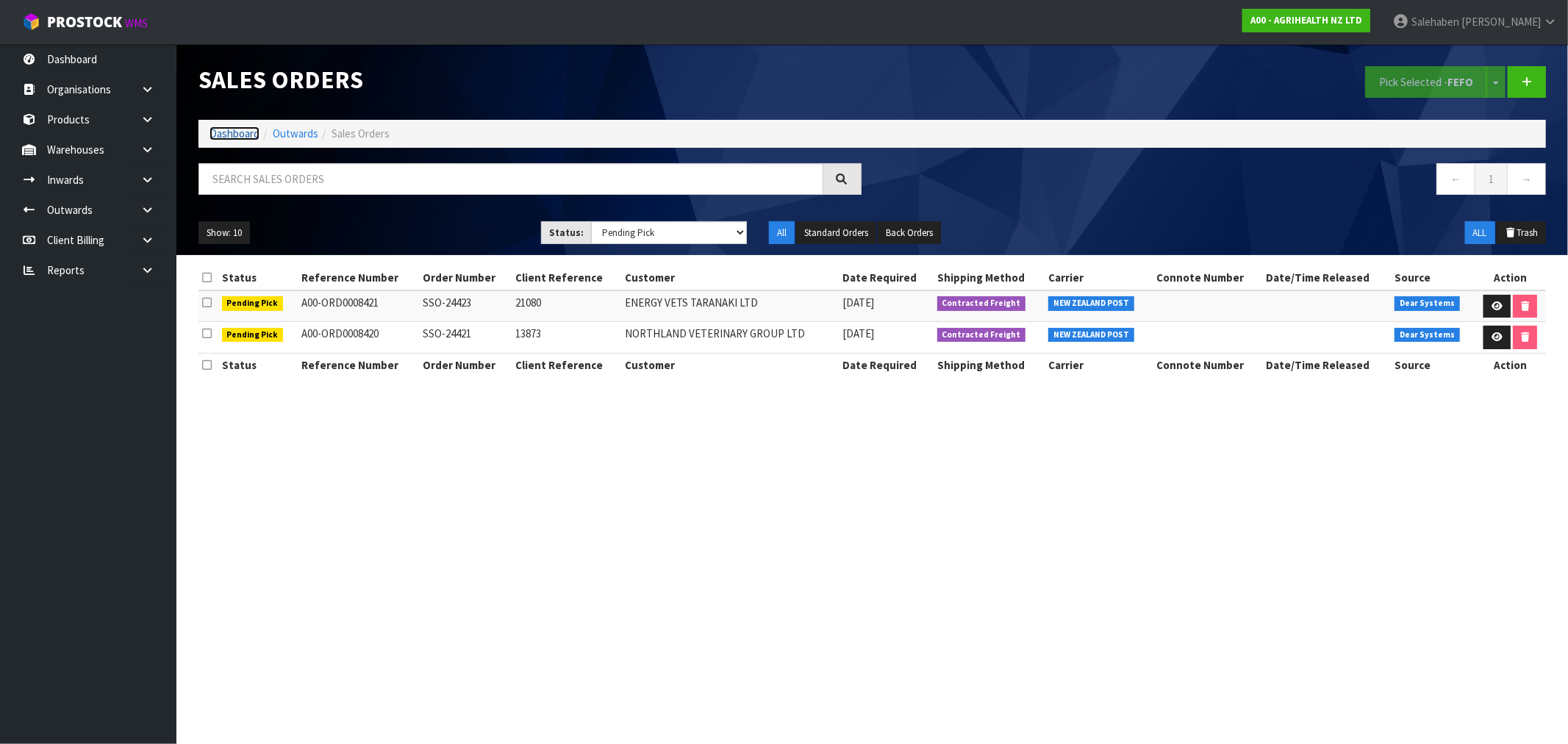
click at [239, 133] on link "Dashboard" at bounding box center [234, 133] width 50 height 14
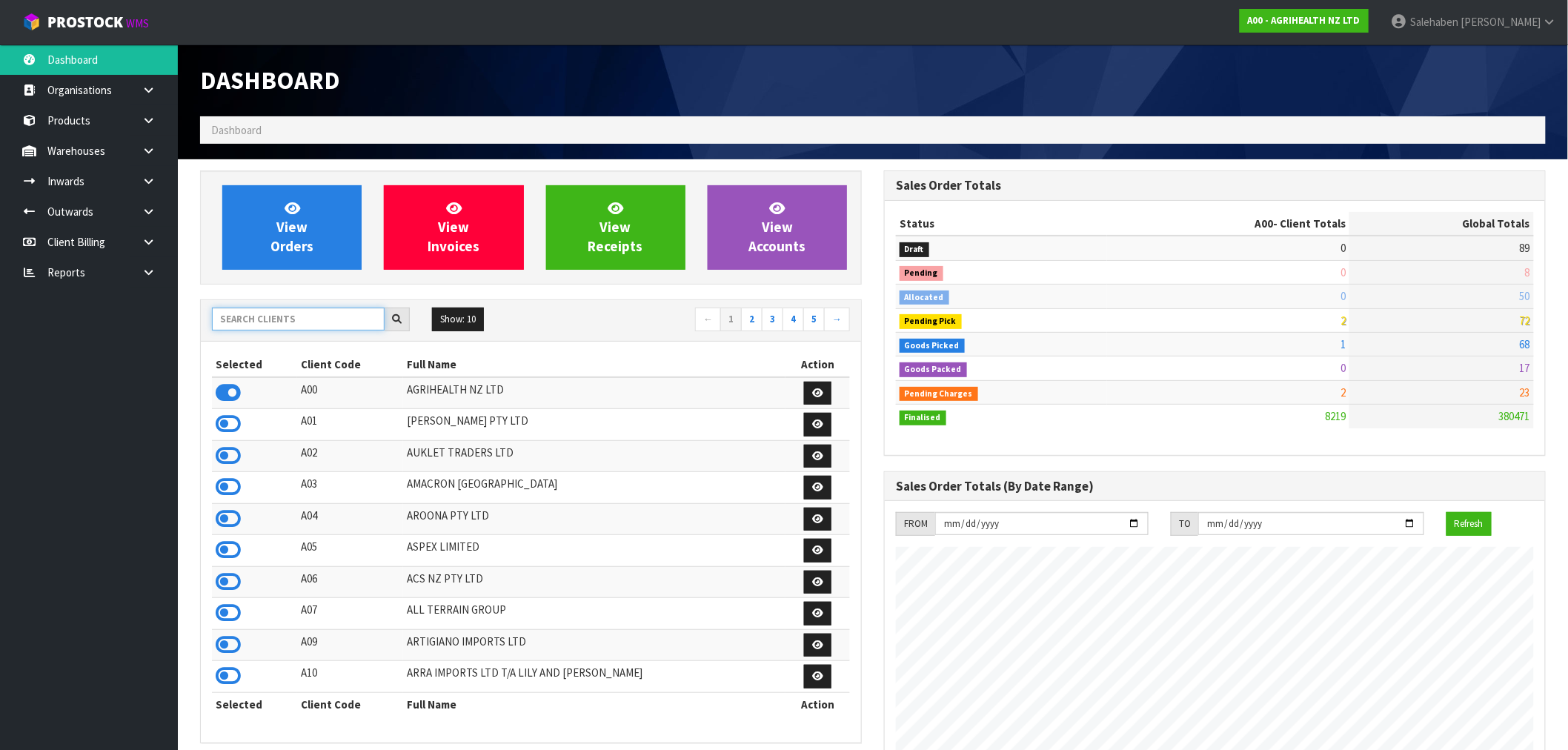
click at [285, 320] on input "text" at bounding box center [298, 319] width 173 height 23
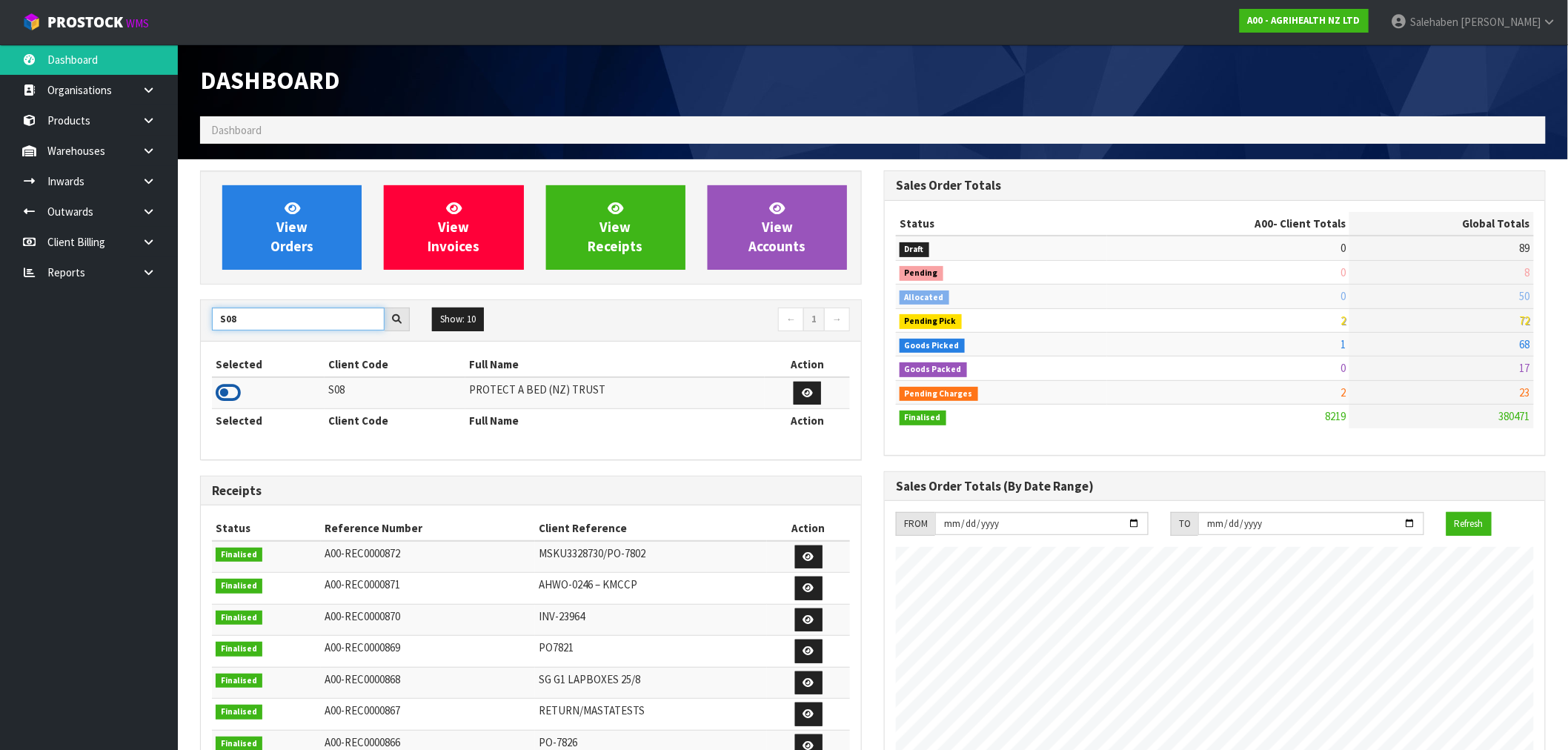
type input "S08"
click at [233, 396] on icon at bounding box center [228, 393] width 25 height 23
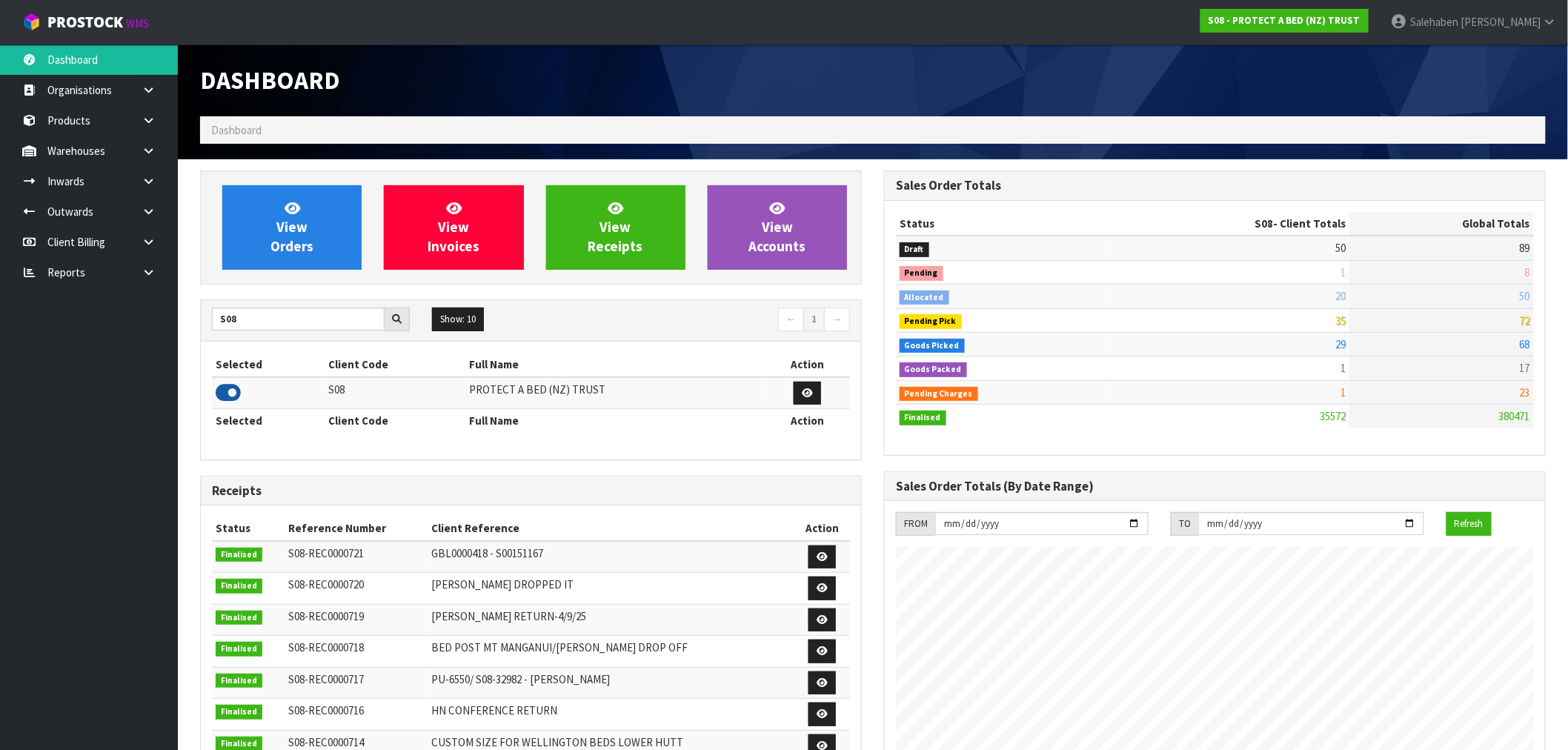
scroll to position [1122, 684]
drag, startPoint x: 258, startPoint y: 317, endPoint x: 152, endPoint y: 346, distance: 109.9
click at [152, 346] on body "Toggle navigation ProStock WMS S08 - PROTECT A BED (NZ) TRUST [PERSON_NAME] Log…" at bounding box center [784, 375] width 1568 height 750
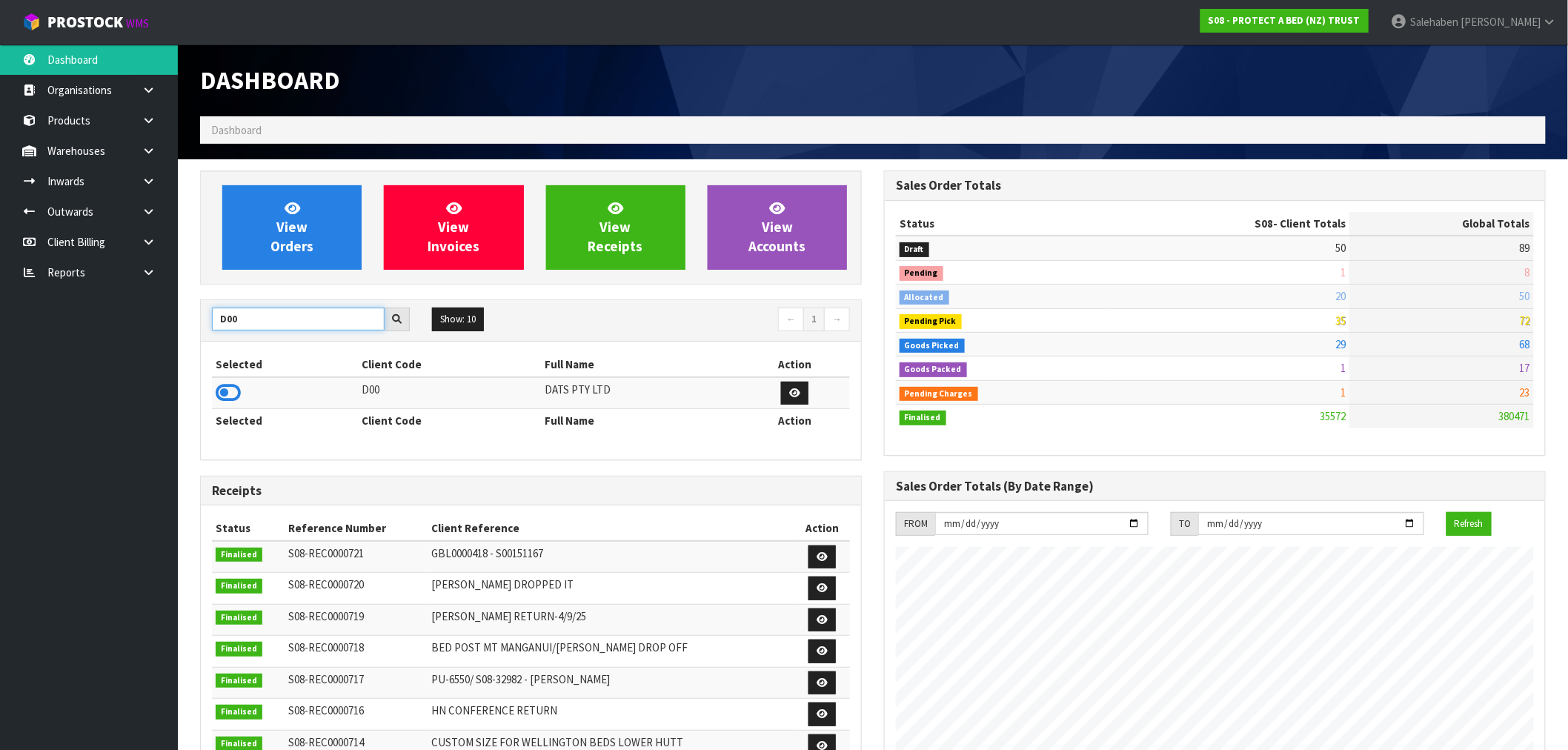
type input "D00"
click at [232, 395] on icon at bounding box center [228, 393] width 25 height 23
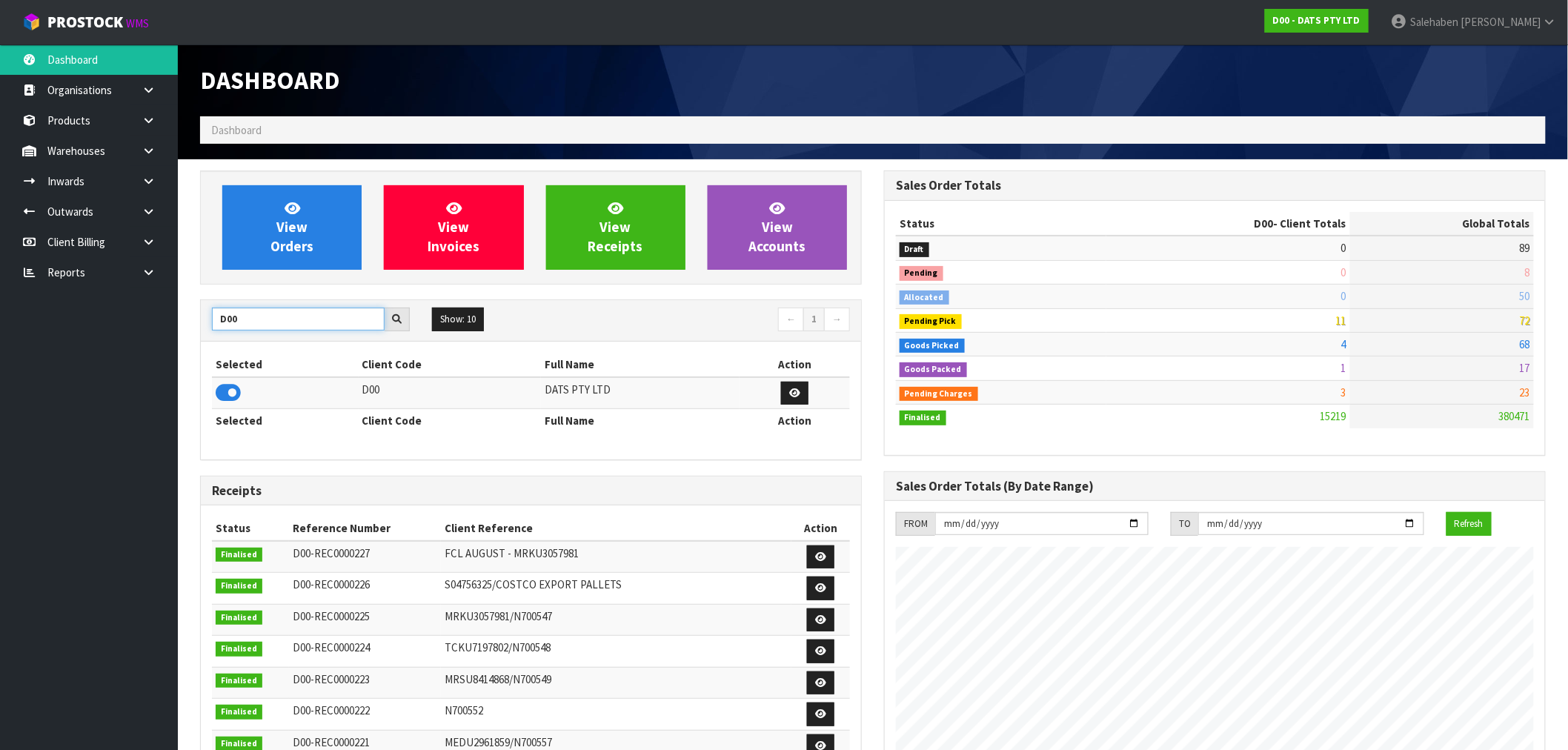
drag, startPoint x: 255, startPoint y: 317, endPoint x: 200, endPoint y: 346, distance: 62.2
click at [200, 346] on div "D00 Show: 10 5 10 25 50 ← 1 → Selected Client Code Full Name Action D00 DATS PT…" at bounding box center [531, 380] width 661 height 161
type input "N04"
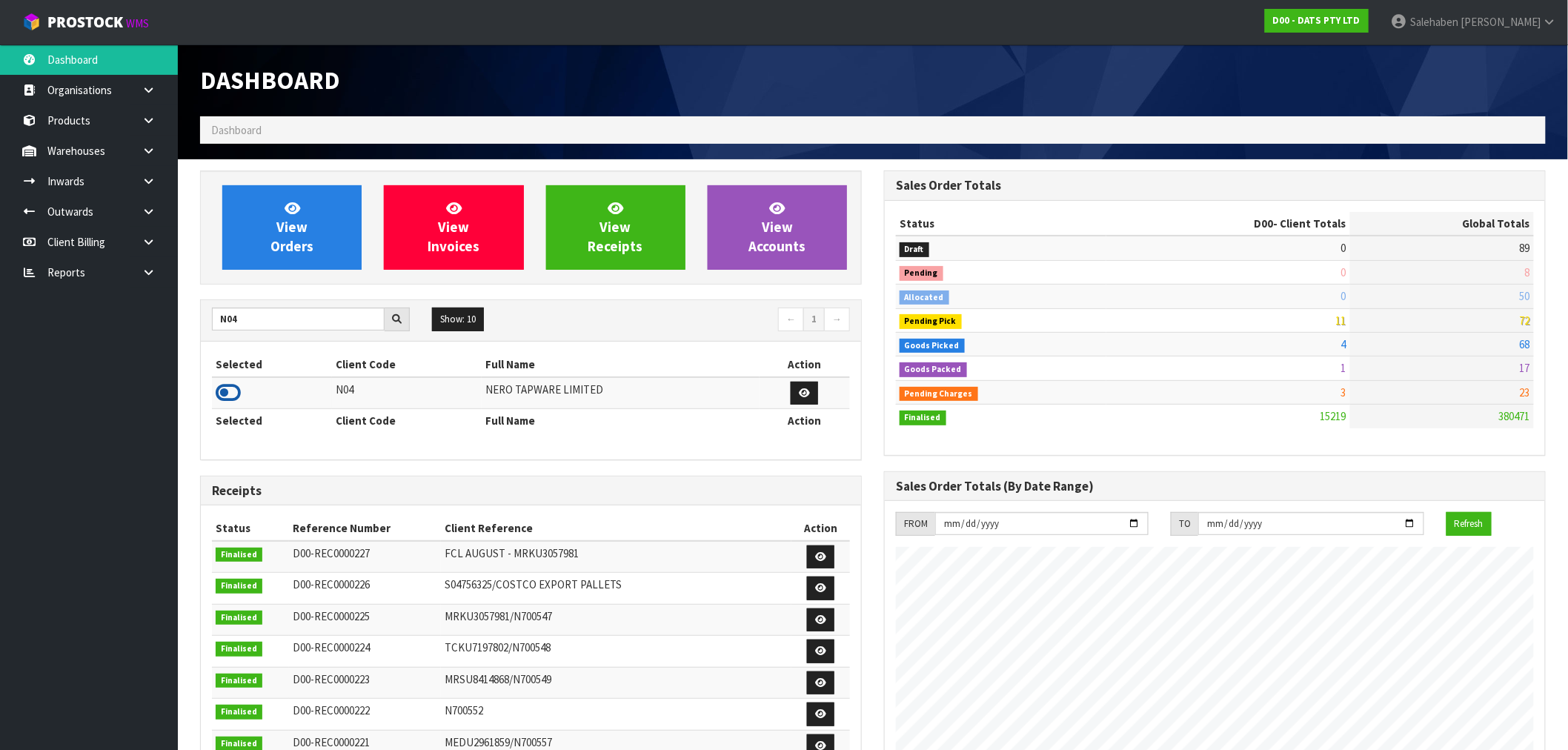
click at [227, 394] on icon at bounding box center [228, 393] width 25 height 23
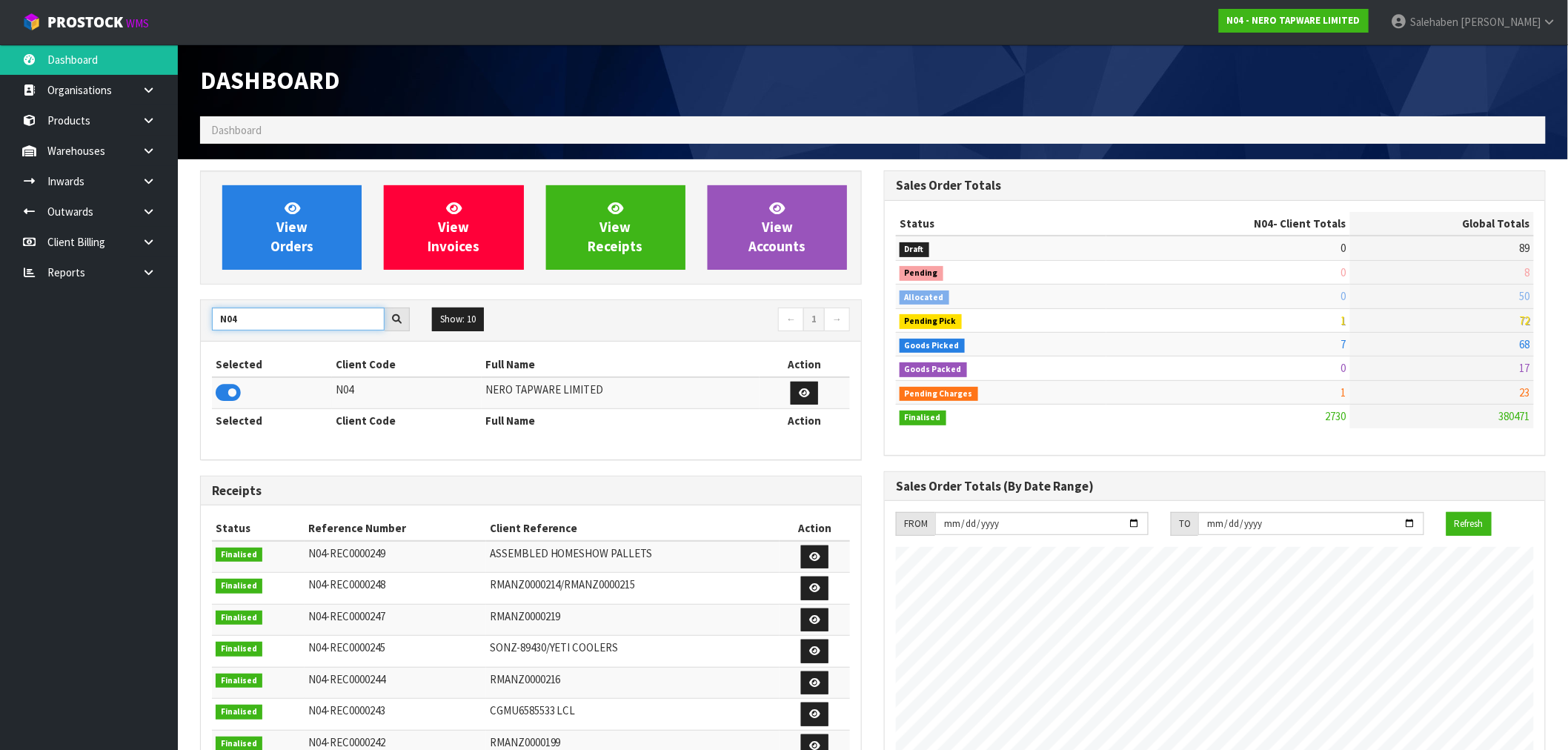
drag, startPoint x: 239, startPoint y: 319, endPoint x: 181, endPoint y: 317, distance: 58.0
click at [181, 316] on section "View Orders View Invoices View Receipts View Accounts N04 Show: 10 5 10 25 50 ←…" at bounding box center [873, 732] width 1390 height 1146
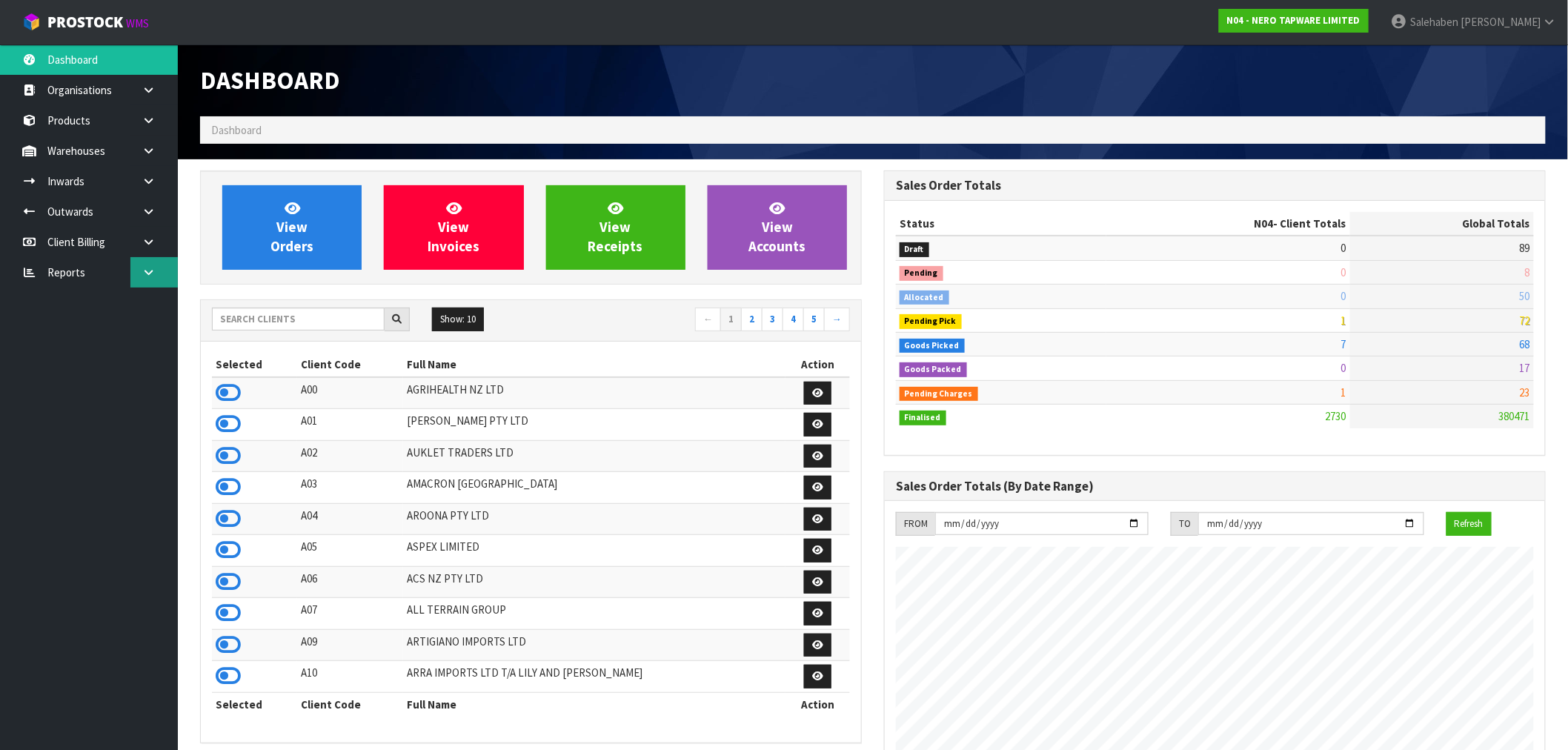
click at [153, 265] on link at bounding box center [154, 272] width 48 height 30
click at [84, 339] on link "CWL" at bounding box center [89, 334] width 178 height 30
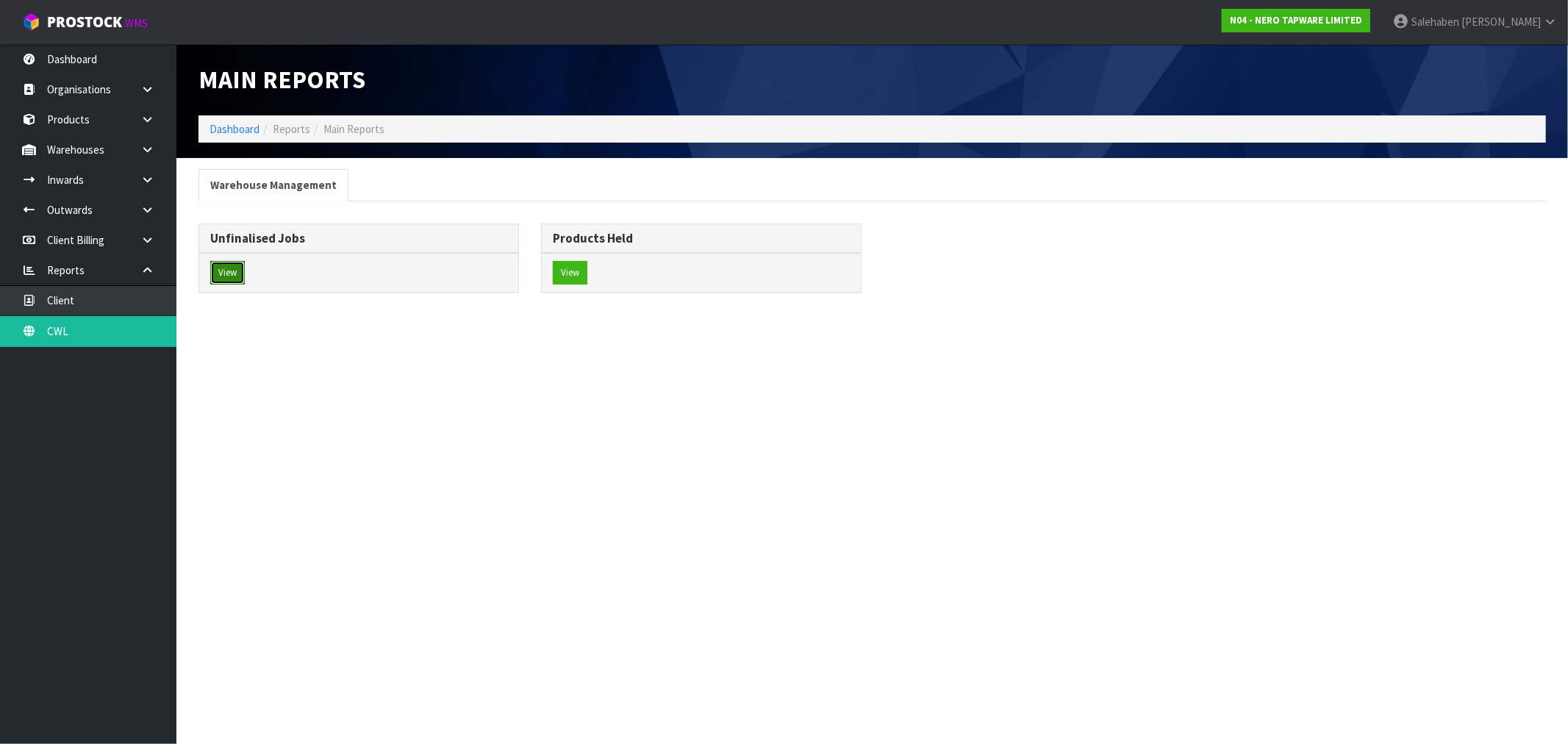
click at [234, 276] on button "View" at bounding box center [228, 273] width 35 height 23
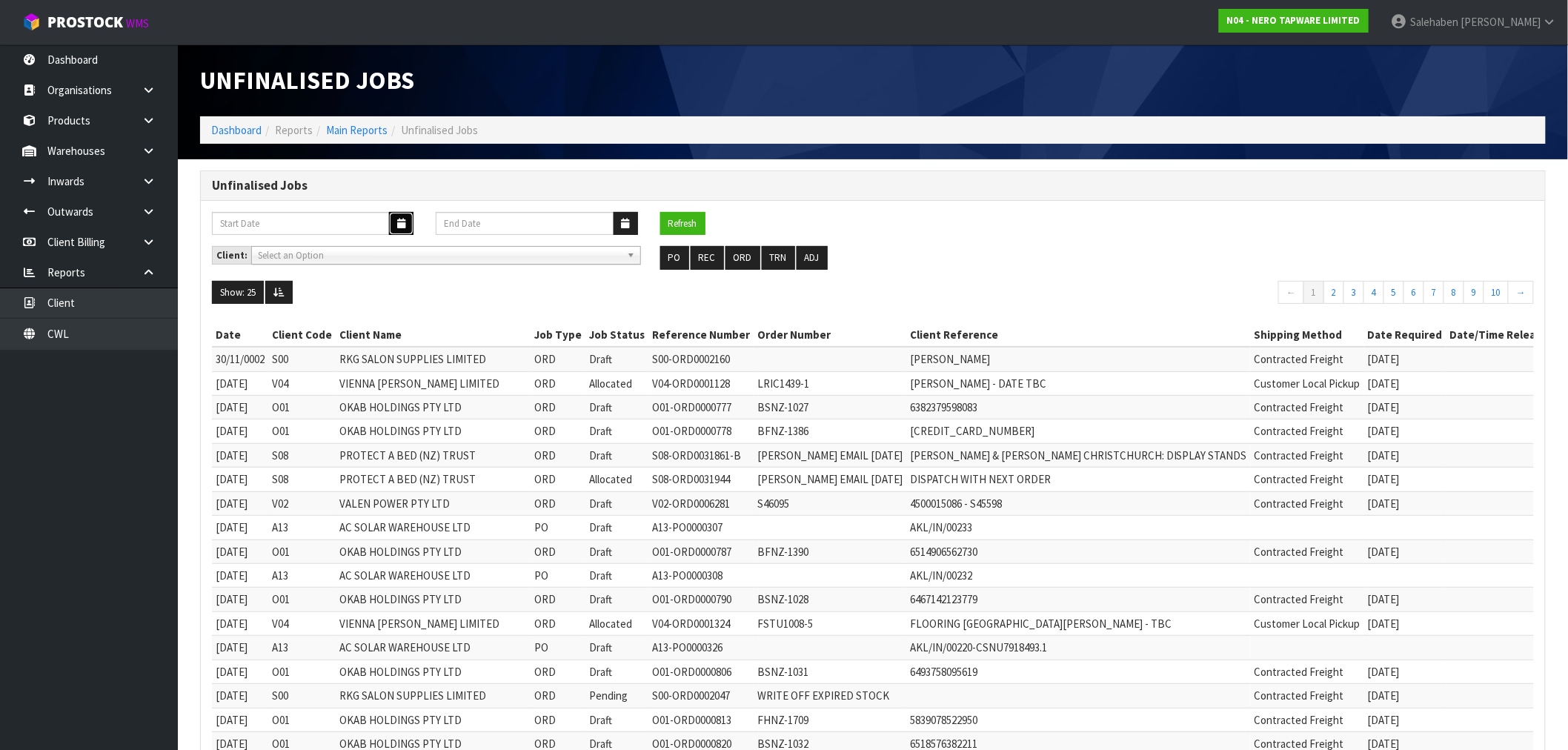
click at [408, 227] on button "button" at bounding box center [401, 224] width 24 height 23
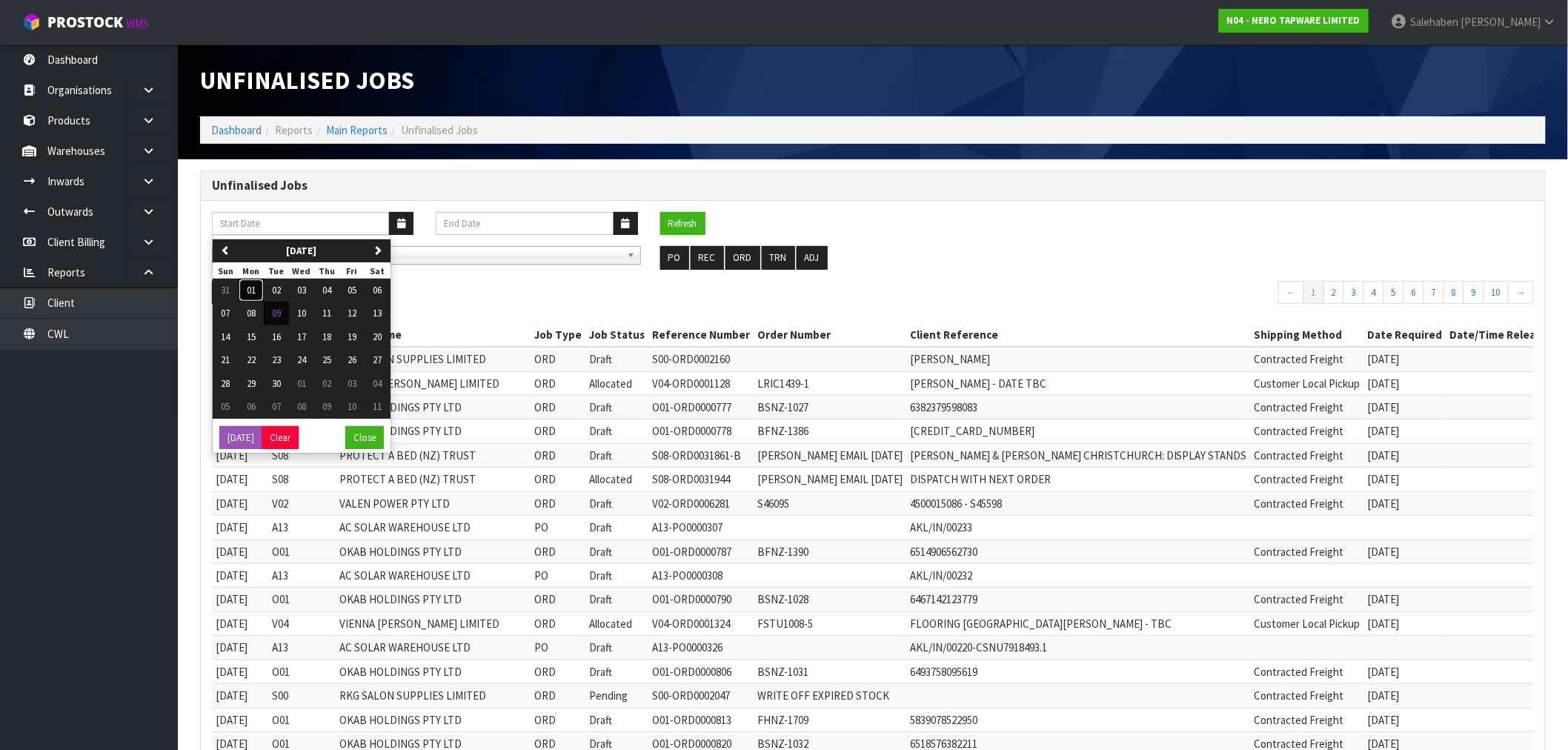
click at [250, 291] on span "01" at bounding box center [251, 290] width 9 height 13
type input "[DATE]"
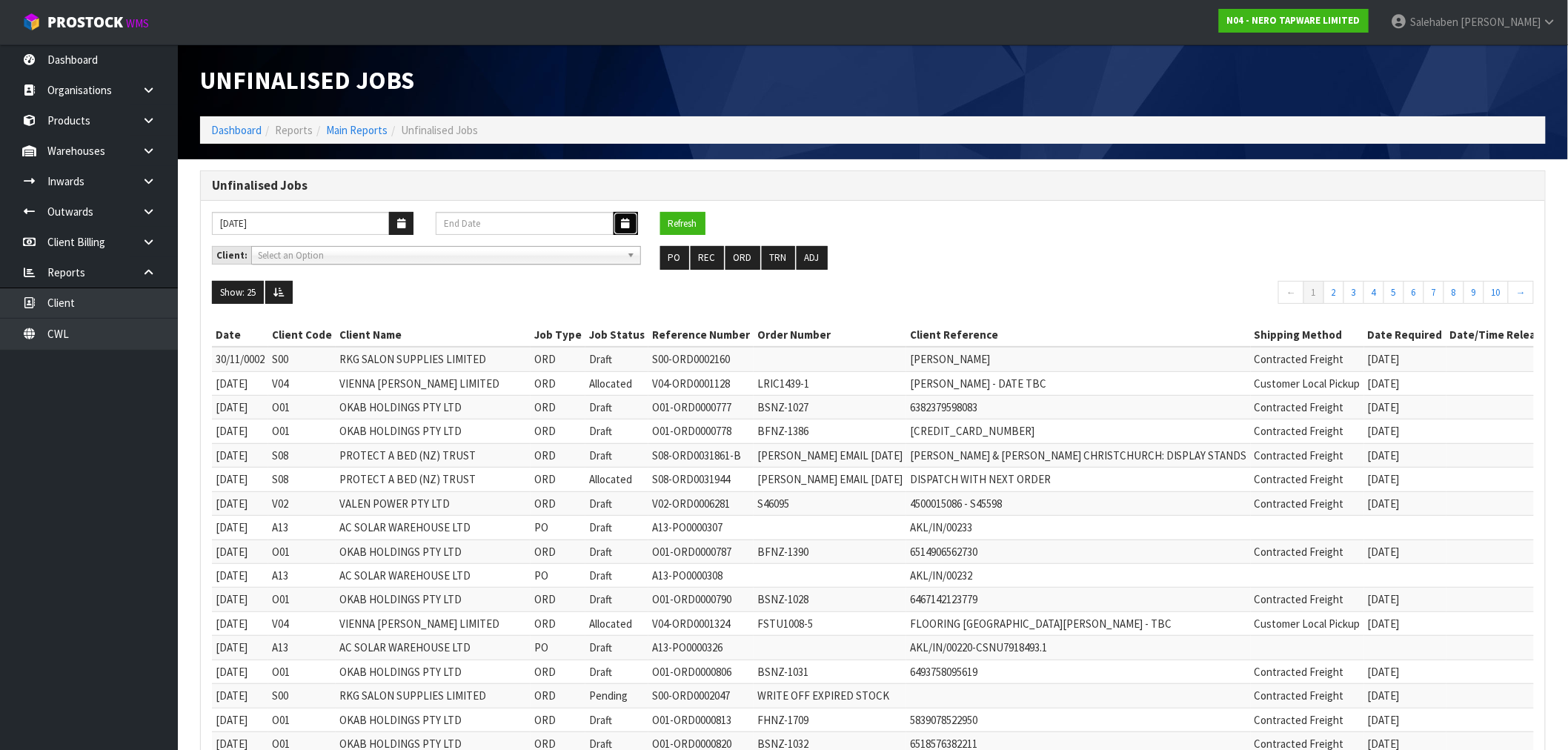
click at [622, 220] on icon "button" at bounding box center [626, 224] width 8 height 10
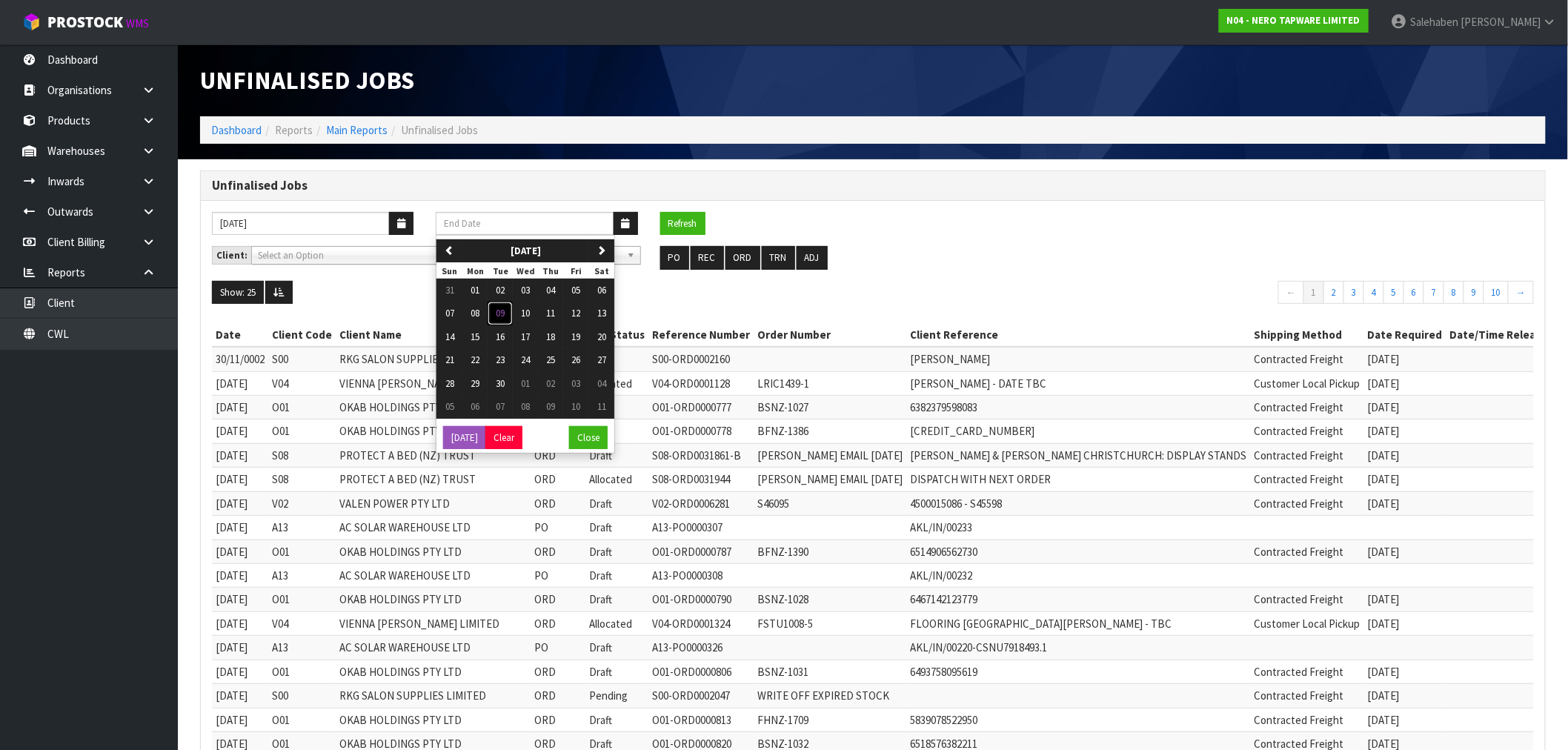
click at [503, 319] on span "09" at bounding box center [500, 312] width 9 height 13
type input "[DATE]"
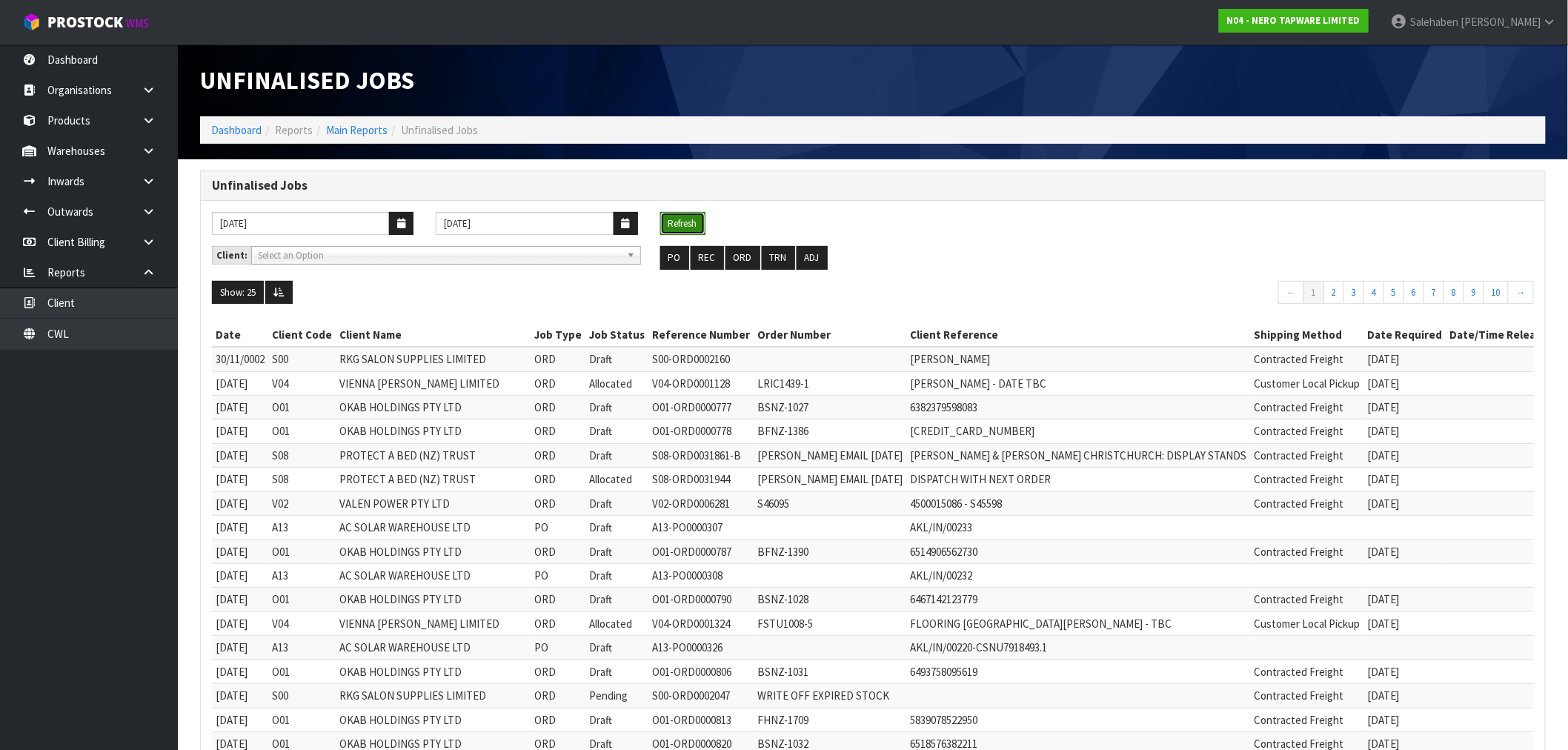
click at [687, 224] on button "Refresh" at bounding box center [683, 224] width 45 height 23
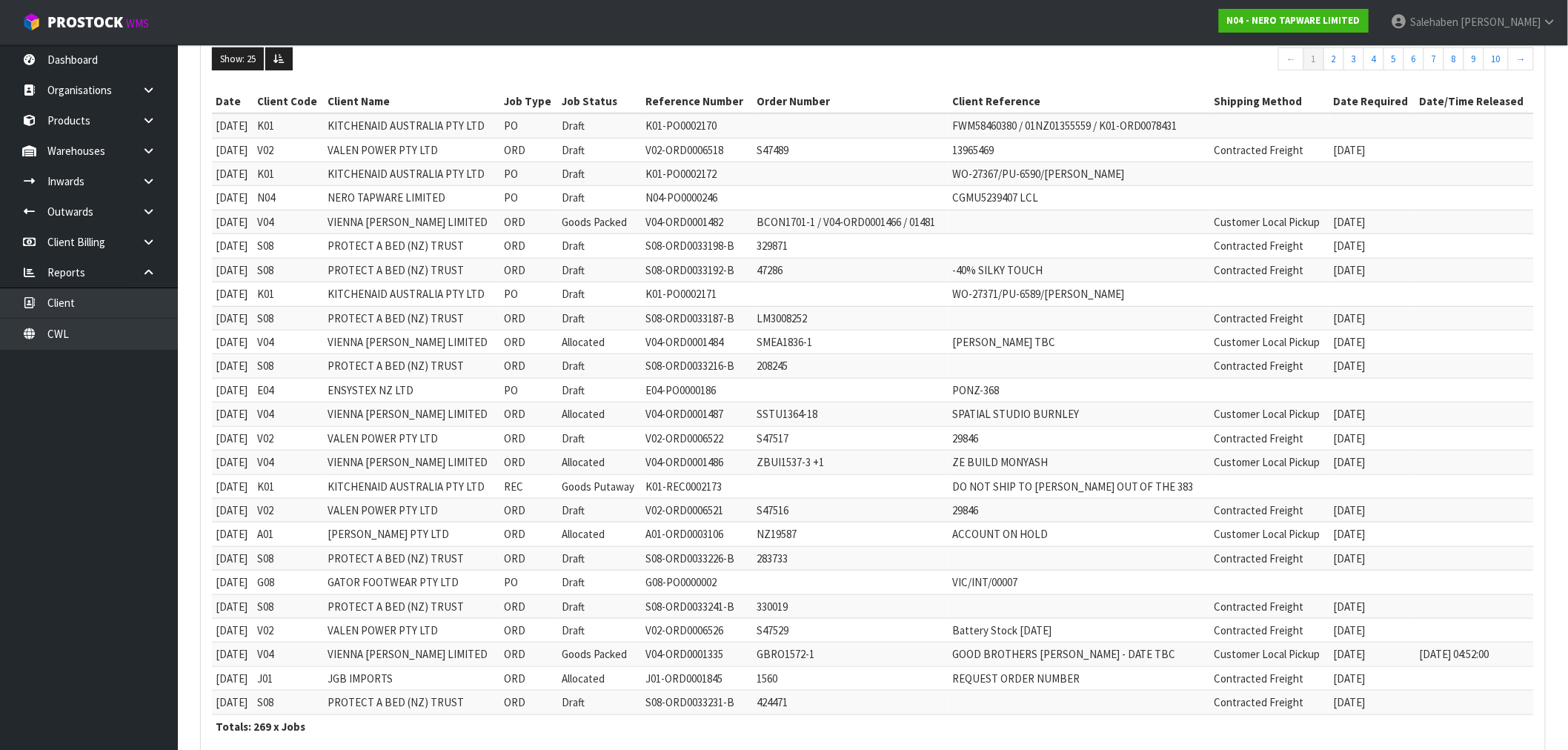
scroll to position [317, 0]
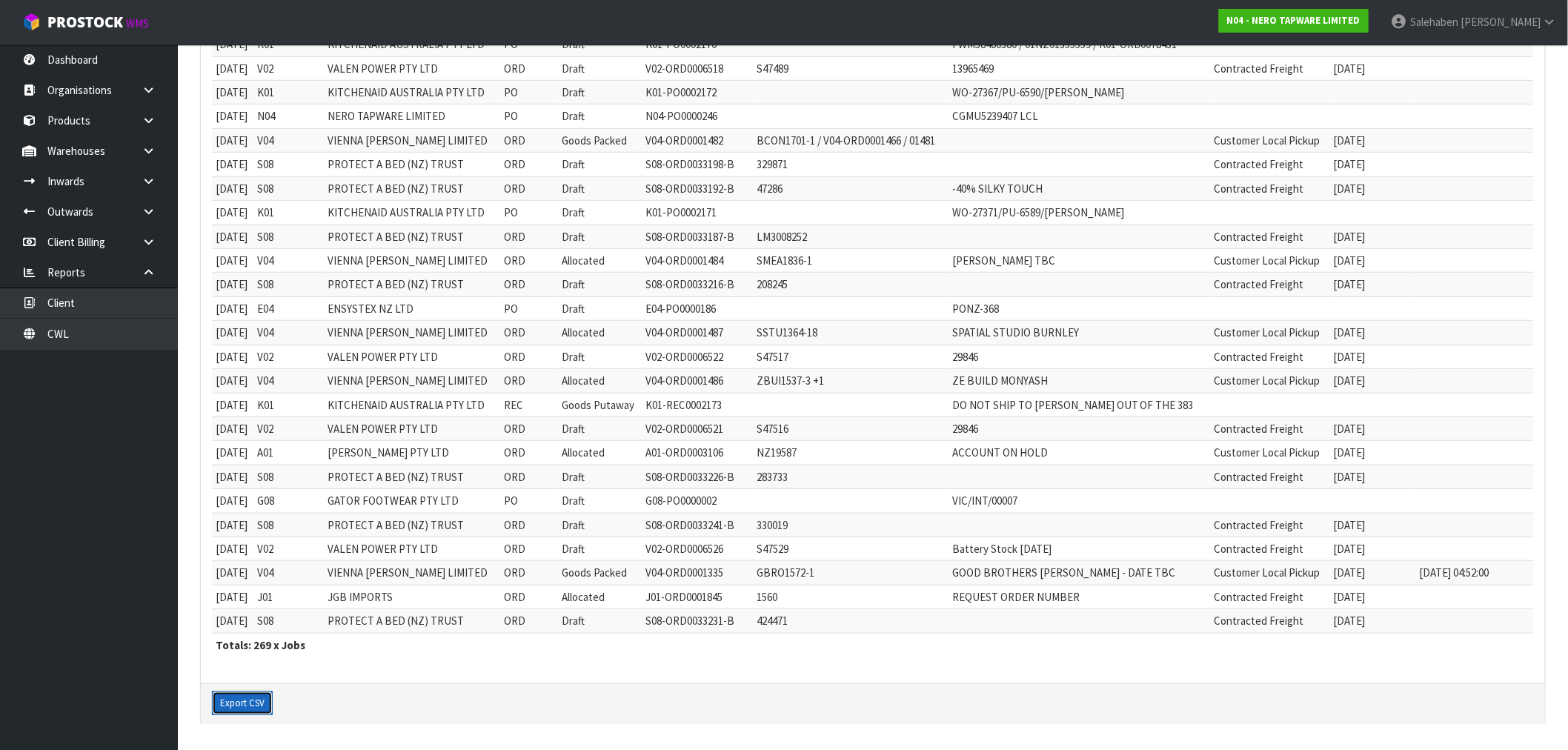
click at [235, 705] on button "Export CSV" at bounding box center [242, 703] width 61 height 23
click at [1158, 59] on td "13965469" at bounding box center [1079, 68] width 261 height 23
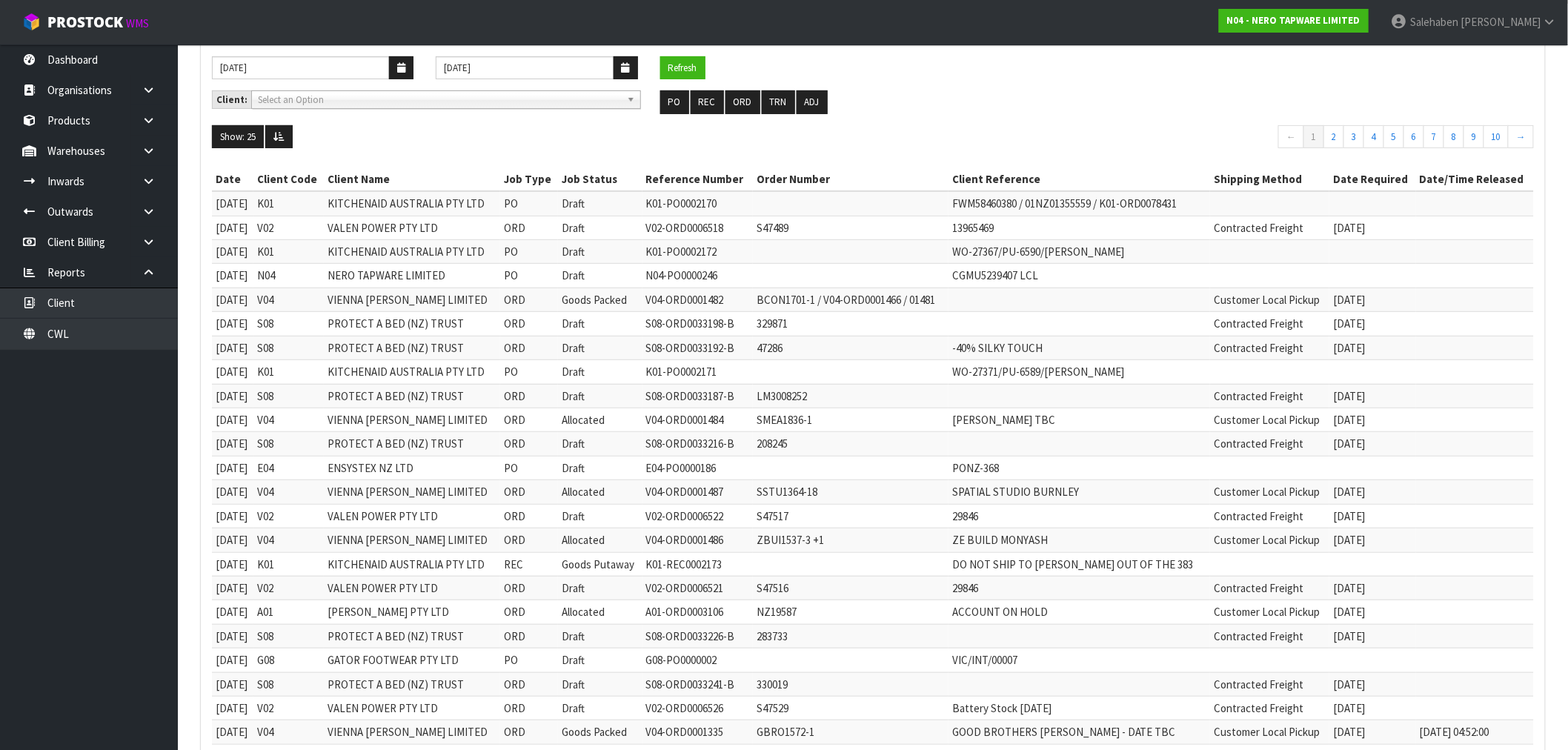
scroll to position [0, 0]
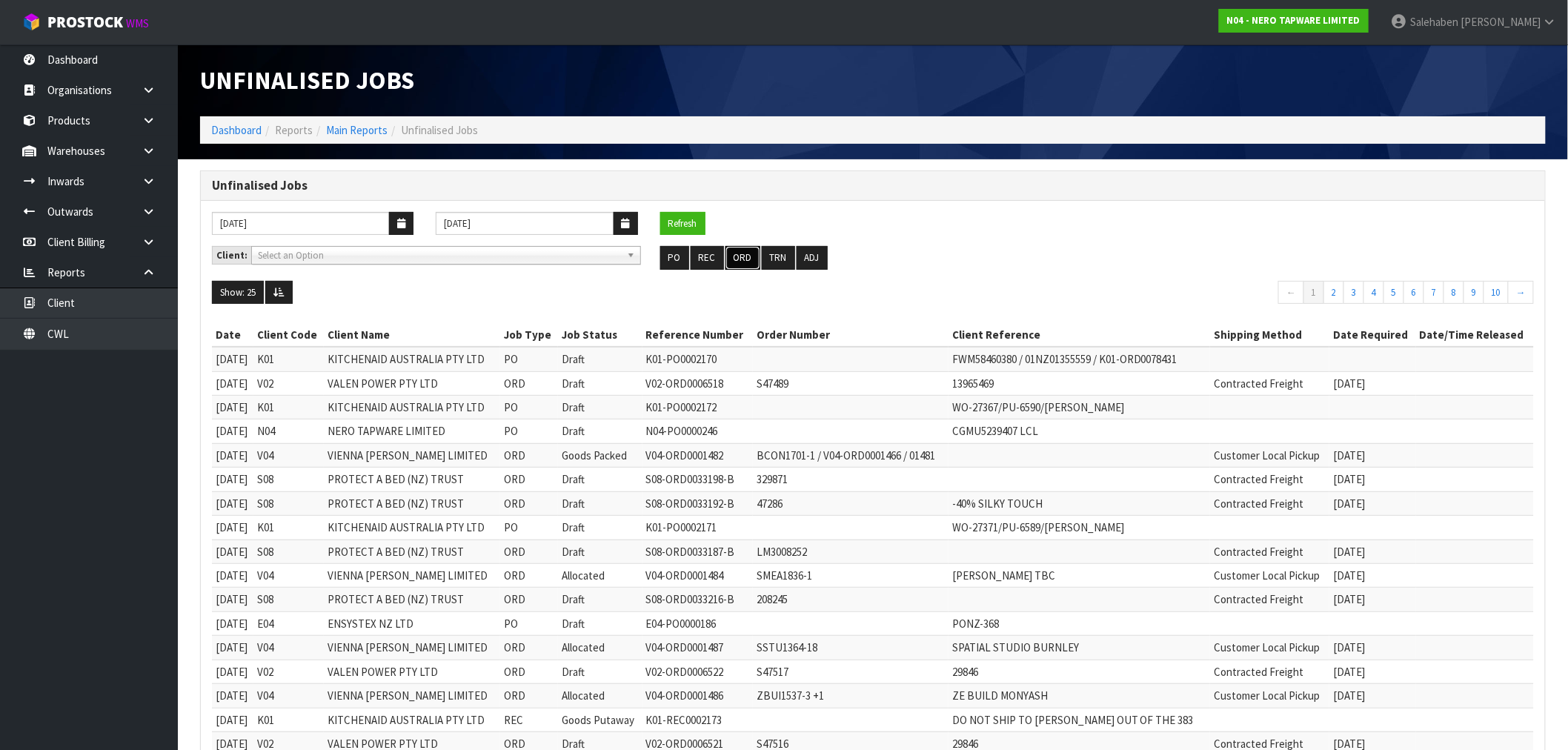
click at [739, 260] on button "ORD" at bounding box center [743, 258] width 35 height 23
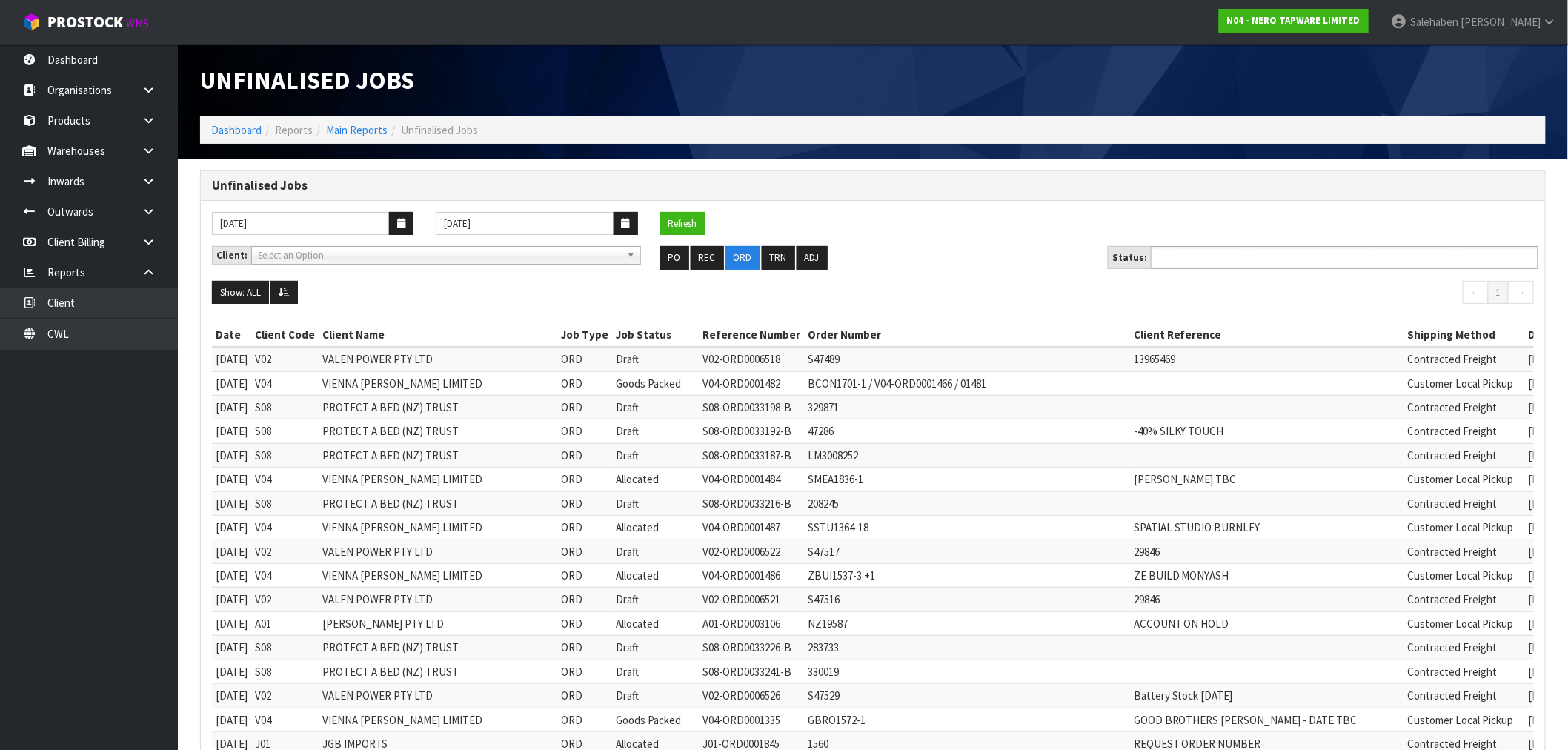
click at [1198, 261] on input "text" at bounding box center [1209, 257] width 109 height 18
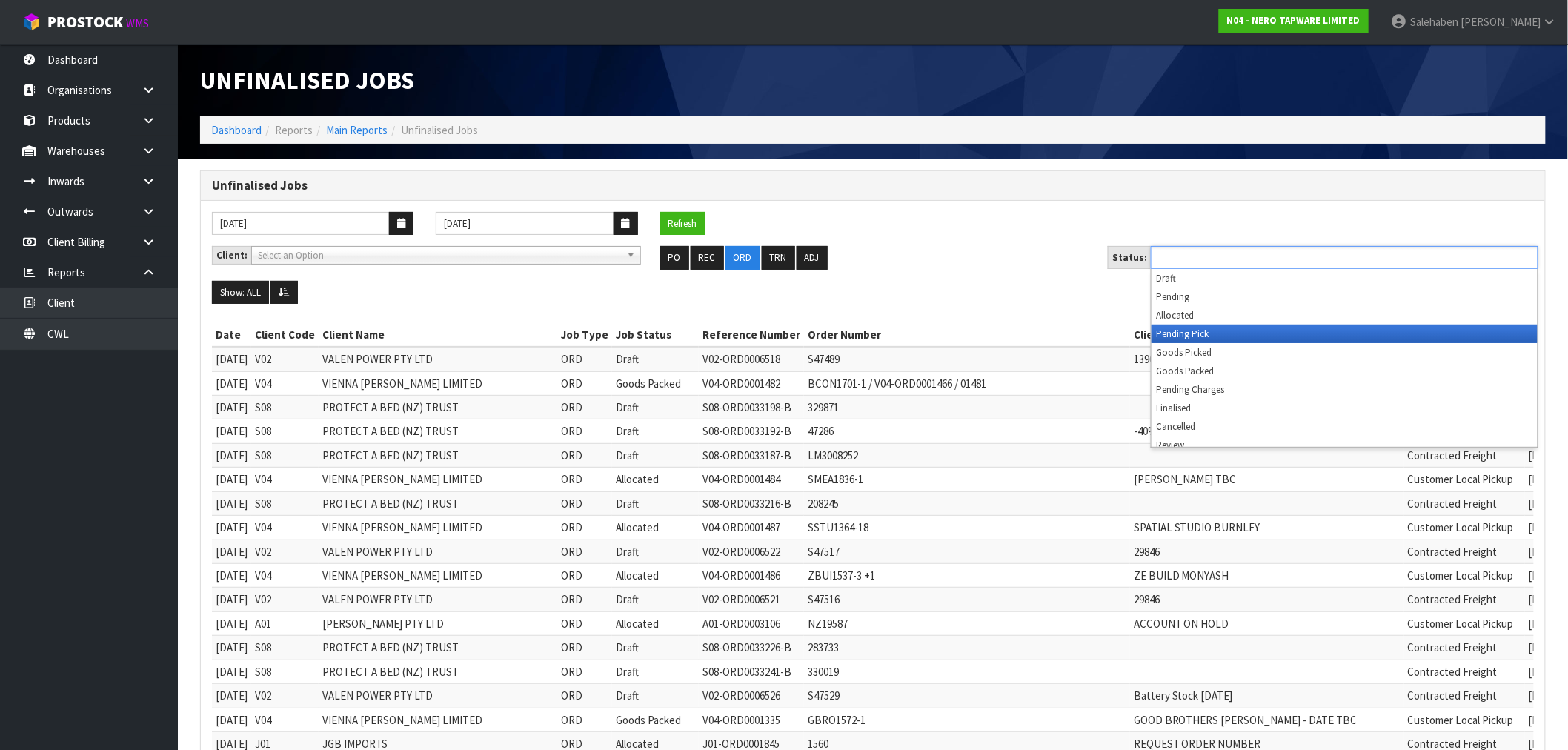
click at [1193, 337] on li "Pending Pick" at bounding box center [1344, 334] width 386 height 18
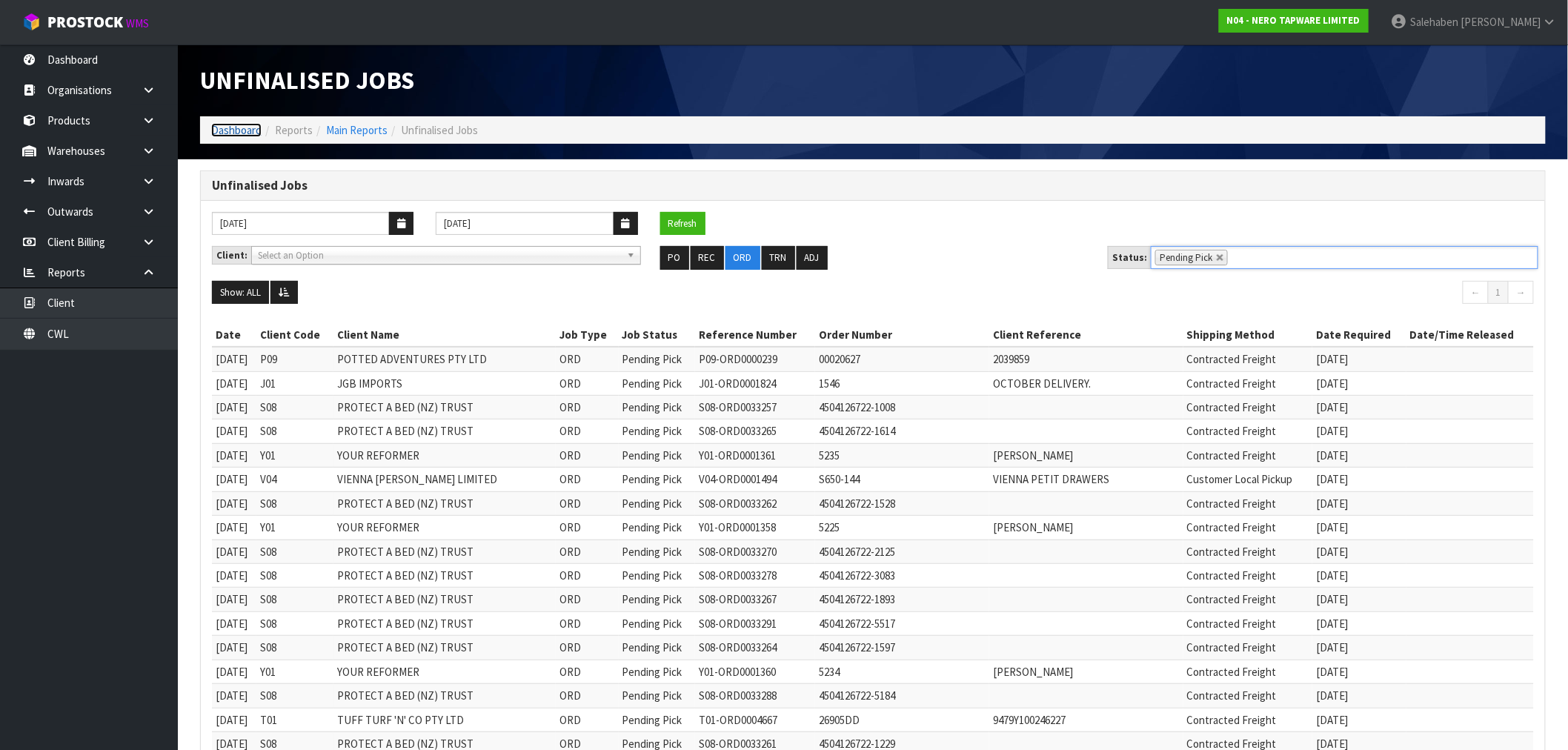
click at [247, 134] on link "Dashboard" at bounding box center [236, 129] width 50 height 14
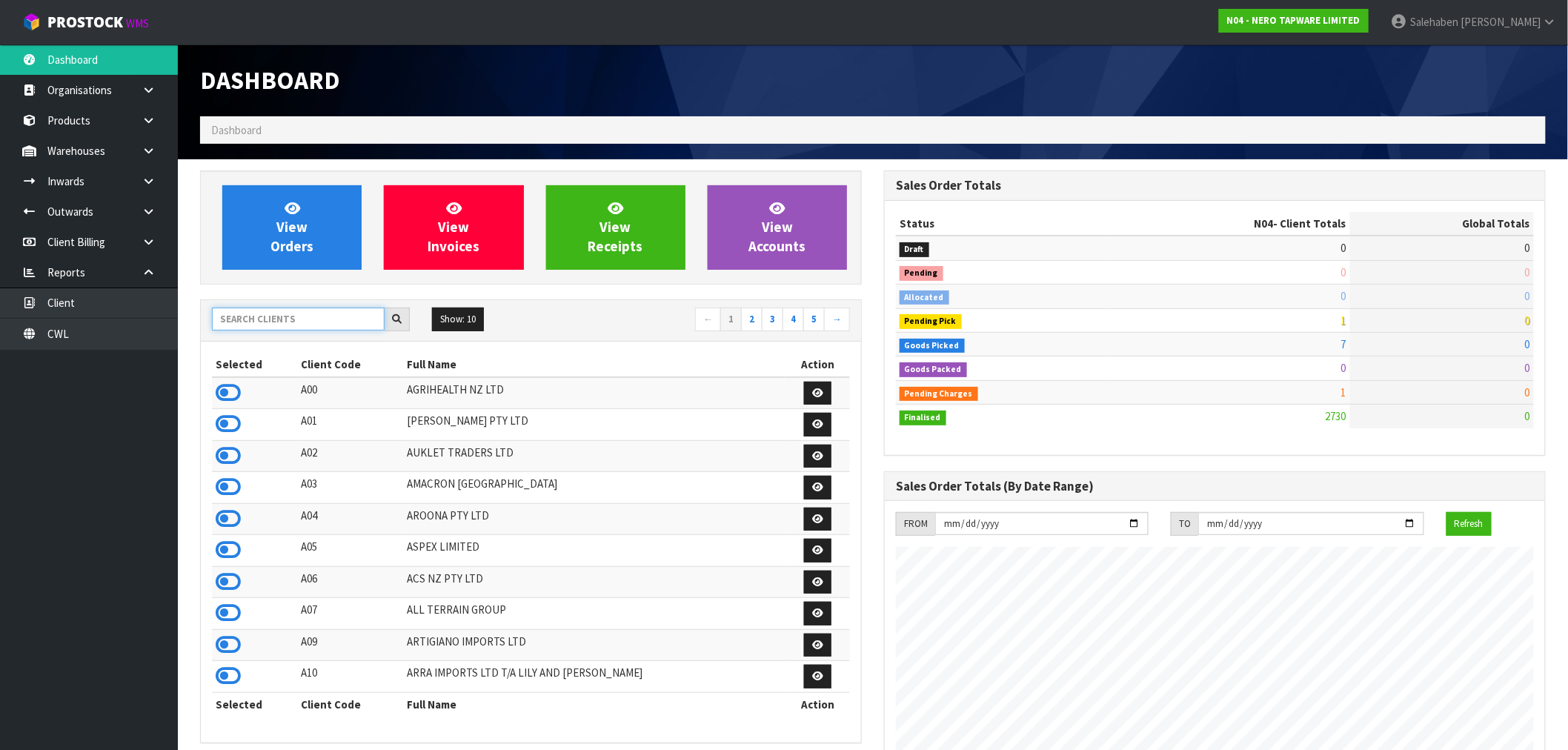
scroll to position [1122, 684]
click at [350, 326] on input "text" at bounding box center [298, 319] width 173 height 23
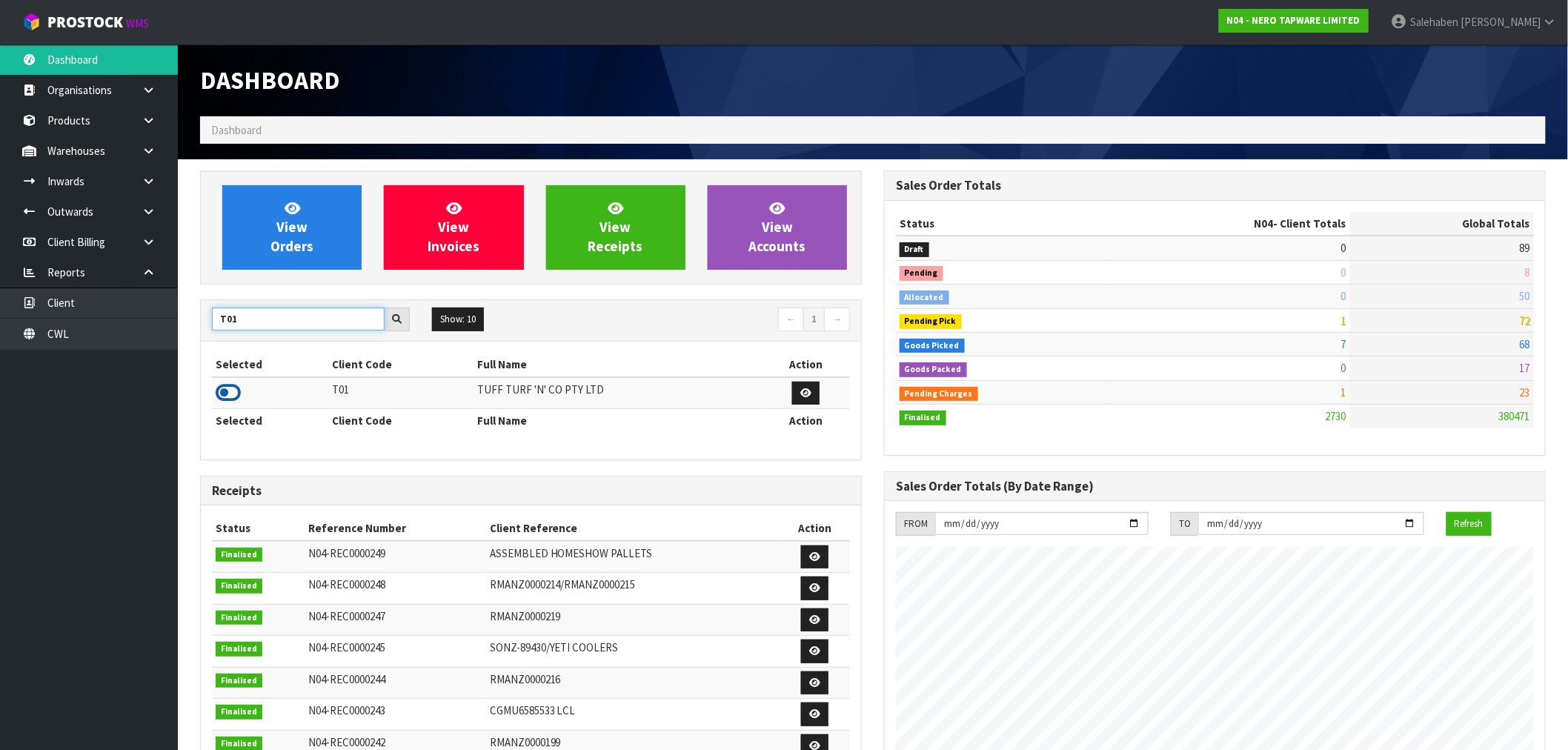
type input "T01"
click at [230, 392] on icon at bounding box center [228, 393] width 25 height 23
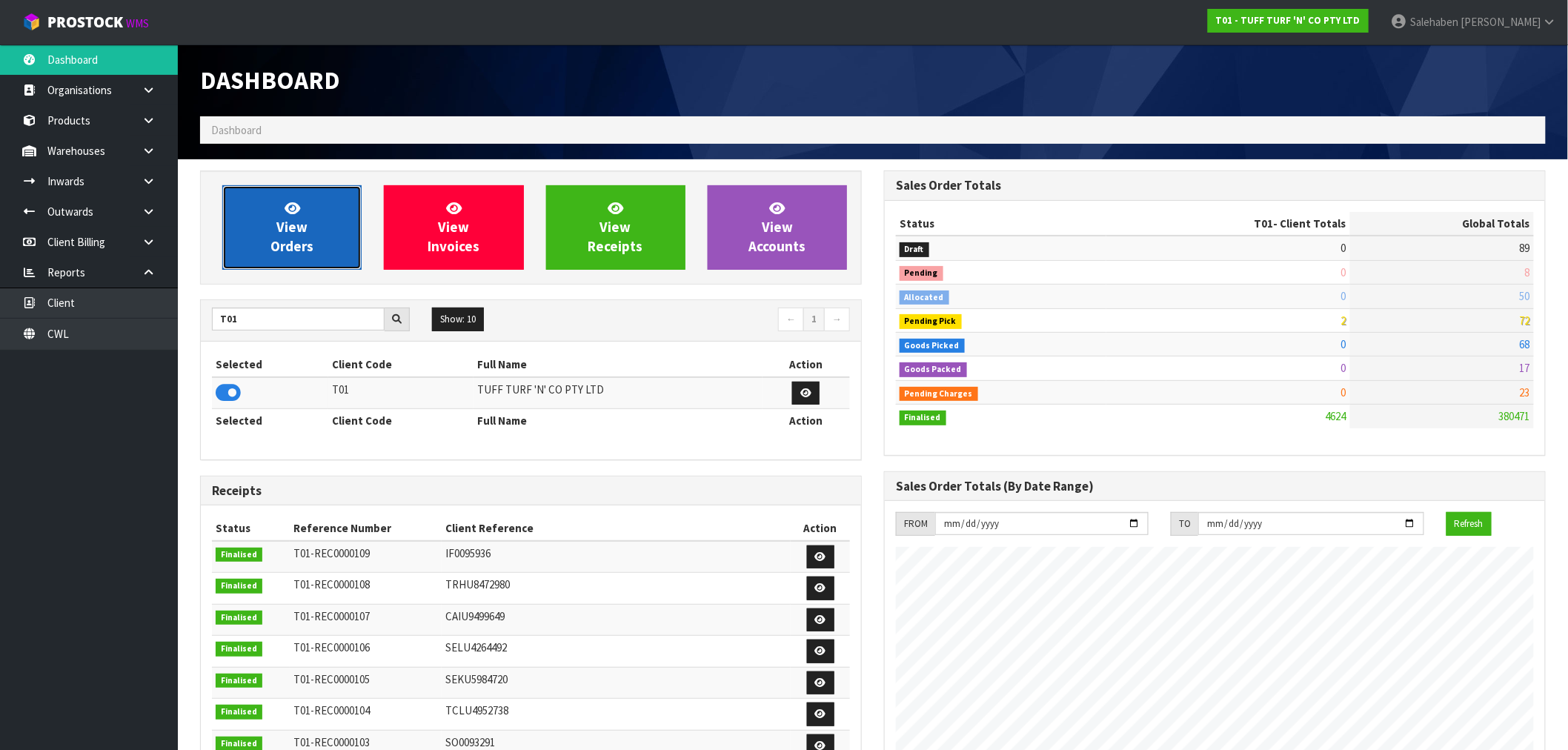
click at [308, 234] on link "View Orders" at bounding box center [291, 227] width 139 height 84
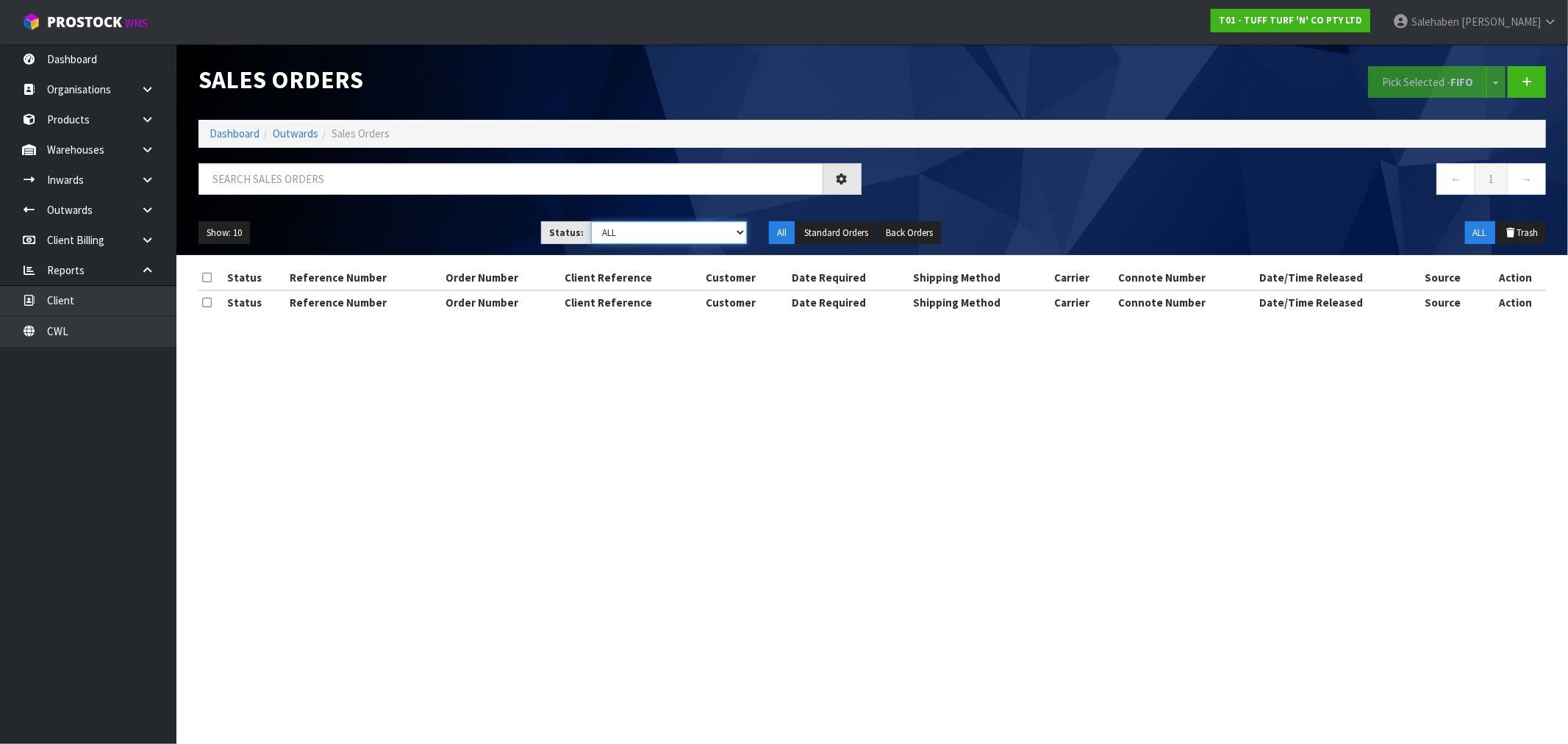
click at [656, 238] on select "Draft Pending Allocated Pending Pick Goods Picked Goods Packed Pending Charges …" at bounding box center [668, 233] width 156 height 23
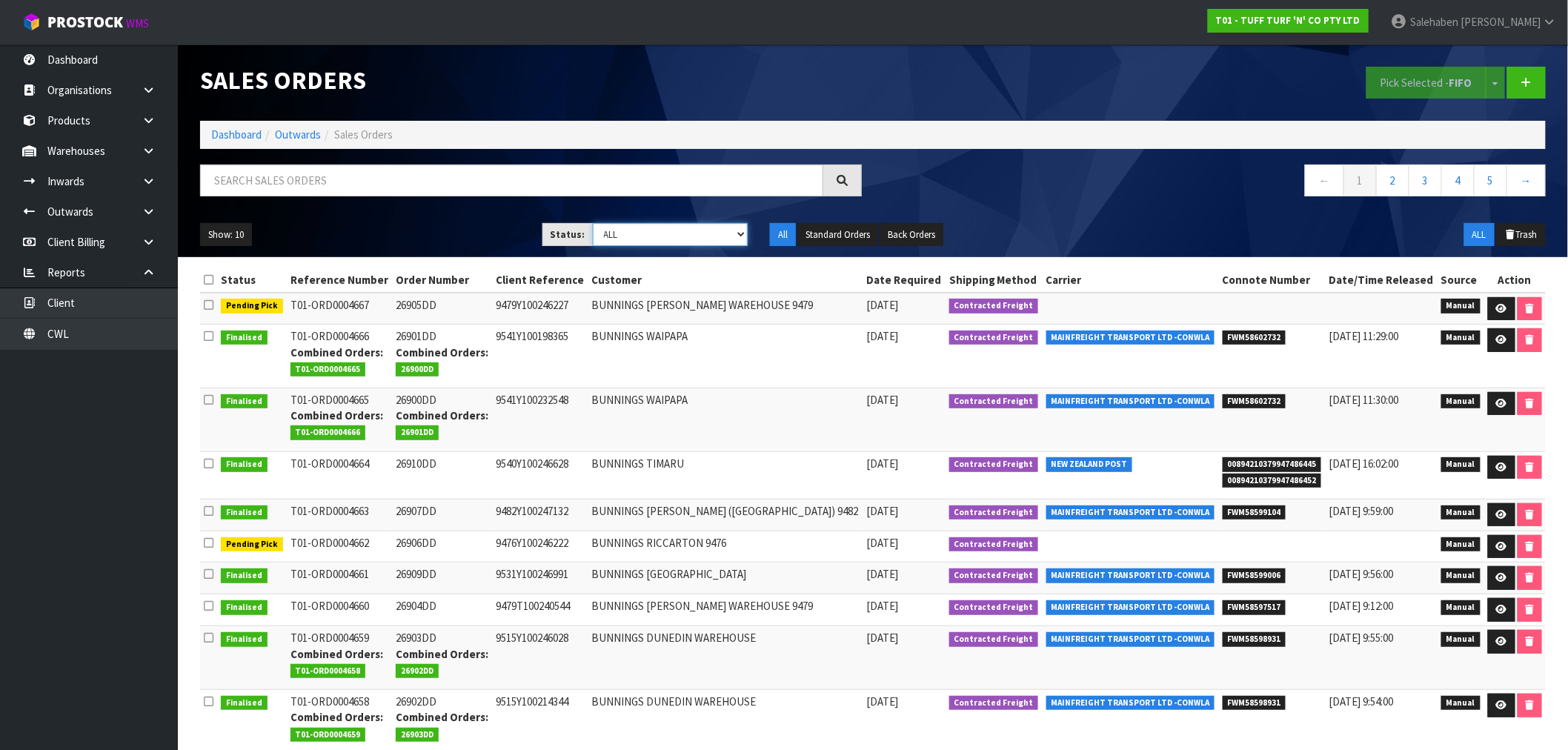
select select "string:3"
click at [593, 223] on select "Draft Pending Allocated Pending Pick Goods Picked Goods Packed Pending Charges …" at bounding box center [670, 235] width 155 height 23
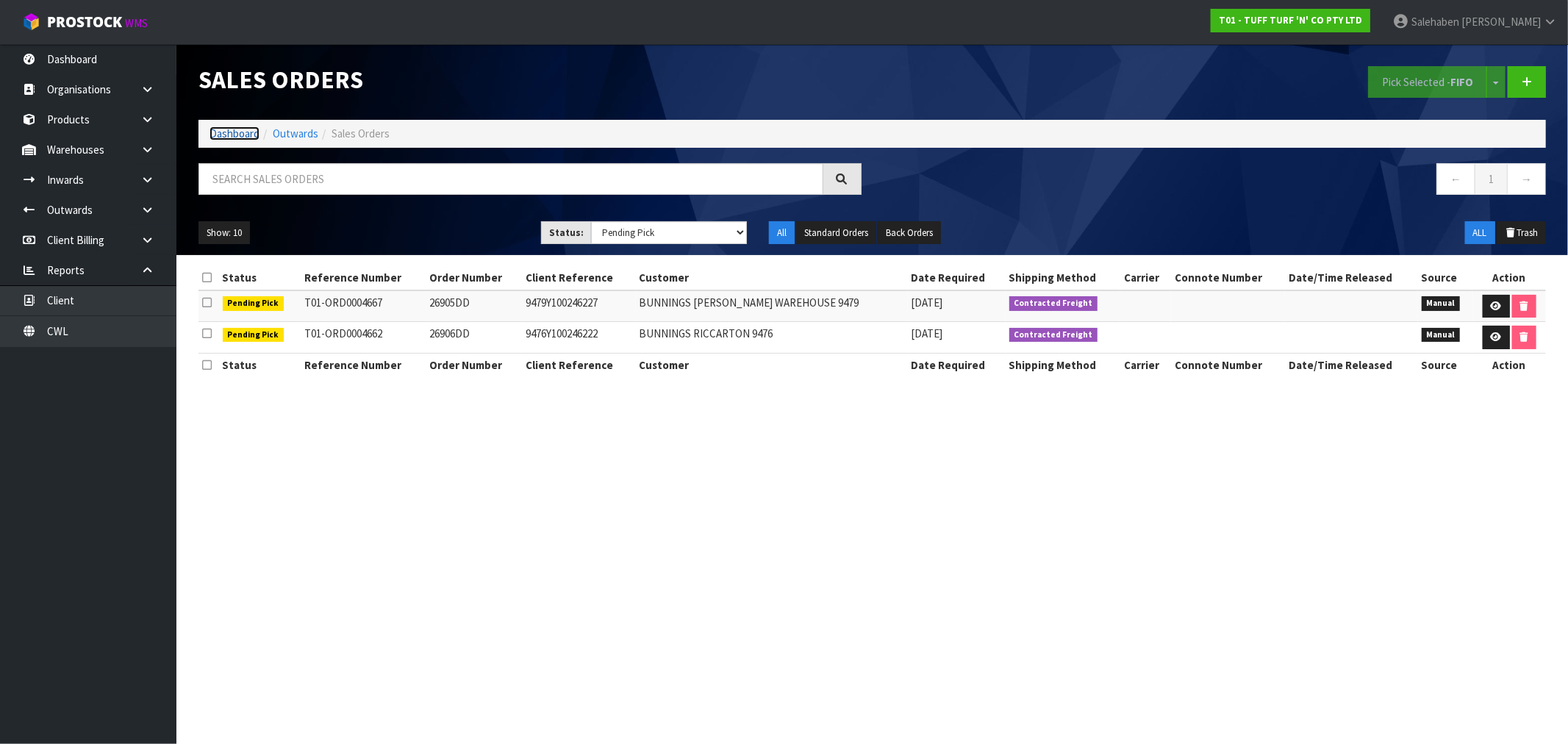
drag, startPoint x: 243, startPoint y: 128, endPoint x: 232, endPoint y: 136, distance: 13.6
click at [243, 128] on link "Dashboard" at bounding box center [234, 133] width 50 height 14
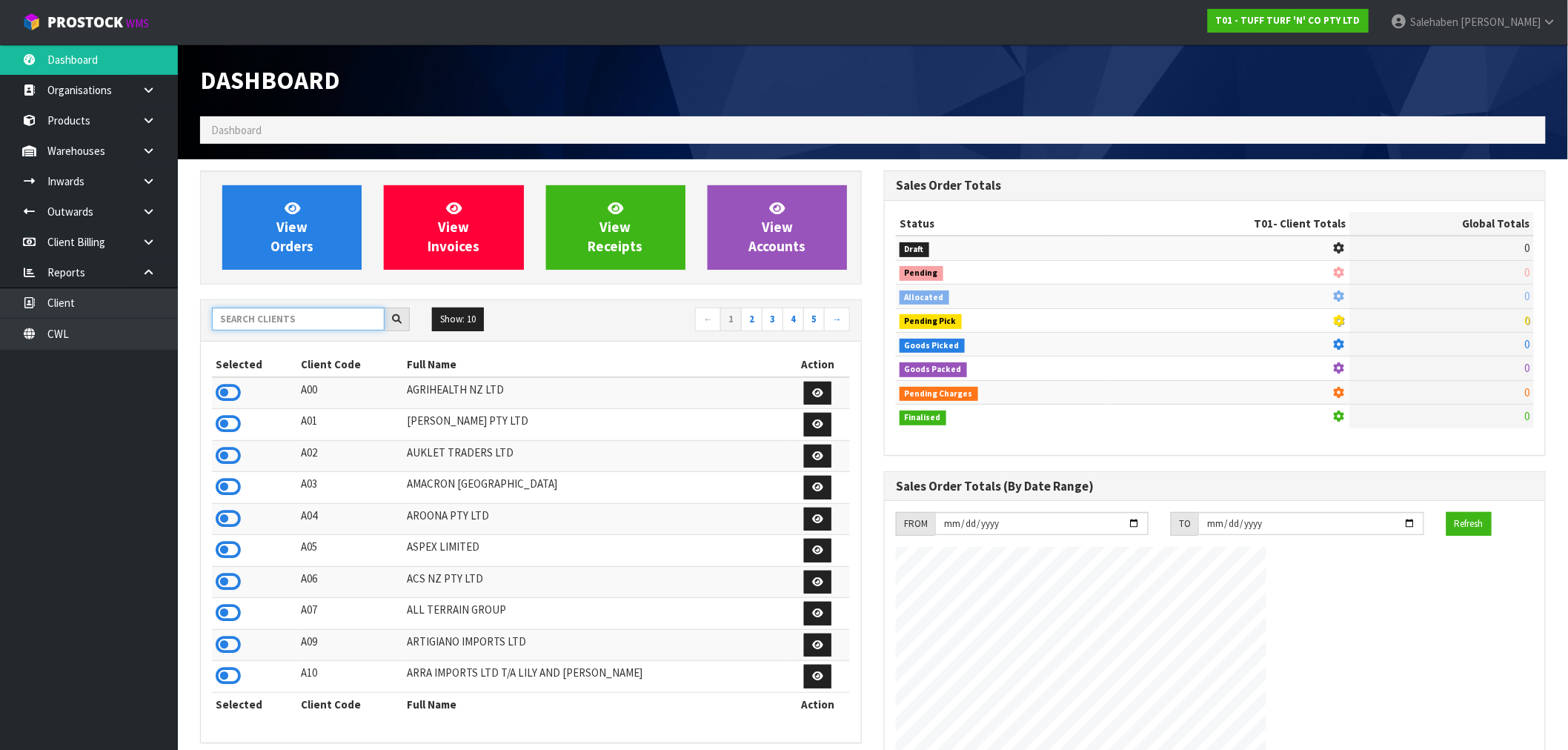
click at [298, 317] on input "text" at bounding box center [298, 319] width 173 height 23
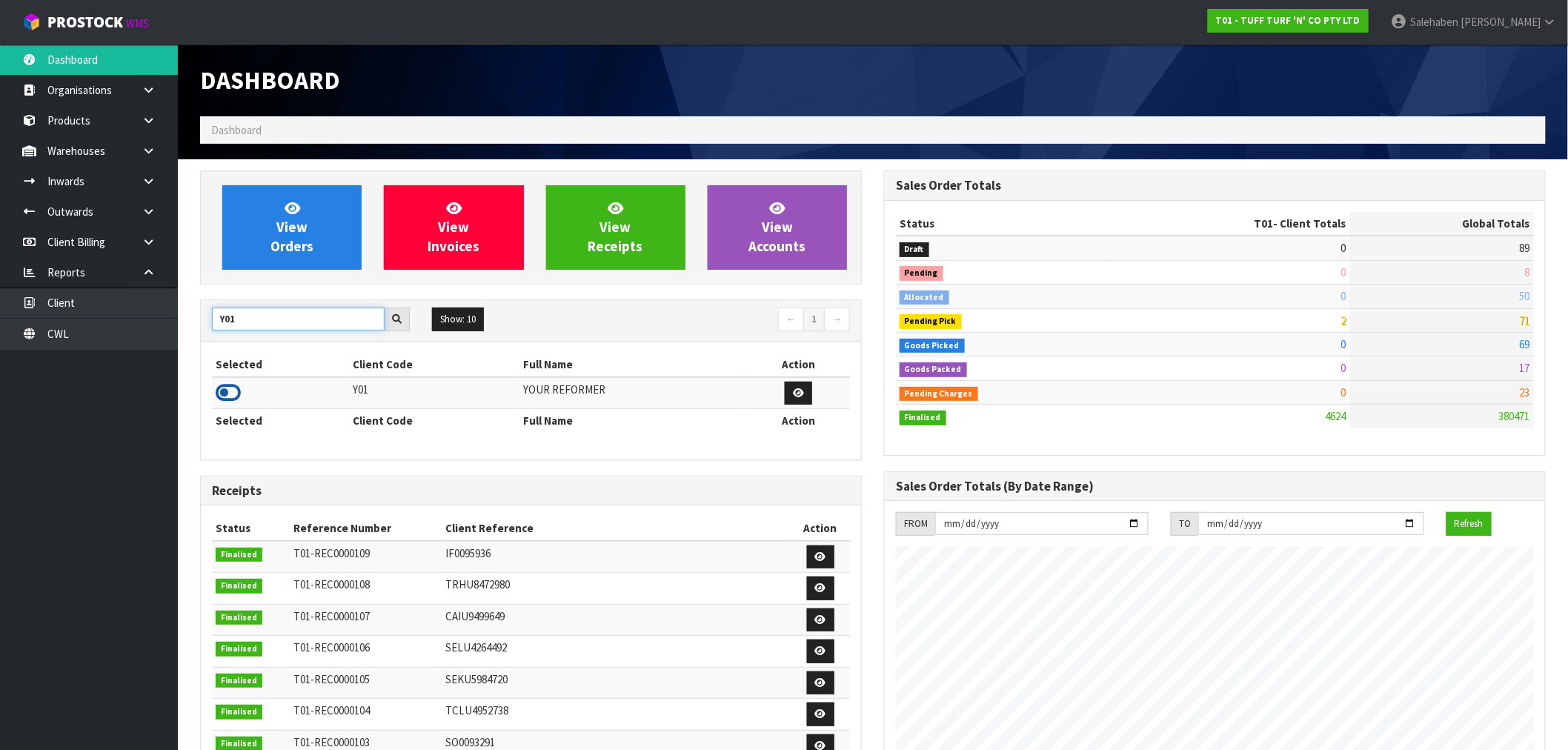
type input "Y01"
click at [227, 398] on icon at bounding box center [228, 393] width 25 height 23
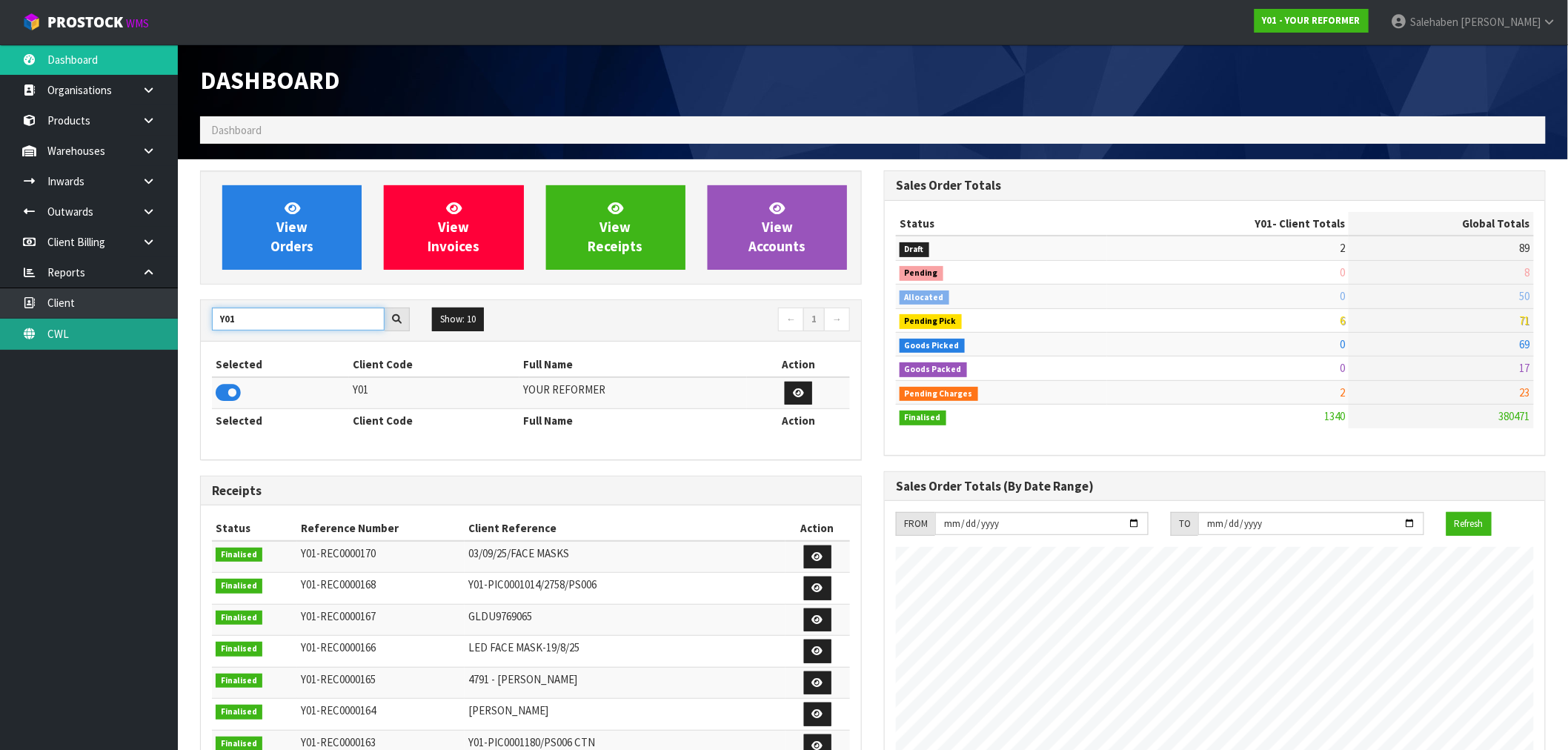
drag, startPoint x: 242, startPoint y: 320, endPoint x: 167, endPoint y: 346, distance: 79.4
click at [167, 346] on body "Toggle navigation ProStock WMS Y01 - YOUR REFORMER [PERSON_NAME] Logout Dashboa…" at bounding box center [784, 375] width 1568 height 750
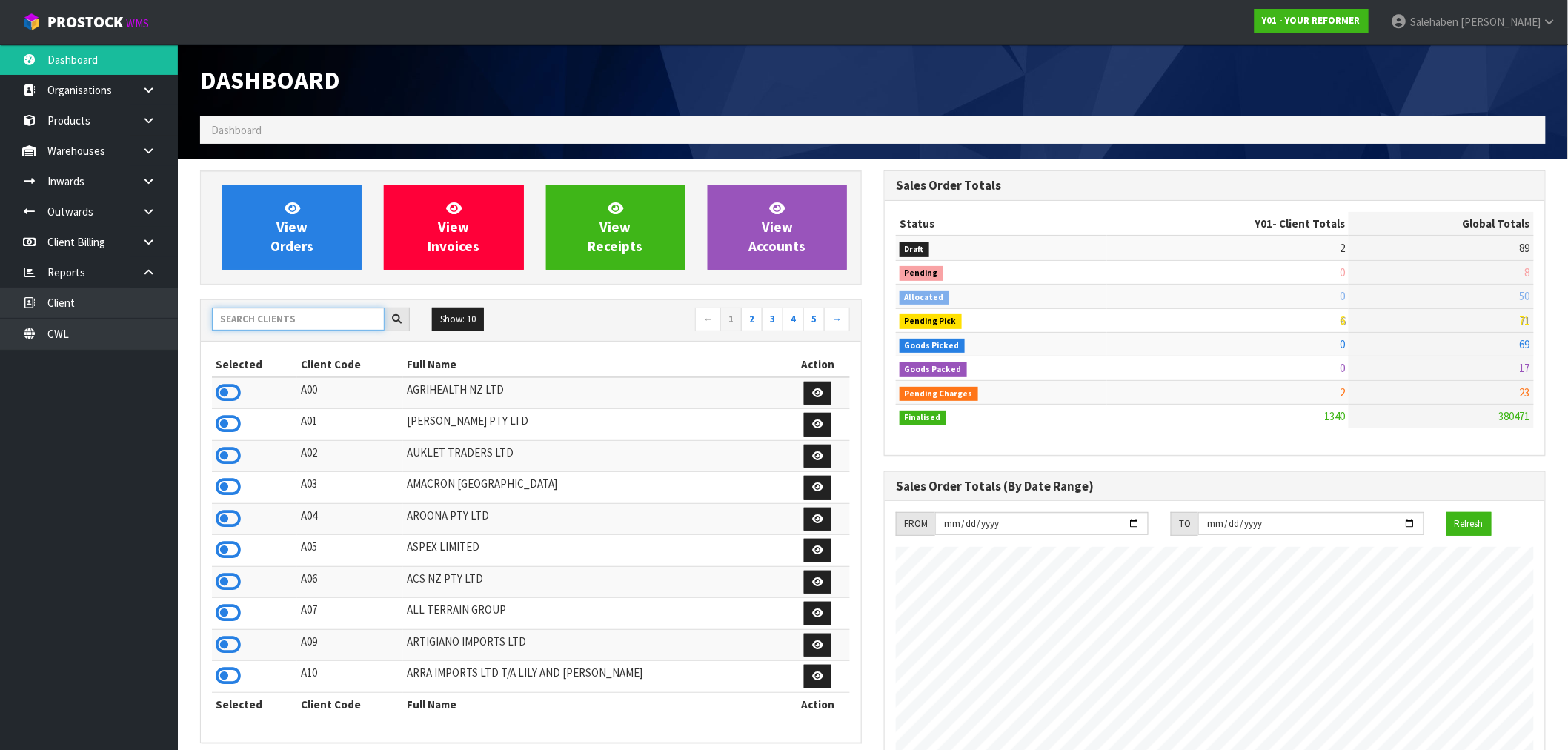
click at [326, 314] on input "text" at bounding box center [298, 319] width 173 height 23
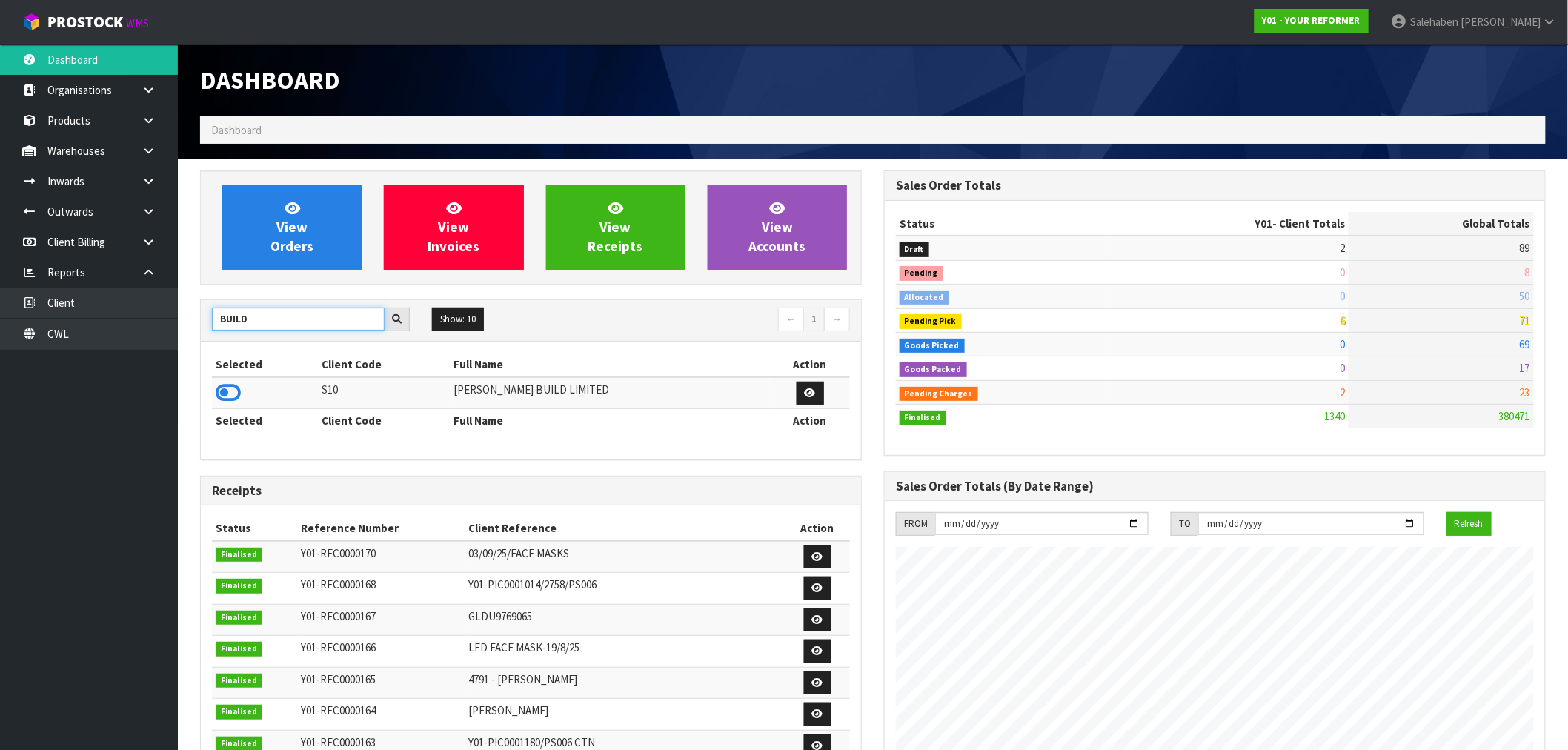
drag, startPoint x: 260, startPoint y: 323, endPoint x: 194, endPoint y: 332, distance: 66.6
click at [194, 332] on div "View Orders View Invoices View Receipts View Accounts BUILD Show: 10 5 10 25 50…" at bounding box center [530, 601] width 684 height 860
type input "B07"
click at [228, 386] on icon at bounding box center [228, 393] width 25 height 23
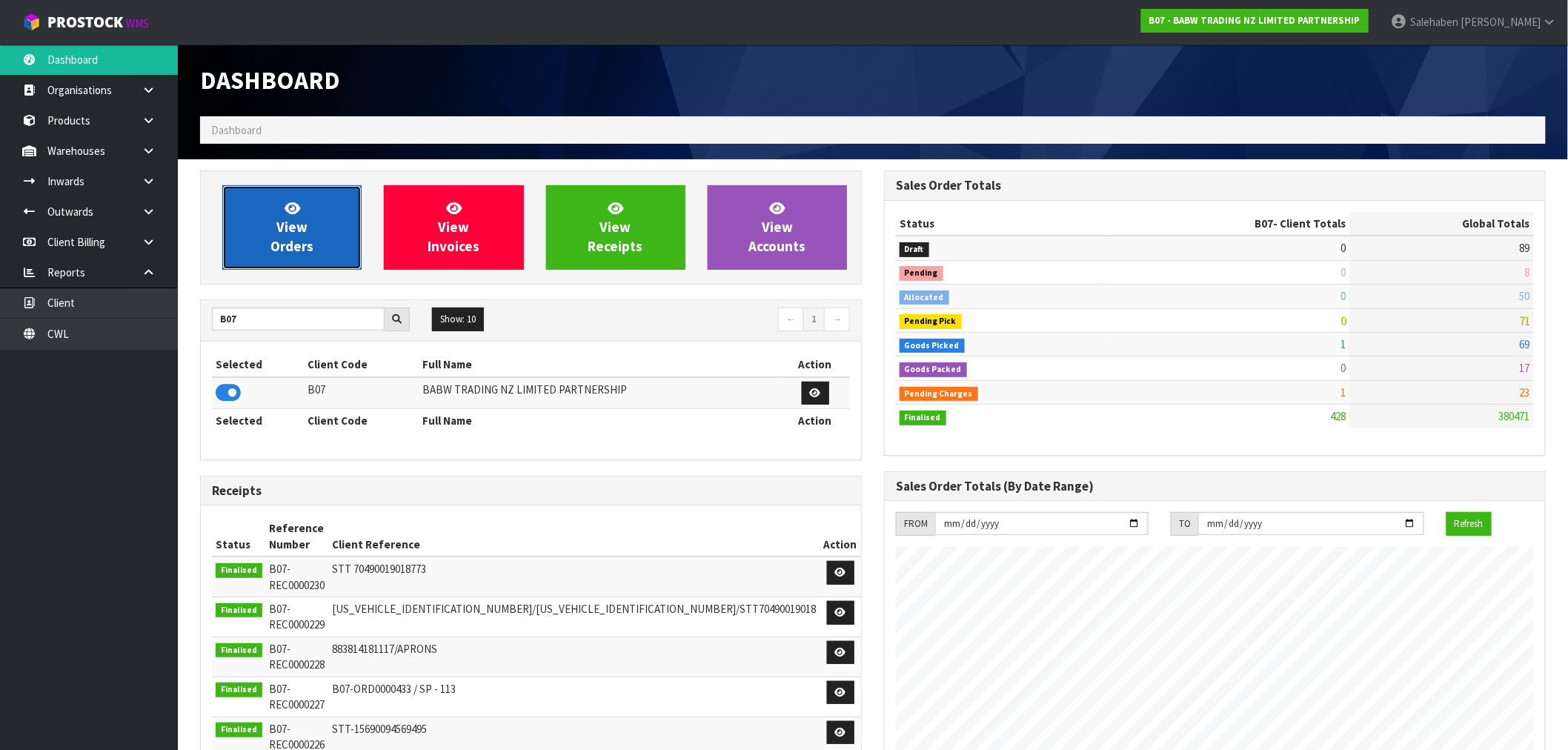
click at [257, 231] on link "View Orders" at bounding box center [291, 227] width 139 height 84
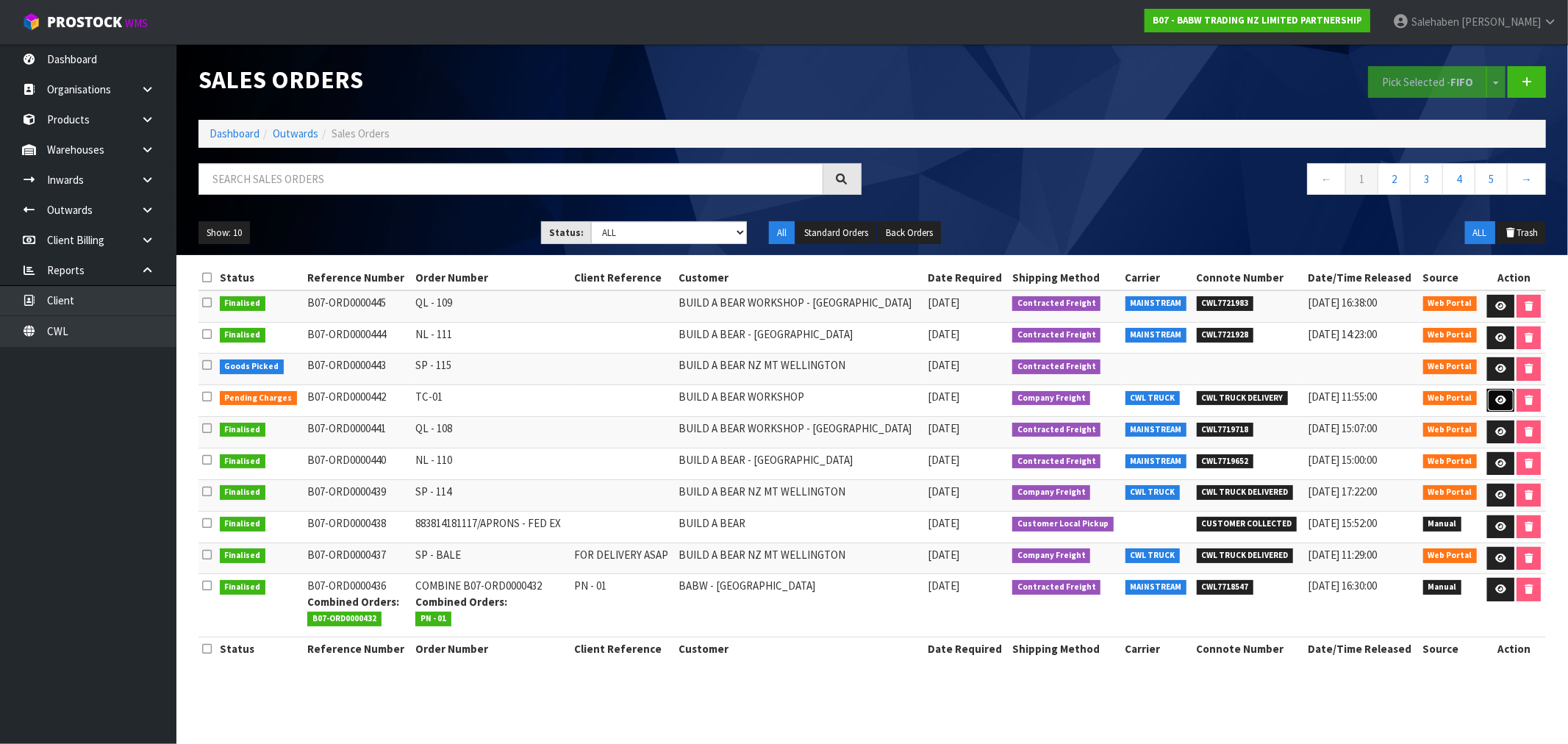
click at [1495, 399] on icon at bounding box center [1500, 400] width 11 height 10
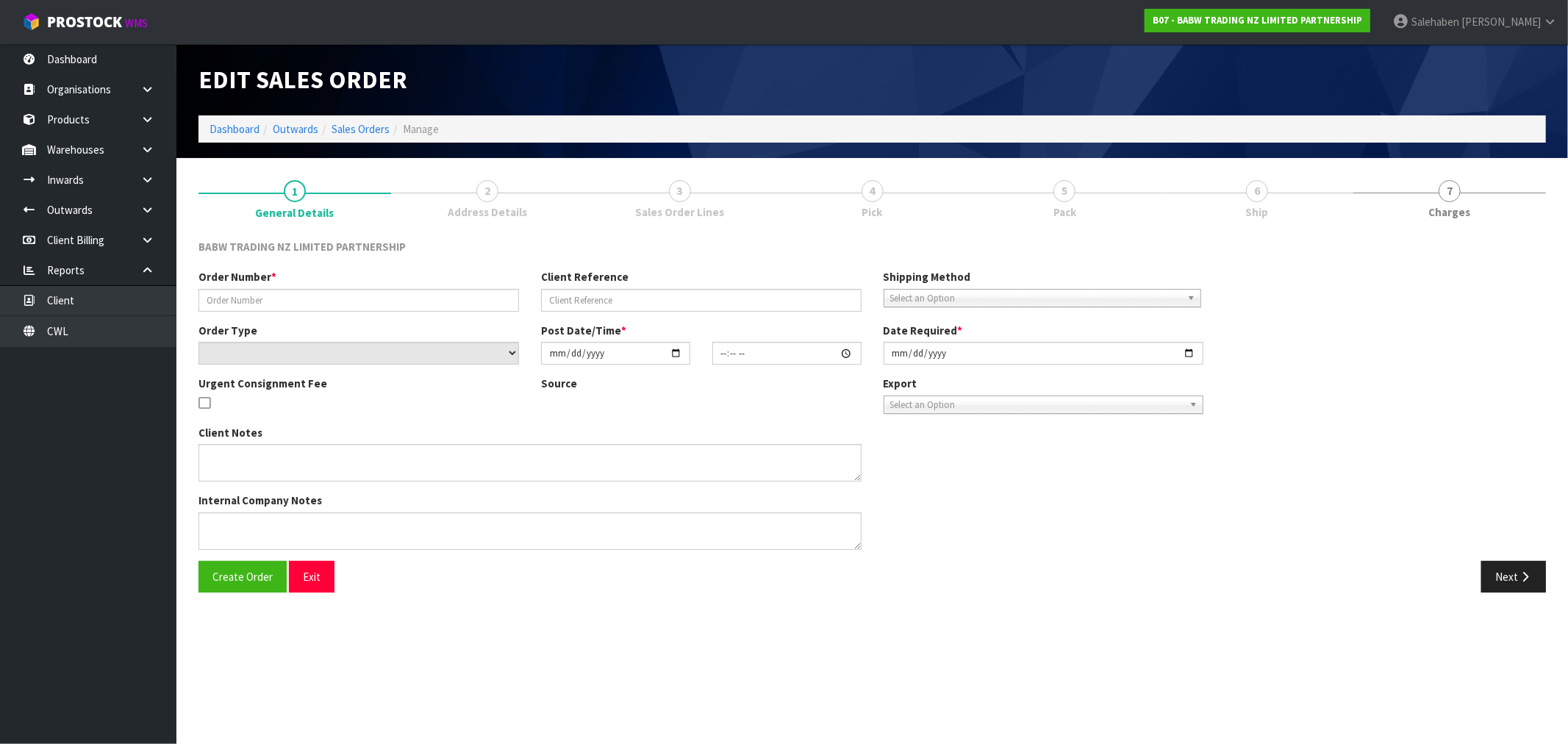
type input "TC-01"
select select "number:0"
type input "[DATE]"
type input "14:37:00.000"
type input "[DATE]"
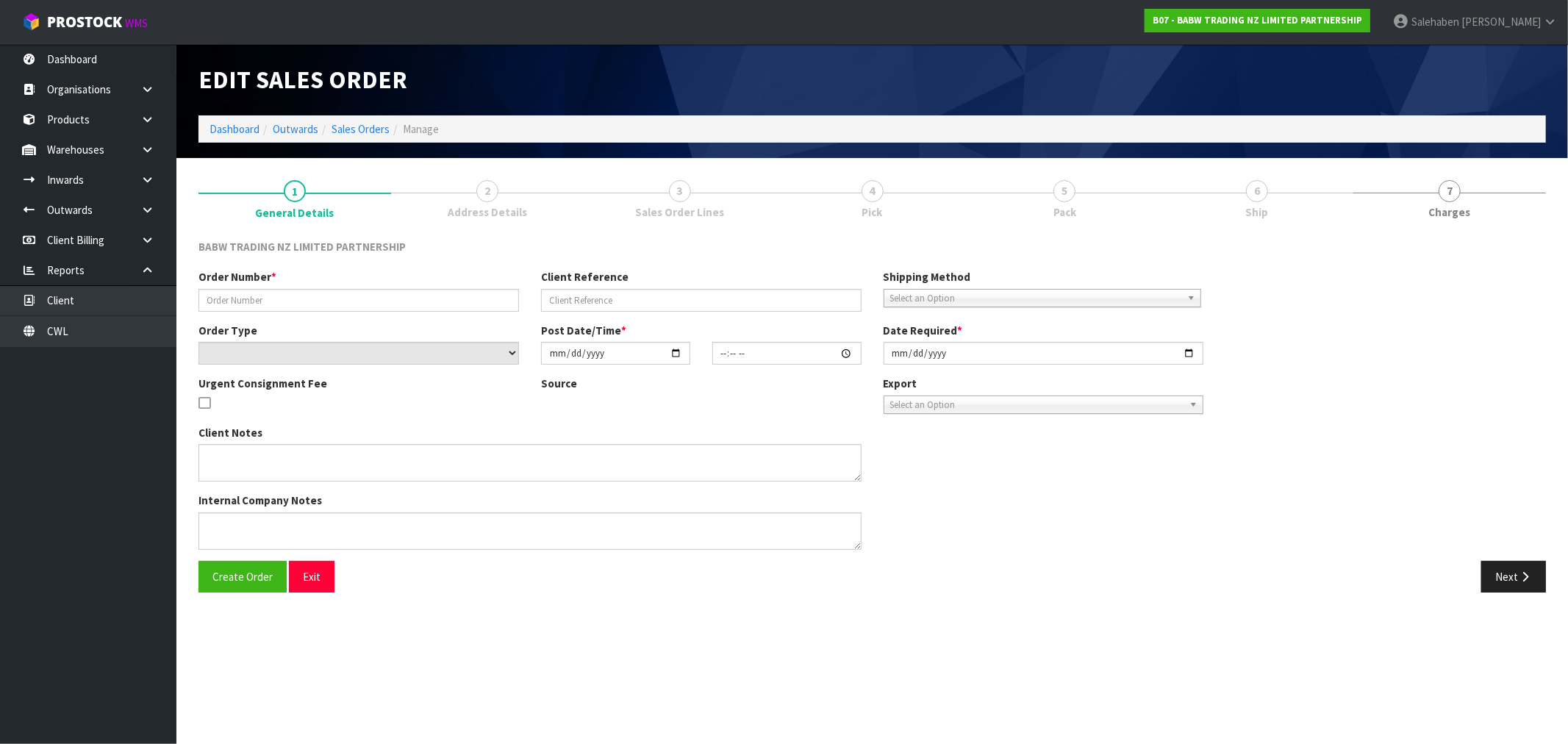
type textarea "I WAS JUST SORTING IT OUT WITH THE SHOPFITTER AND THE CENTRE, AS INSTALL IS PLA…"
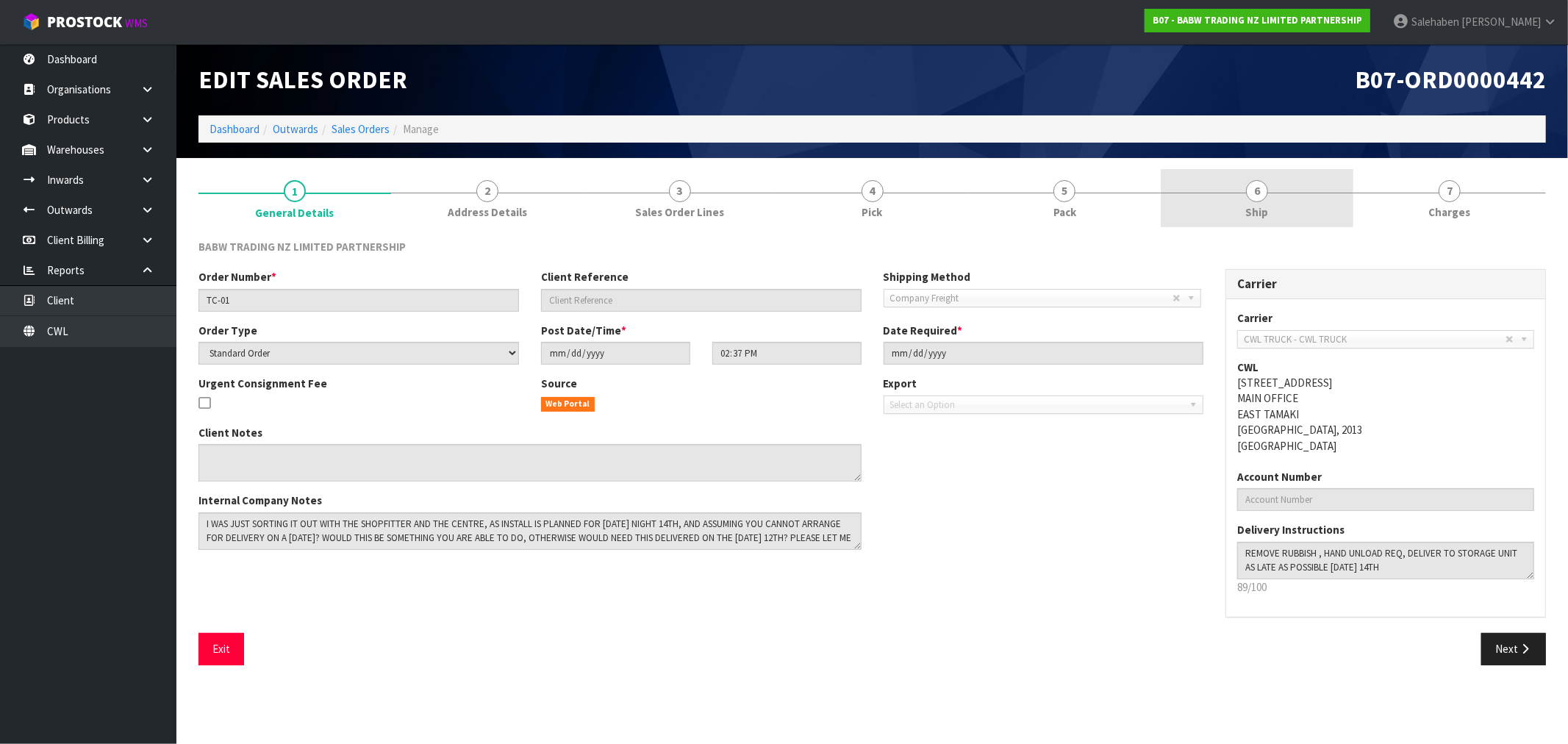
click at [1252, 207] on span "Ship" at bounding box center [1257, 212] width 23 height 16
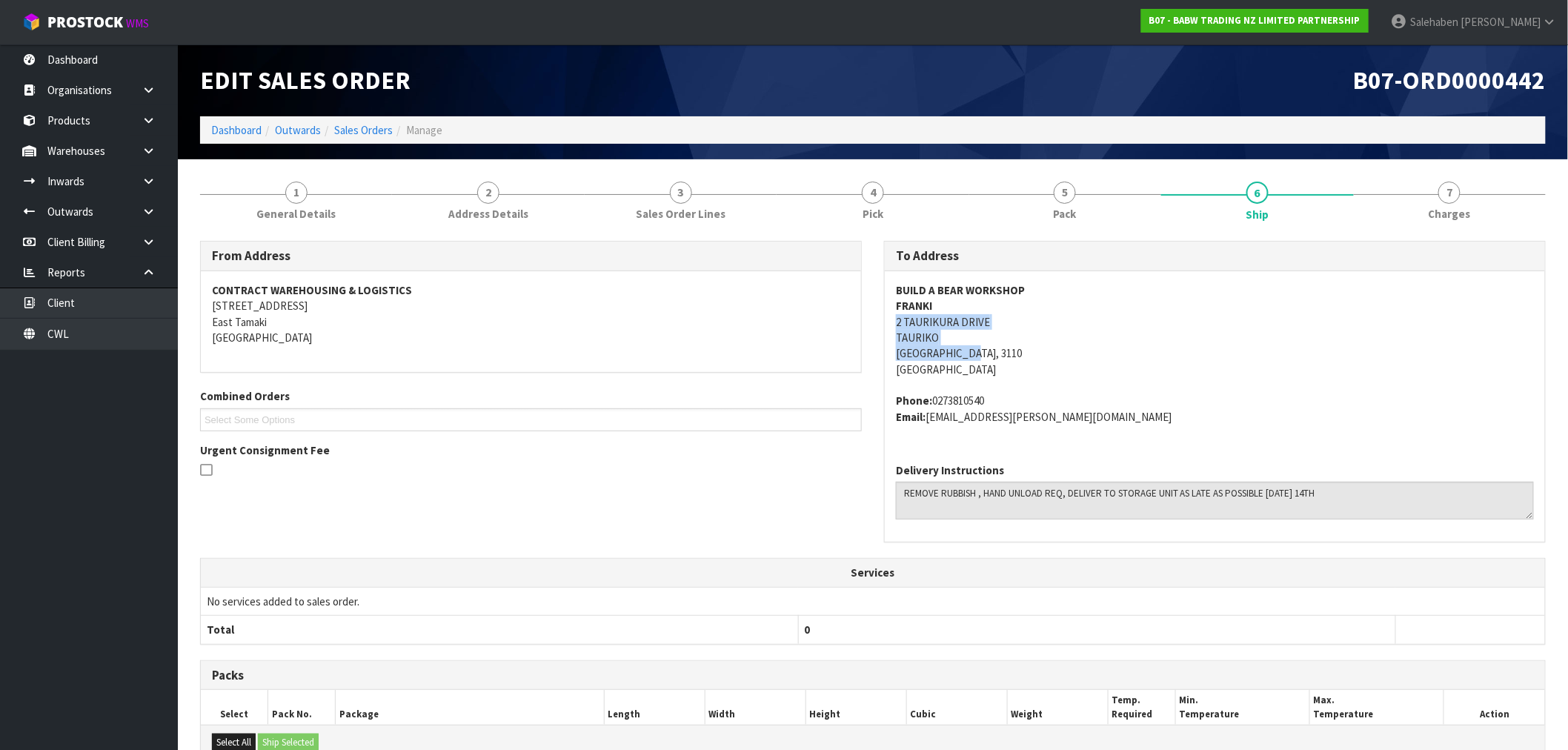
drag, startPoint x: 894, startPoint y: 322, endPoint x: 1006, endPoint y: 357, distance: 117.3
click at [1006, 357] on div "BUILD A BEAR WORKSHOP FRANKI [STREET_ADDRESS][PERSON_NAME] Phone: [PHONE_NUMBER…" at bounding box center [1215, 362] width 660 height 180
copy address "[STREET_ADDRESS]"
click at [240, 127] on link "Dashboard" at bounding box center [236, 129] width 50 height 14
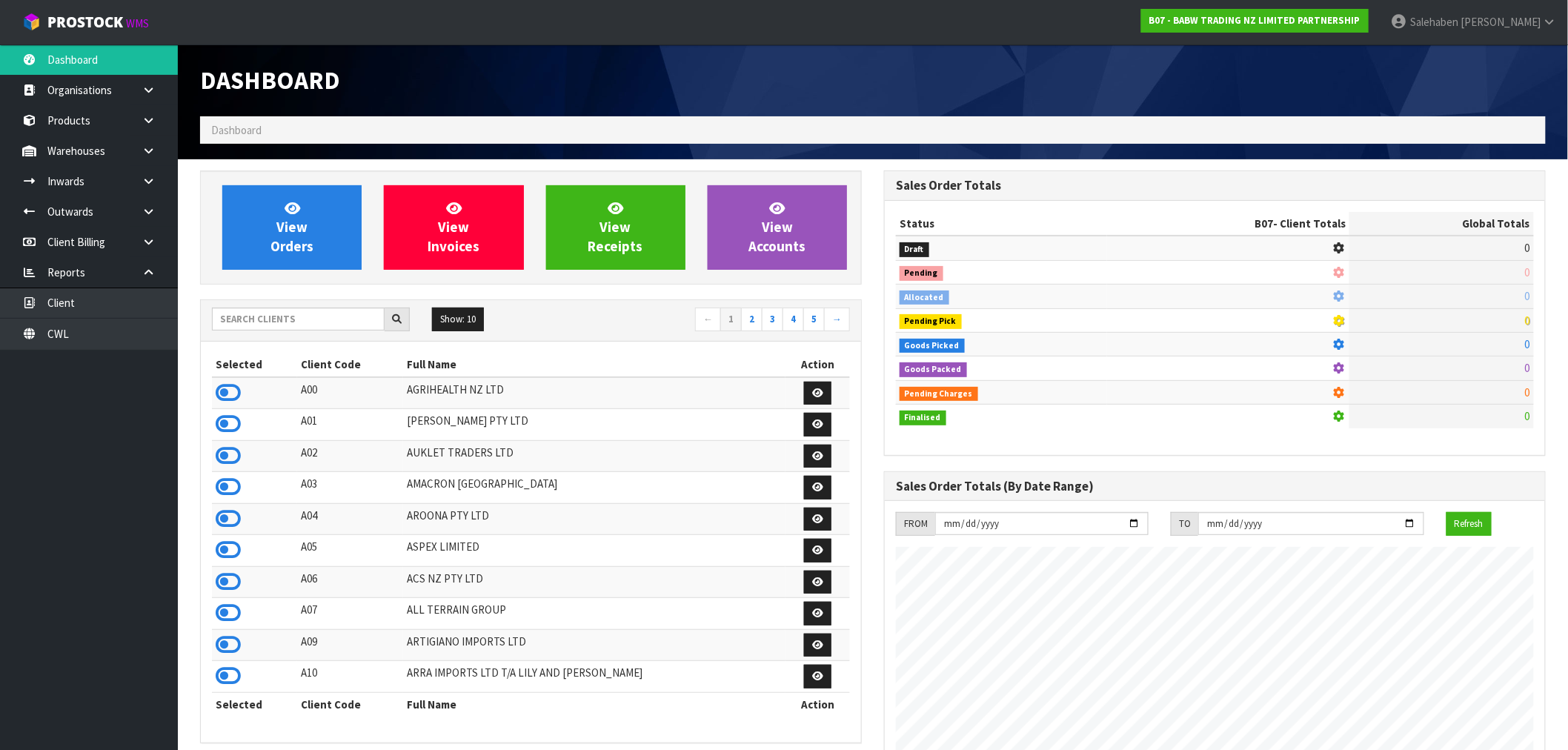
scroll to position [1122, 684]
click at [358, 321] on input "text" at bounding box center [298, 319] width 173 height 23
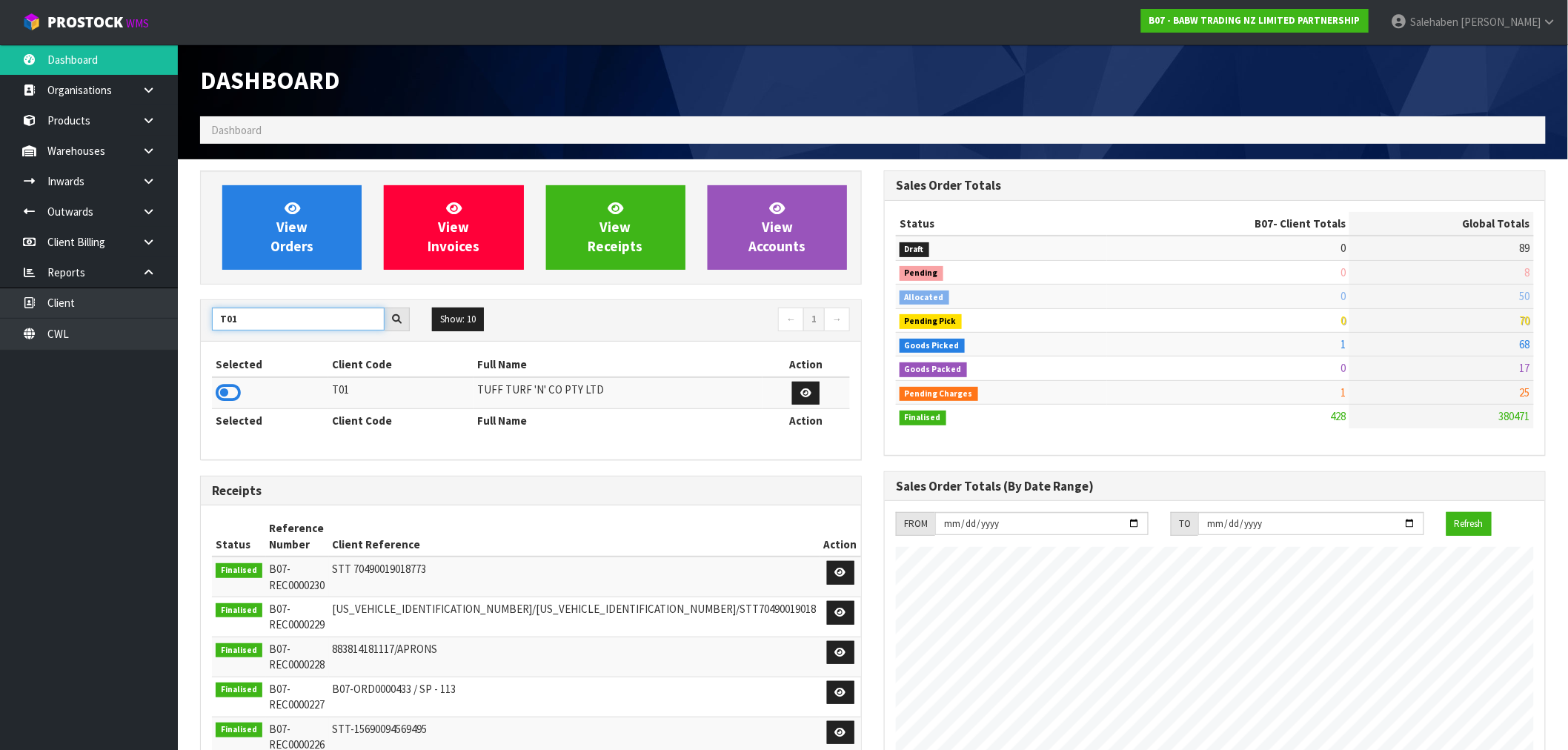
type input "T01"
click at [214, 395] on td at bounding box center [270, 393] width 116 height 32
click at [219, 391] on icon at bounding box center [228, 393] width 25 height 23
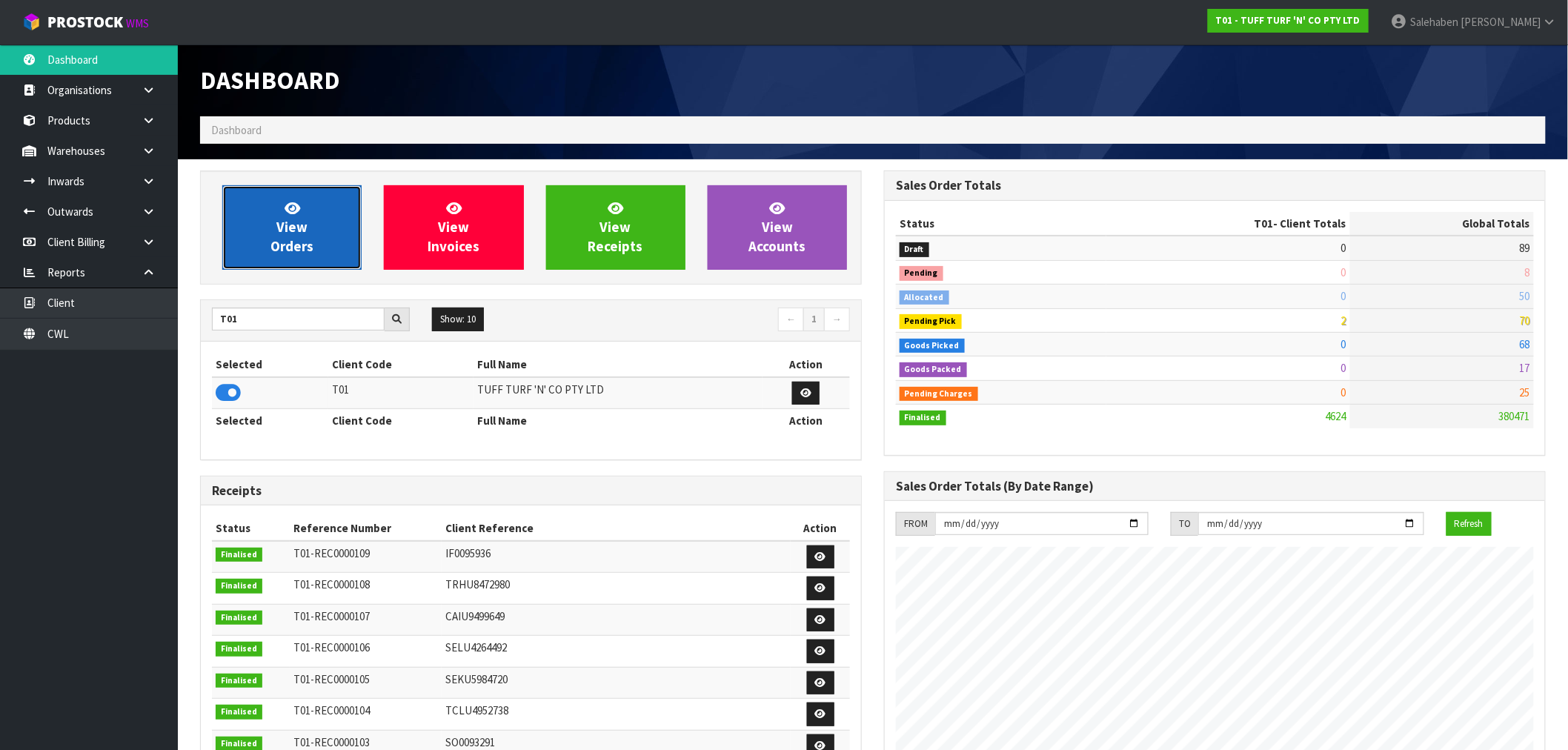
click at [312, 216] on link "View Orders" at bounding box center [291, 227] width 139 height 84
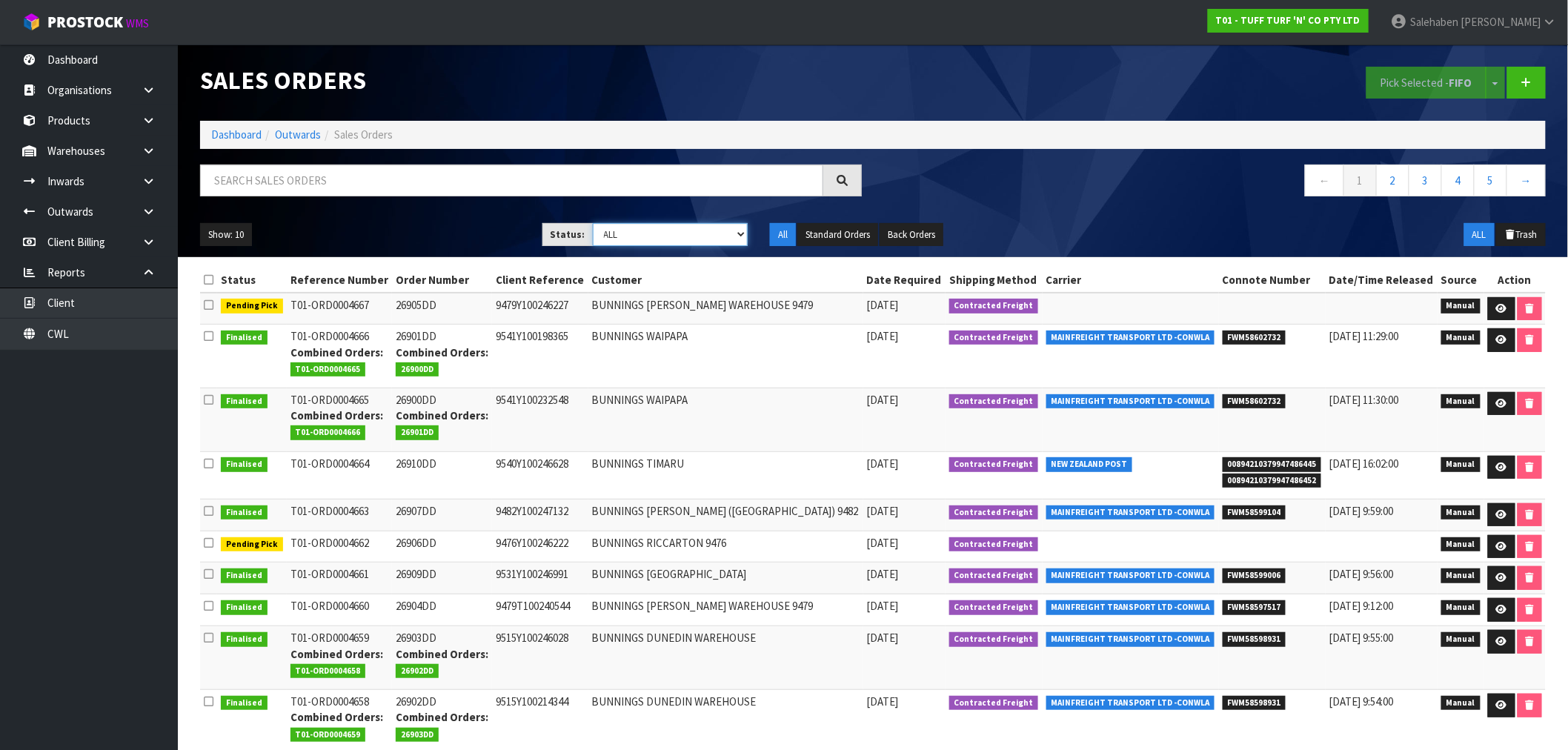
click at [643, 237] on select "Draft Pending Allocated Pending Pick Goods Picked Goods Packed Pending Charges …" at bounding box center [670, 235] width 155 height 23
select select "string:3"
click at [593, 223] on select "Draft Pending Allocated Pending Pick Goods Picked Goods Packed Pending Charges …" at bounding box center [670, 235] width 155 height 23
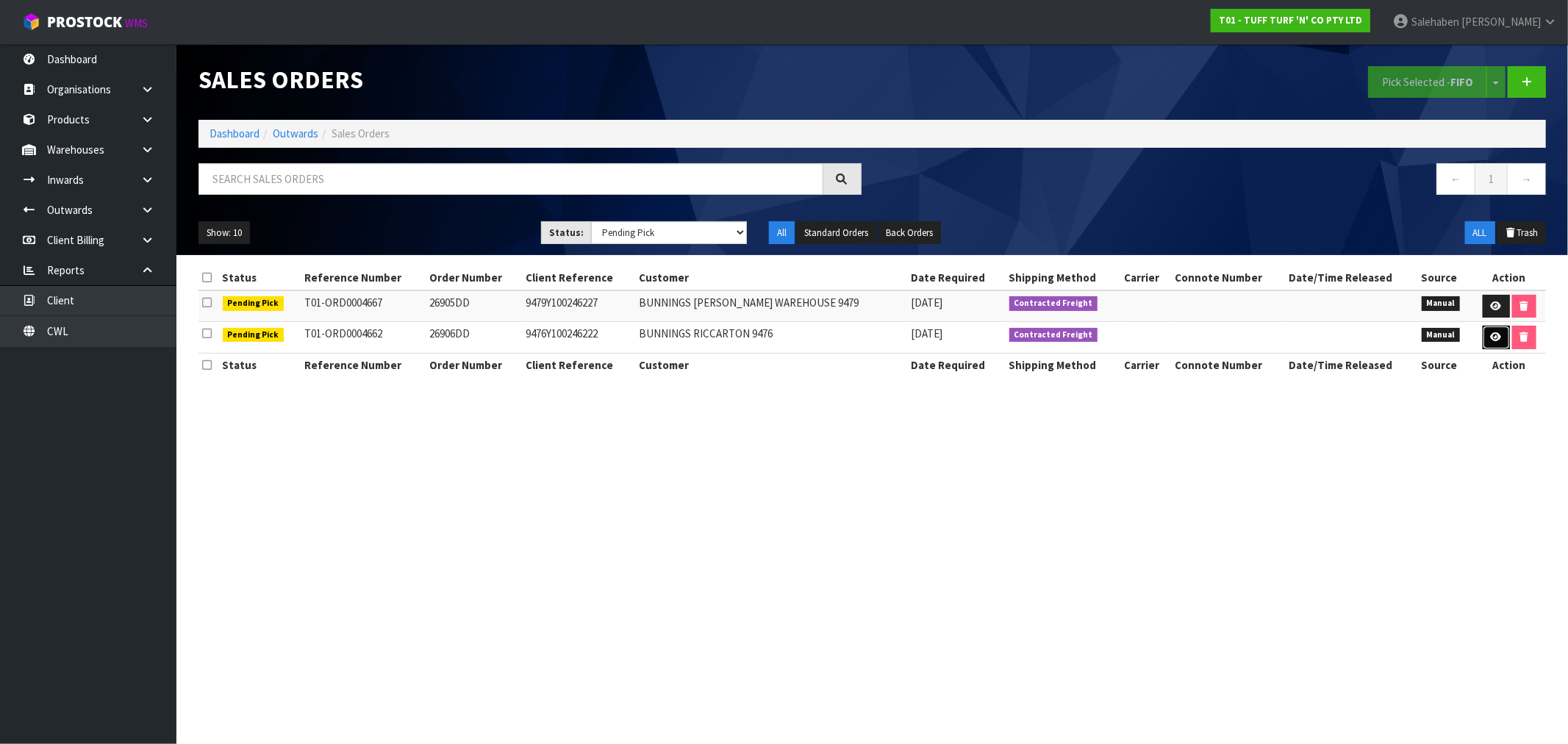
click at [1491, 338] on icon at bounding box center [1496, 337] width 11 height 10
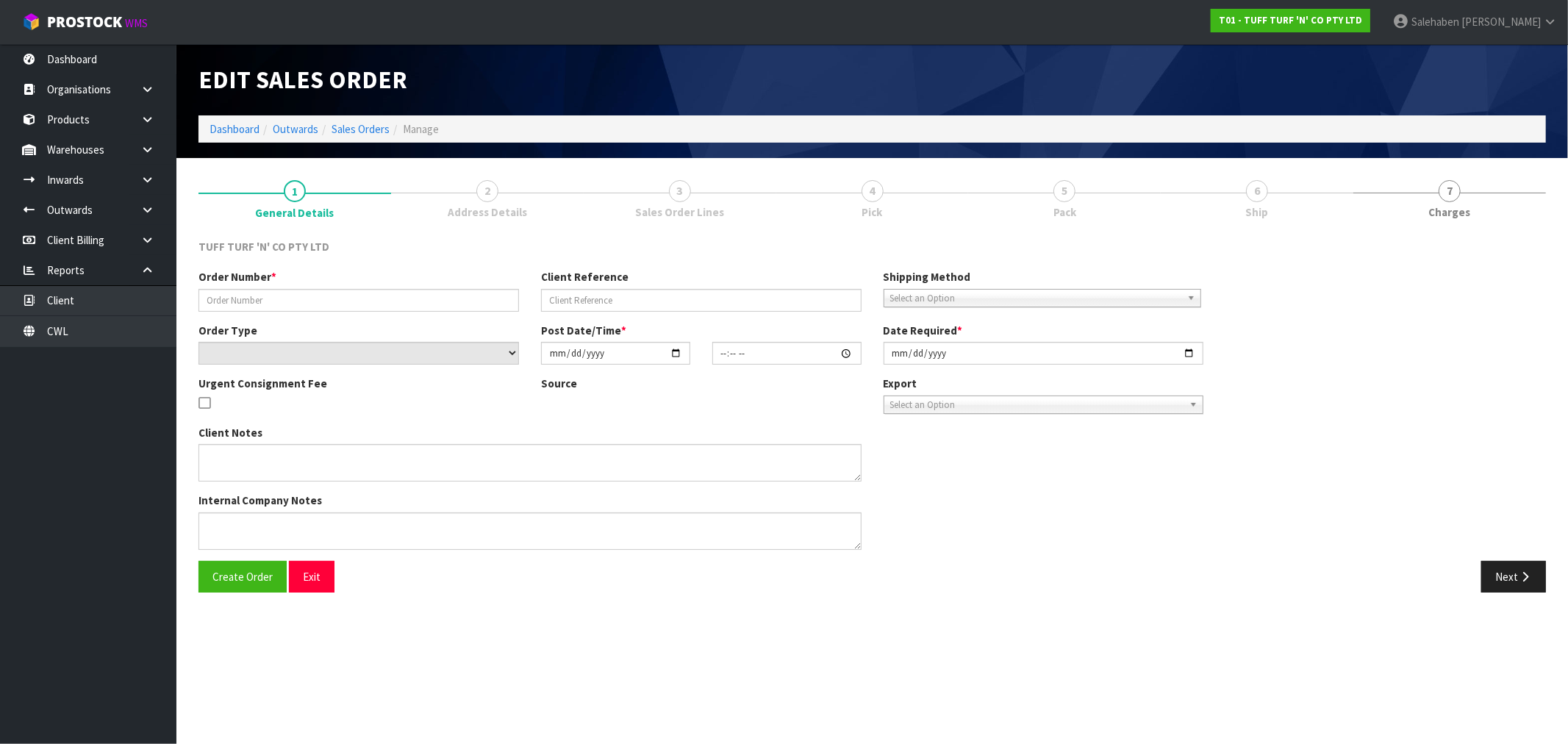
type input "26906DD"
type input "9476Y100246222"
select select "number:0"
type input "[DATE]"
type input "13:04:00.000"
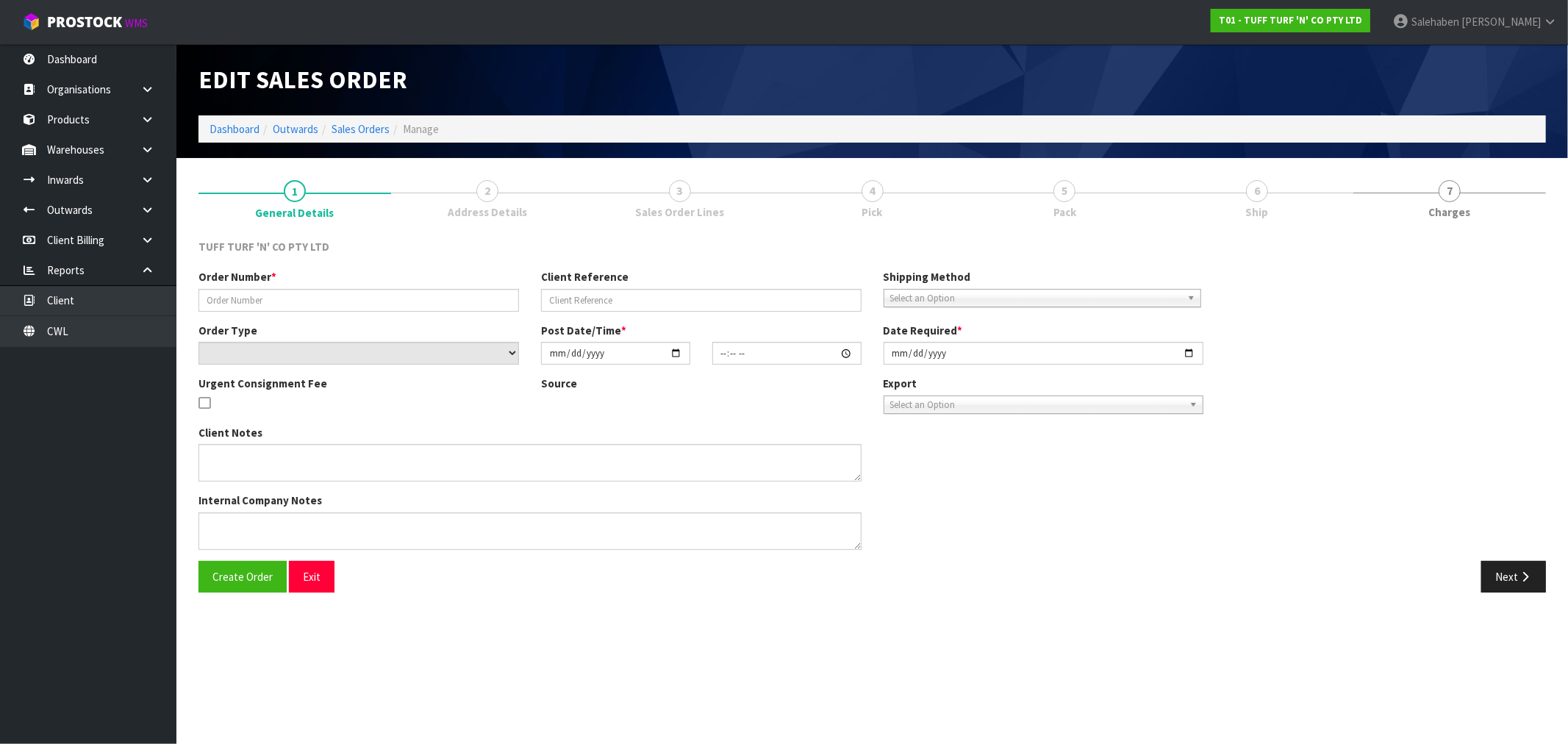
type input "[DATE]"
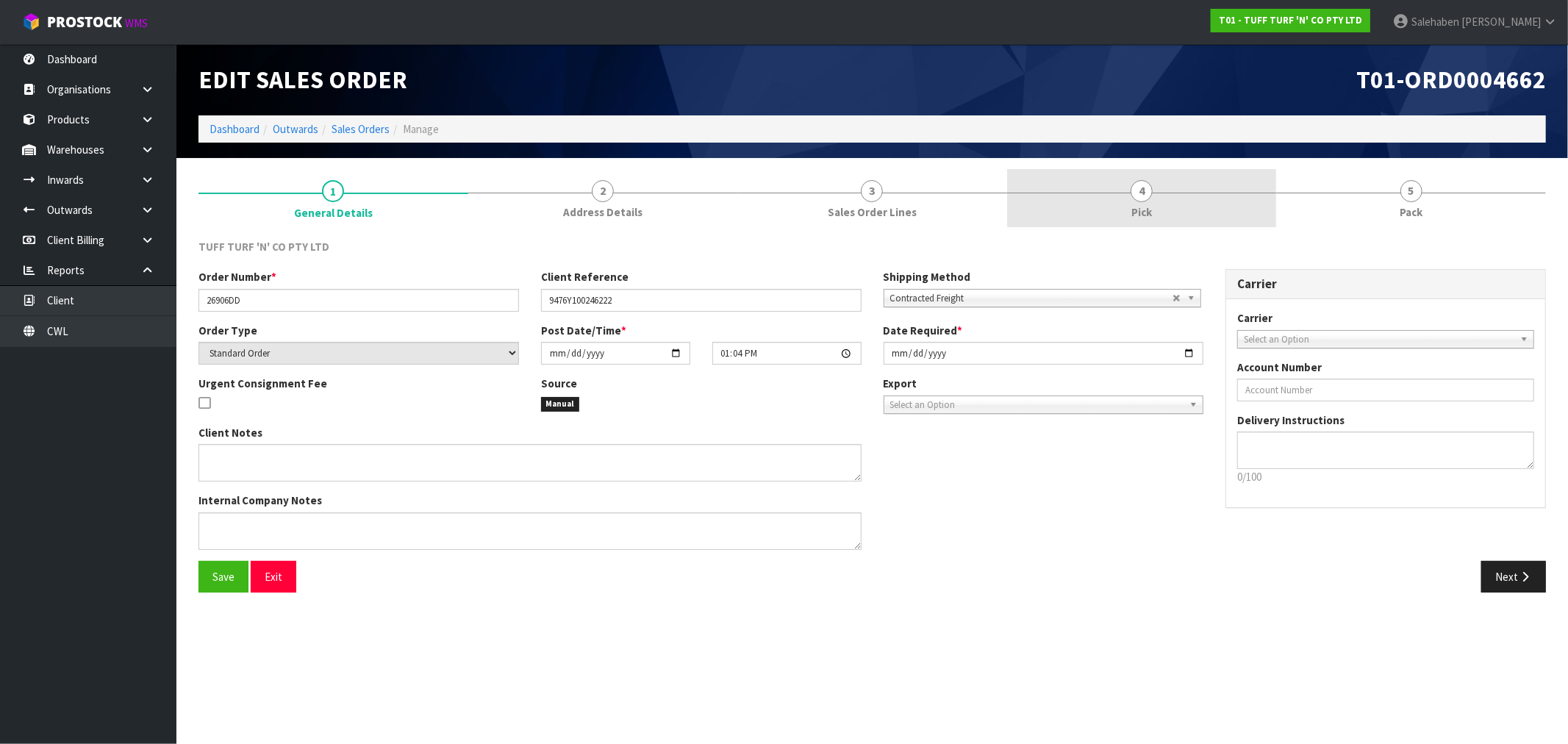
click at [1152, 204] on link "4 Pick" at bounding box center [1142, 198] width 270 height 58
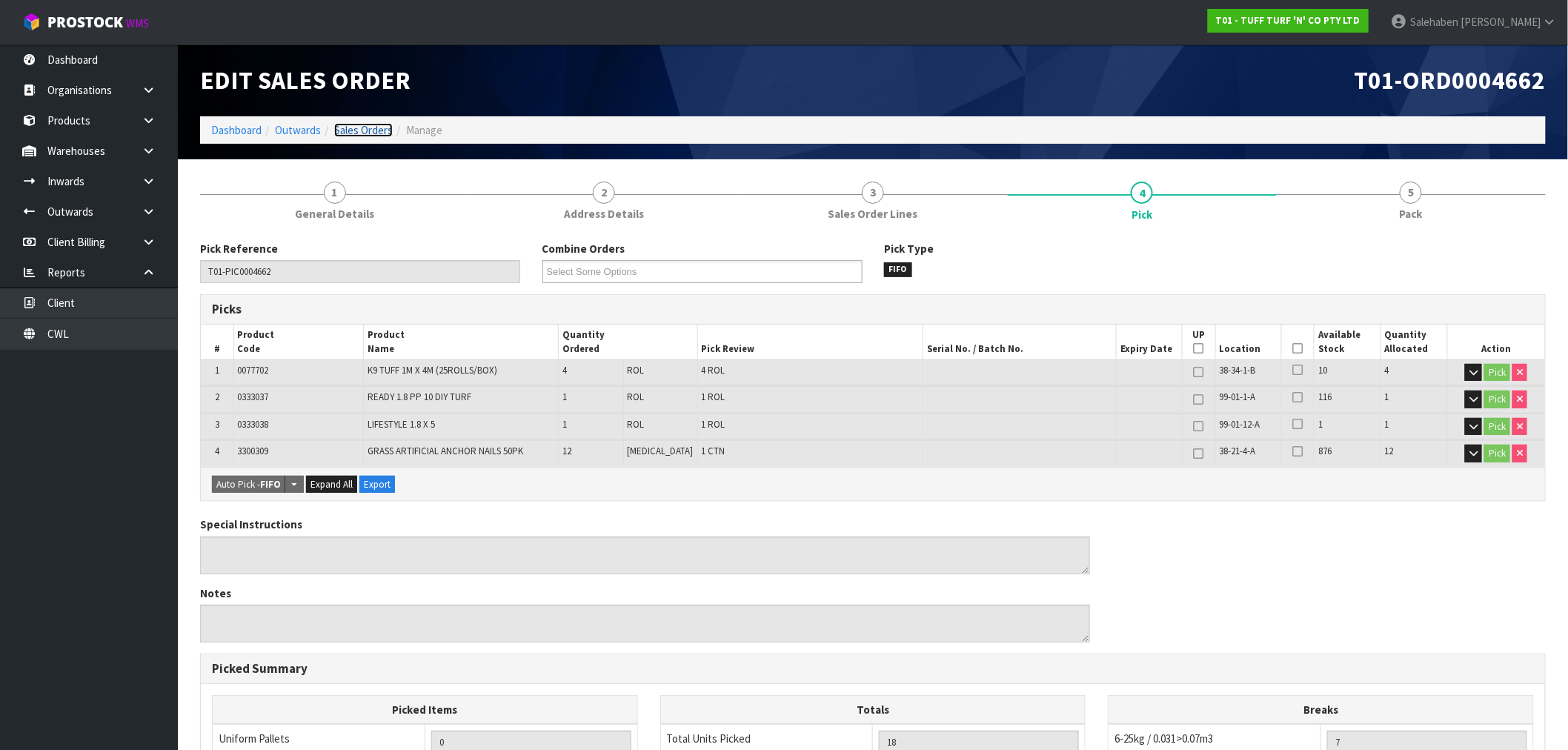
click at [368, 130] on link "Sales Orders" at bounding box center [363, 129] width 58 height 14
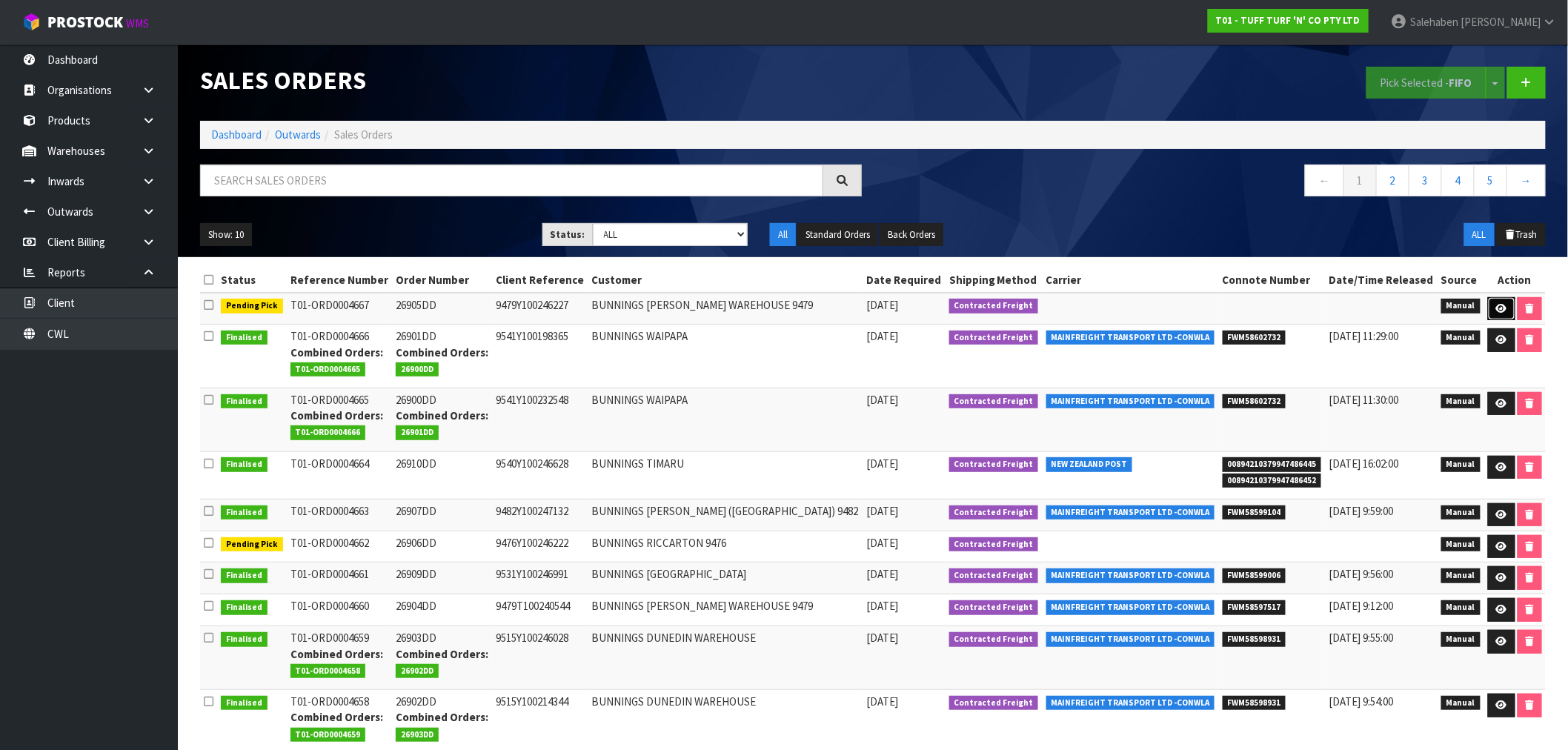
click at [1497, 306] on icon at bounding box center [1501, 309] width 11 height 10
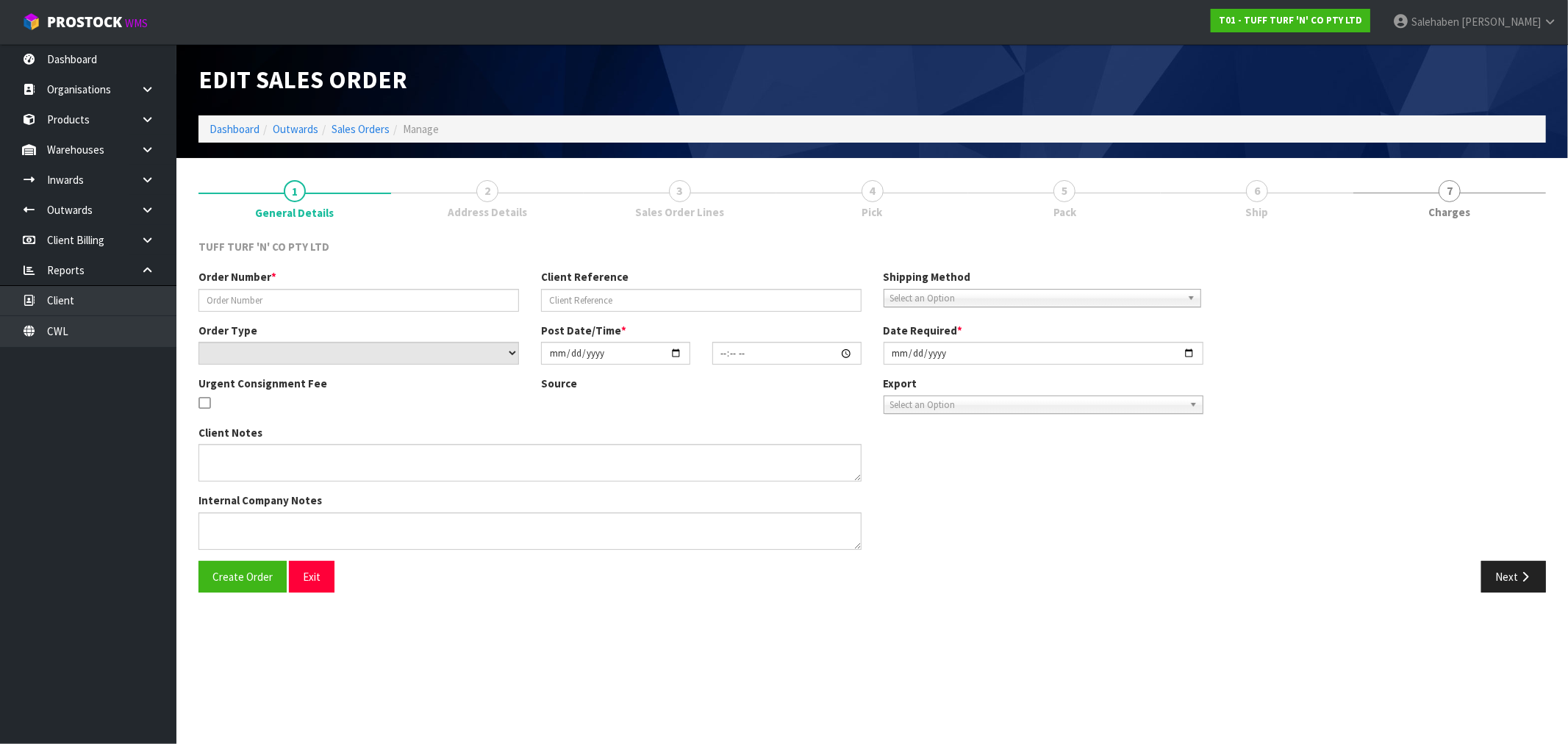
type input "26905DD"
type input "9479Y100246227"
select select "number:0"
type input "[DATE]"
type input "14:21:00.000"
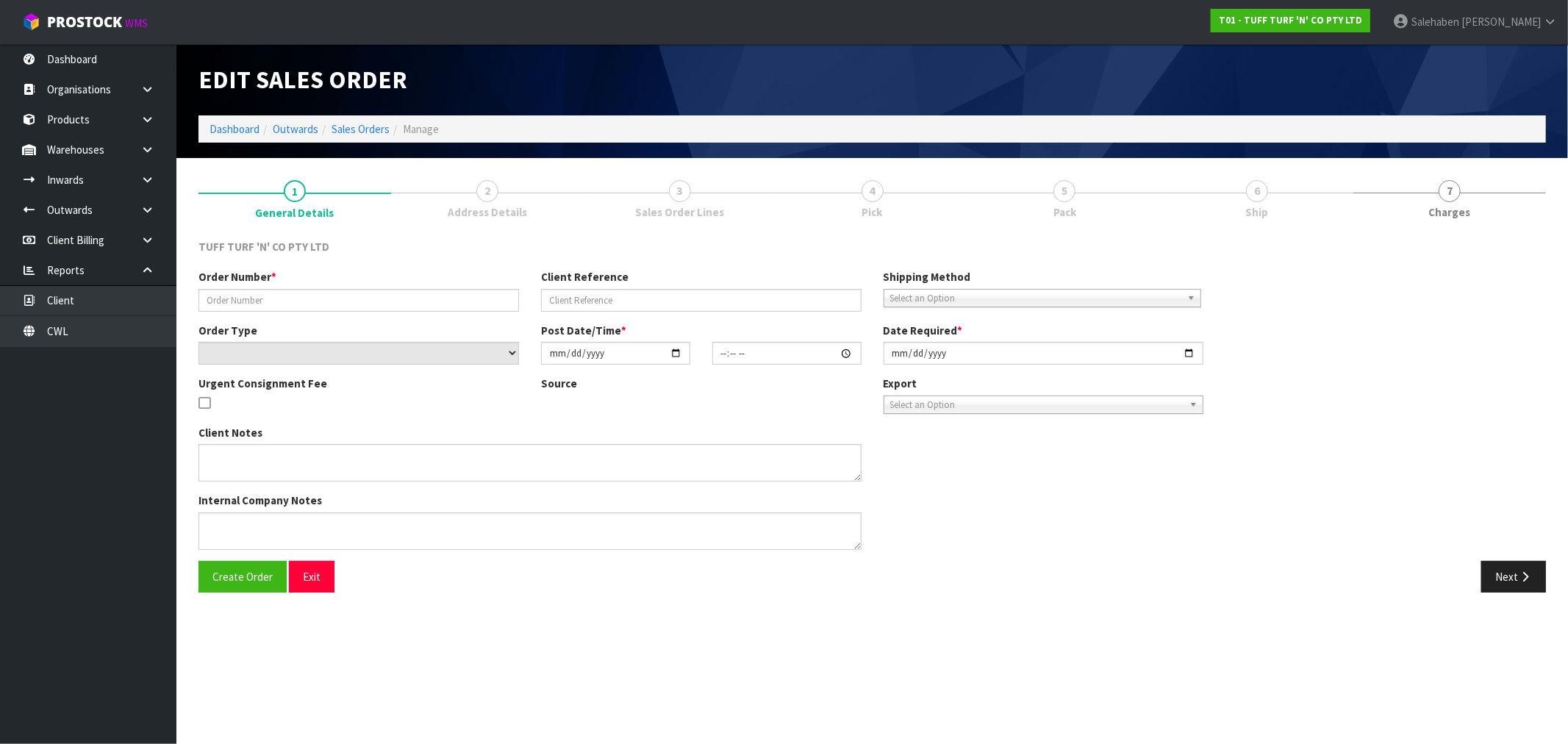
type input "[DATE]"
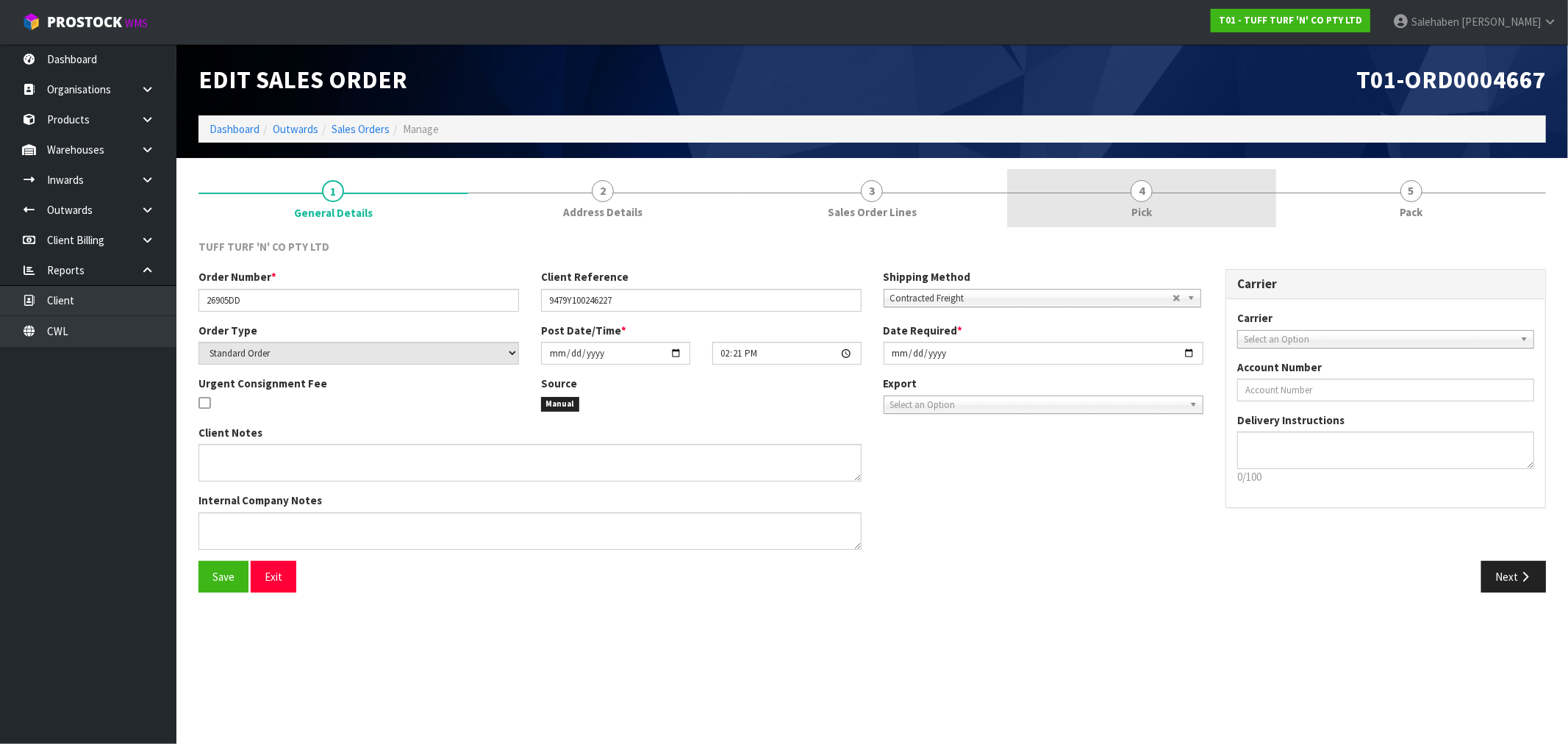
click at [1128, 208] on link "4 Pick" at bounding box center [1142, 198] width 270 height 58
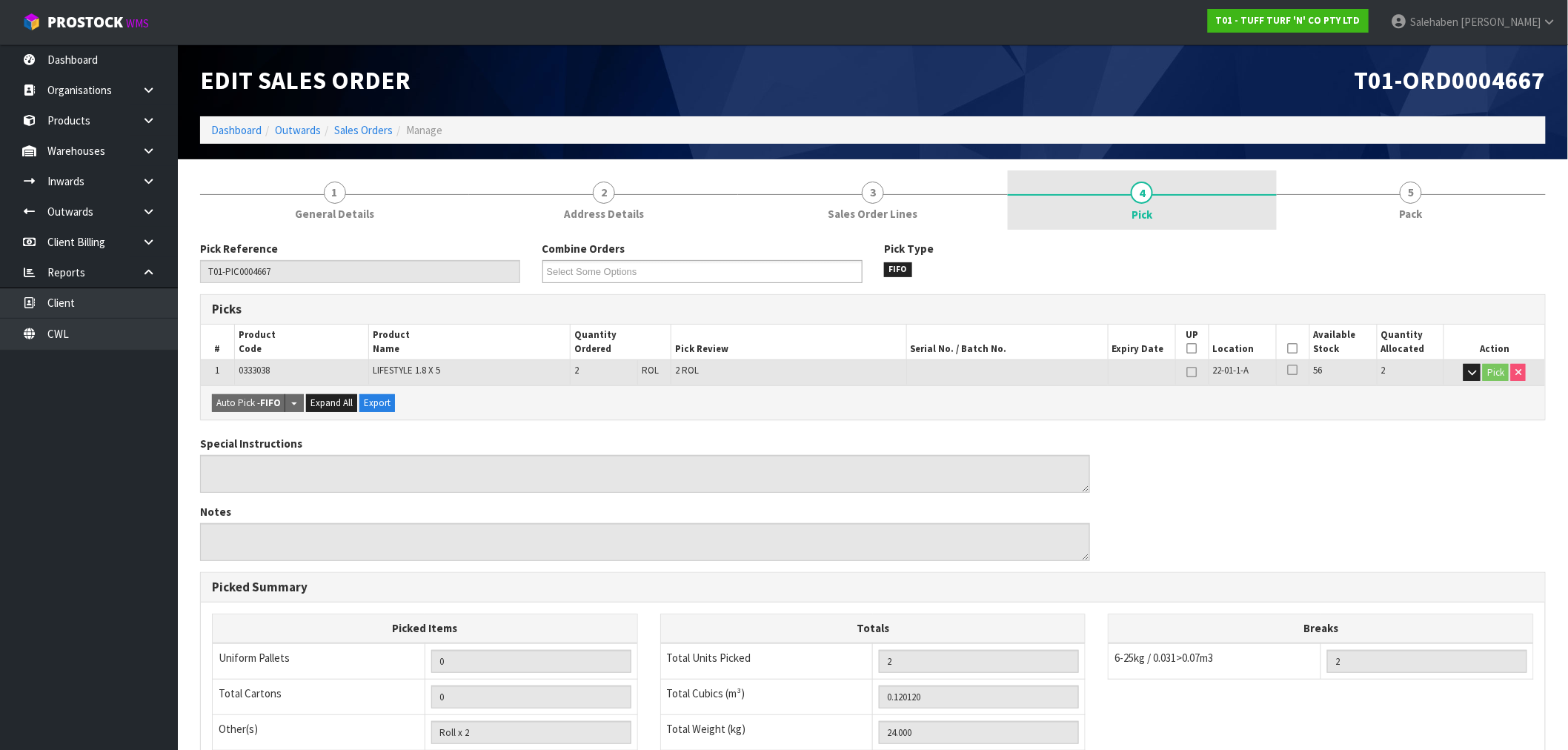
click at [1136, 198] on span "4" at bounding box center [1141, 192] width 23 height 23
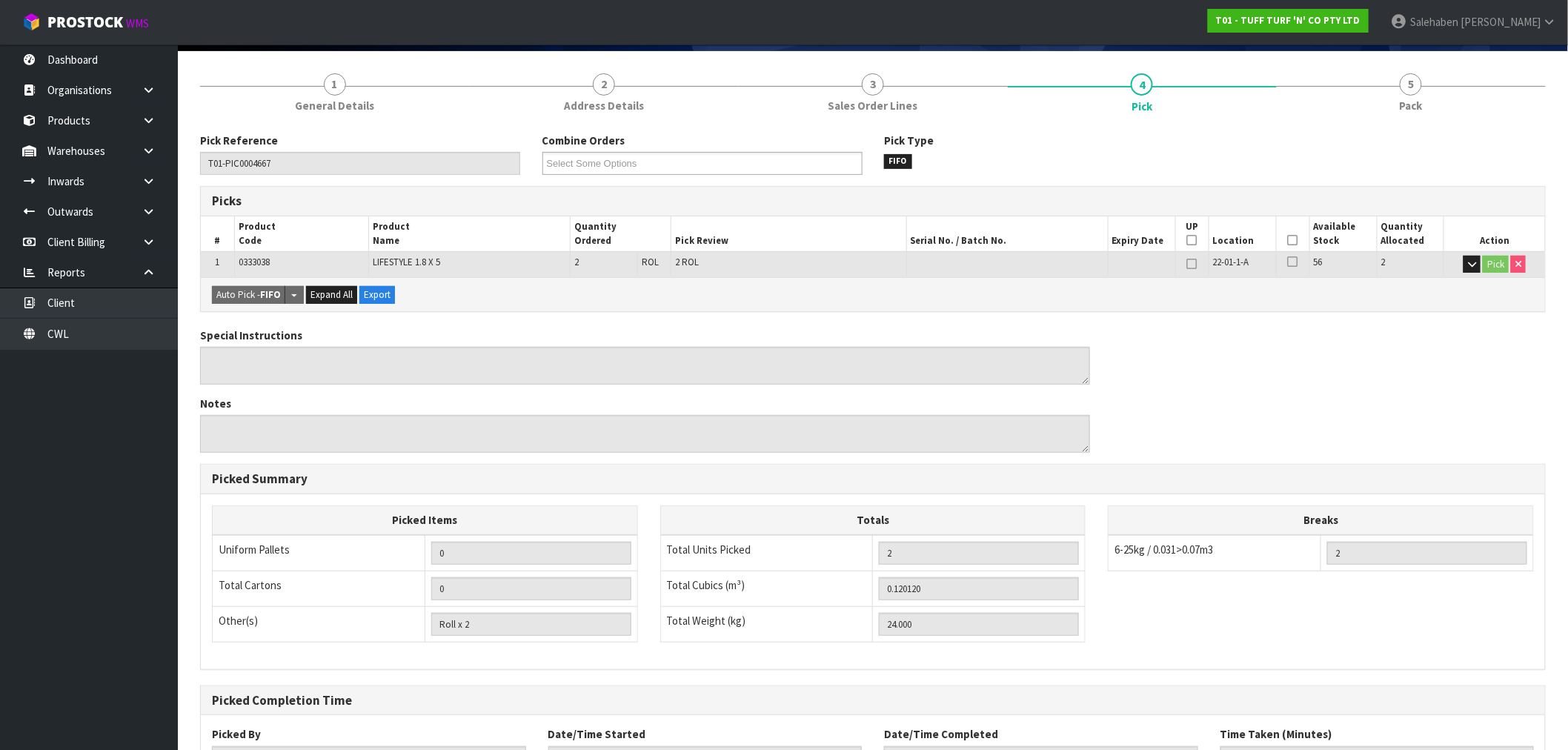
scroll to position [231, 0]
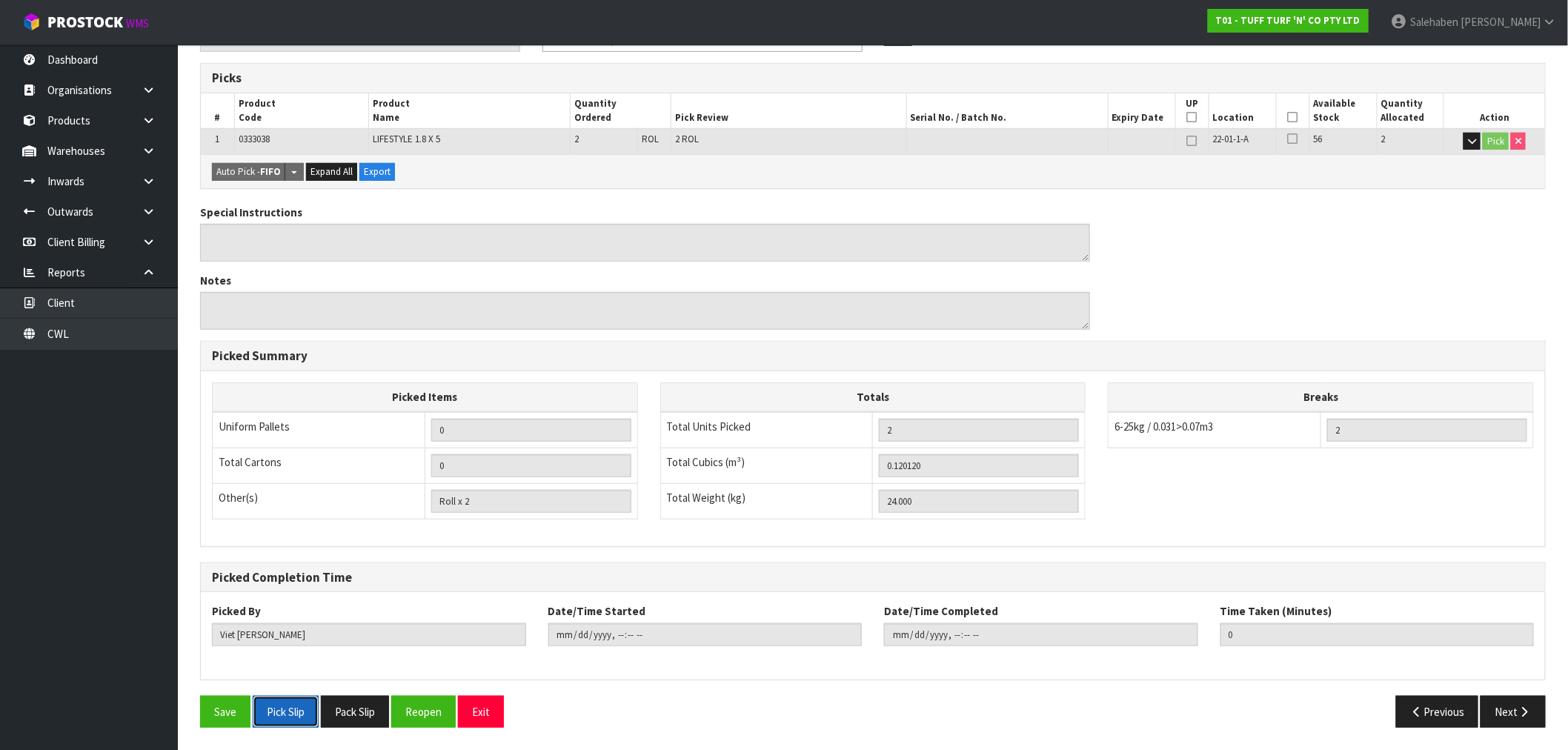
click at [280, 712] on button "Pick Slip" at bounding box center [286, 712] width 66 height 32
